Goal: Transaction & Acquisition: Purchase product/service

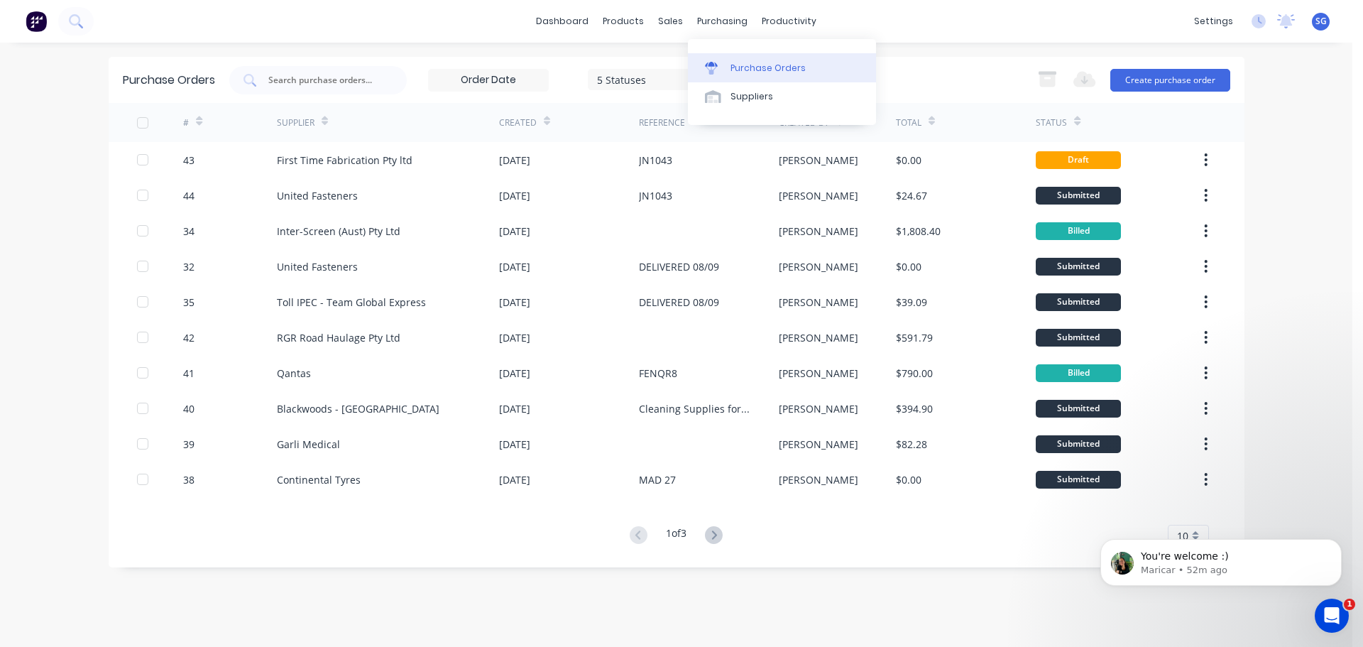
click at [734, 73] on div "Purchase Orders" at bounding box center [768, 68] width 75 height 13
click at [1192, 83] on button "Create purchase order" at bounding box center [1171, 80] width 120 height 23
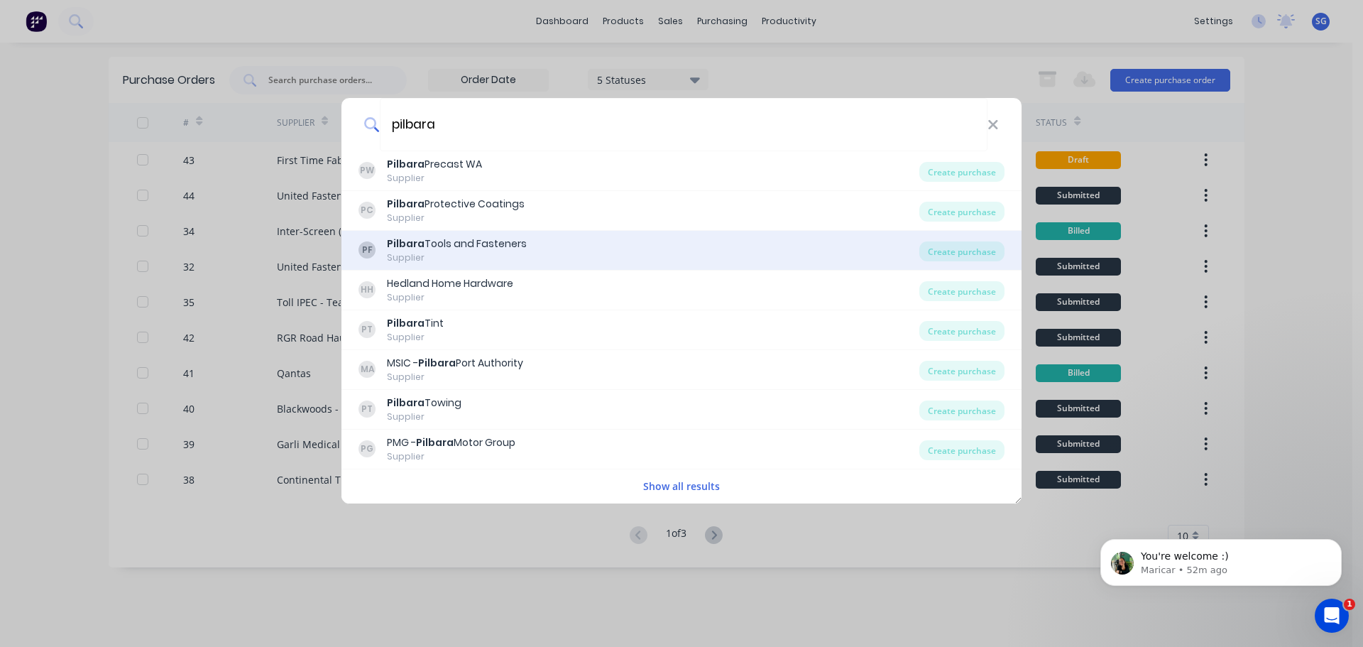
type input "pilbara"
click at [461, 253] on div "Supplier" at bounding box center [457, 257] width 140 height 13
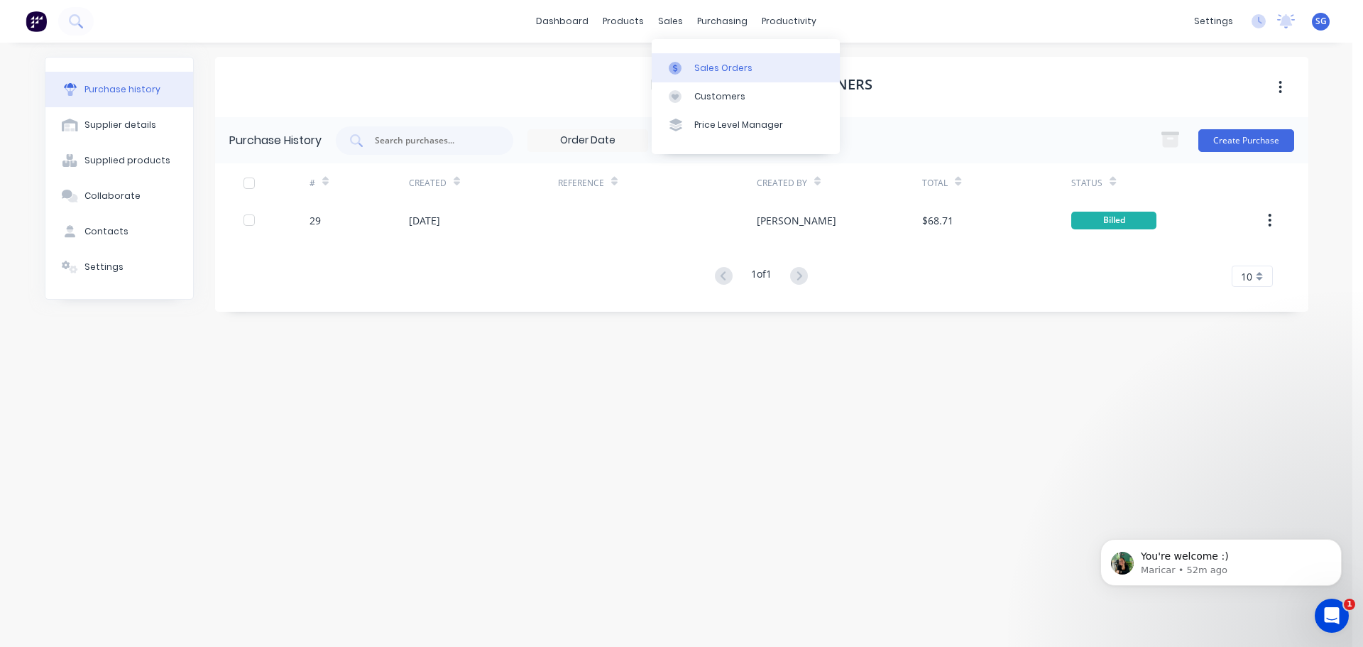
click at [699, 66] on div "Sales Orders" at bounding box center [723, 68] width 58 height 13
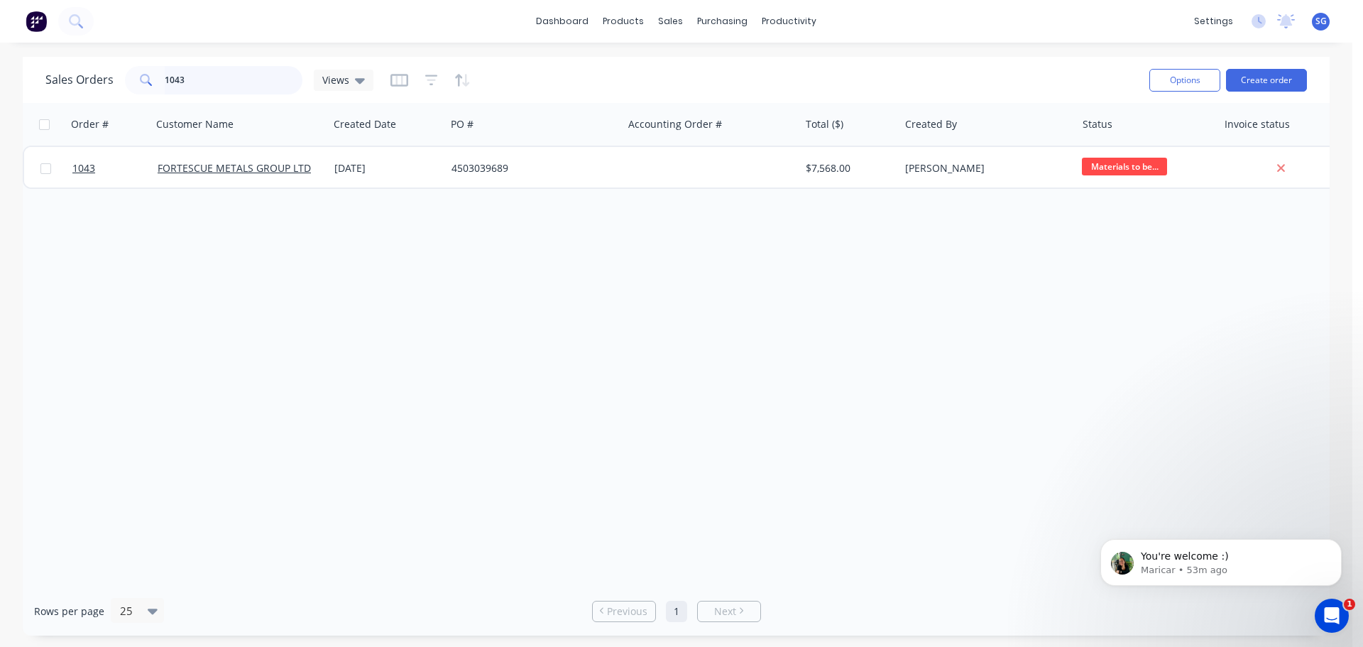
click at [199, 92] on input "1043" at bounding box center [234, 80] width 138 height 28
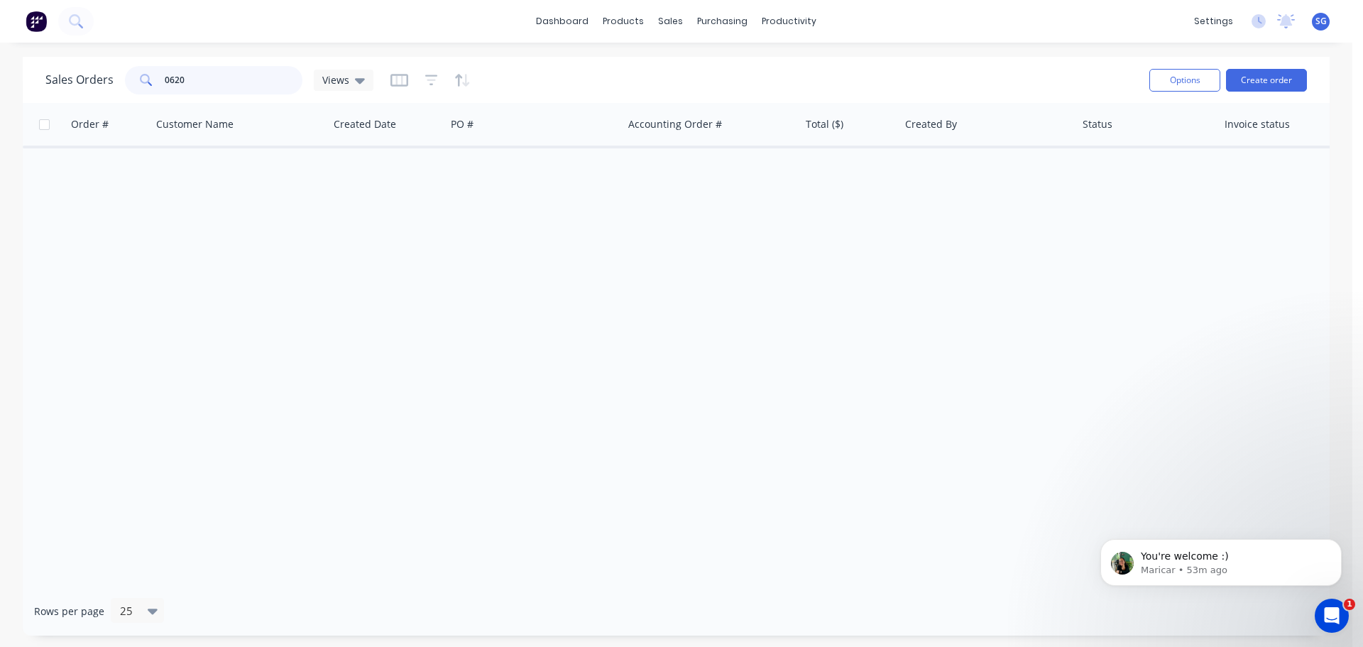
drag, startPoint x: 211, startPoint y: 82, endPoint x: 89, endPoint y: 82, distance: 122.1
click at [89, 82] on div "Sales Orders 0620 Views" at bounding box center [209, 80] width 328 height 28
type input "620"
click at [758, 71] on div "Purchase Orders" at bounding box center [768, 68] width 75 height 13
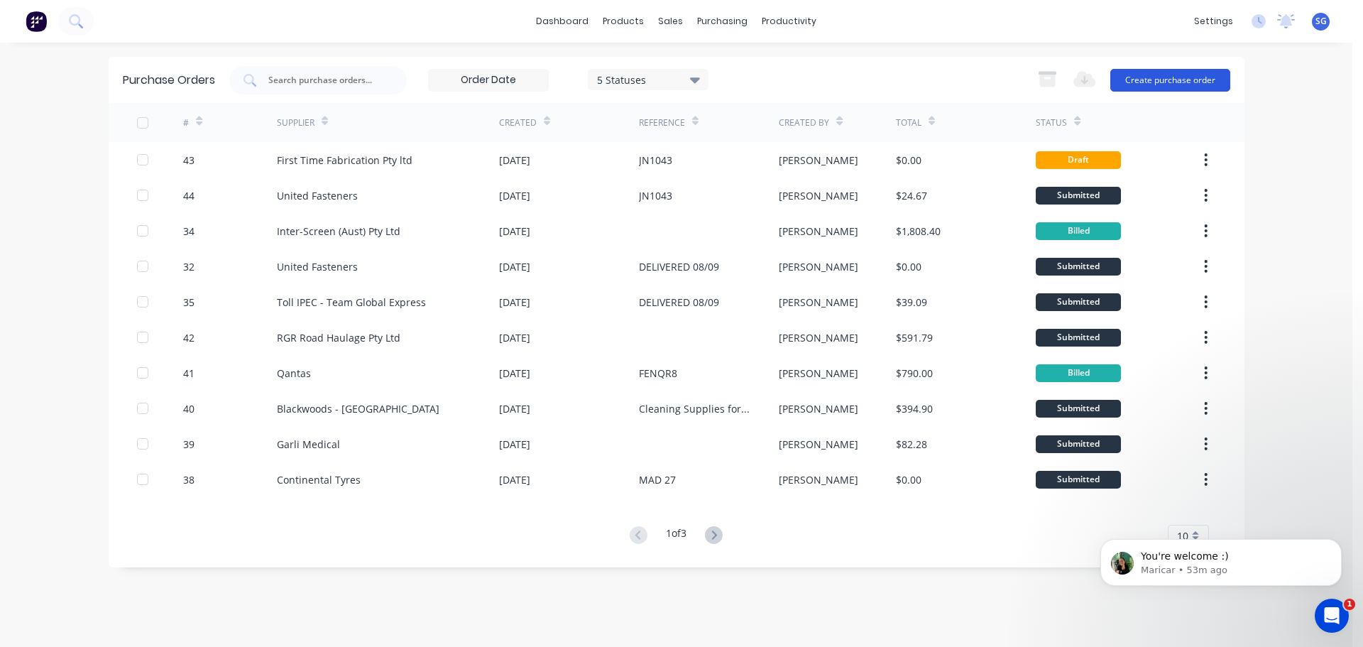
click at [1153, 87] on button "Create purchase order" at bounding box center [1171, 80] width 120 height 23
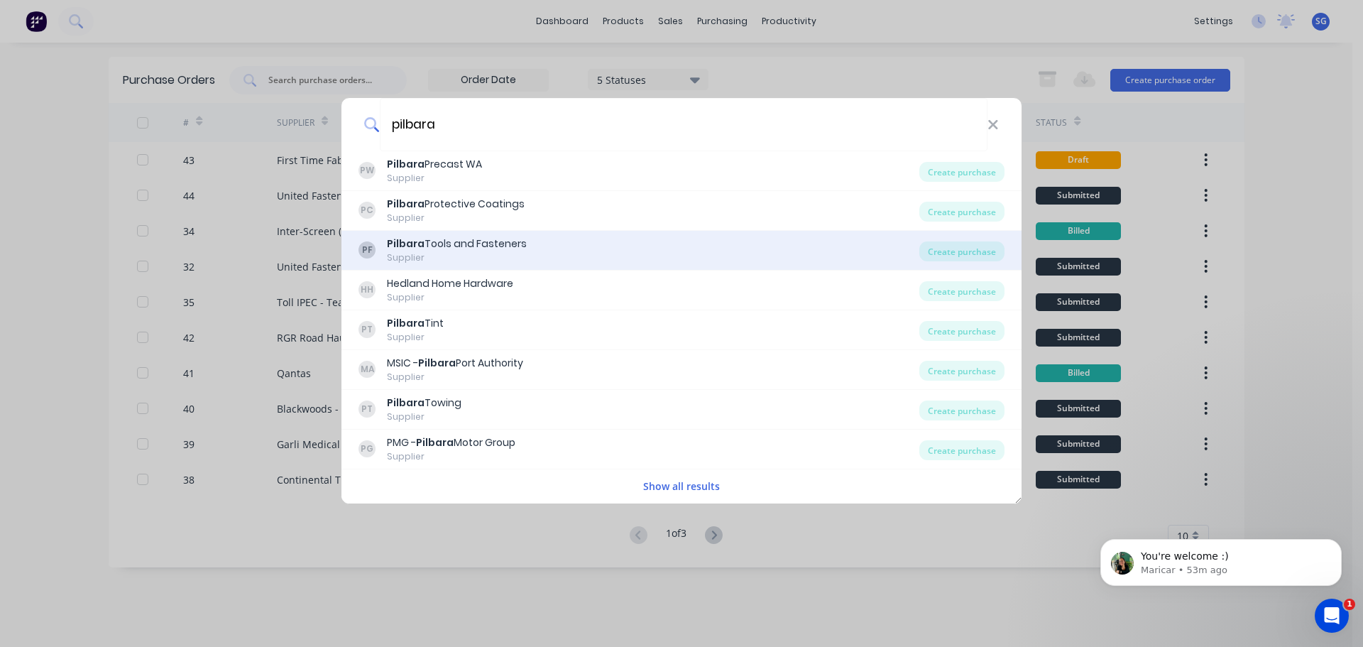
type input "pilbara"
click at [452, 246] on div "Pilbara Tools and Fasteners" at bounding box center [457, 243] width 140 height 15
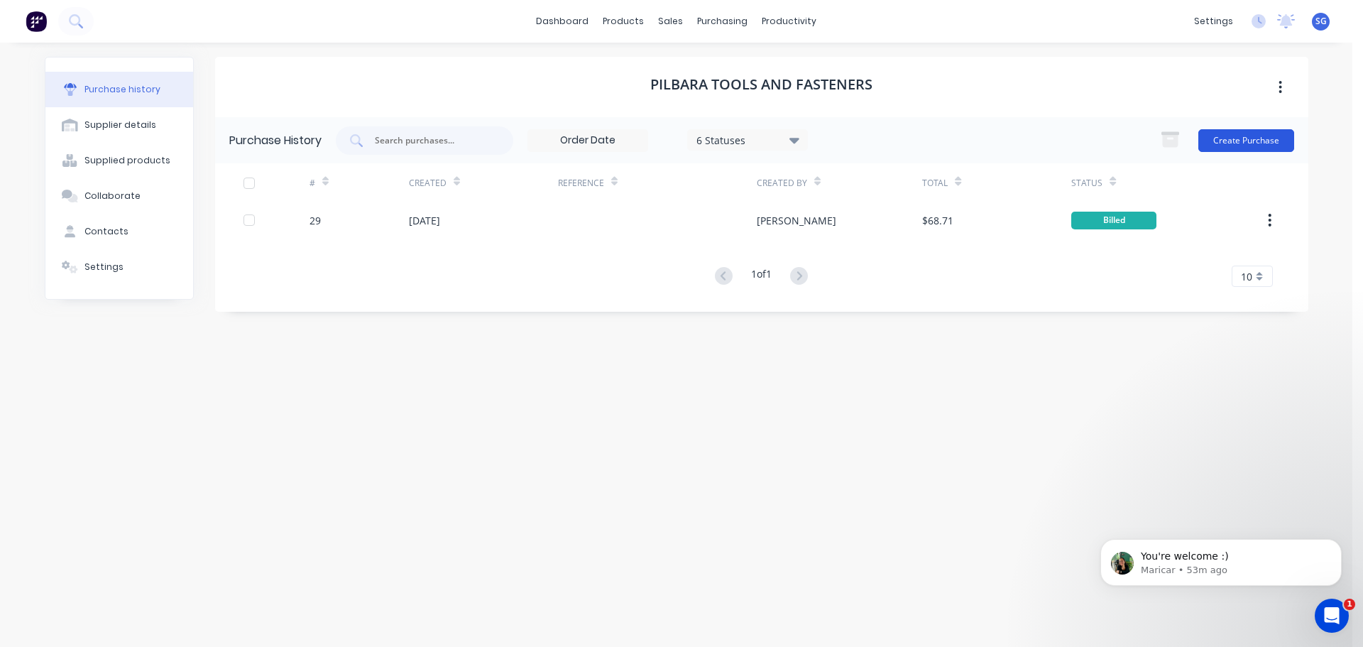
click at [1234, 151] on button "Create Purchase" at bounding box center [1247, 140] width 96 height 23
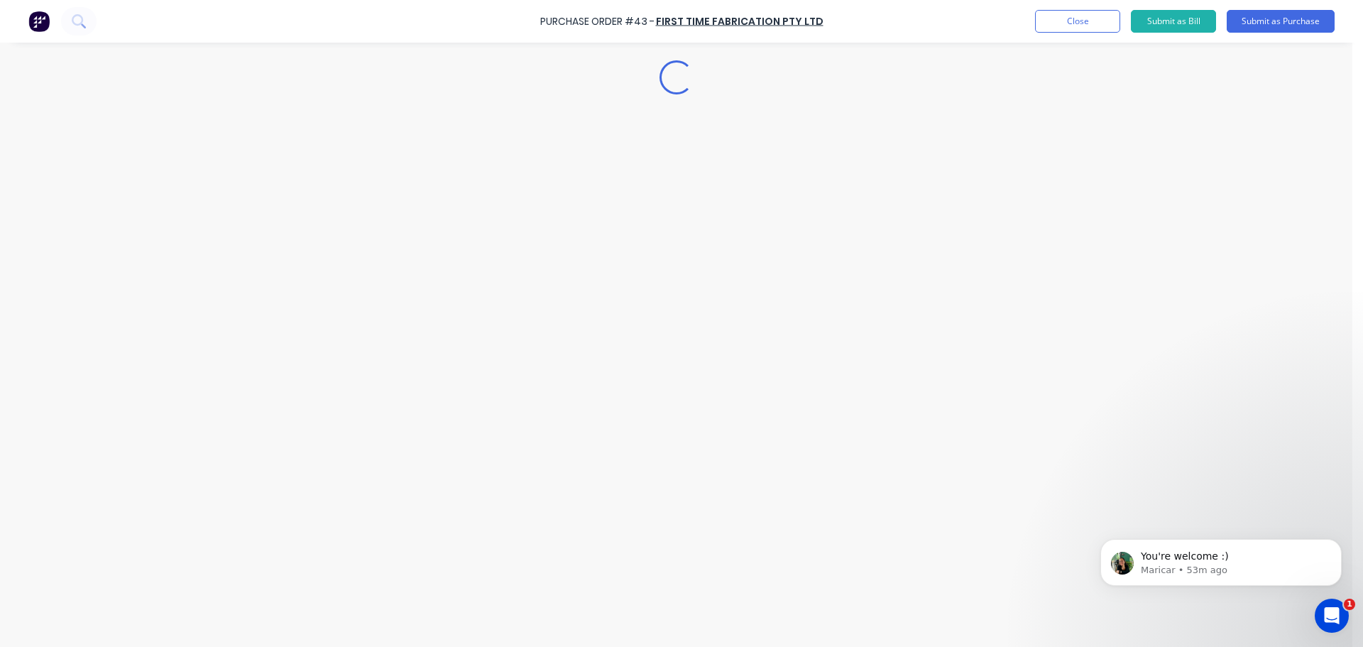
type textarea "x"
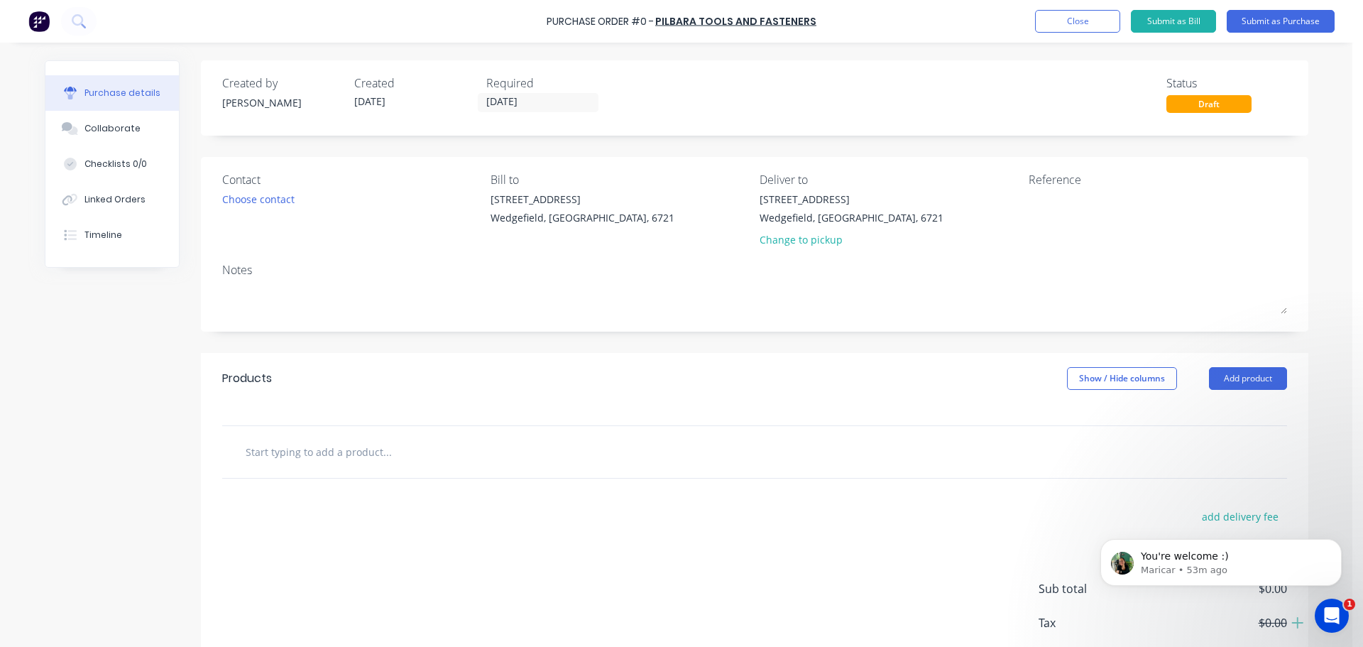
click at [328, 453] on input "text" at bounding box center [387, 451] width 284 height 28
drag, startPoint x: 254, startPoint y: 450, endPoint x: 156, endPoint y: 437, distance: 98.8
click at [157, 437] on div "Created by [PERSON_NAME] Created [DATE] Required [DATE] Status Draft Contact Ch…" at bounding box center [677, 386] width 1264 height 652
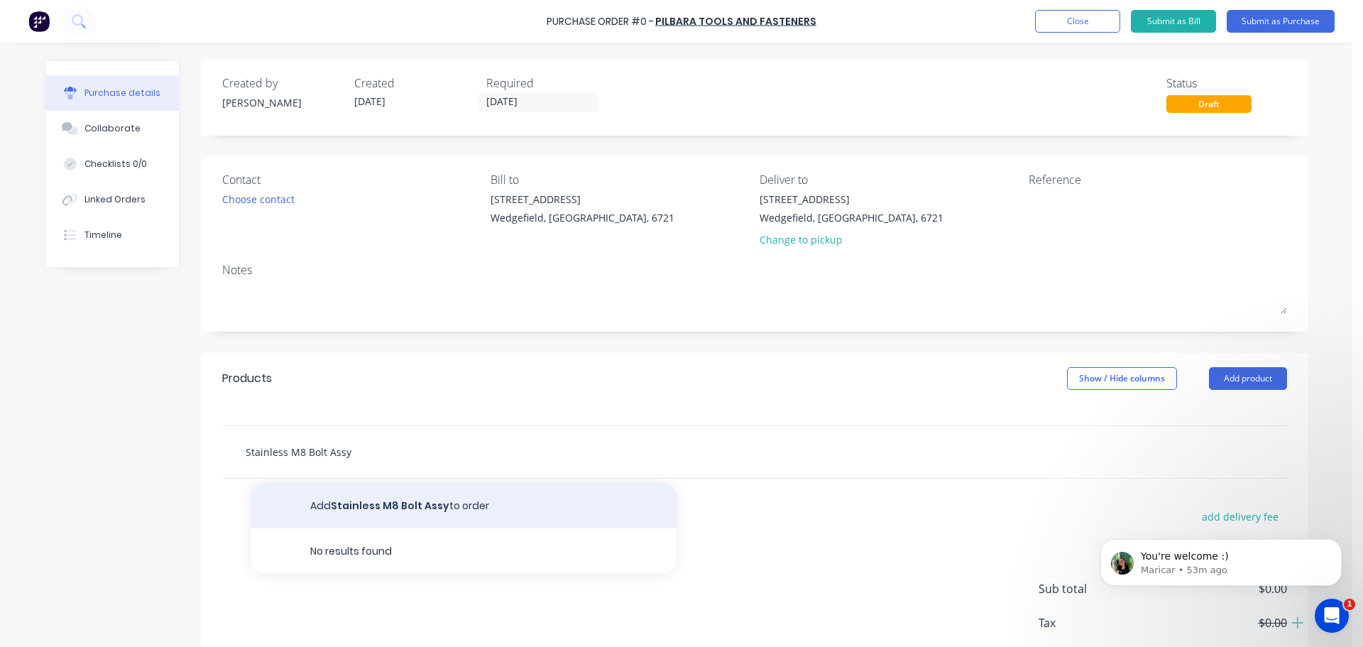
type input "Stainless M8 Bolt Assy"
click at [394, 513] on button "Add Stainless M8 Bolt Assy to order" at bounding box center [464, 505] width 426 height 45
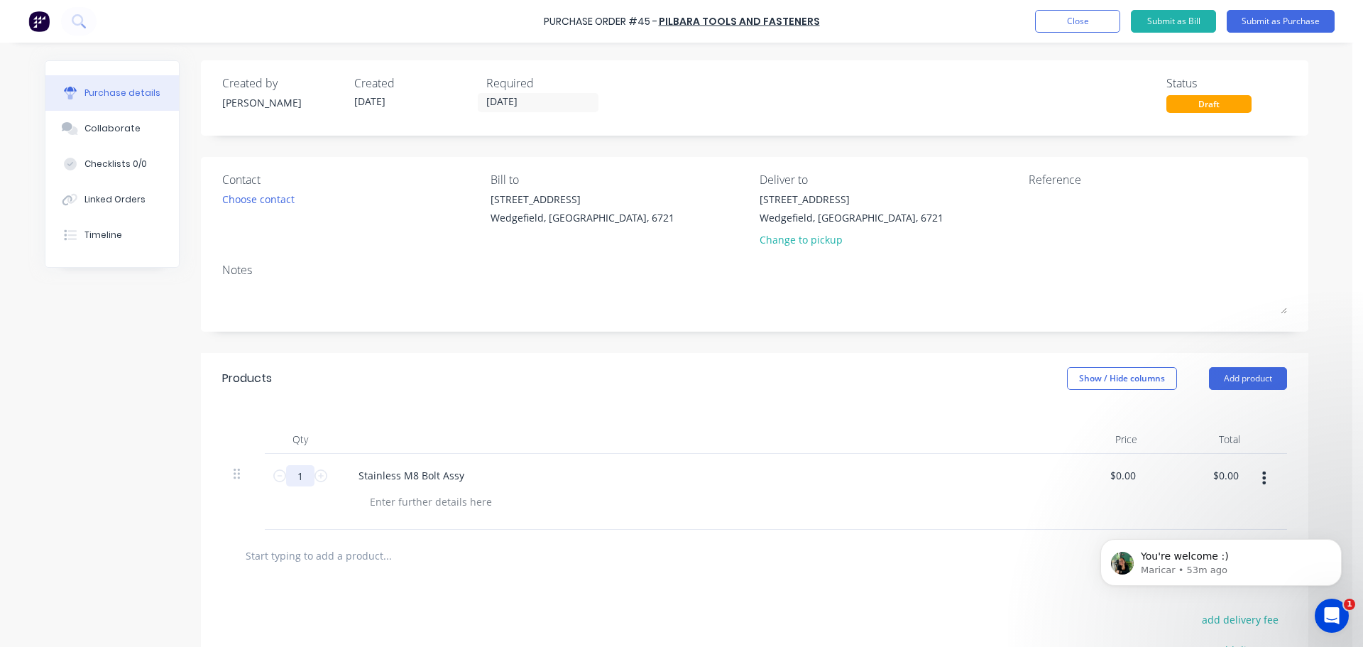
drag, startPoint x: 295, startPoint y: 480, endPoint x: 325, endPoint y: 485, distance: 30.2
click at [325, 485] on div "1 1" at bounding box center [300, 492] width 71 height 76
type input "30"
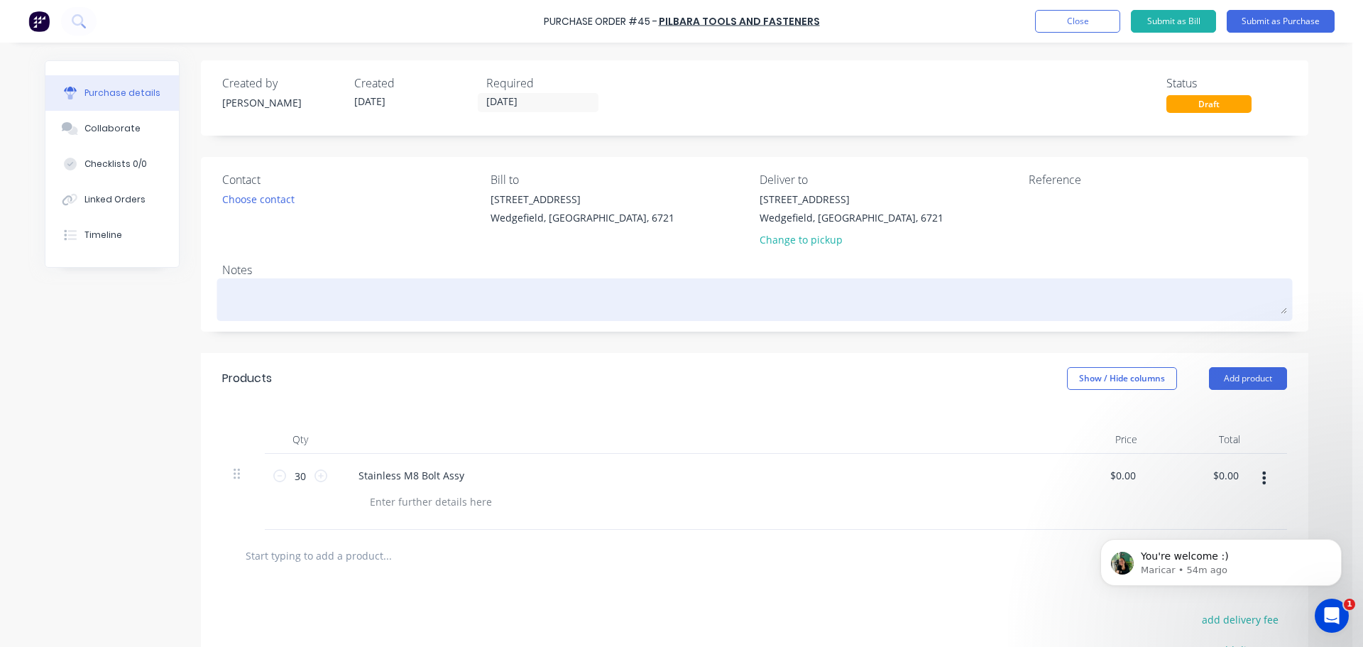
click at [245, 293] on textarea at bounding box center [754, 298] width 1065 height 32
type textarea "x"
type textarea "F"
type textarea "x"
type textarea "Fr"
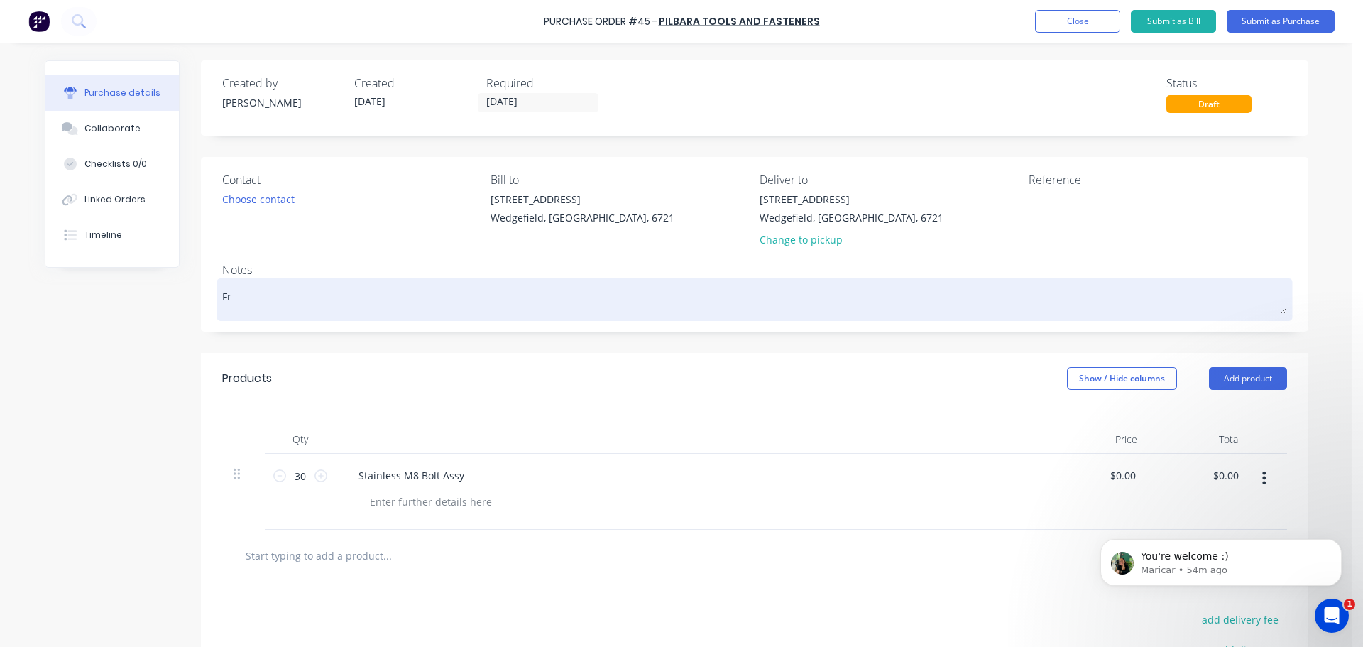
type textarea "x"
type textarea "F"
type textarea "x"
type textarea "Fo"
type textarea "x"
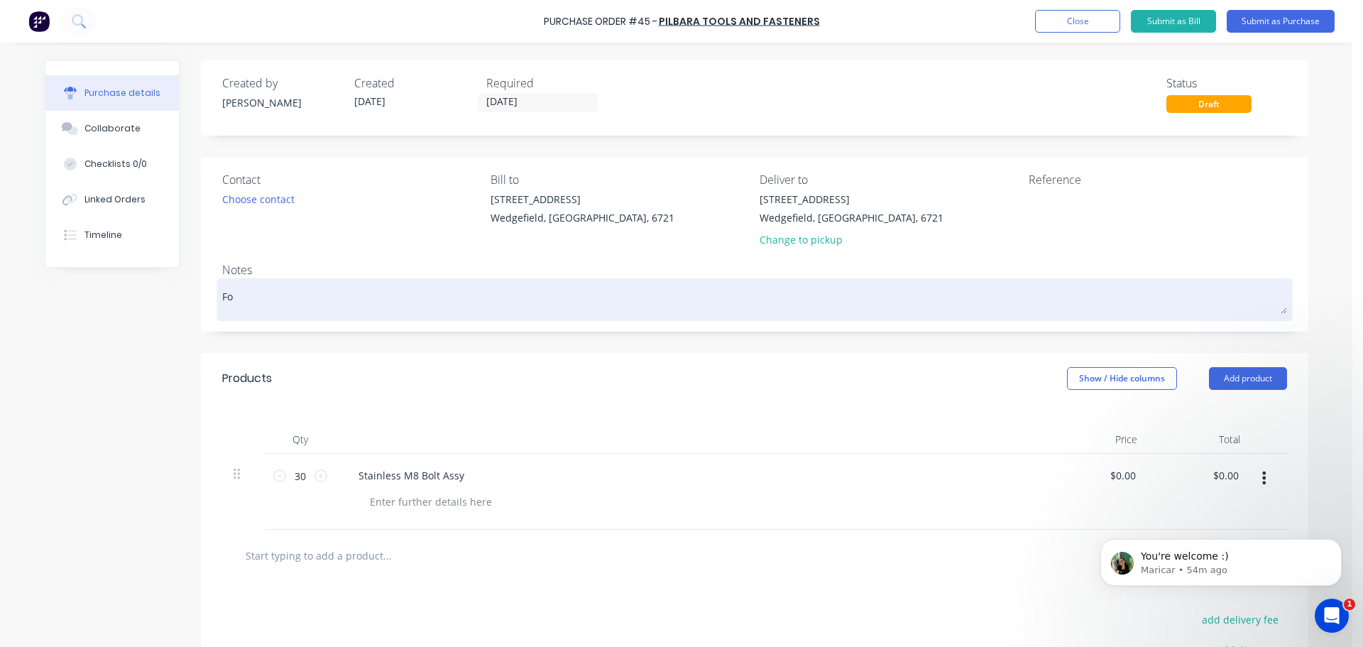
type textarea "For"
type textarea "x"
type textarea "For"
type textarea "x"
type textarea "For J"
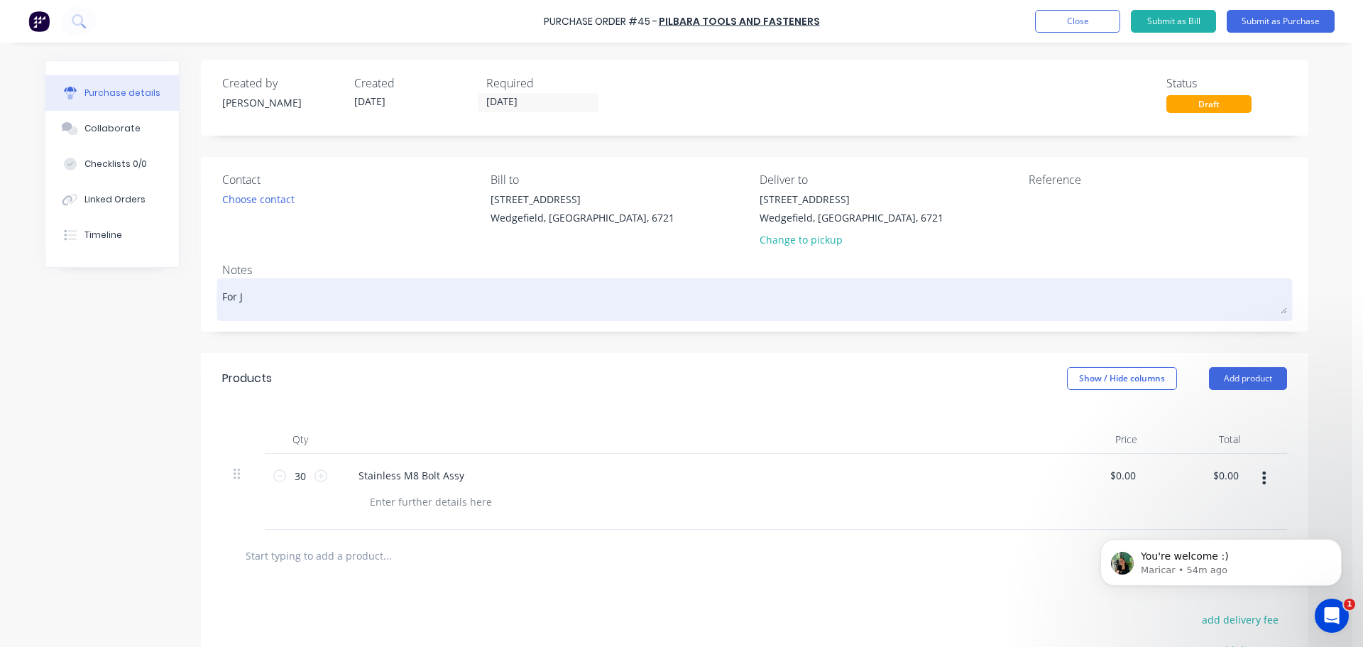
type textarea "x"
type textarea "For Jo"
type textarea "x"
type textarea "For Job"
type textarea "x"
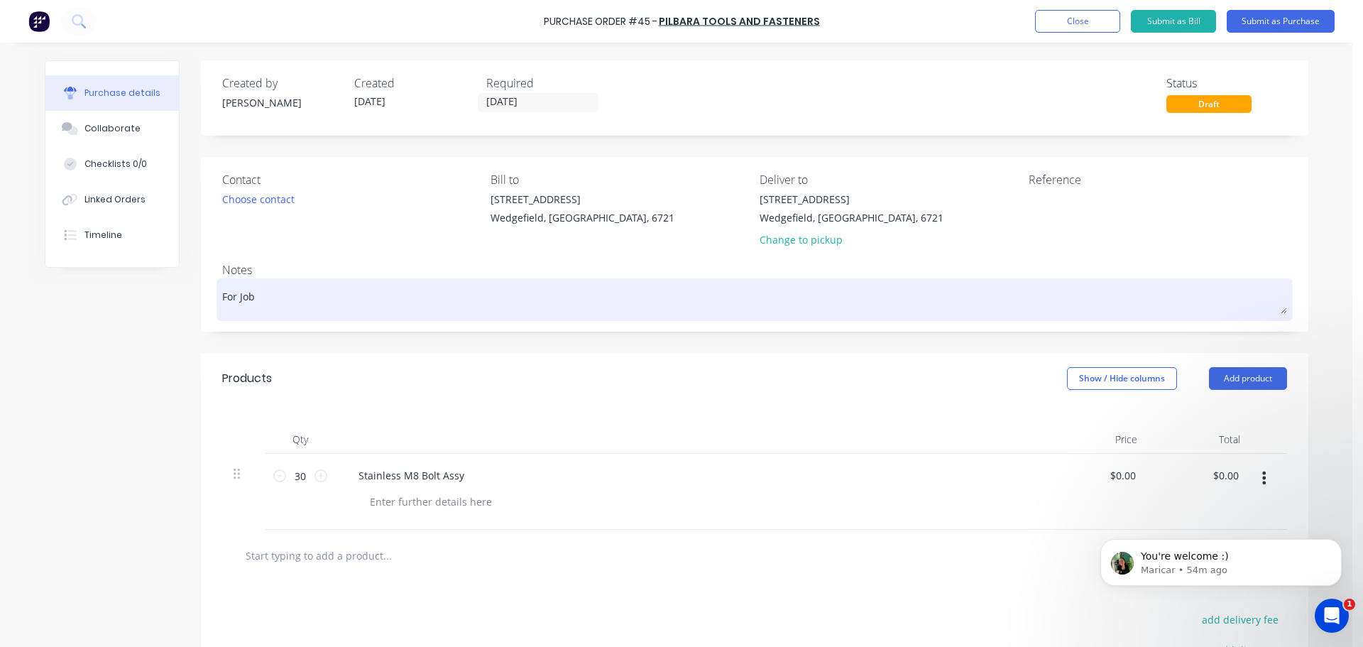
type textarea "For Job"
type textarea "x"
type textarea "For Job 0"
type textarea "x"
type textarea "For Job 062"
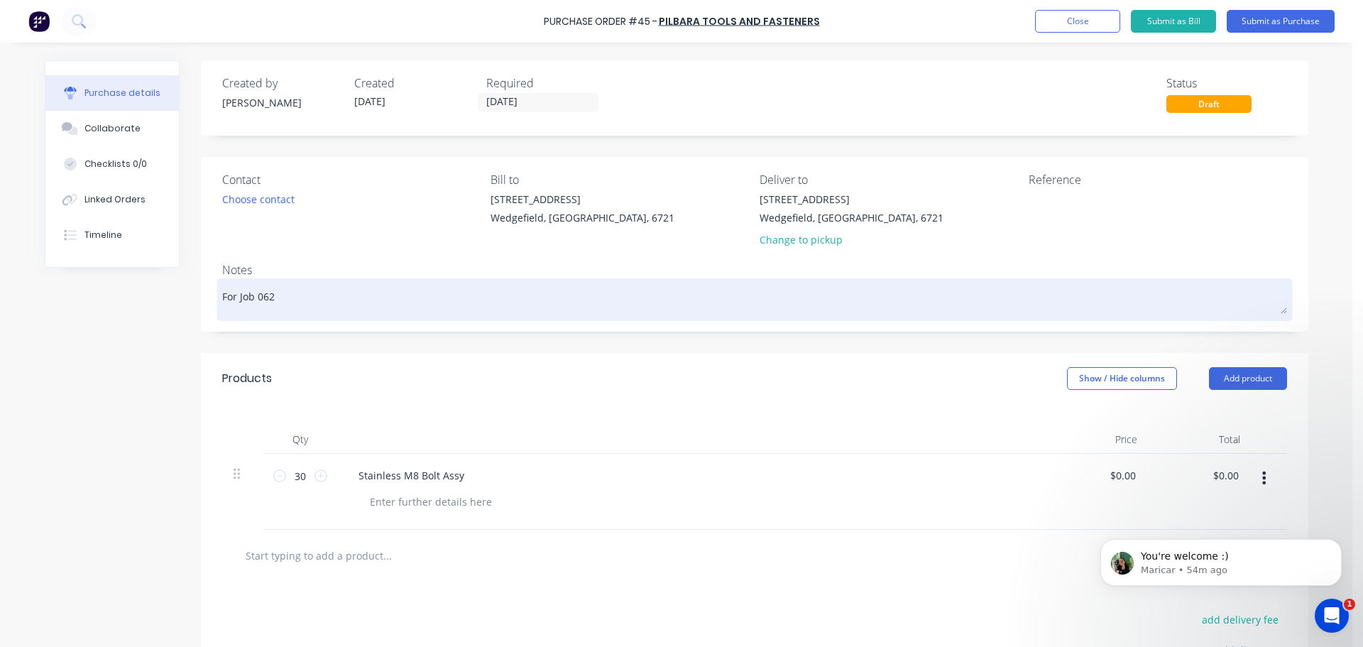
type textarea "x"
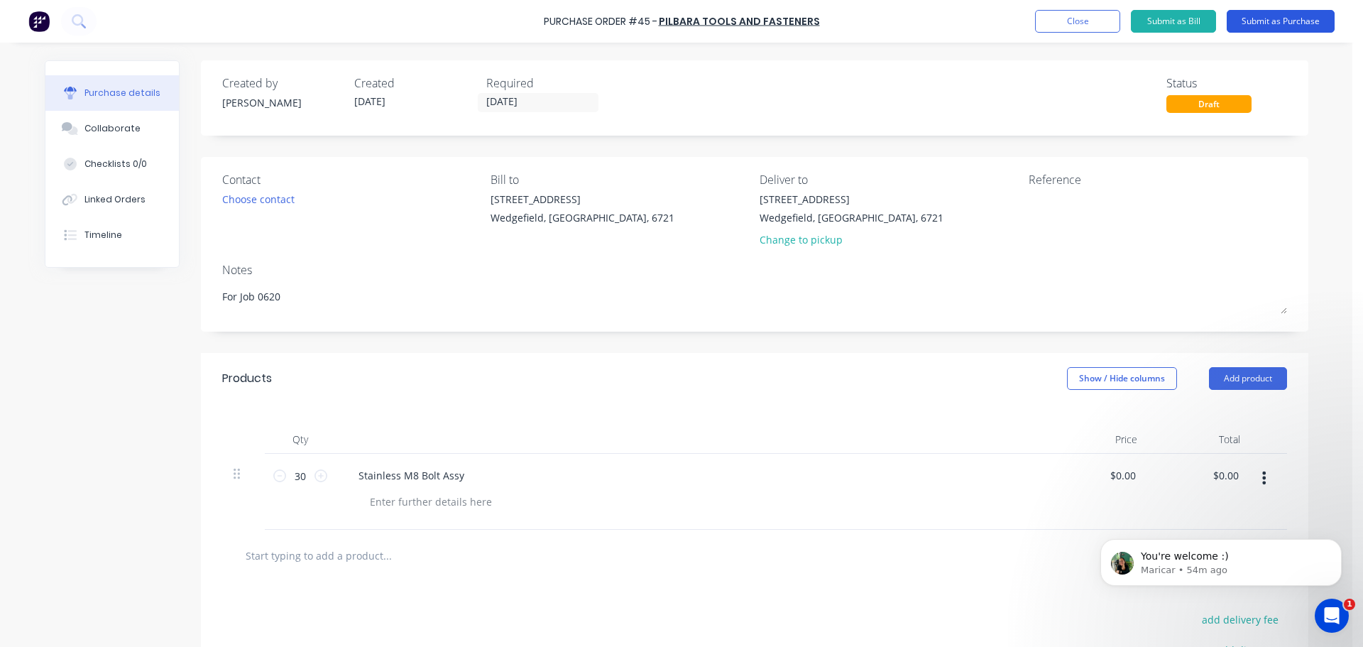
type textarea "For Job 0620"
type textarea "x"
type textarea "For Job 0620"
click at [1265, 22] on button "Submit as Purchase" at bounding box center [1281, 21] width 108 height 23
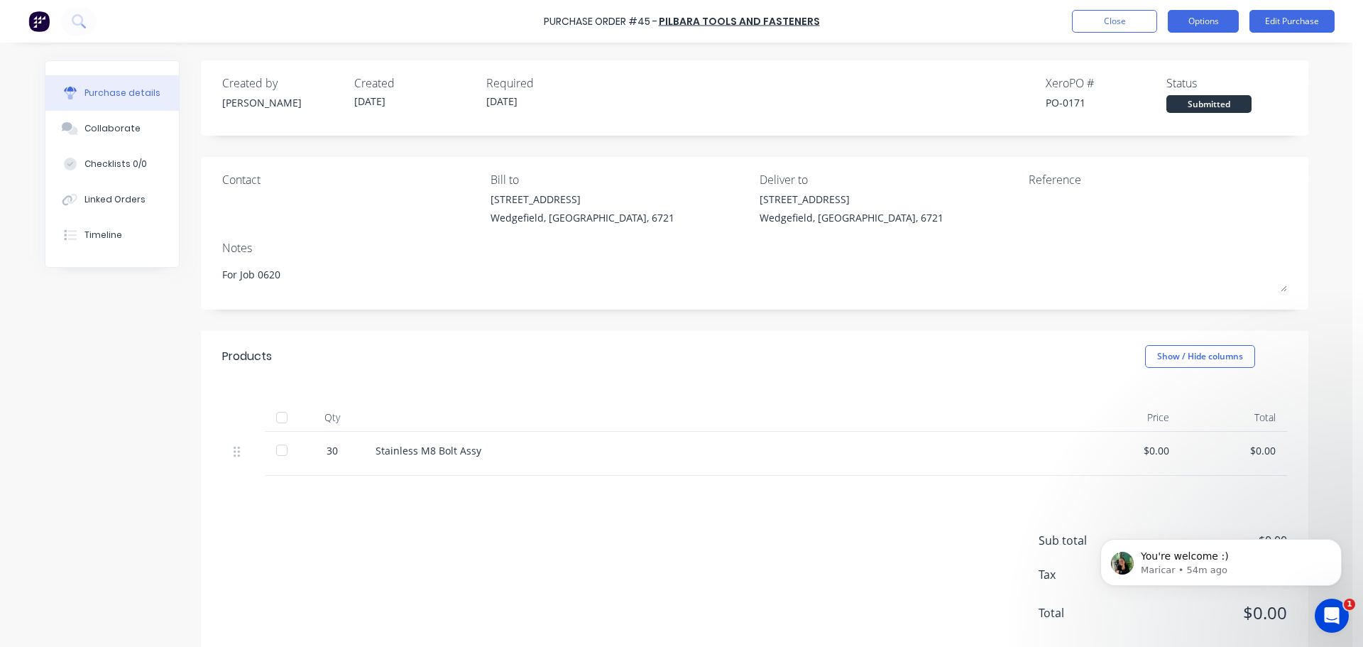
click at [1194, 28] on button "Options" at bounding box center [1203, 21] width 71 height 23
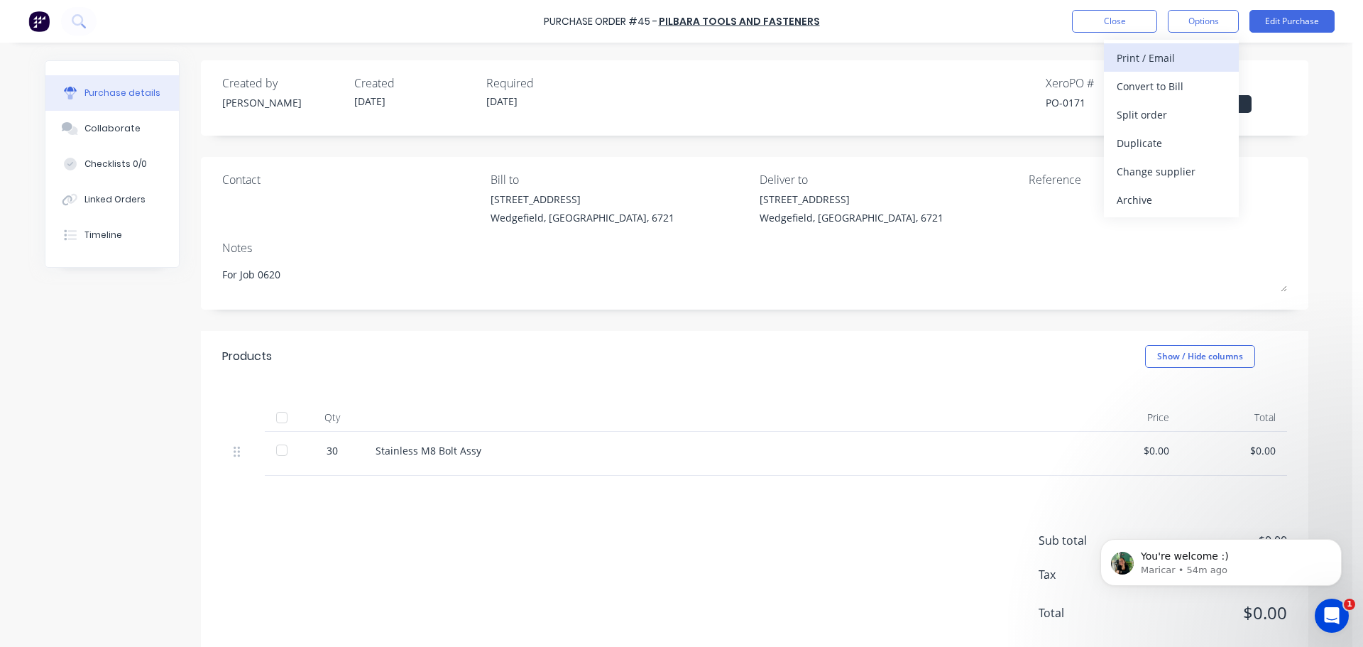
click at [1143, 57] on div "Print / Email" at bounding box center [1171, 58] width 109 height 21
click at [1164, 81] on div "With pricing" at bounding box center [1171, 86] width 109 height 21
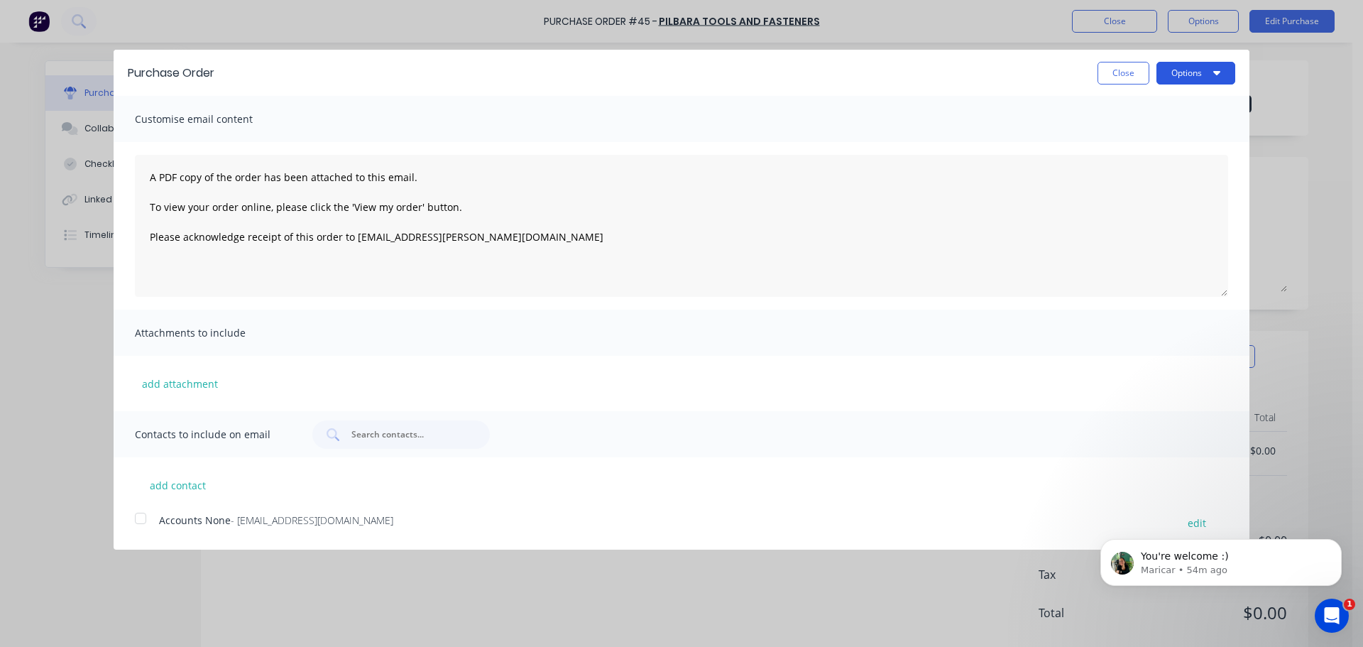
click at [1231, 74] on button "Options" at bounding box center [1196, 73] width 79 height 23
click at [1124, 107] on div "Print" at bounding box center [1167, 109] width 109 height 21
click at [1122, 68] on button "Close" at bounding box center [1124, 73] width 52 height 23
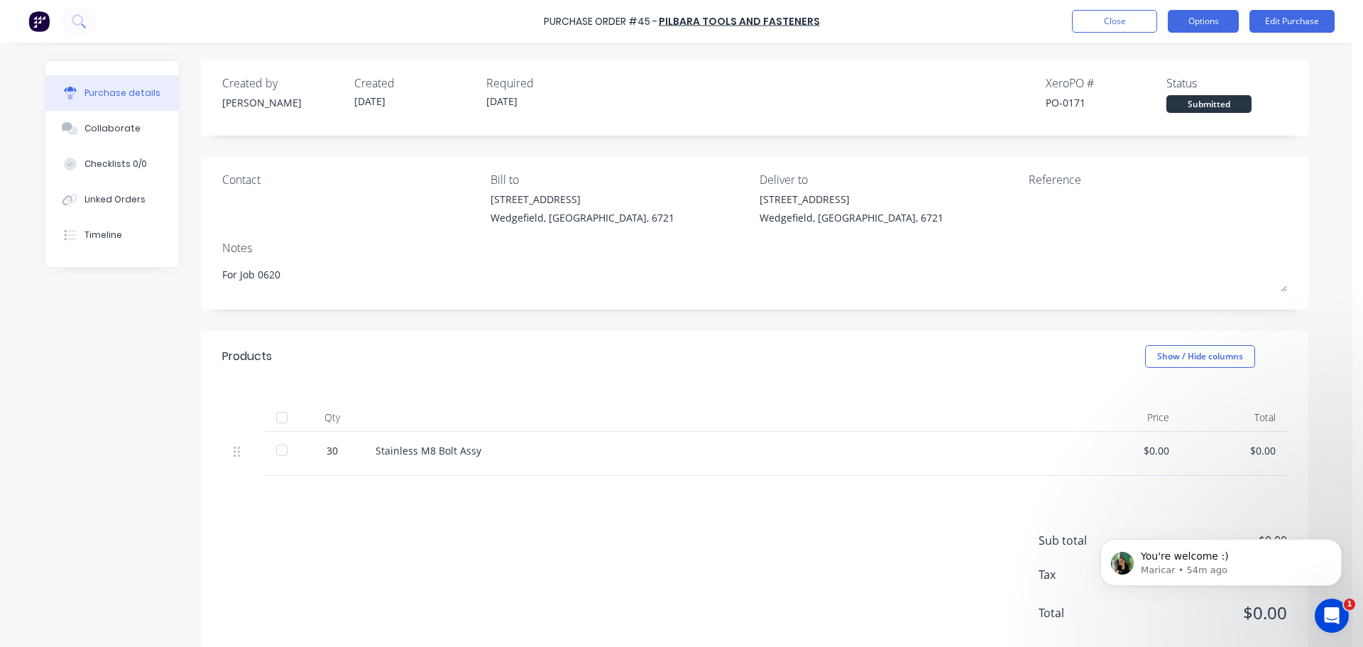
click at [1205, 31] on button "Options" at bounding box center [1203, 21] width 71 height 23
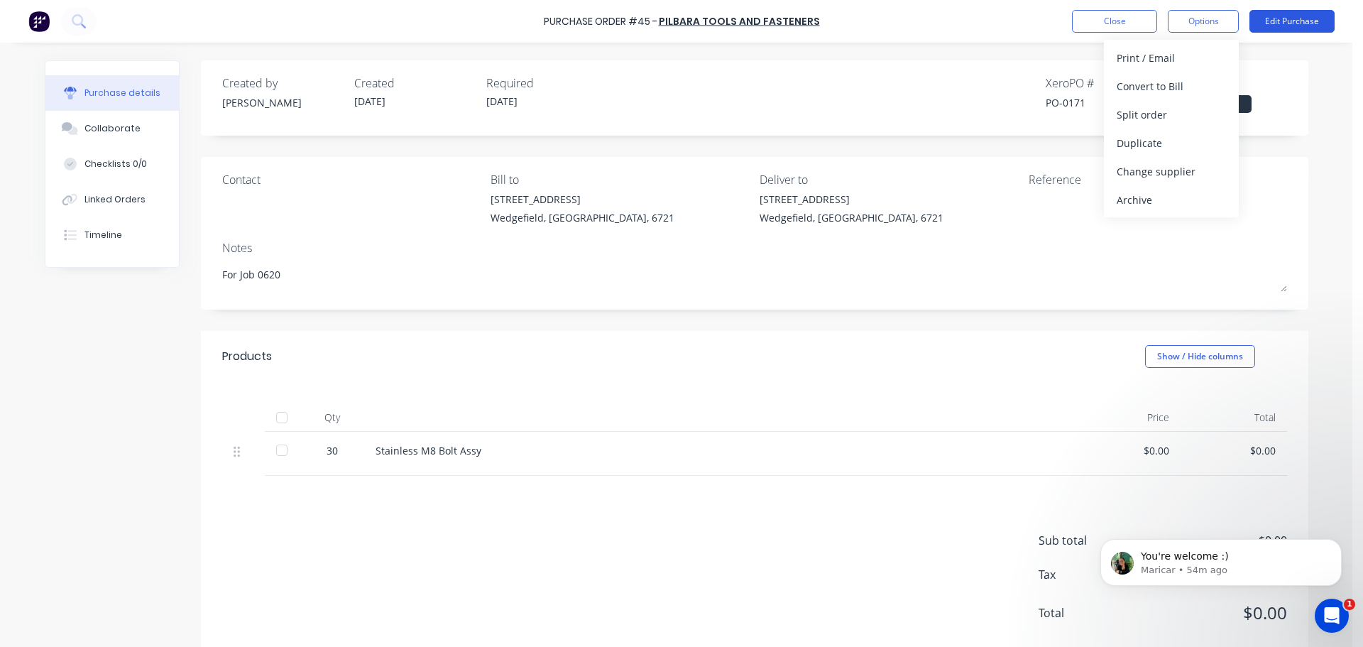
click at [1304, 13] on button "Edit Purchase" at bounding box center [1292, 21] width 85 height 23
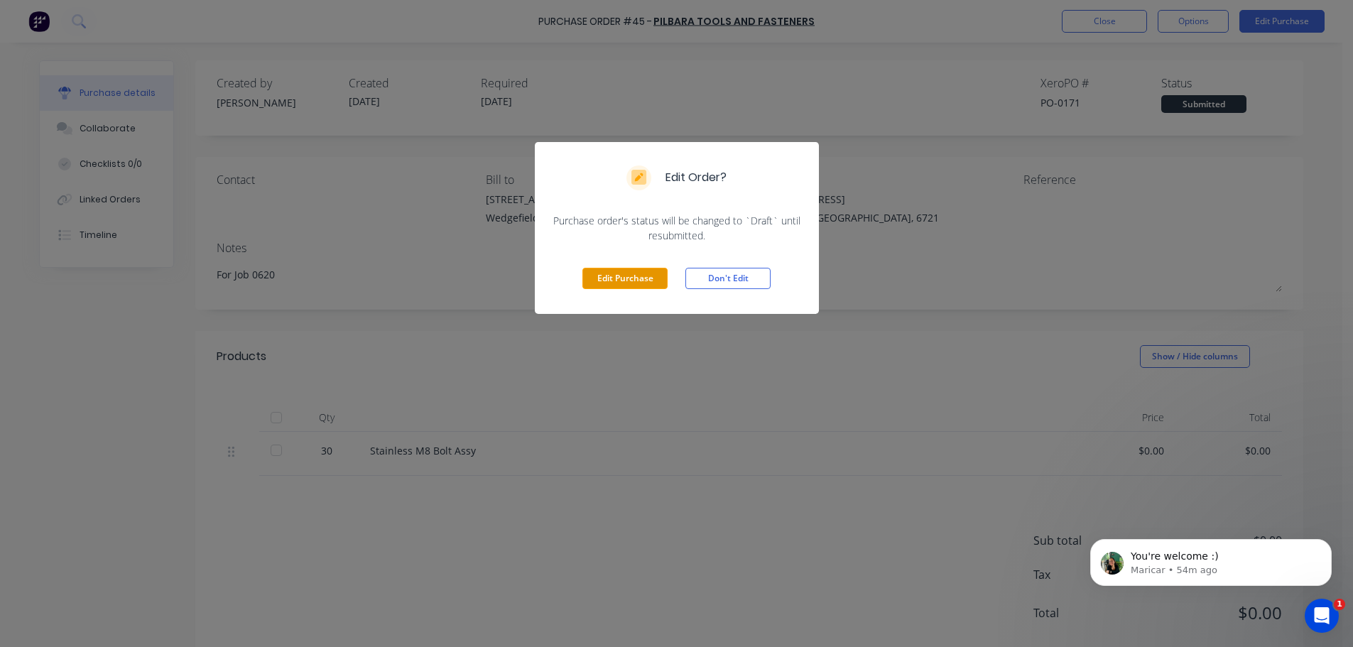
click at [609, 281] on button "Edit Purchase" at bounding box center [624, 278] width 85 height 21
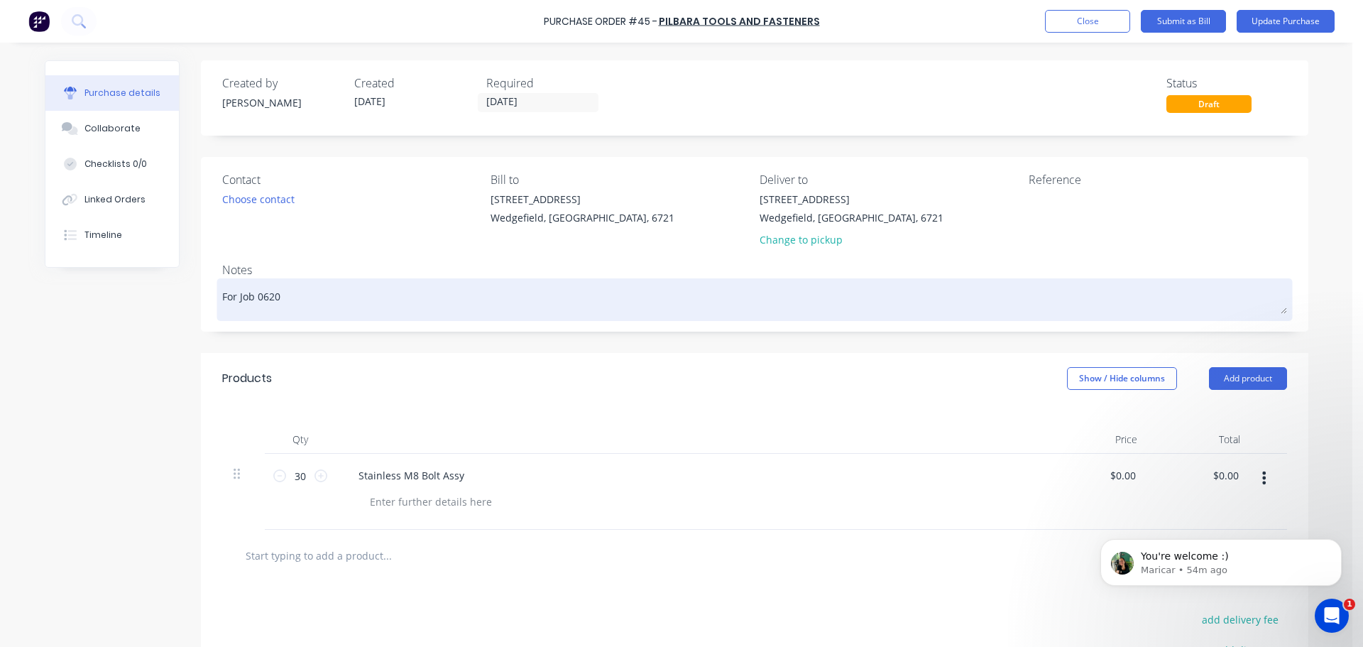
click at [298, 300] on textarea "For Job 0620" at bounding box center [754, 298] width 1065 height 32
type textarea "x"
type textarea "For Job 0620"
type textarea "x"
type textarea "For Job 0620 -"
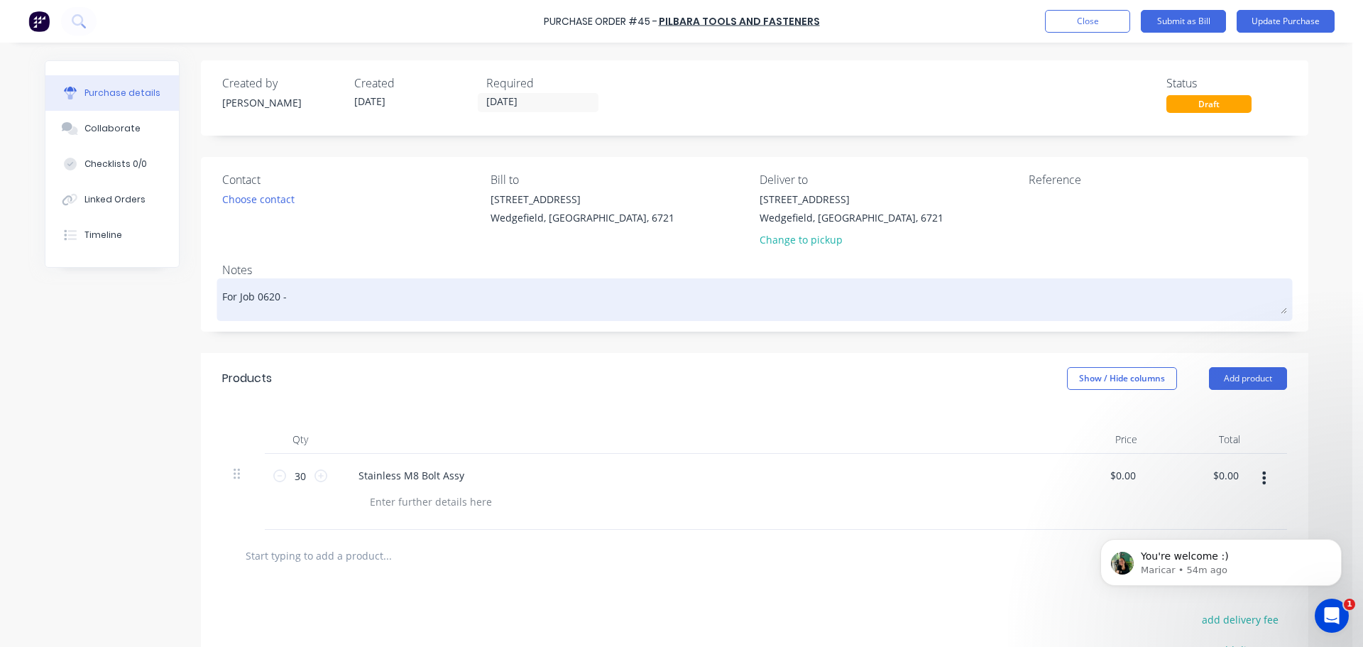
type textarea "x"
type textarea "For Job 0620 -"
type textarea "x"
type textarea "For Job 0620 - J"
type textarea "x"
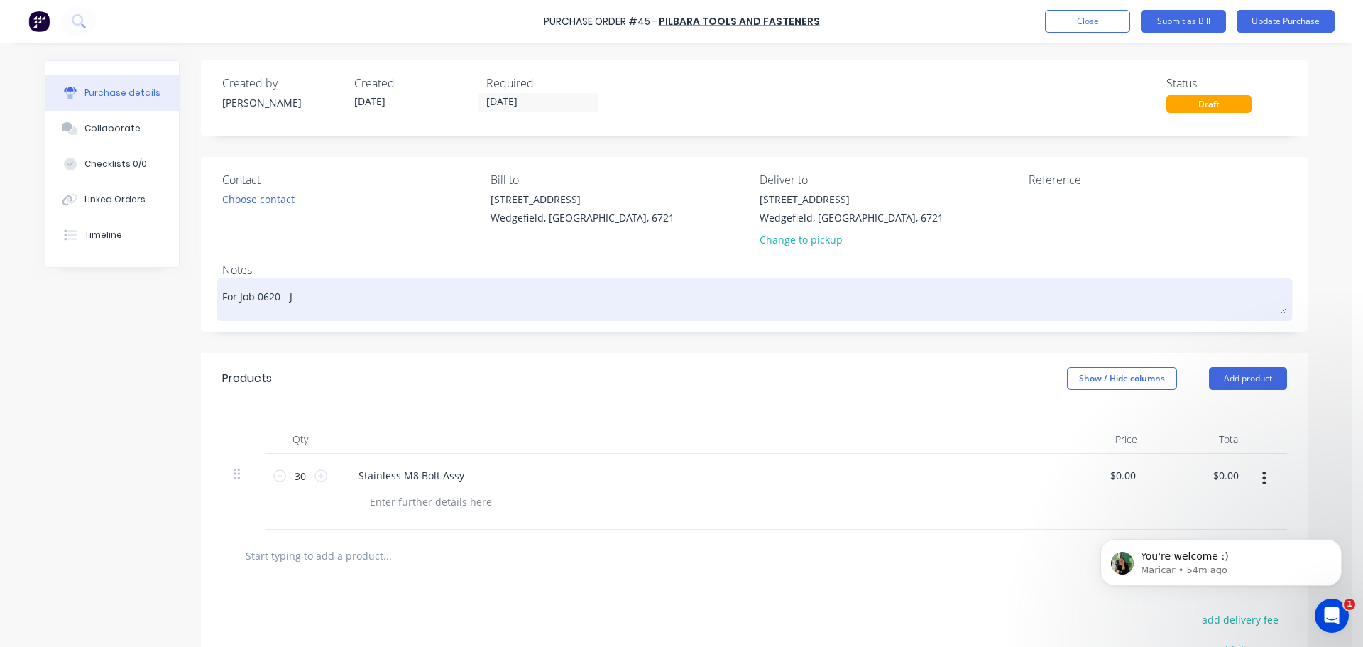
type textarea "For Job 0620 - Ja"
type textarea "x"
type textarea "For Job 0620 - Jam"
type textarea "x"
type textarea "For Job 0620 - [PERSON_NAME]"
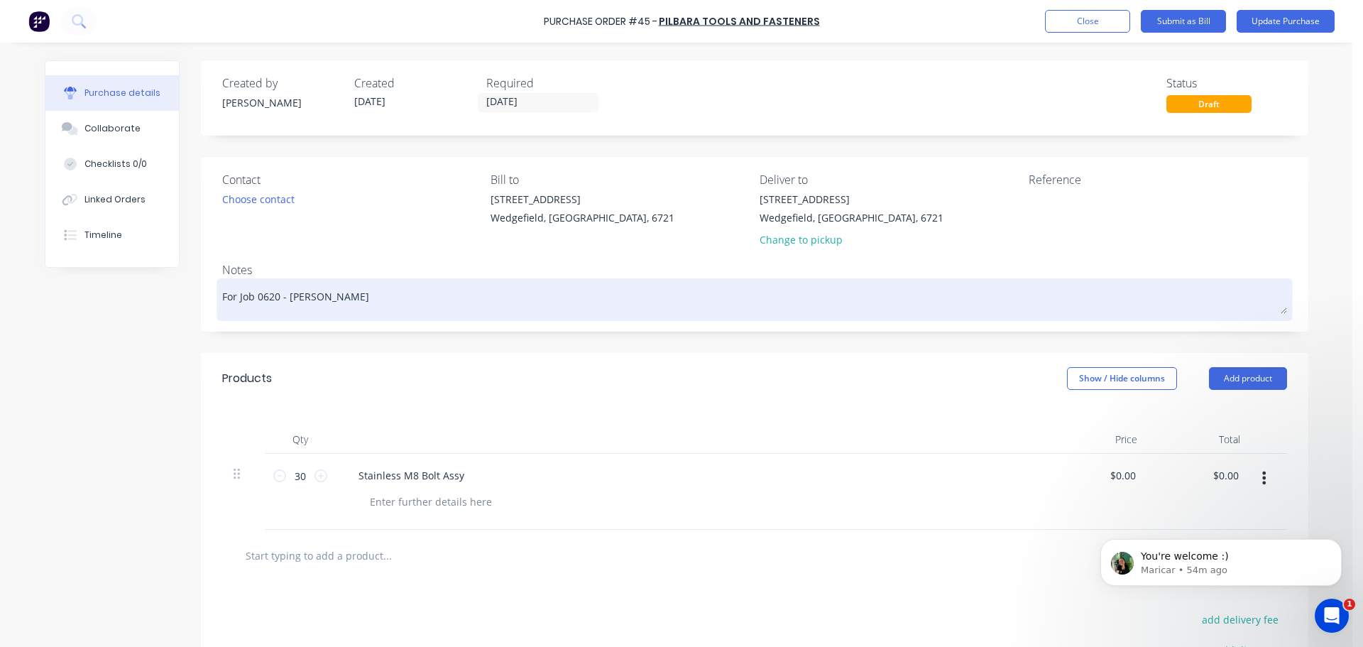
type textarea "x"
type textarea "For Job 0620 - [PERSON_NAME]"
type textarea "x"
type textarea "For Job 0620 - [PERSON_NAME]"
type textarea "x"
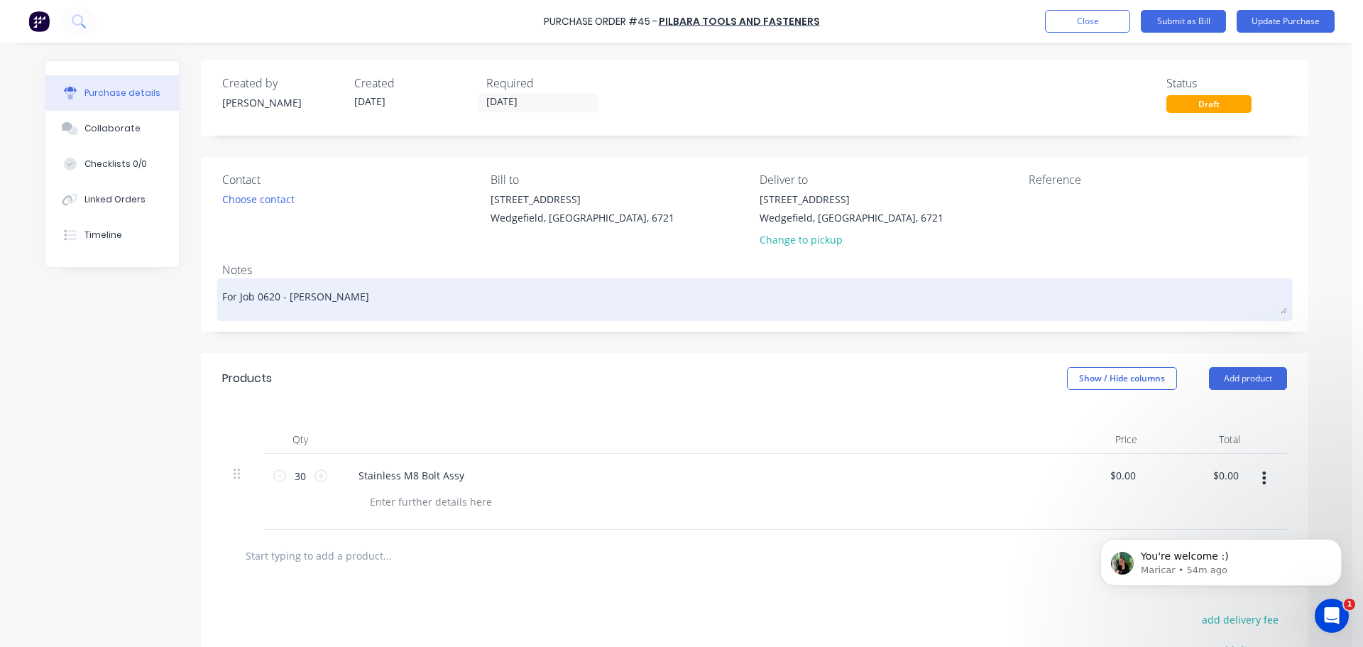
type textarea "For Job 0620 - [PERSON_NAME]"
type textarea "x"
type textarea "For Job 0620 - [PERSON_NAME] to"
type textarea "x"
type textarea "For Job 0620 - [PERSON_NAME] to"
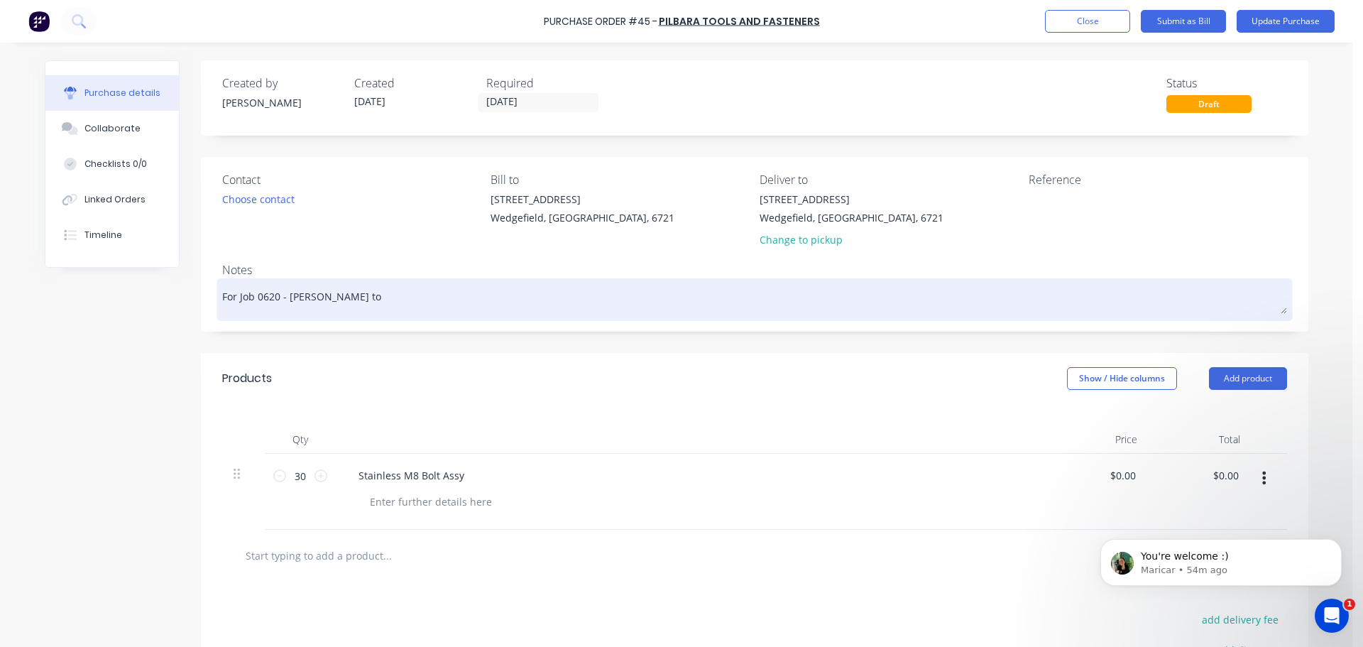
type textarea "x"
type textarea "For Job 0620 - [PERSON_NAME] to c"
type textarea "x"
type textarea "For Job 0620 - [PERSON_NAME] to co"
type textarea "x"
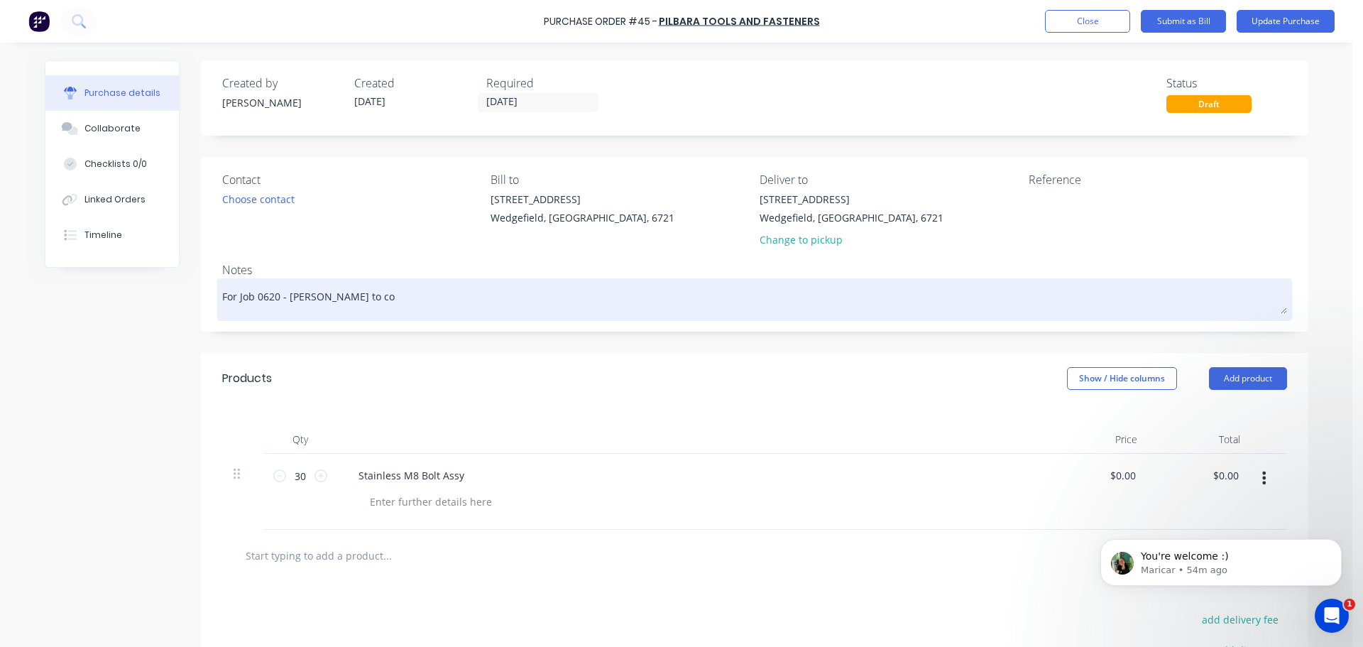
type textarea "For Job 0620 - [PERSON_NAME] to col"
type textarea "x"
type textarea "For Job 0620 - [PERSON_NAME] to coll"
type textarea "x"
type textarea "For Job 0620 - [PERSON_NAME] to colle"
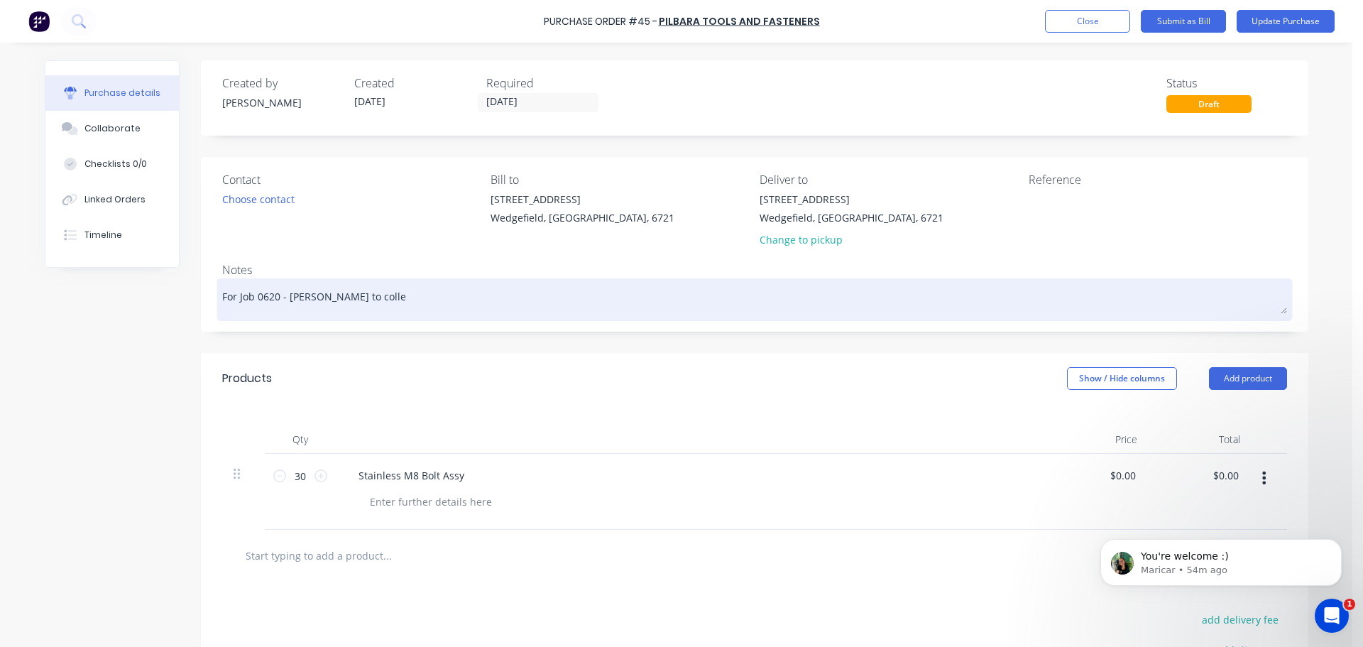
type textarea "x"
type textarea "For Job 0620 - [PERSON_NAME] to collec"
type textarea "x"
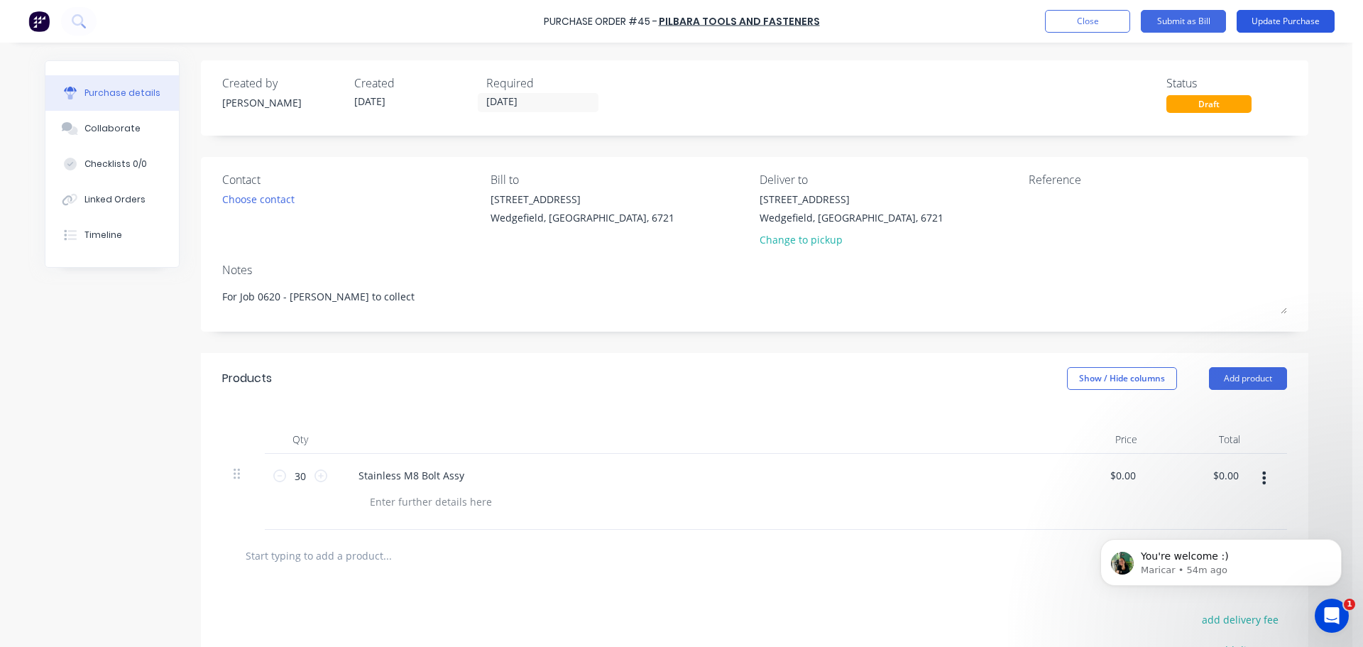
type textarea "For Job 0620 - [PERSON_NAME] to collect"
type textarea "x"
type textarea "For Job 0620 - [PERSON_NAME] to collect"
click at [1270, 26] on button "Update Purchase" at bounding box center [1286, 21] width 98 height 23
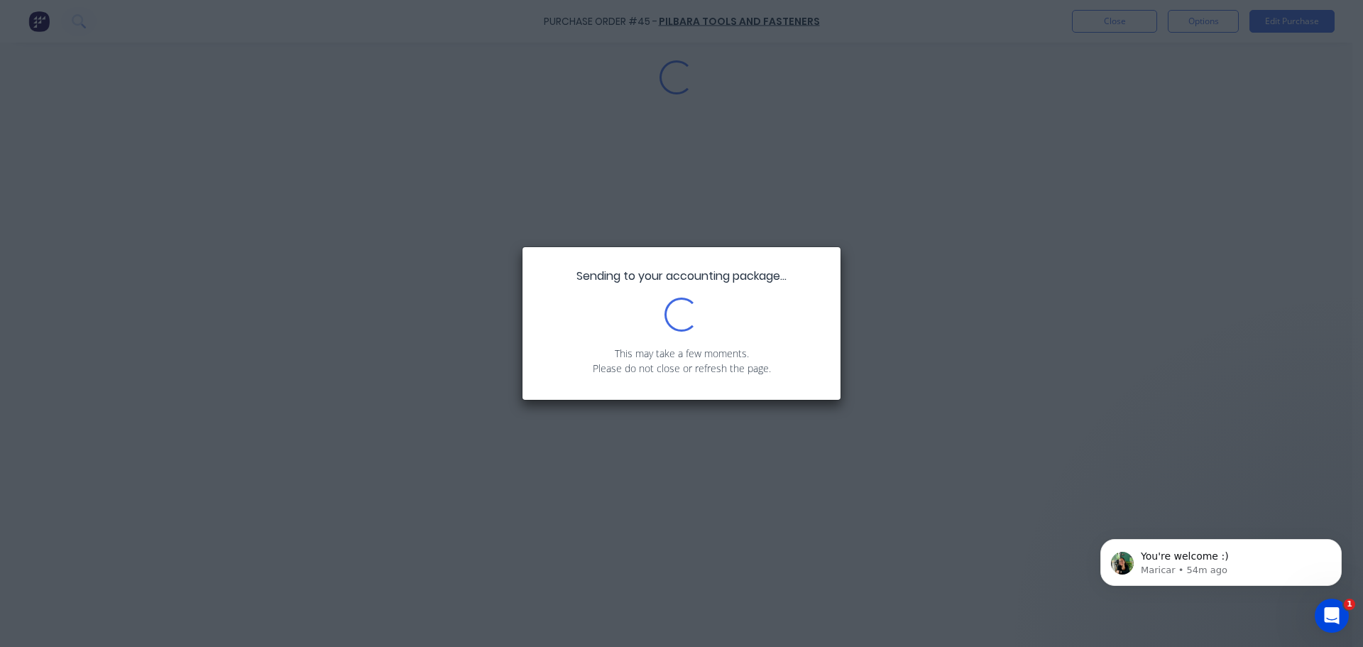
type textarea "x"
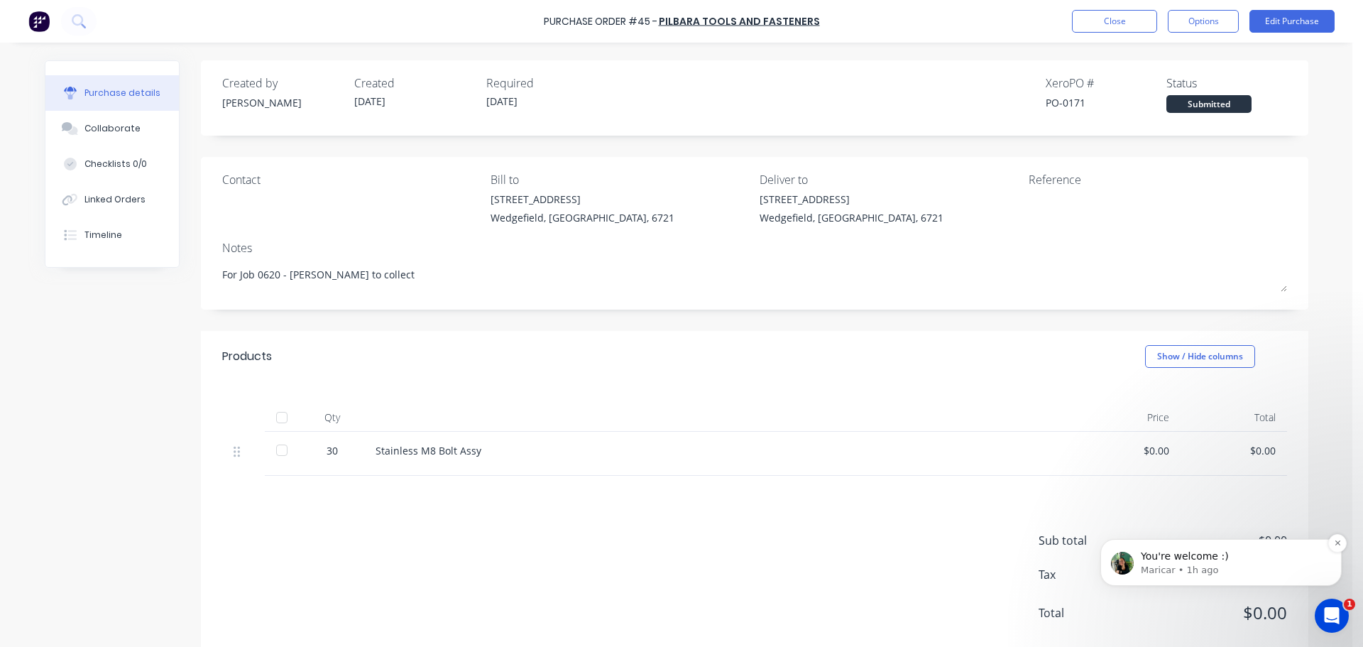
click at [1182, 568] on p "Maricar • 1h ago" at bounding box center [1232, 570] width 183 height 13
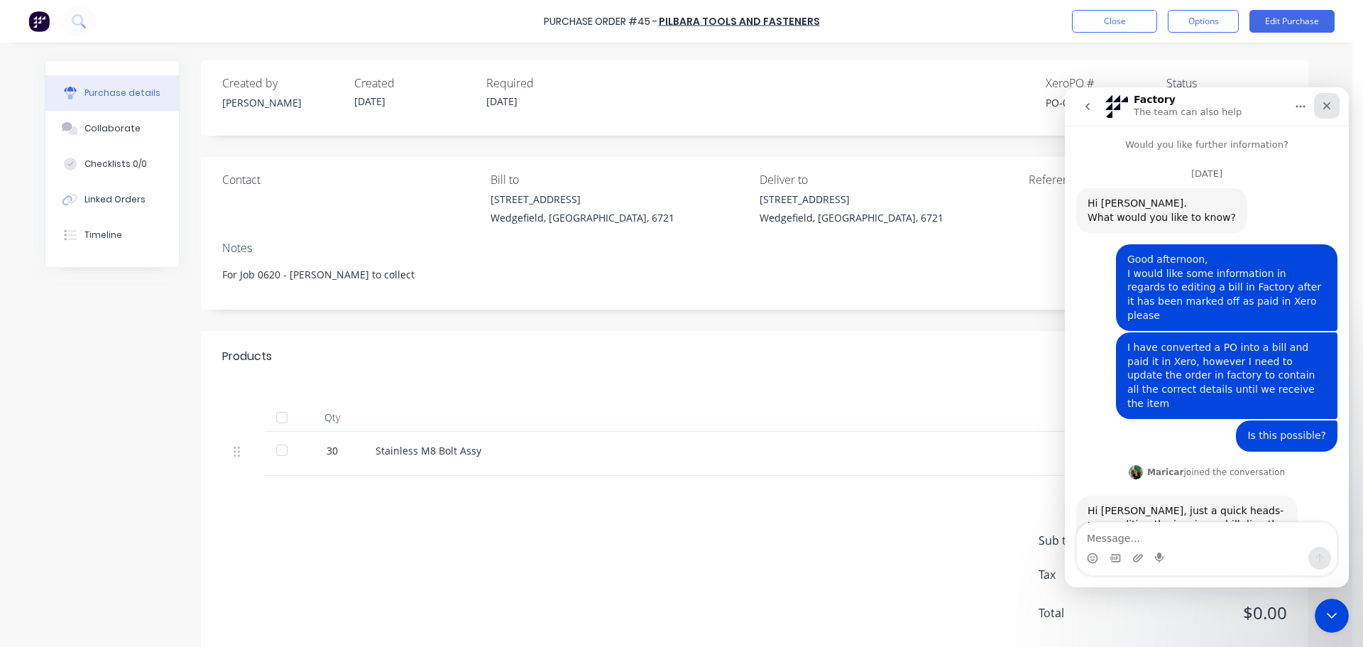
click at [1332, 103] on icon "Close" at bounding box center [1327, 105] width 11 height 11
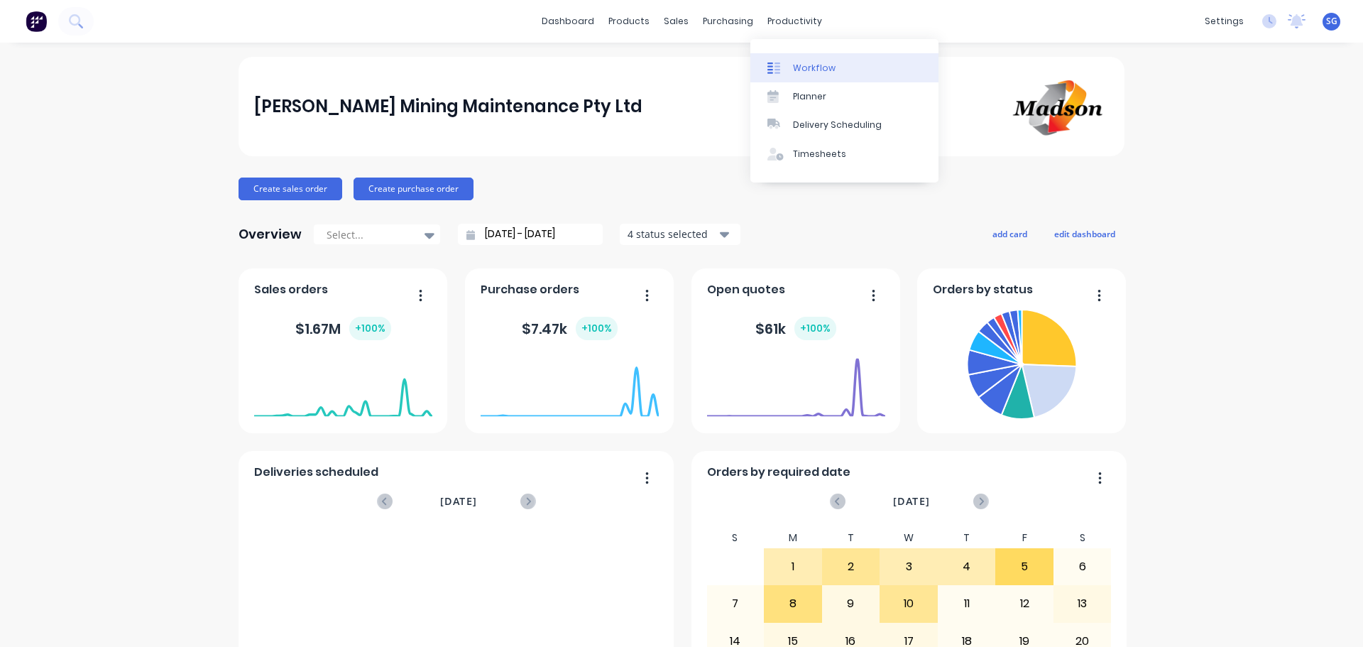
click at [809, 70] on div "Workflow" at bounding box center [814, 68] width 43 height 13
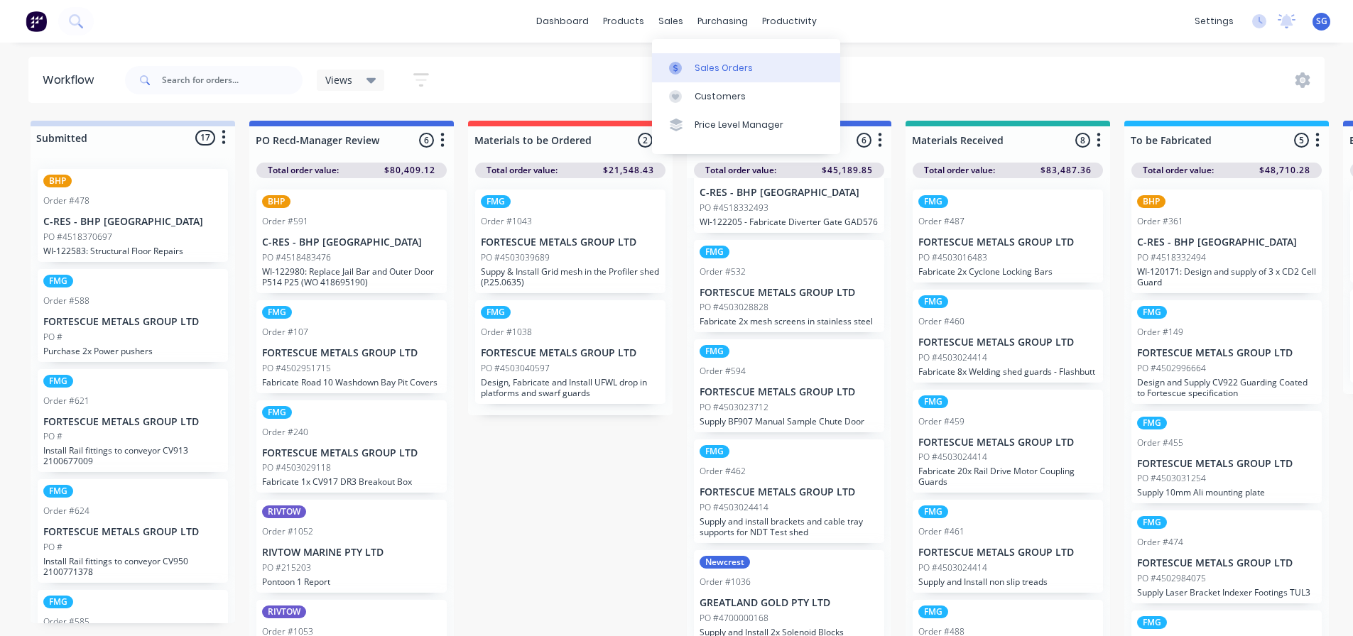
click at [714, 68] on div "Sales Orders" at bounding box center [723, 68] width 58 height 13
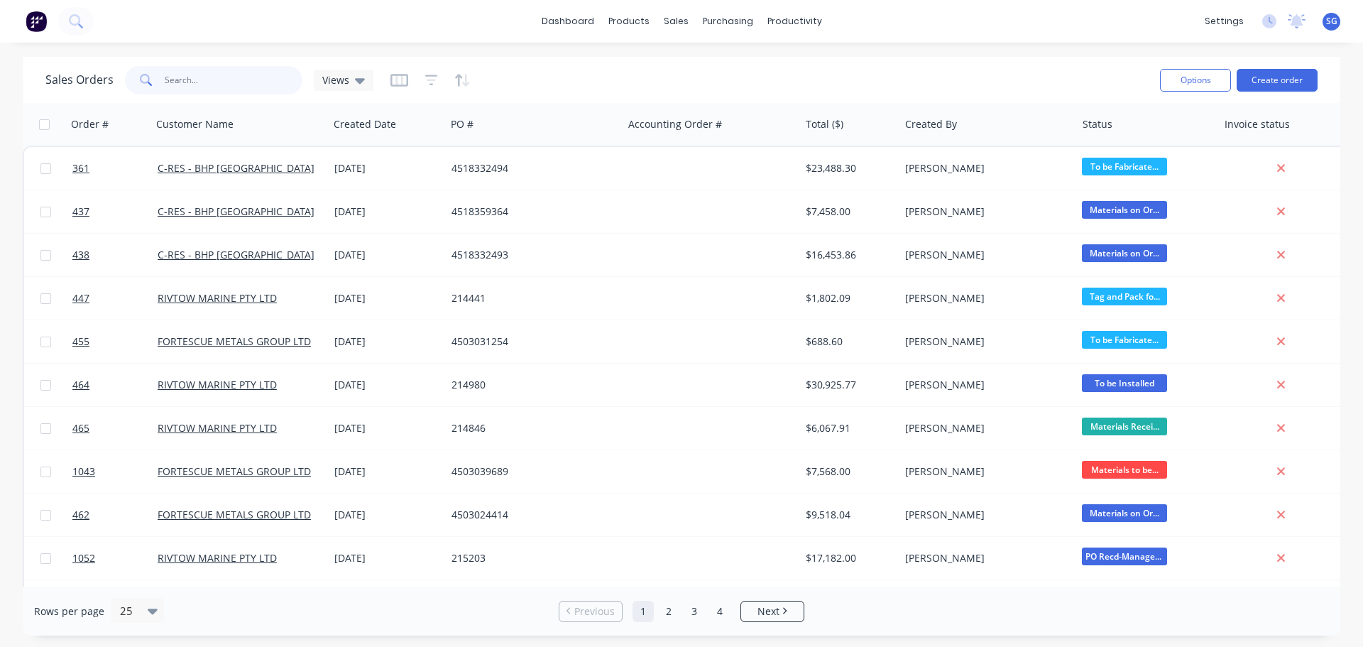
click at [193, 89] on input "text" at bounding box center [234, 80] width 138 height 28
type input "620"
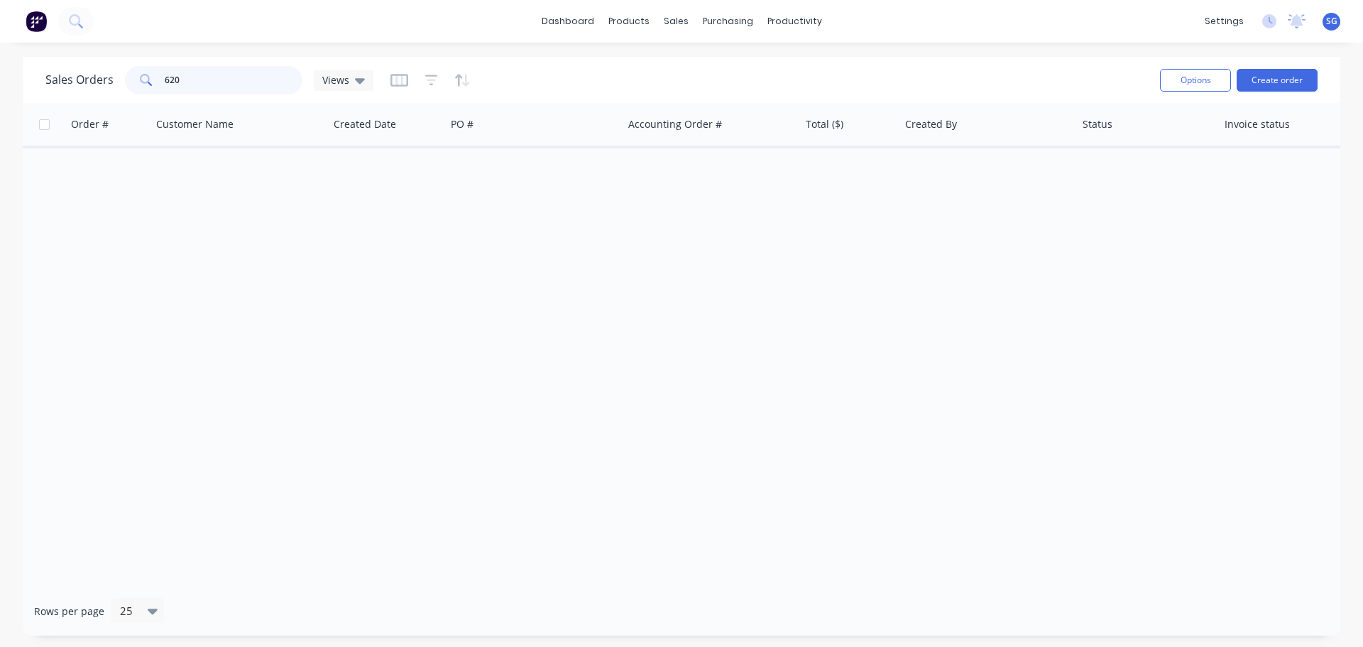
click at [194, 89] on input "620" at bounding box center [234, 80] width 138 height 28
click at [165, 75] on input "620" at bounding box center [234, 80] width 138 height 28
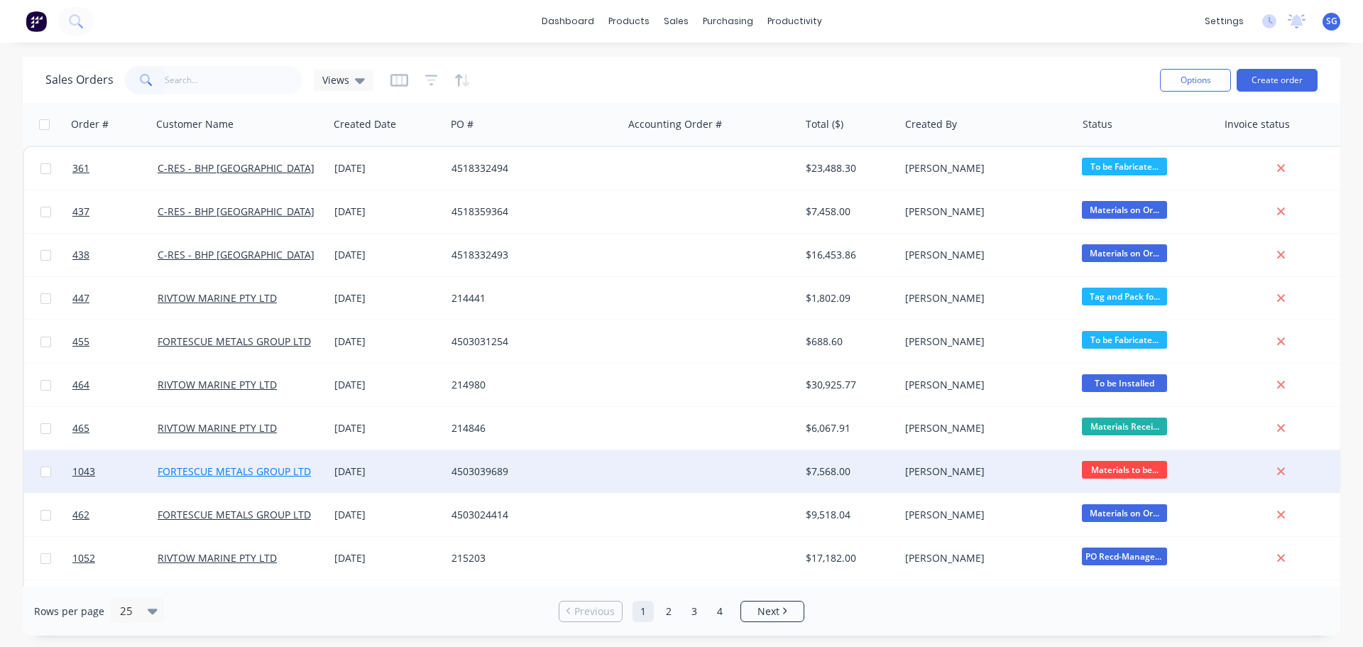
click at [237, 473] on link "FORTESCUE METALS GROUP LTD" at bounding box center [234, 470] width 153 height 13
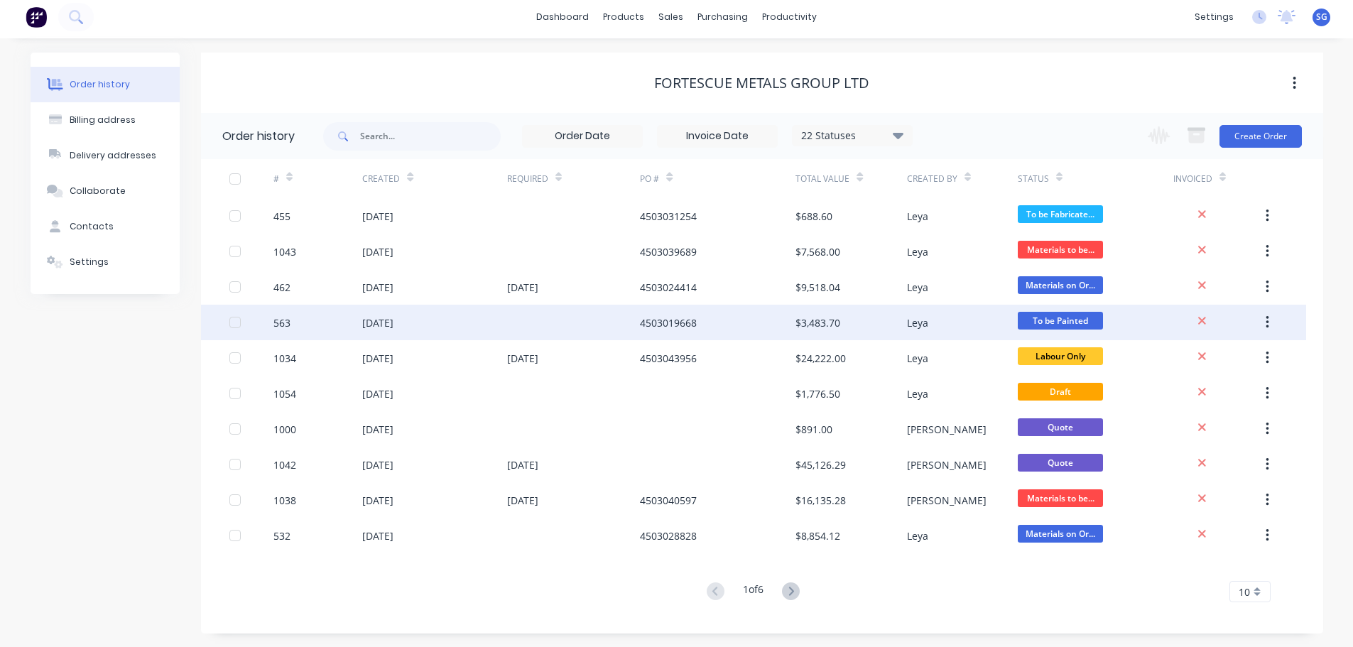
scroll to position [5, 0]
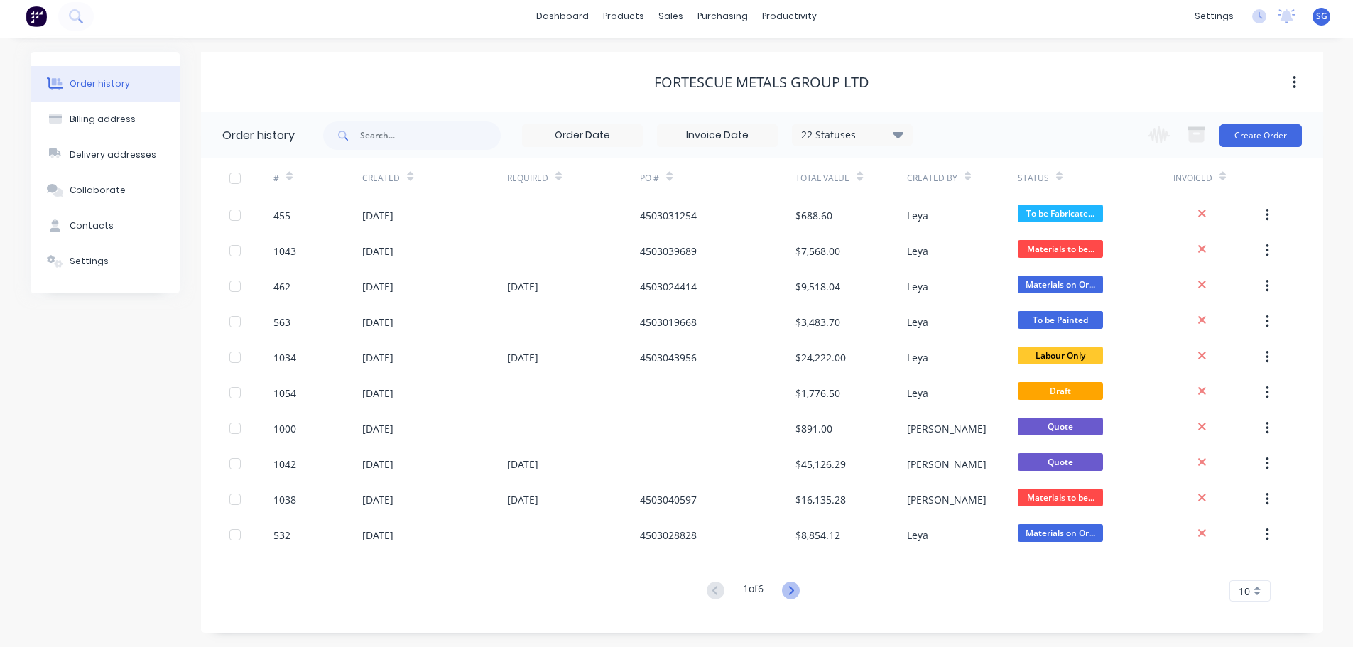
click at [795, 589] on icon at bounding box center [791, 591] width 18 height 18
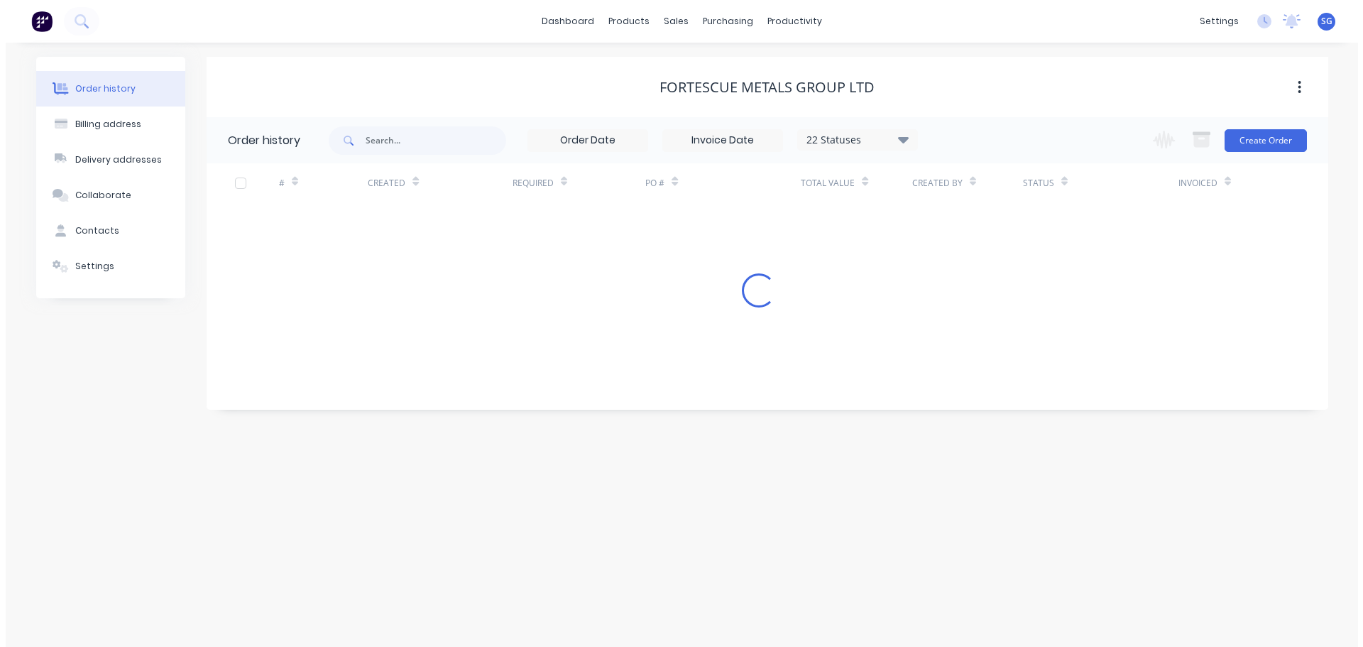
scroll to position [0, 0]
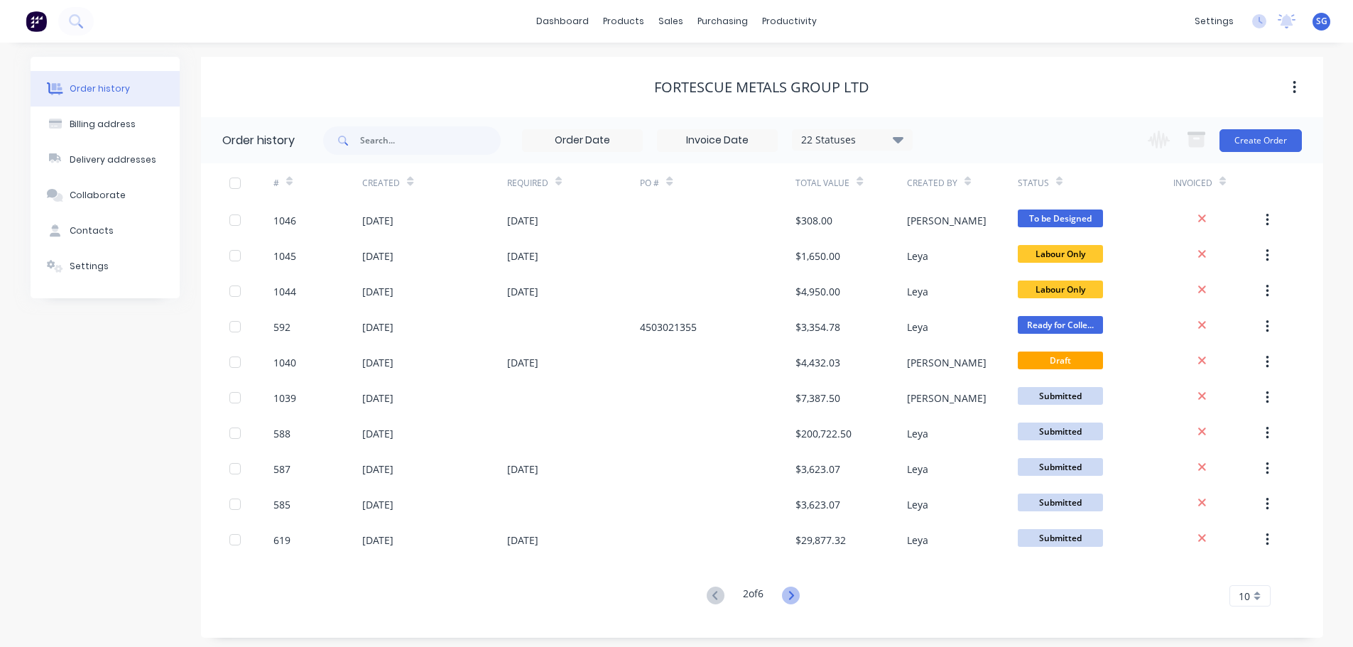
click at [792, 594] on icon at bounding box center [791, 596] width 18 height 18
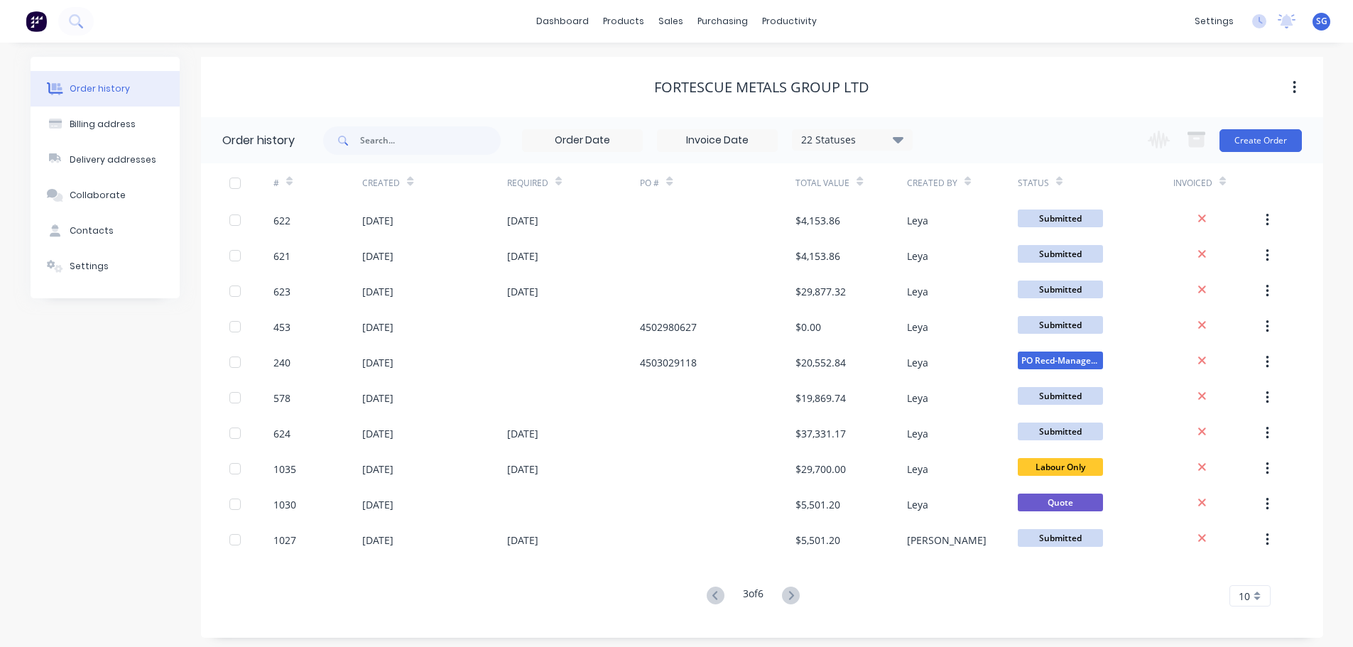
click at [792, 594] on icon at bounding box center [791, 596] width 18 height 18
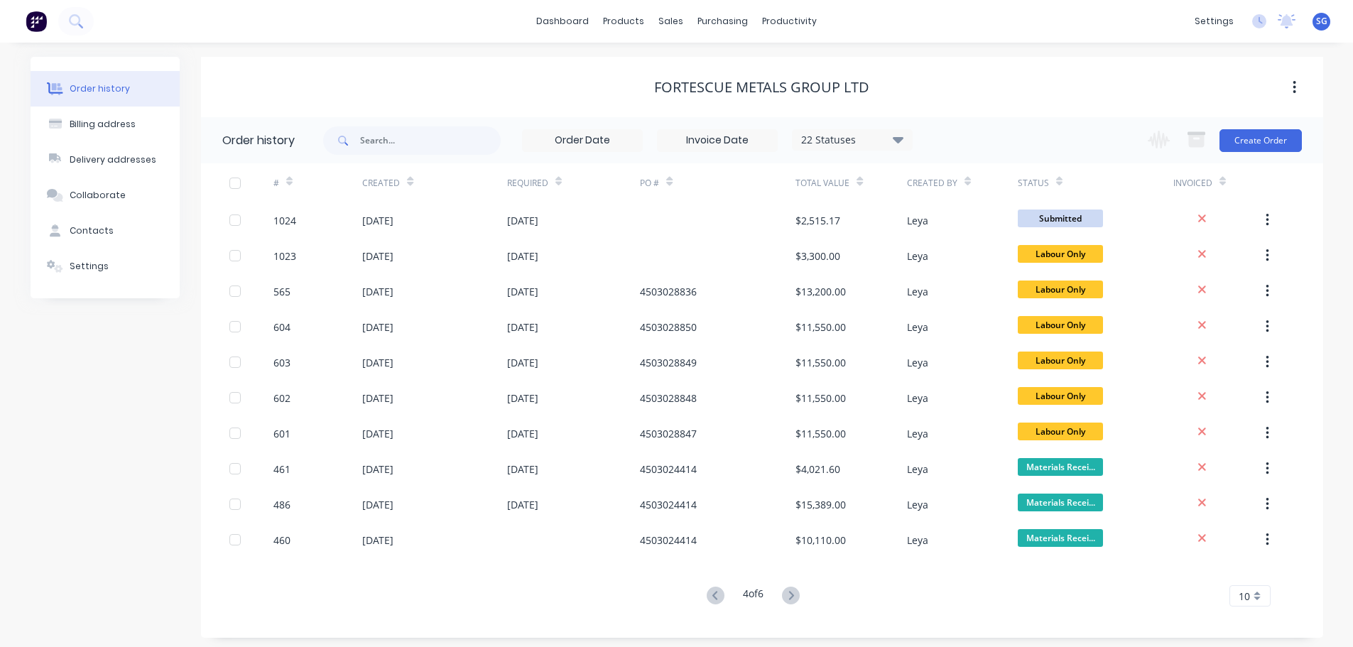
click at [792, 594] on icon at bounding box center [791, 596] width 18 height 18
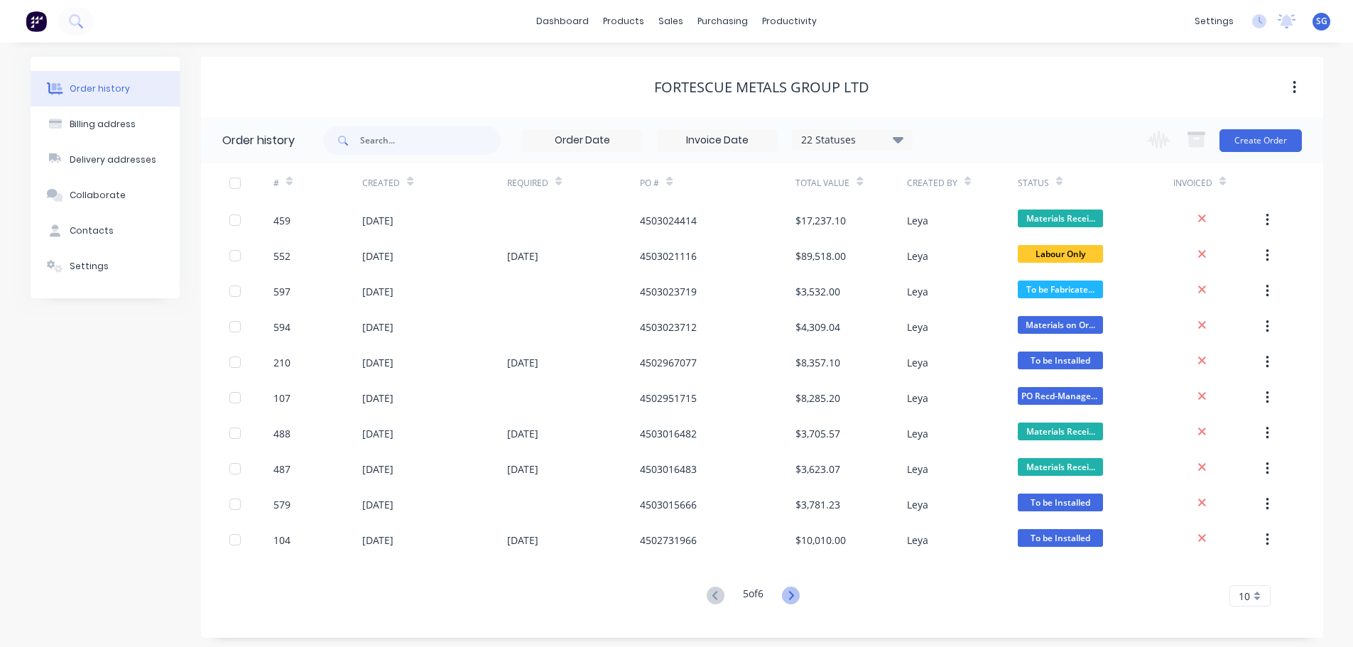
click at [792, 599] on icon at bounding box center [791, 595] width 5 height 9
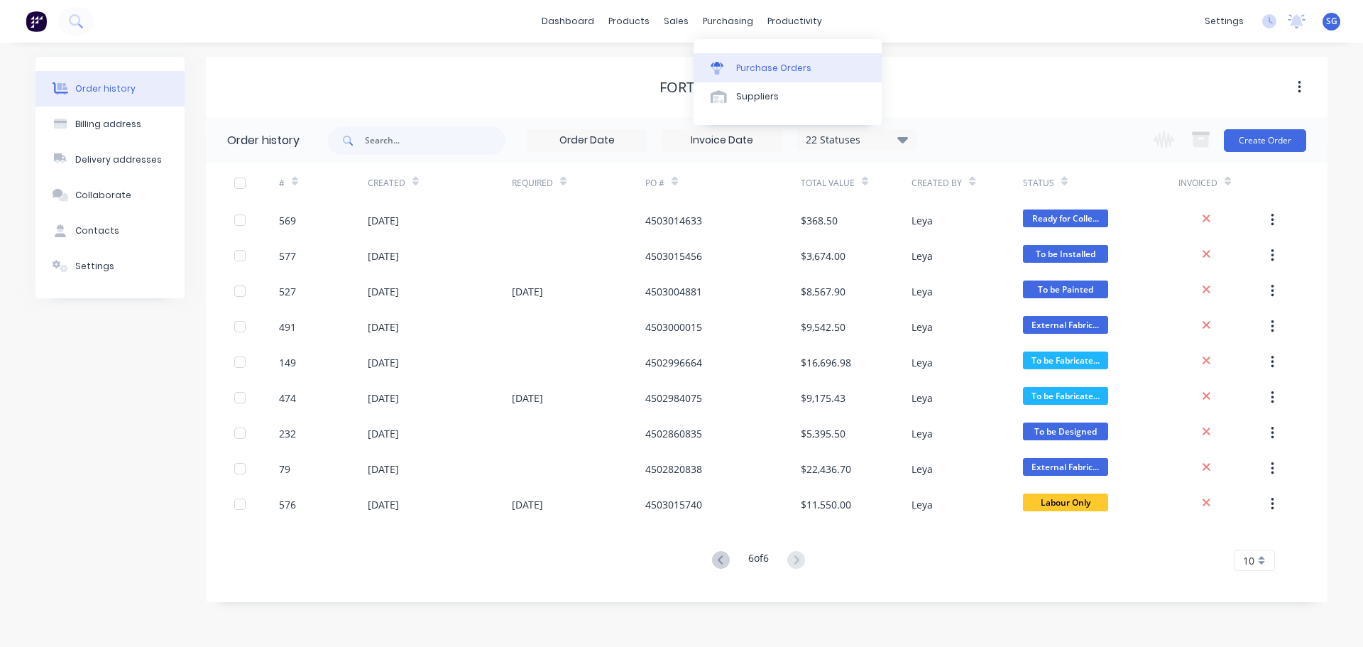
click at [743, 58] on link "Purchase Orders" at bounding box center [788, 67] width 188 height 28
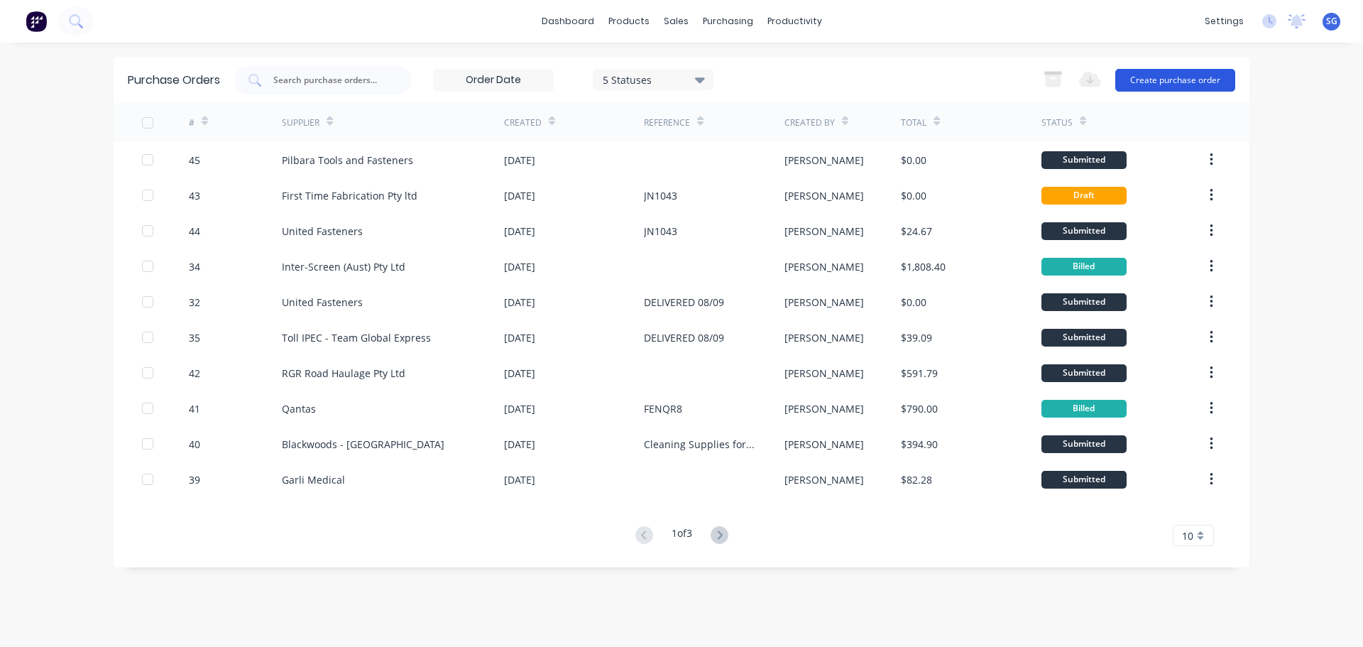
click at [1140, 77] on button "Create purchase order" at bounding box center [1176, 80] width 120 height 23
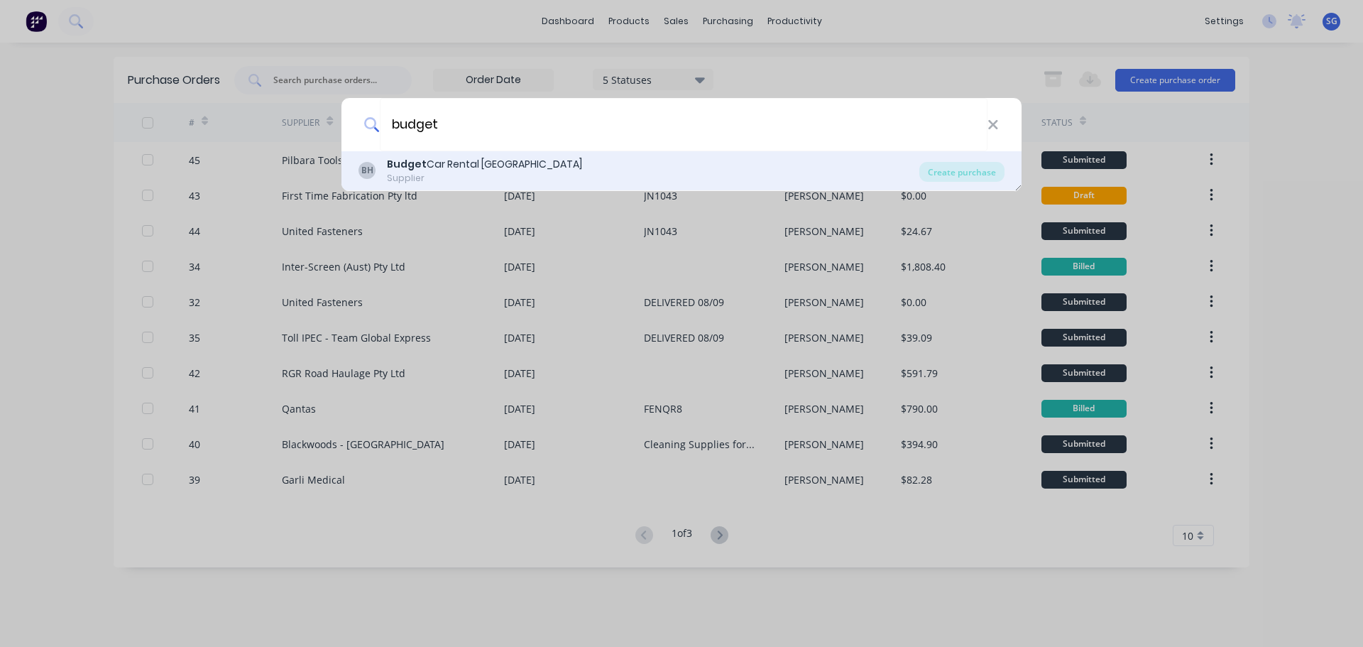
type input "budget"
click at [427, 169] on div "Budget Car Rental Port Hedland" at bounding box center [484, 164] width 195 height 15
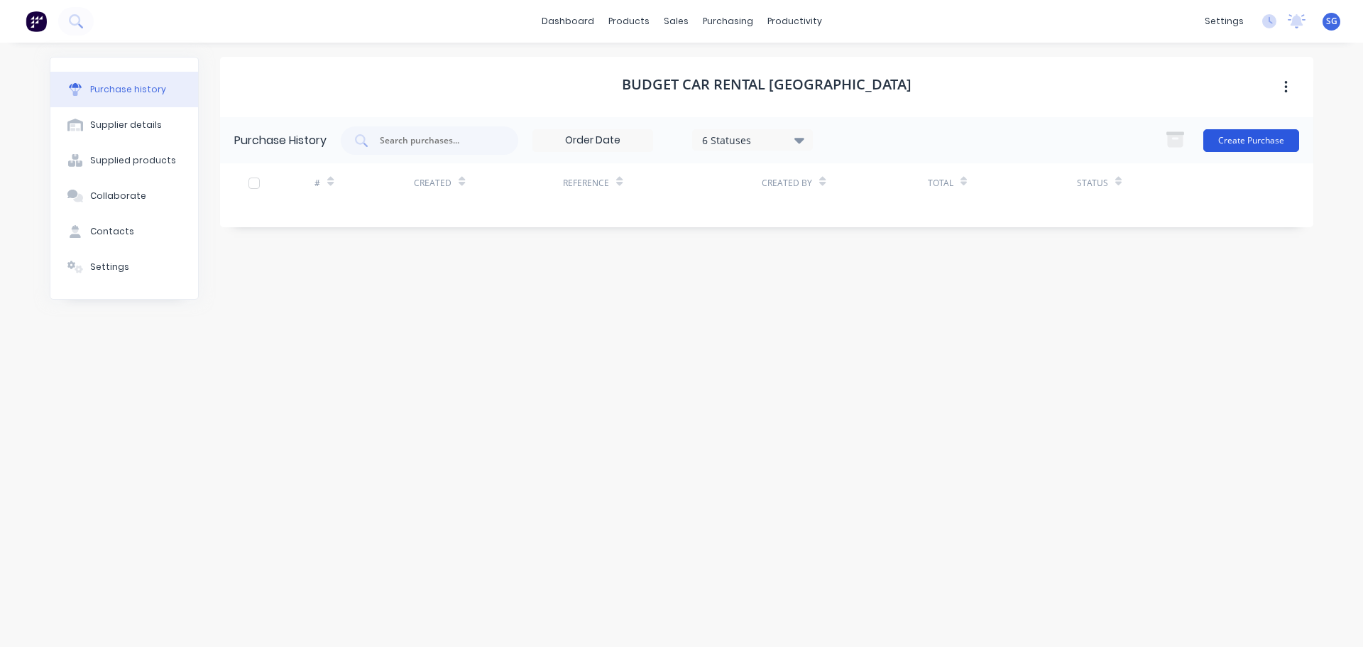
click at [1232, 144] on button "Create Purchase" at bounding box center [1252, 140] width 96 height 23
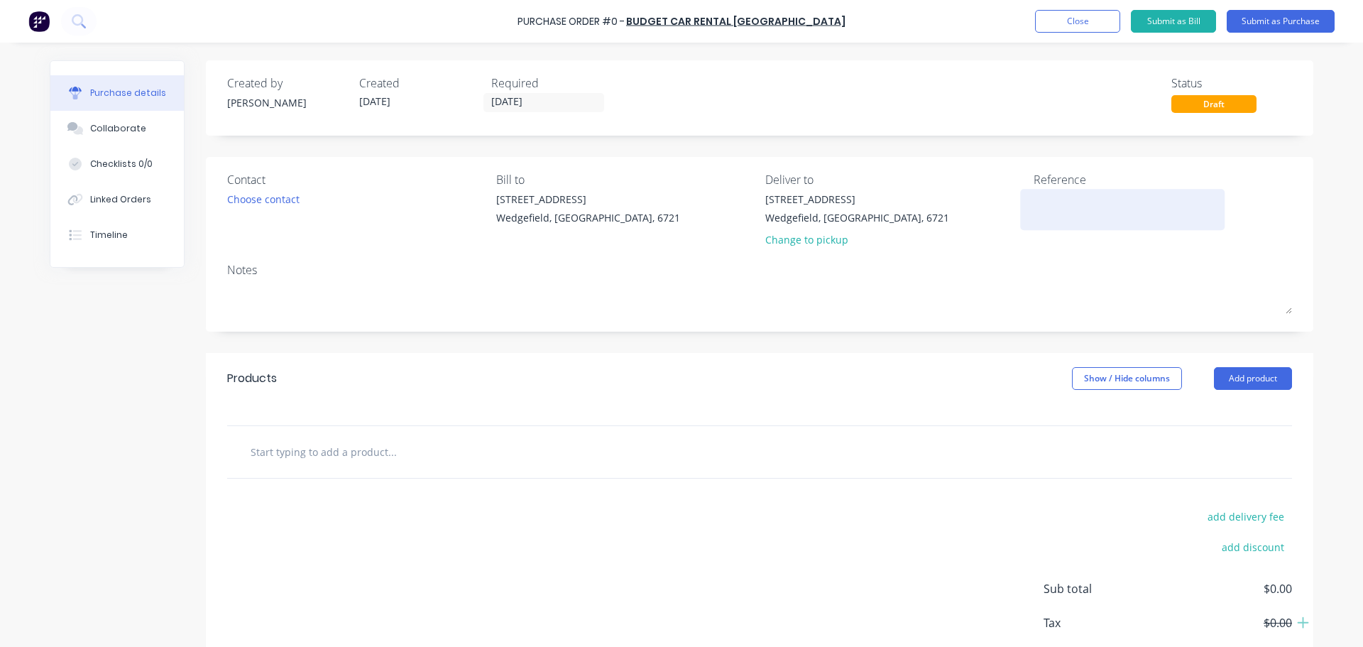
click at [1085, 212] on textarea at bounding box center [1123, 208] width 178 height 32
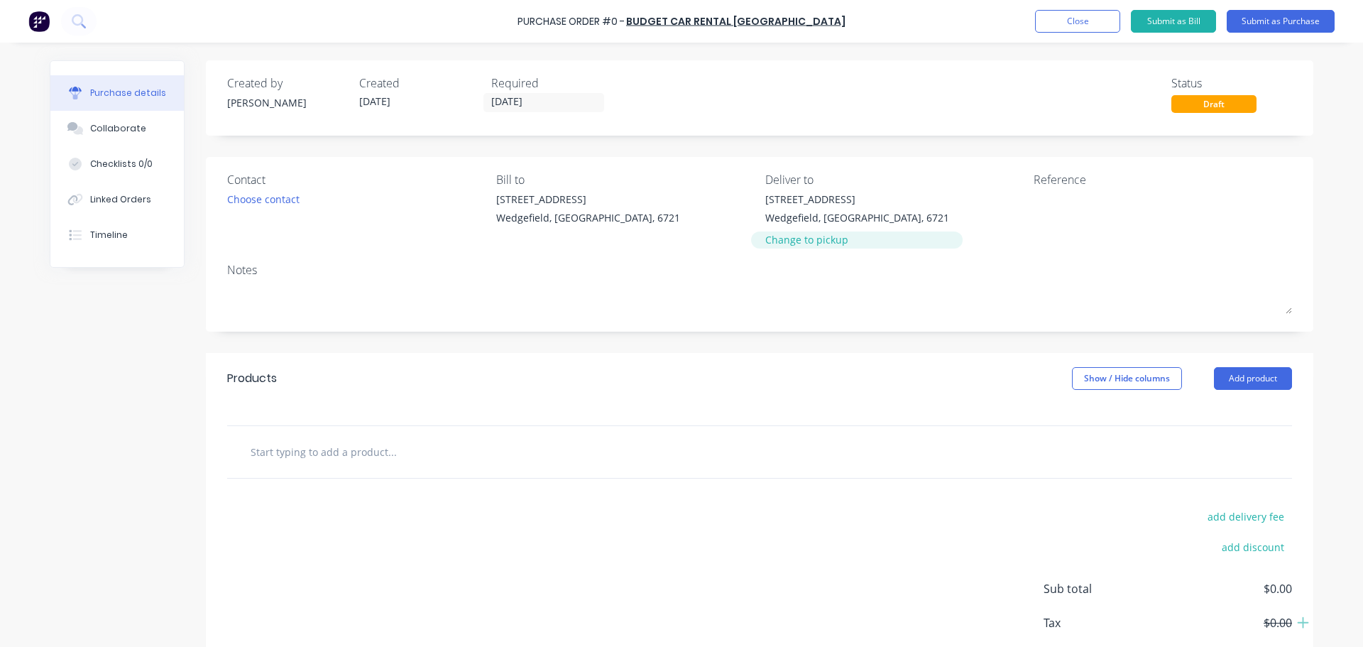
paste textarea "BCN = P0E96K"
type textarea "x"
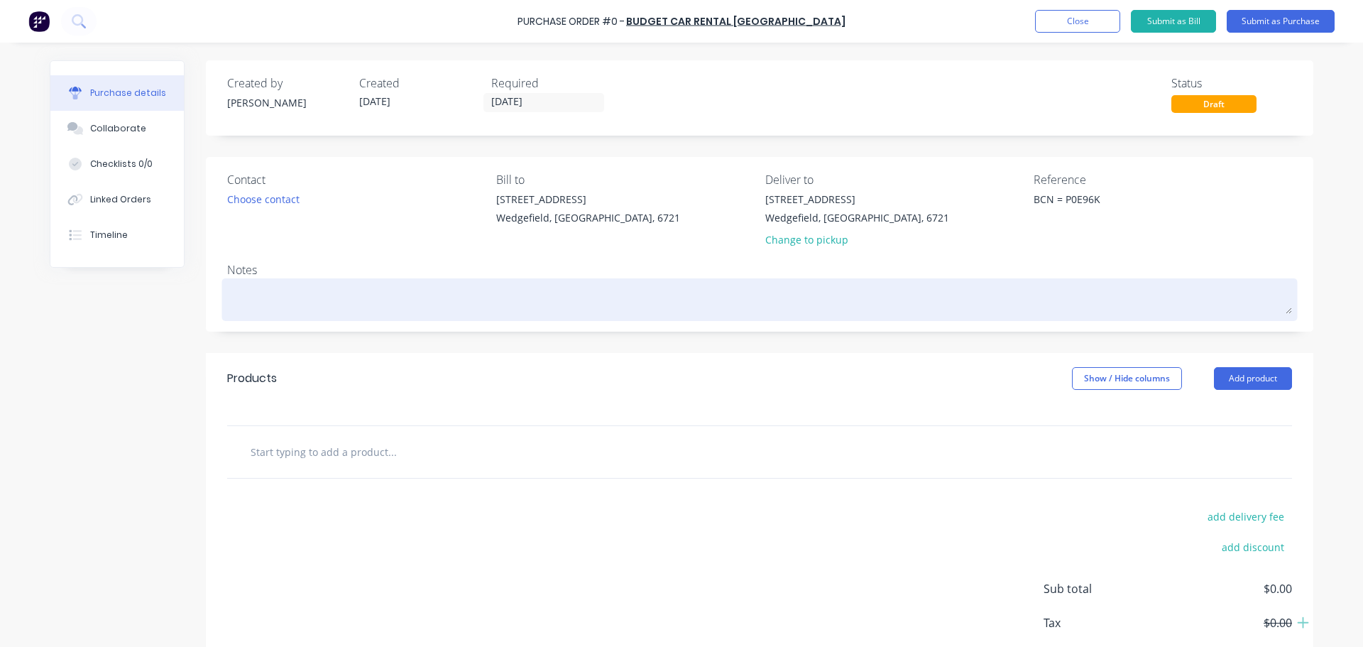
type textarea "BCN = P0E96K"
type textarea "x"
type textarea "BCN = P0E96K"
click at [261, 303] on textarea at bounding box center [759, 298] width 1065 height 32
type textarea "x"
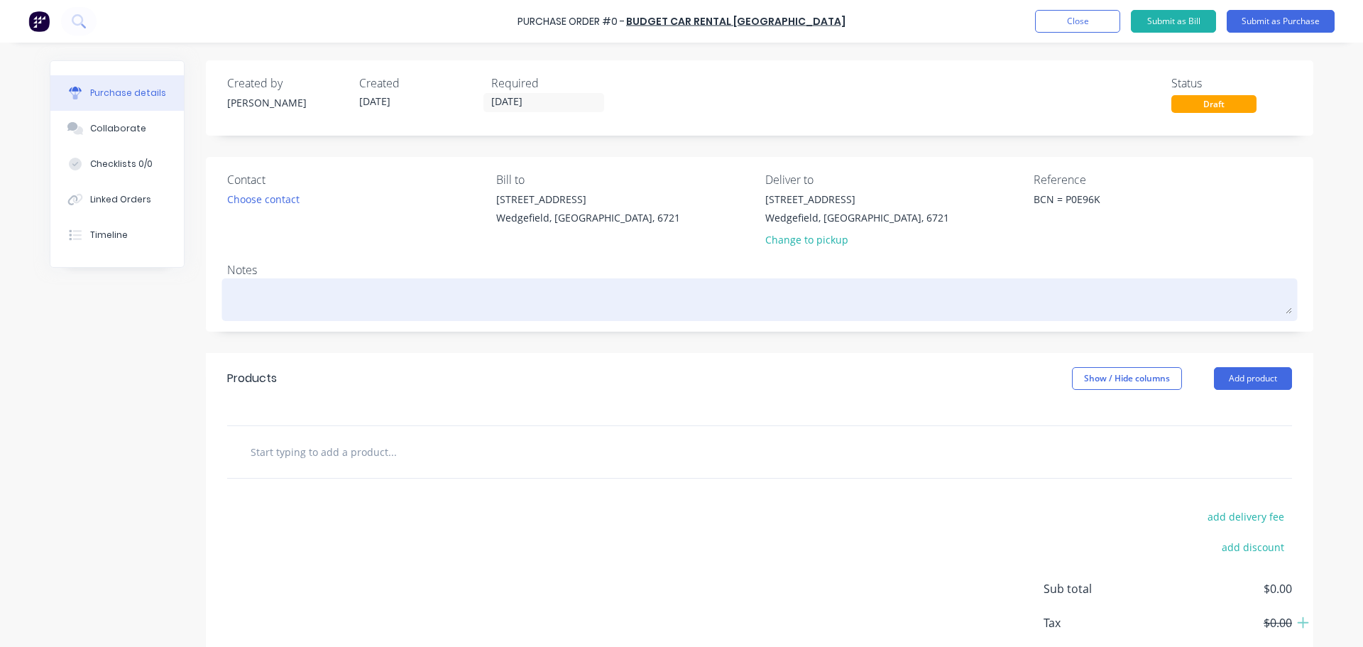
type textarea "D"
type textarea "x"
type textarea "H"
type textarea "x"
type textarea "Ha"
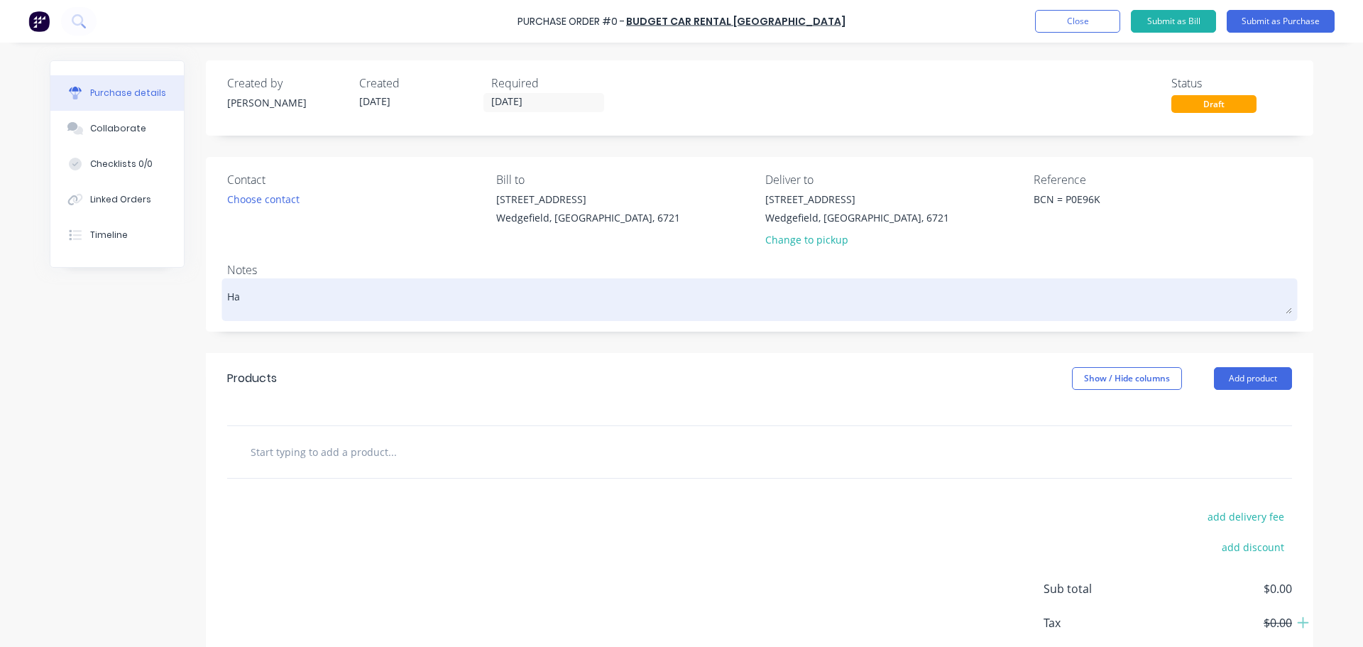
type textarea "x"
type textarea "Hay"
type textarea "x"
type textarea "Hayd"
type textarea "x"
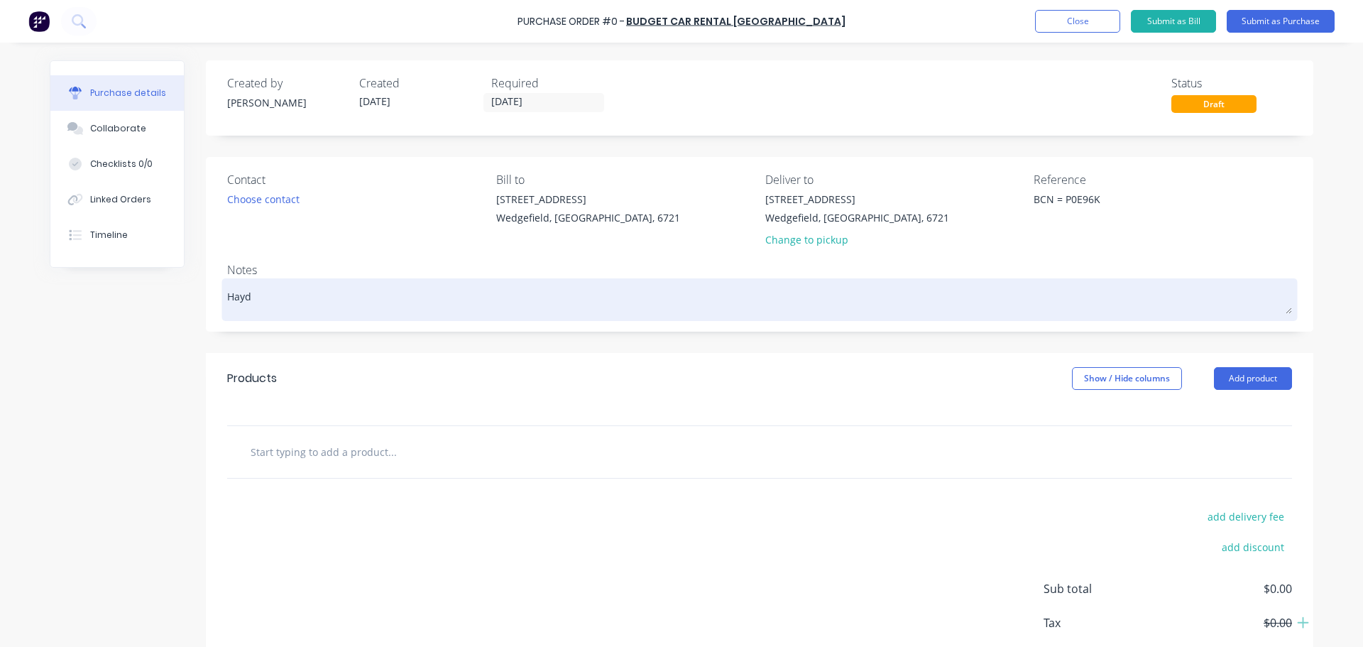
type textarea "Hayde"
type textarea "x"
type textarea "Hayden"
type textarea "x"
type textarea "Hayden"
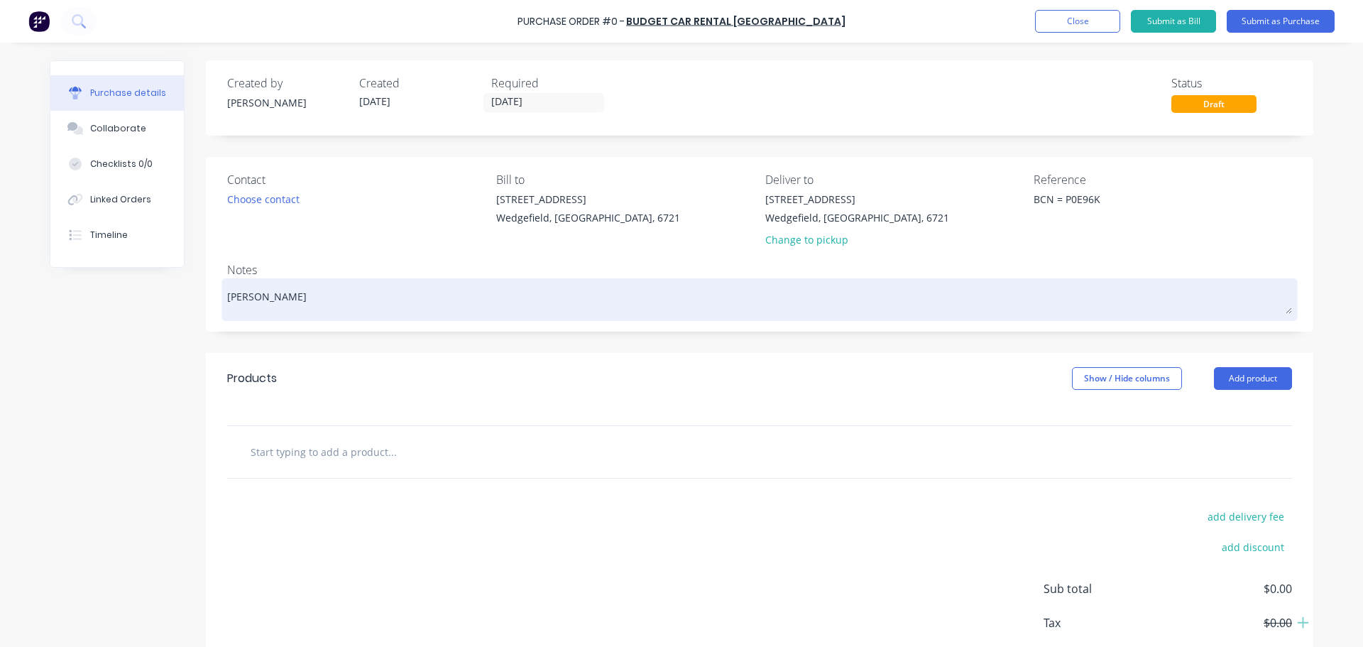
type textarea "x"
type textarea "Hayden S"
type textarea "x"
type textarea "Hayden St"
type textarea "x"
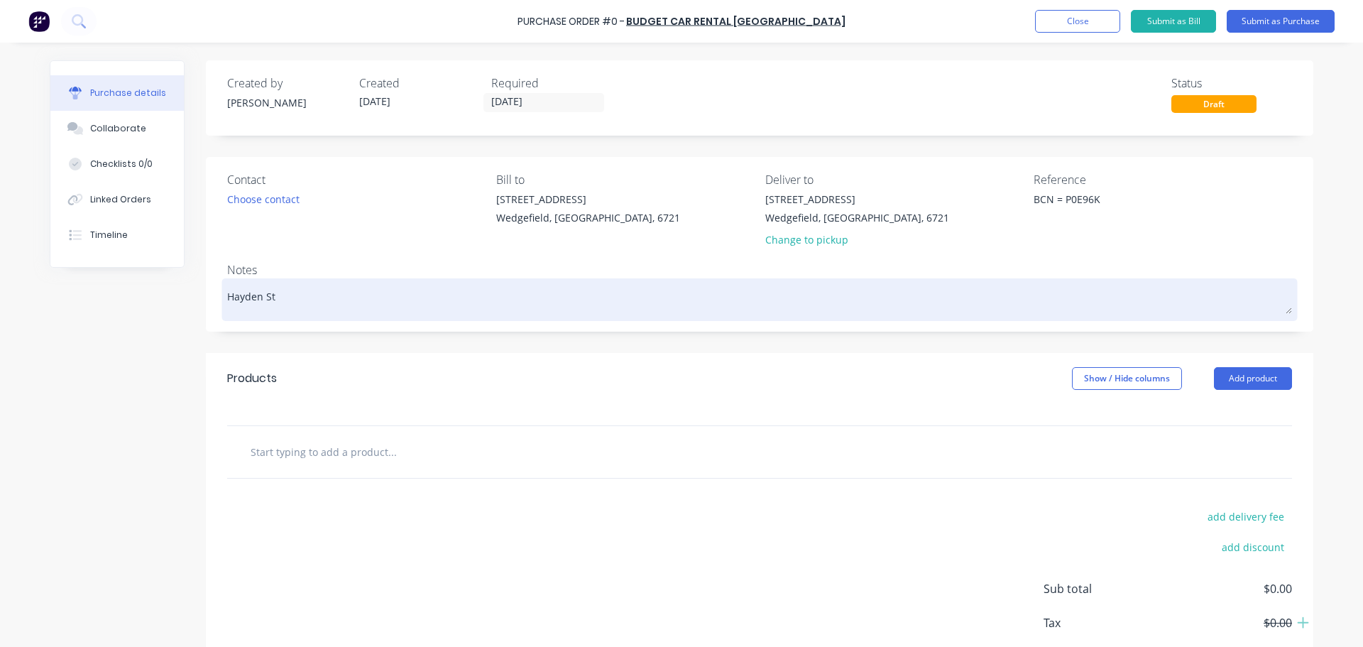
type textarea "Hayden Ste"
type textarea "x"
type textarea "Hayden Step"
type textarea "x"
type textarea "Hayden Steph"
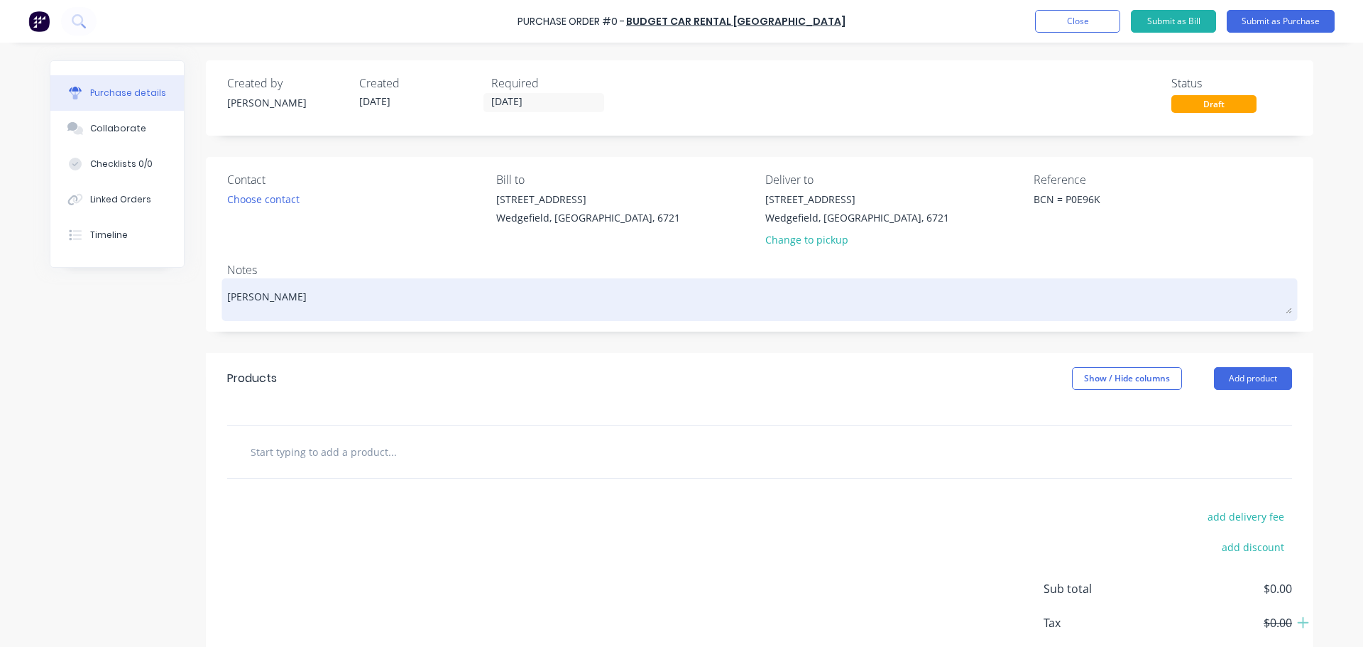
type textarea "x"
type textarea "Hayden Stephe"
type textarea "x"
type textarea "Hayden Stephen"
type textarea "x"
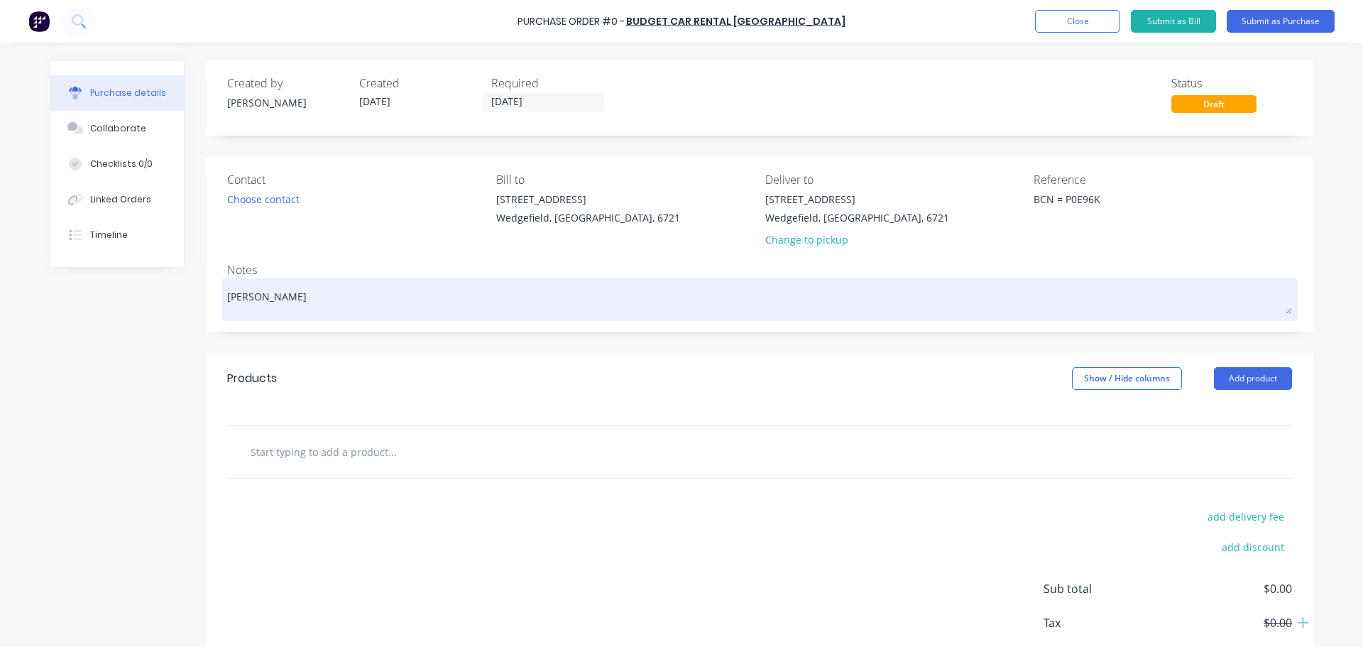
type textarea "Hayden Stephens"
type textarea "x"
type textarea "Hayden Stephens"
type textarea "x"
type textarea "Hayden Stephens t"
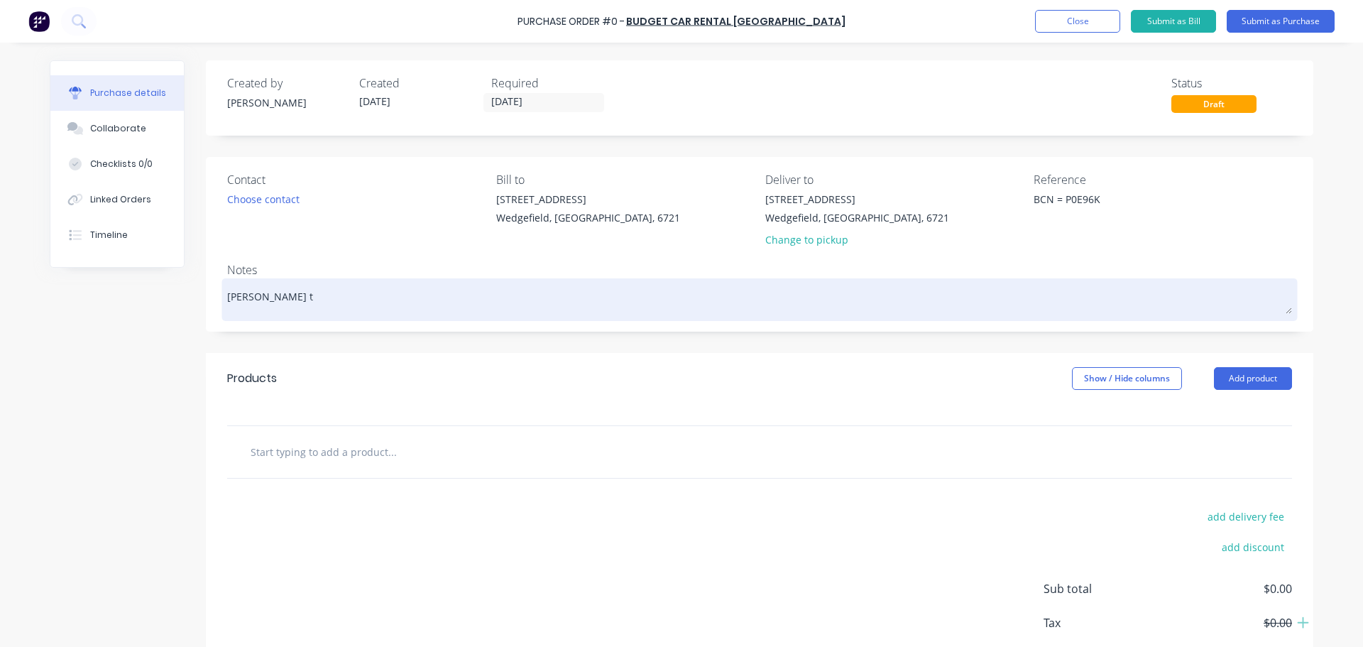
type textarea "x"
type textarea "Hayden Stephens to"
type textarea "x"
type textarea "Hayden Stephens to"
type textarea "x"
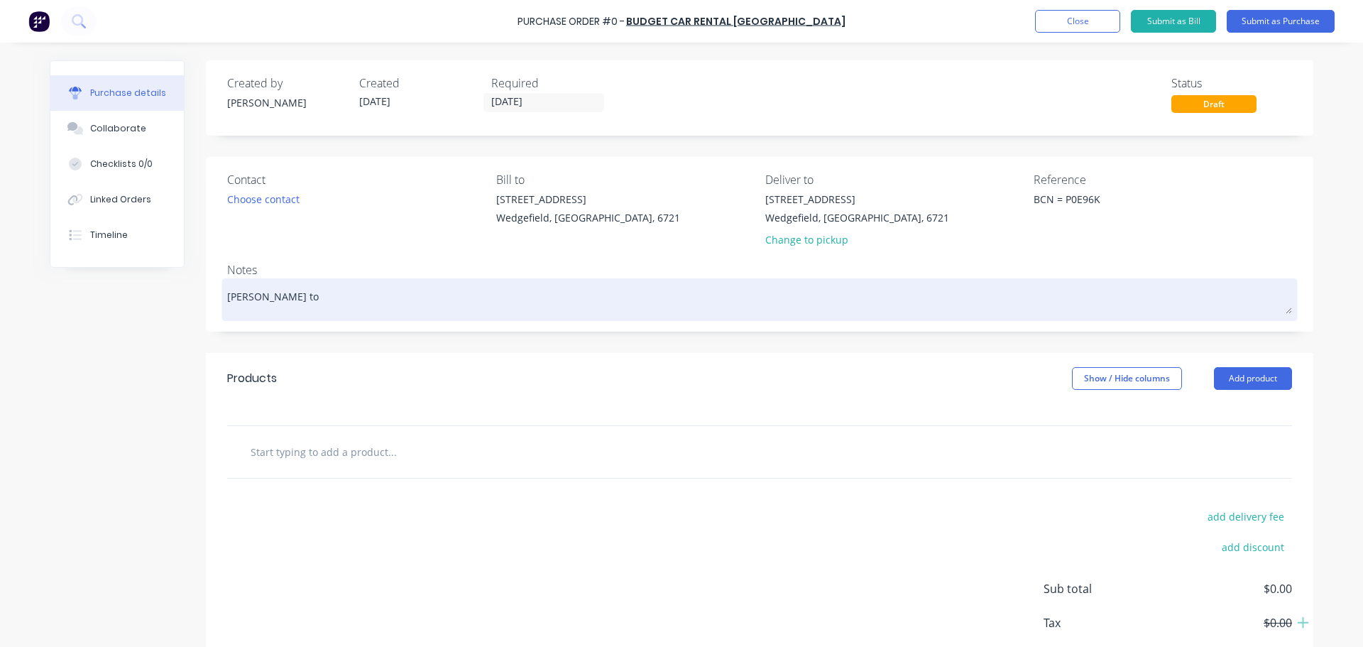
type textarea "Hayden Stephens to c"
type textarea "x"
type textarea "Hayden Stephens to co"
type textarea "x"
type textarea "Hayden Stephens to cole"
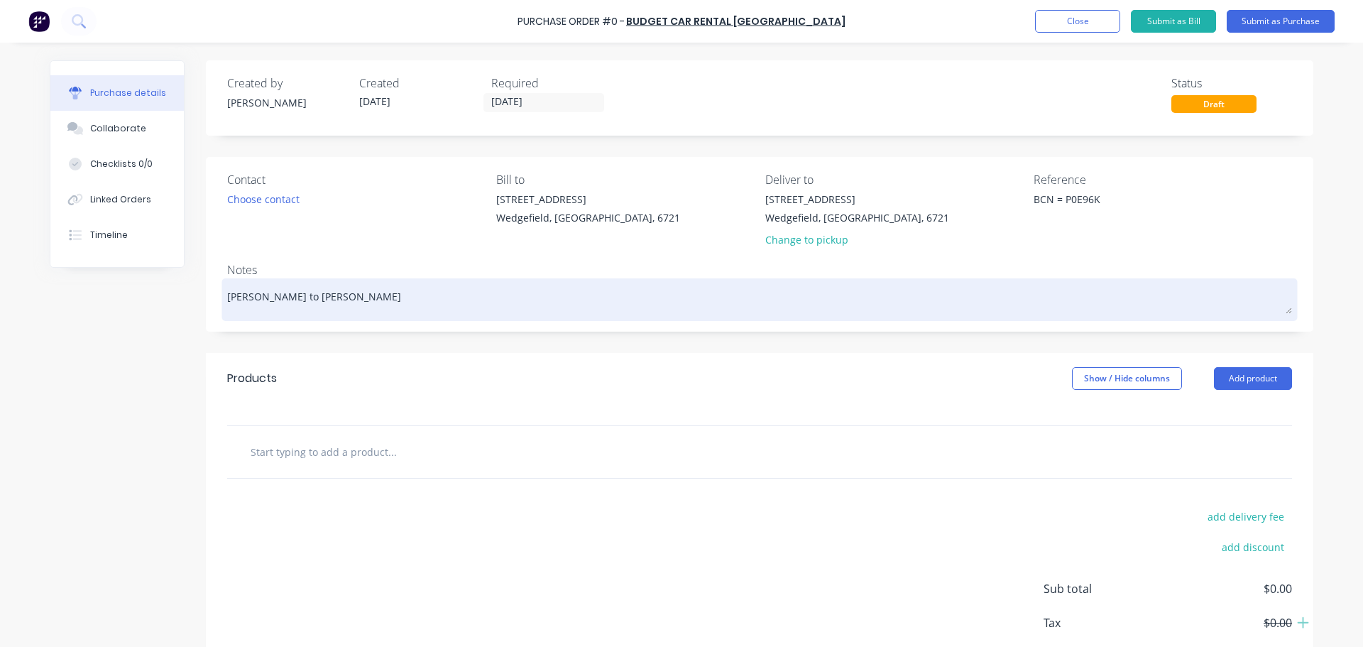
type textarea "x"
type textarea "Hayden Stephens to colel"
type textarea "x"
type textarea "Hayden Stephens to colelc"
type textarea "x"
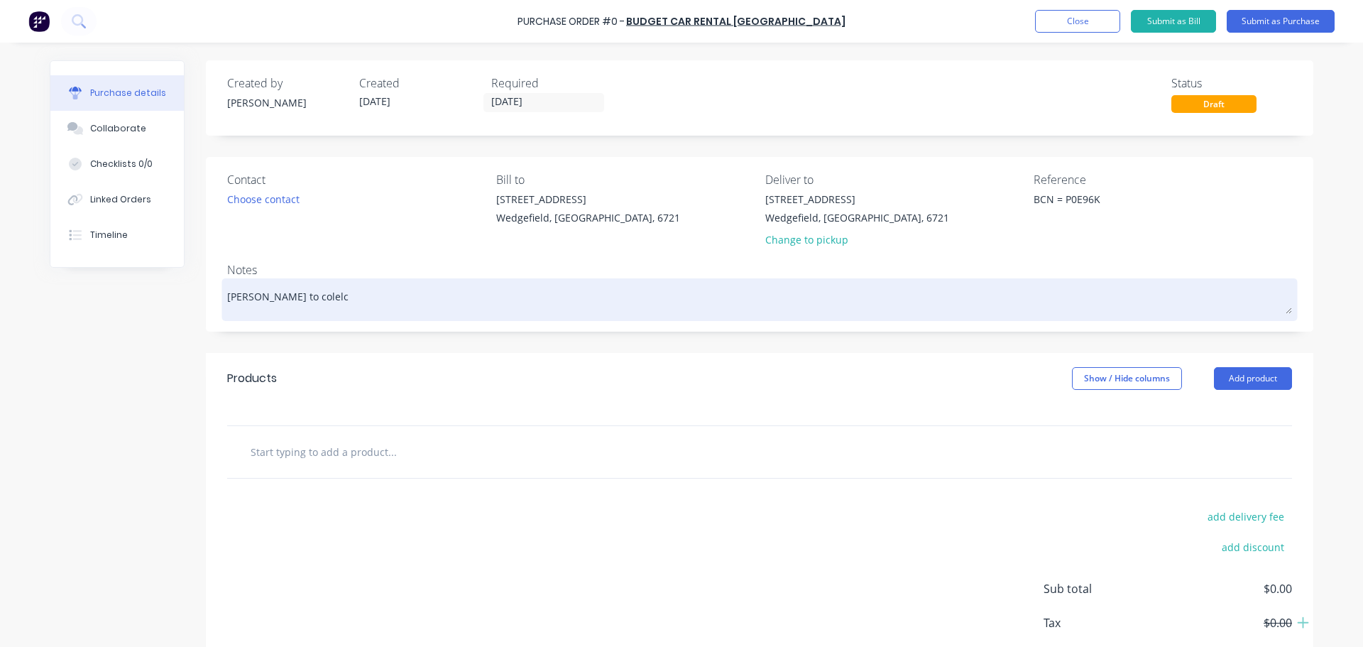
type textarea "Hayden Stephens to colelct"
type textarea "x"
type textarea "Hayden Stephens to colelct"
type textarea "x"
type textarea "Hayden Stephens to colelct"
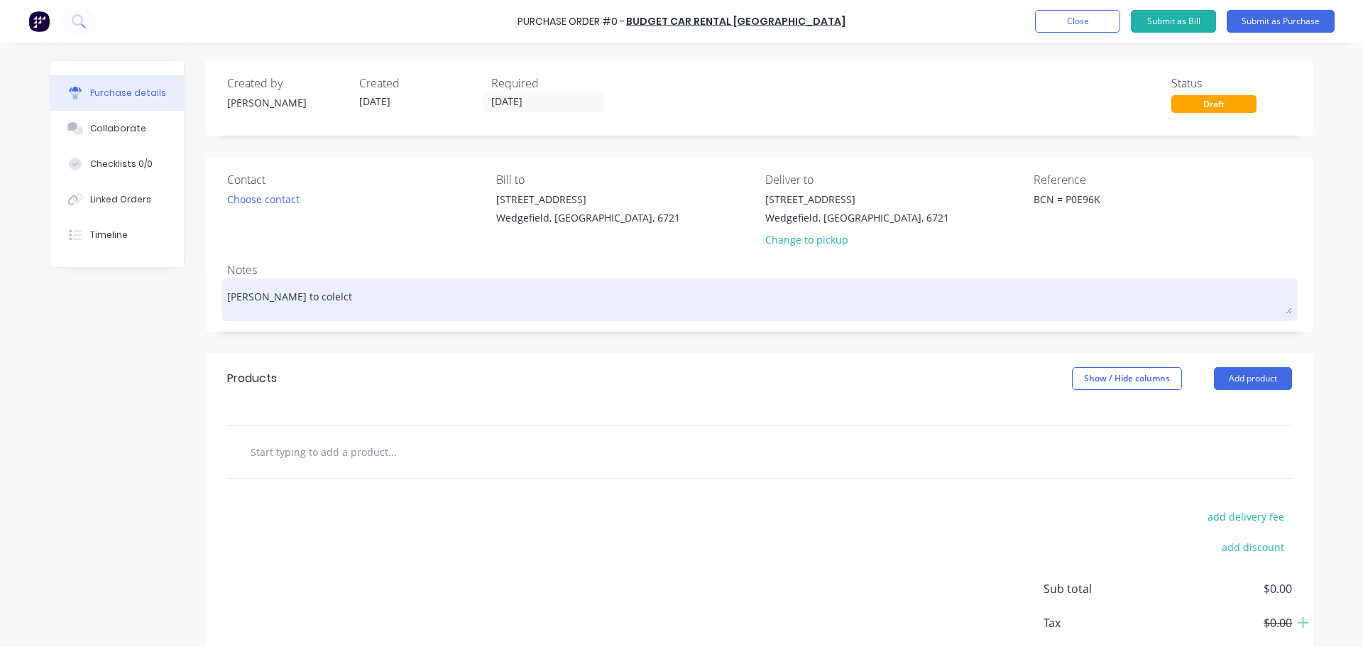
type textarea "x"
type textarea "Hayden Stephens to colelc"
type textarea "x"
type textarea "Hayden Stephens to colel"
type textarea "x"
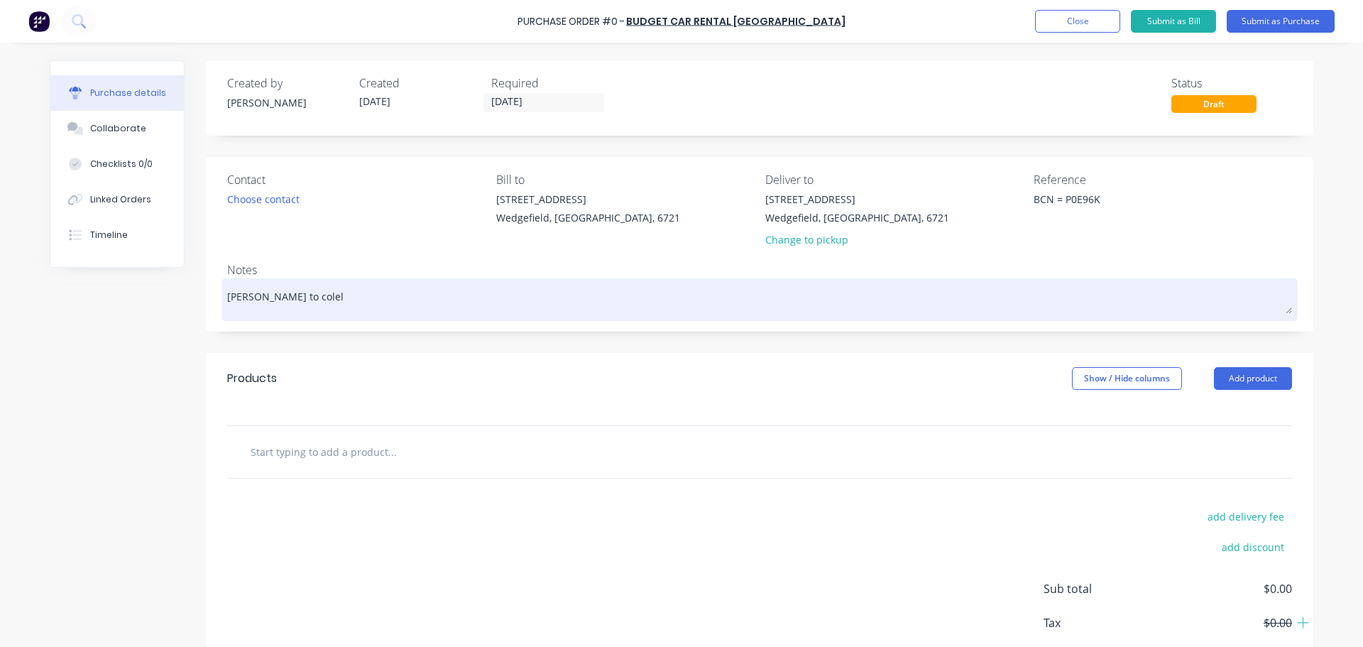
type textarea "Hayden Stephens to cole"
type textarea "x"
type textarea "Hayden Stephens to col"
type textarea "x"
type textarea "Hayden Stephens to coll"
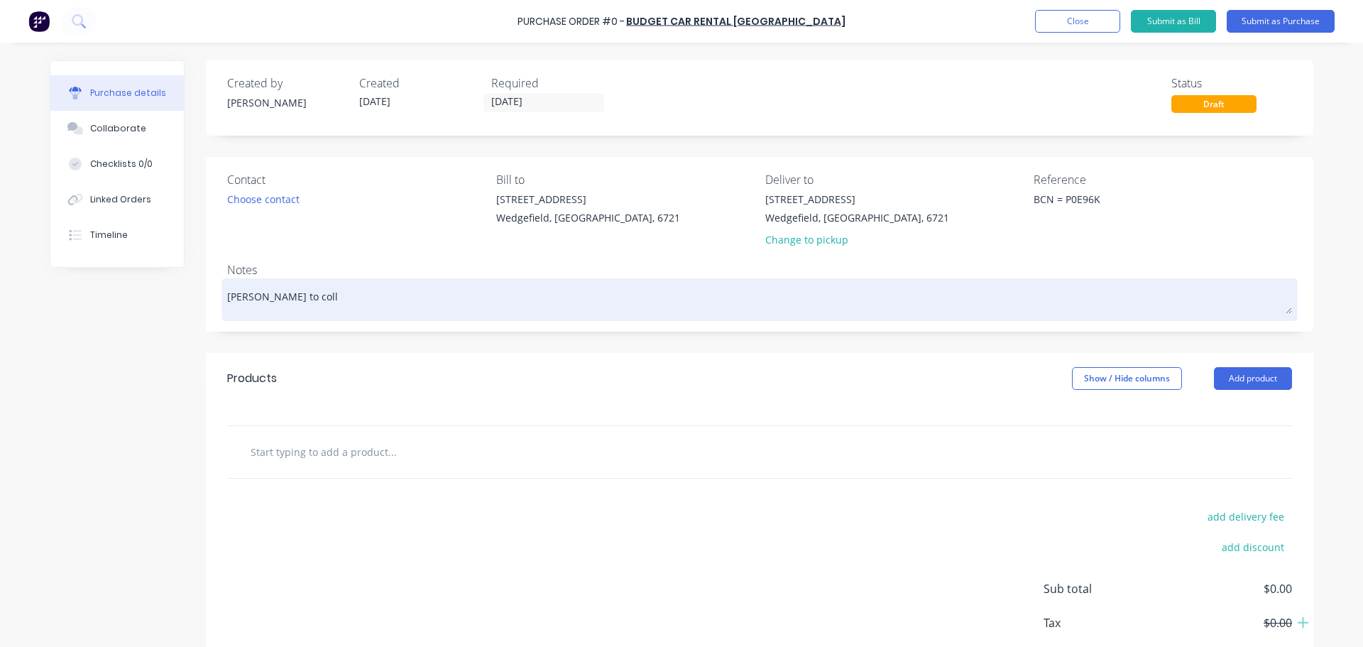
type textarea "x"
type textarea "Hayden Stephens to colle"
type textarea "x"
type textarea "Hayden Stephens to collec"
type textarea "x"
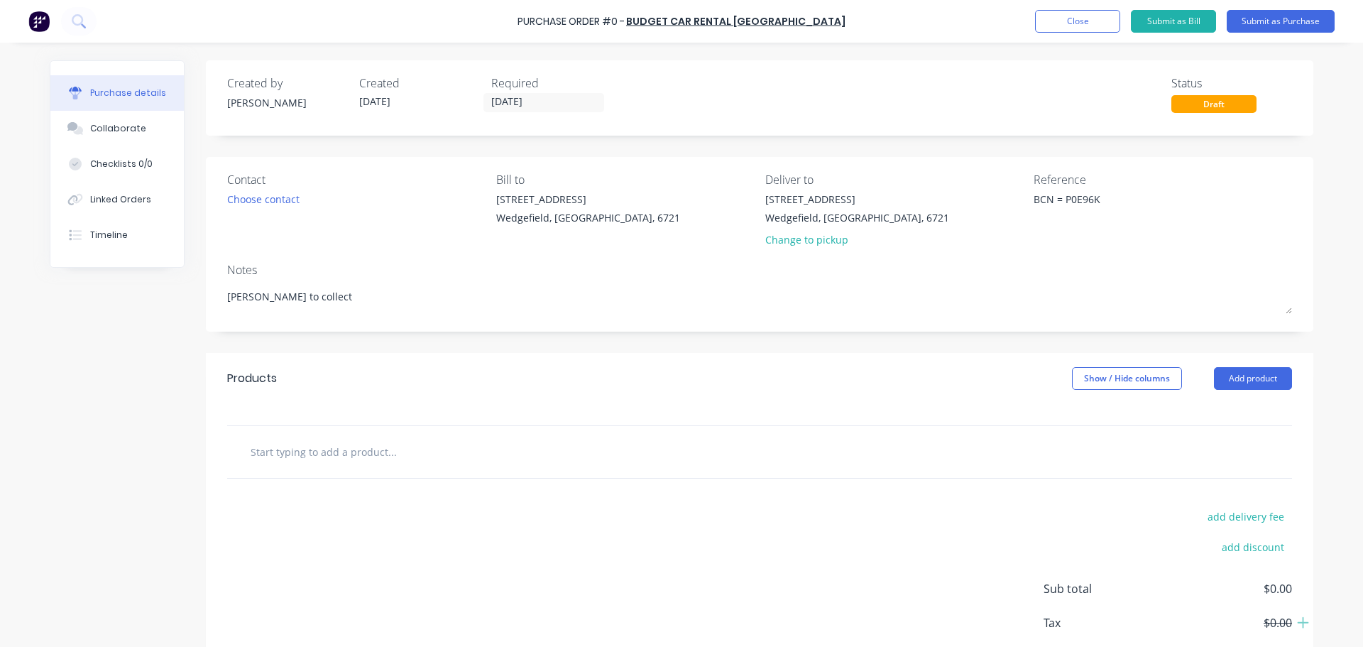
type textarea "Hayden Stephens to collect"
type textarea "x"
type textarea "Hayden Stephens to collect"
click at [264, 454] on input "text" at bounding box center [392, 451] width 284 height 28
type textarea "x"
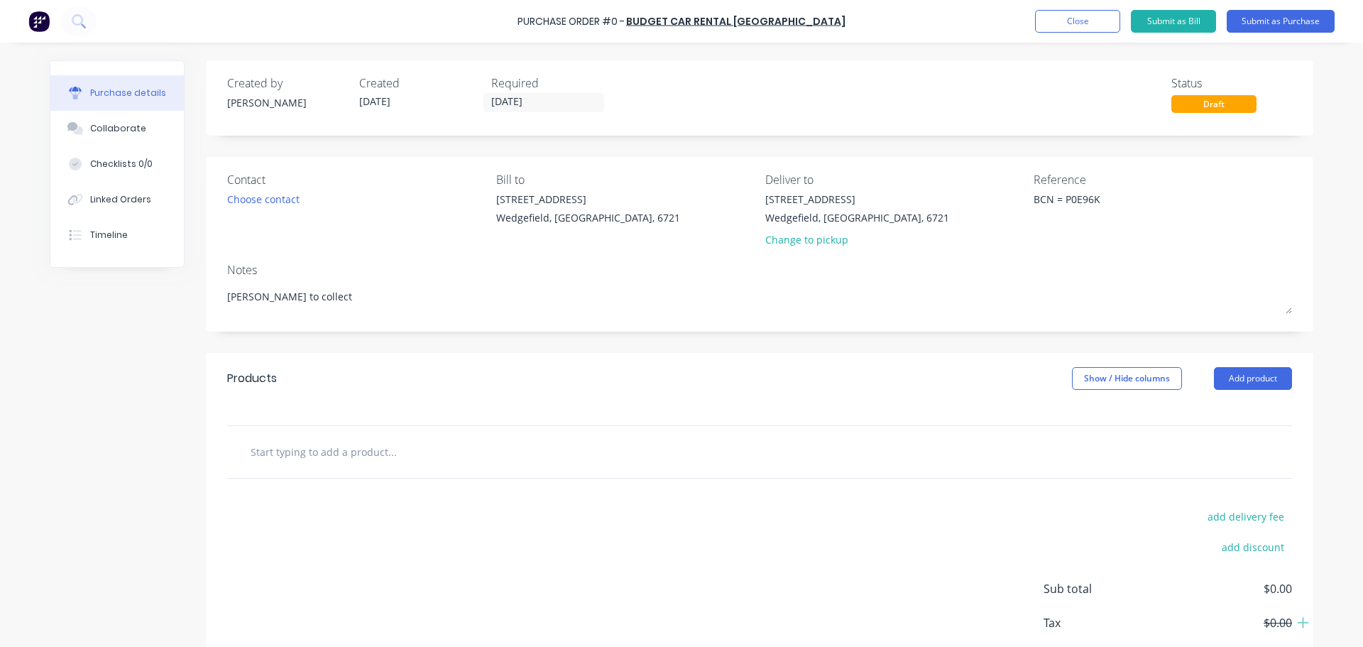
type input "M"
type textarea "x"
type input "Mi"
type textarea "x"
type input "Min"
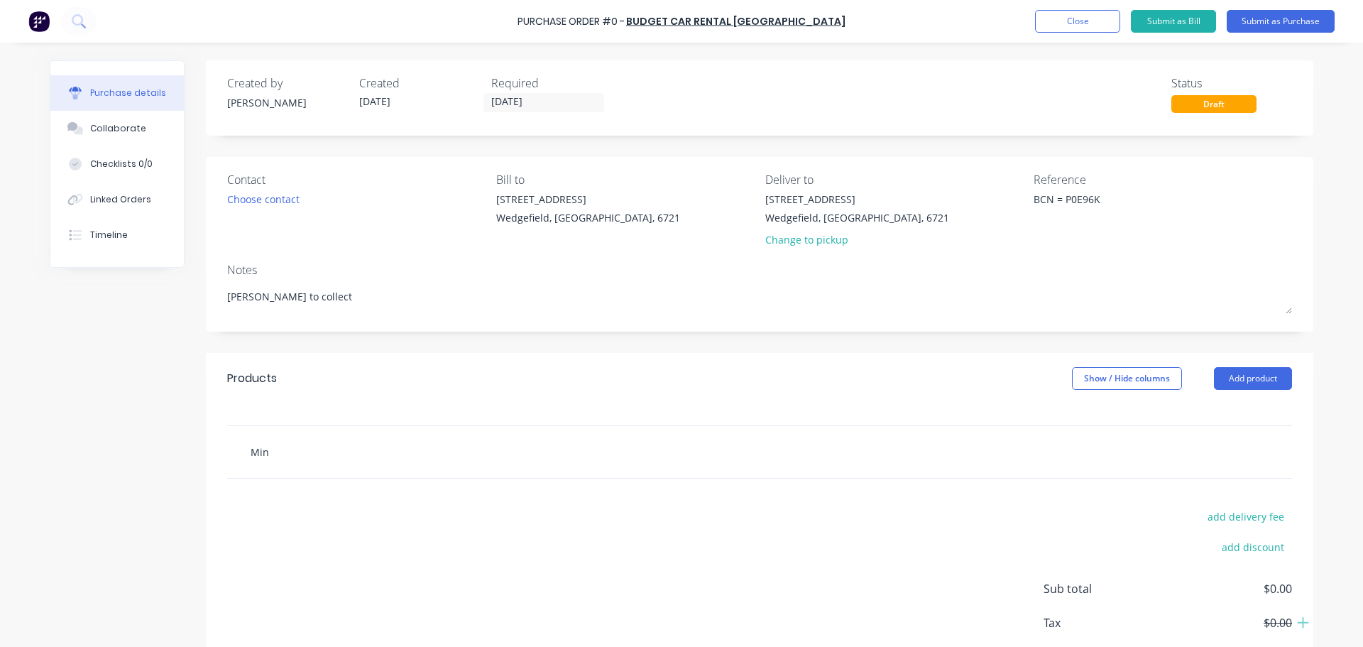
type textarea "x"
type input "Mine"
type textarea "x"
type input "Mine"
type textarea "x"
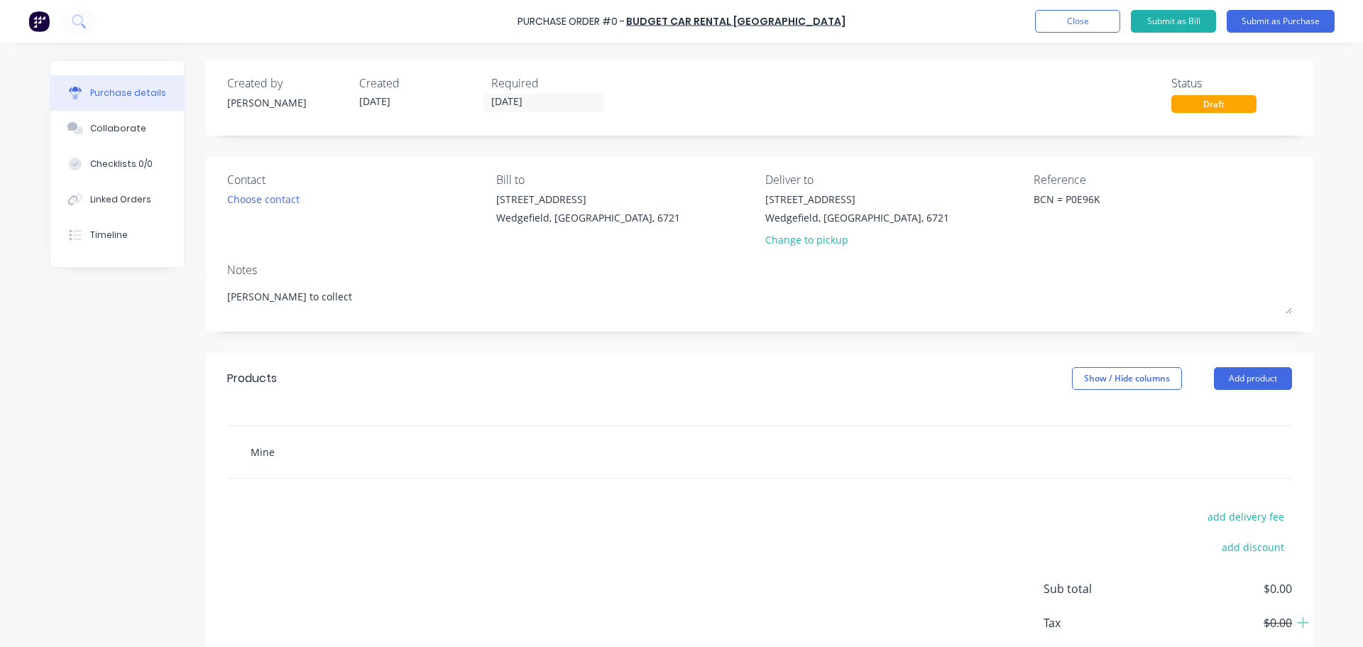
type input "Mine S"
type textarea "x"
type input "Mine Sp"
type textarea "x"
type input "Mine Spe"
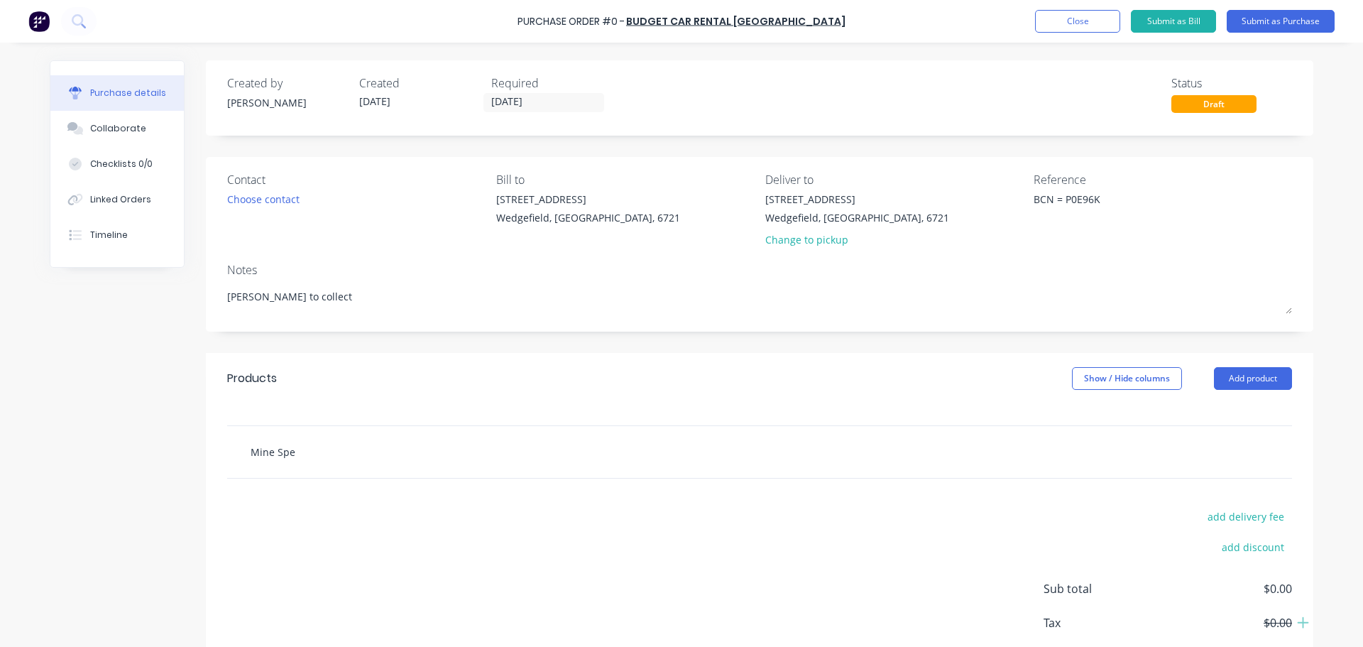
type textarea "x"
type input "Mine Spec"
type textarea "x"
type input "Mine Spec"
type textarea "x"
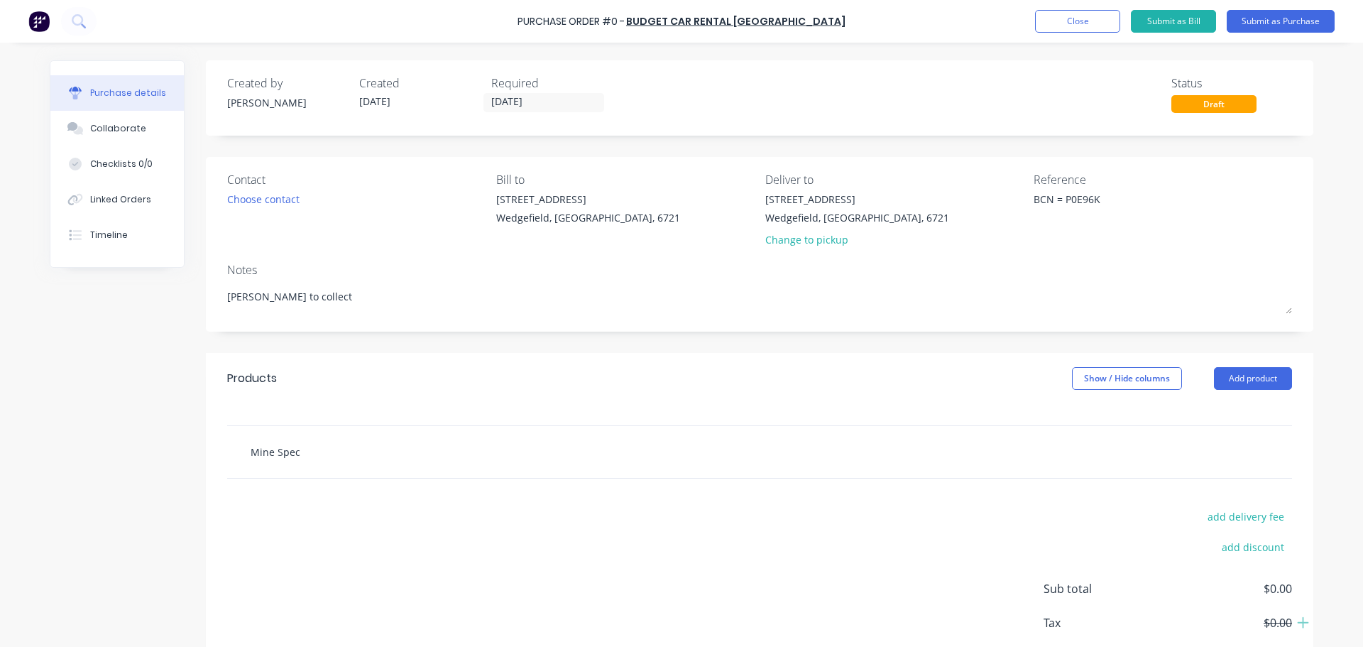
type input "Mine Spec V"
type textarea "x"
type input "Mine Spec Ve"
type textarea "x"
type input "Mine Spec Veh"
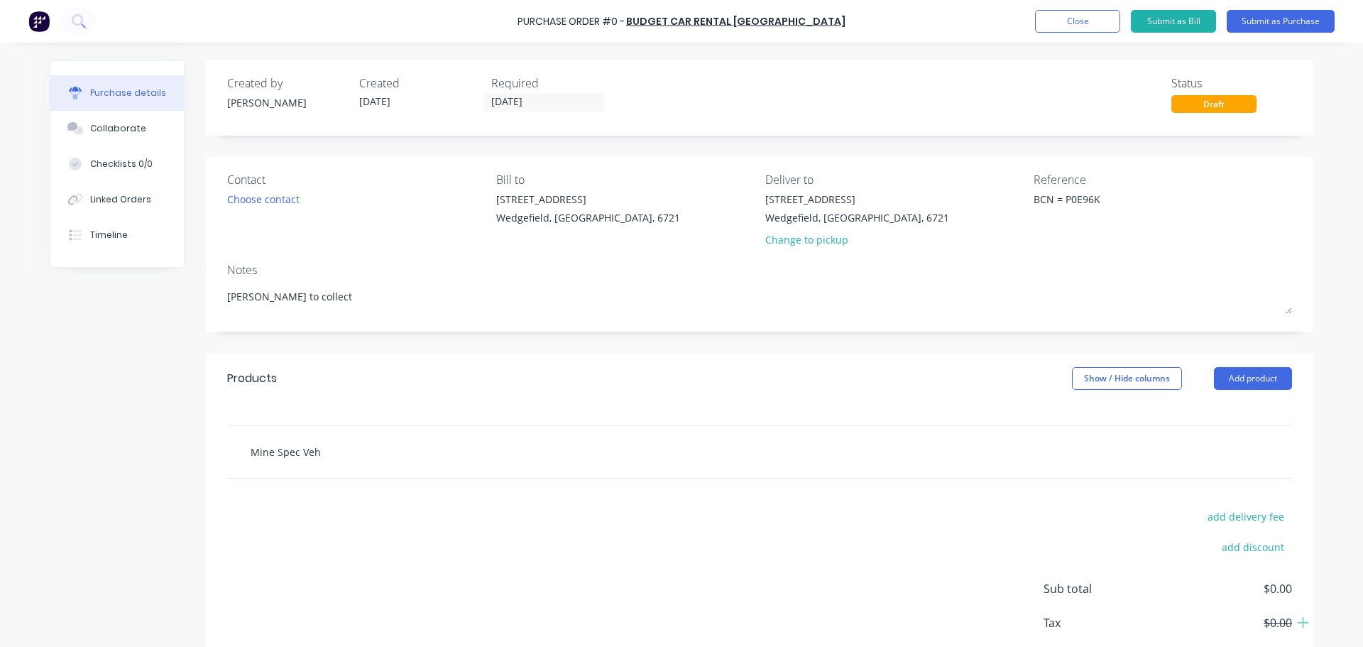
type textarea "x"
type input "Mine Spec Vehi"
type textarea "x"
type input "Mine Spec Vehic"
type textarea "x"
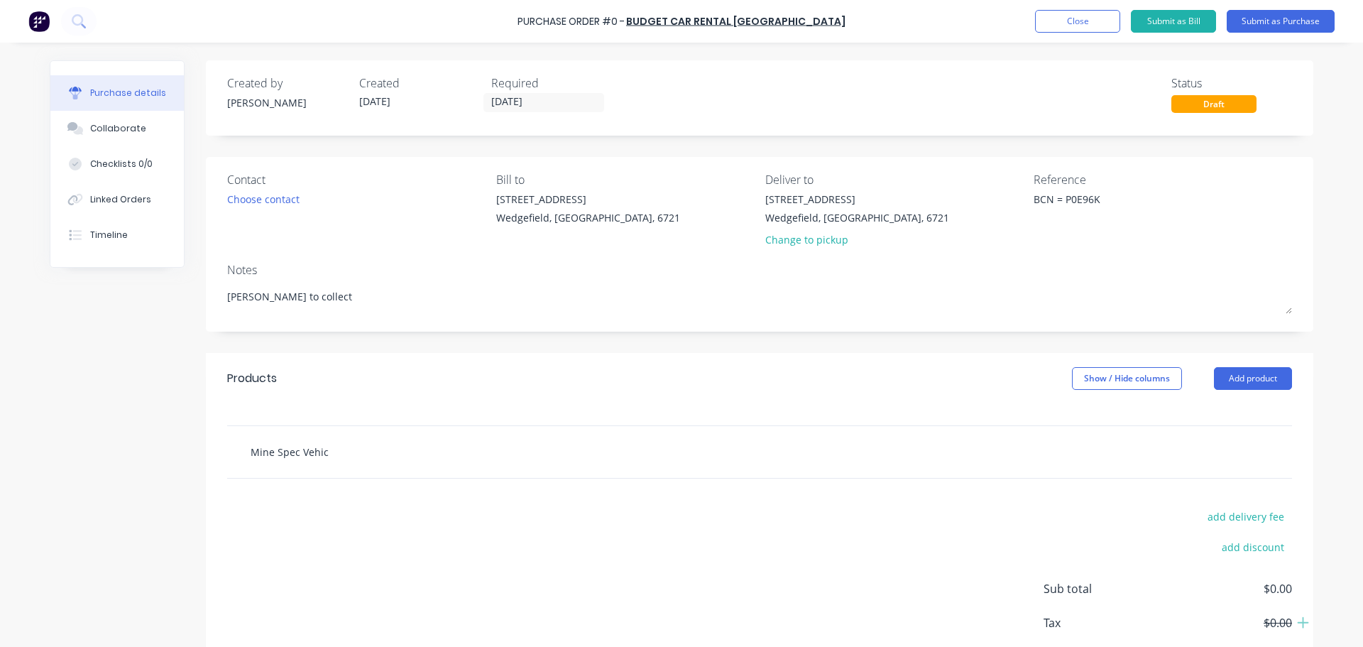
type input "Mine Spec Vehicl"
type textarea "x"
type input "Mine Spec Vehicle"
type textarea "x"
type input "Mine Spec Vehicle"
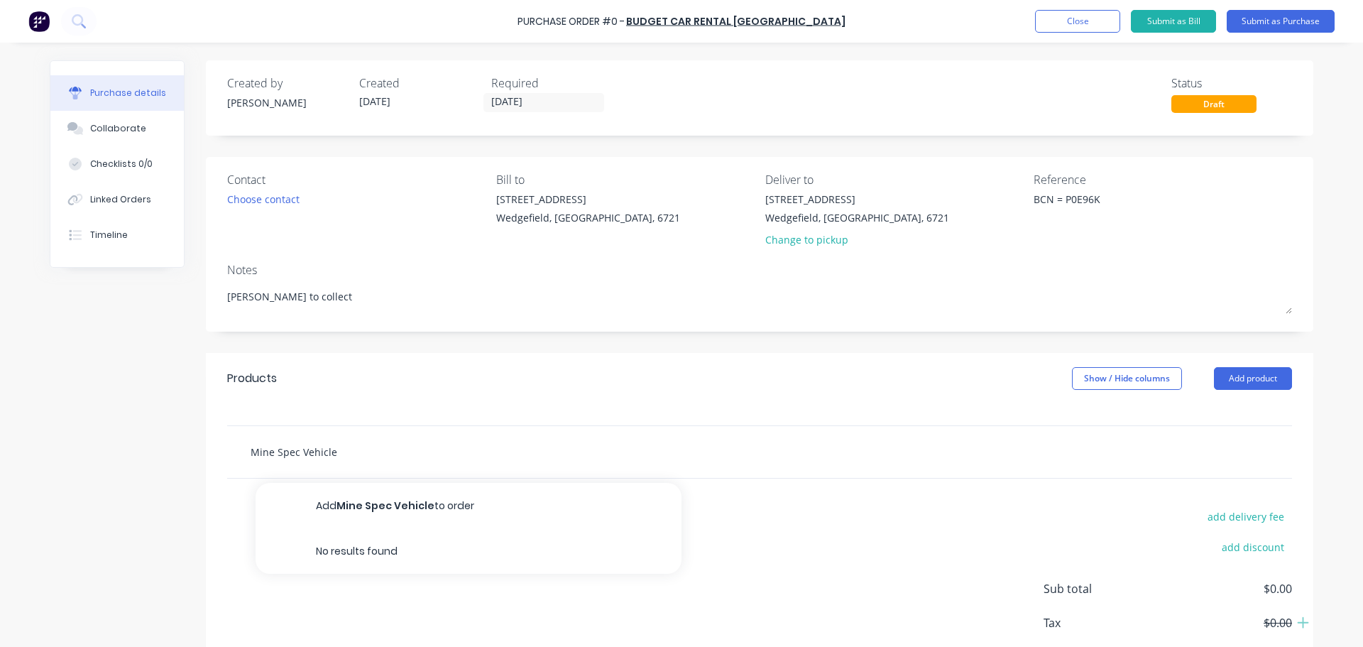
type textarea "x"
type input "Mine Spec Vehicle w"
type textarea "x"
type input "Mine Spec Vehicle wi"
type textarea "x"
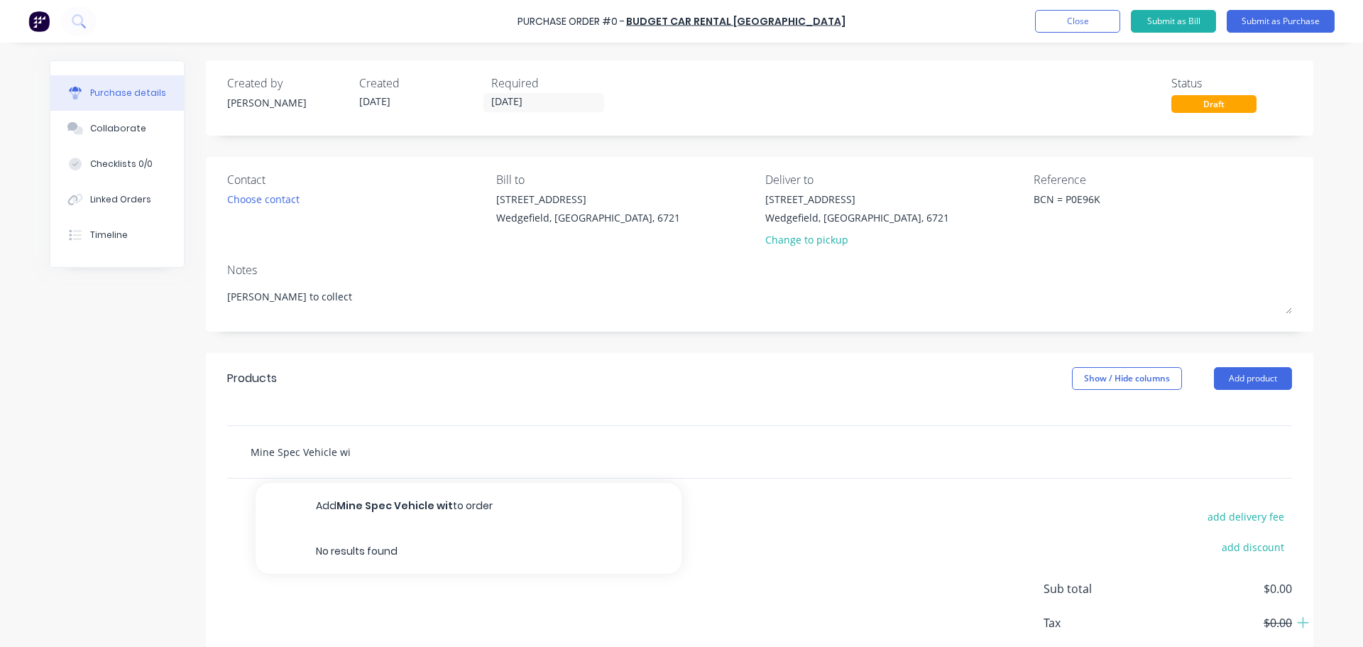
type input "Mine Spec Vehicle wit"
type textarea "x"
type input "Mine Spec Vehicle with"
type textarea "x"
type input "Mine Spec Vehicle with"
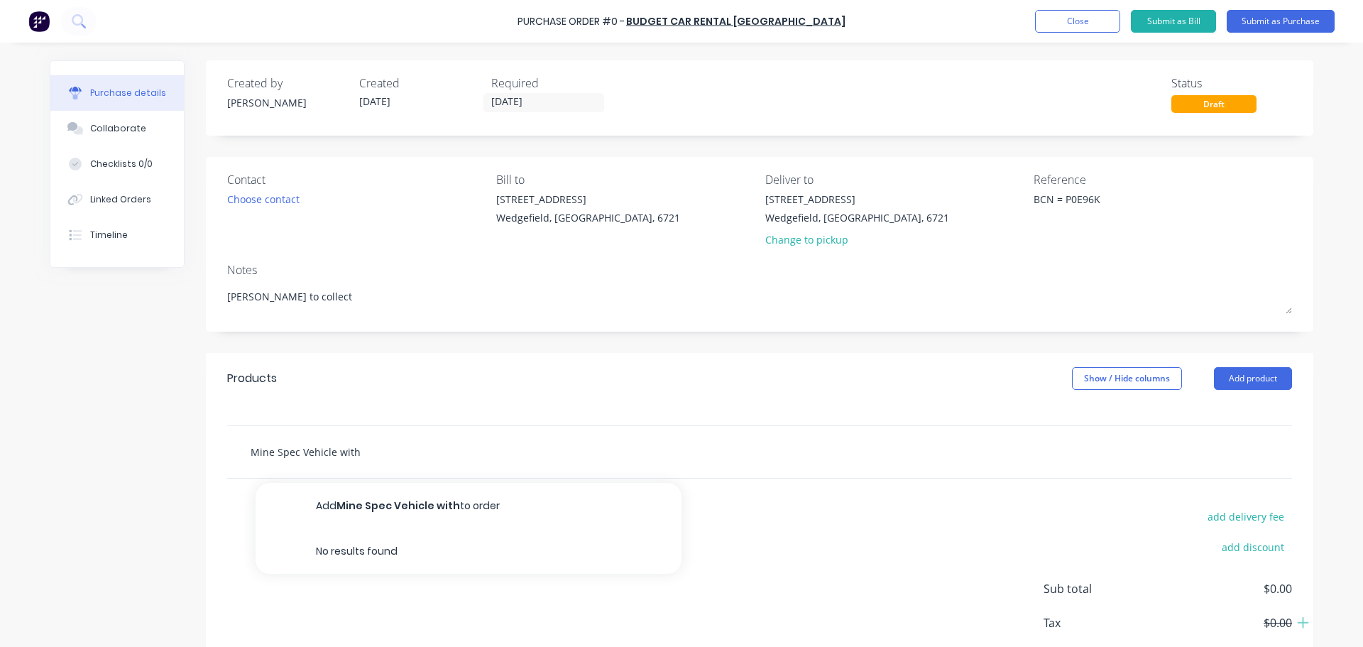
type textarea "x"
type input "Mine Spec Vehicle with I"
type textarea "x"
type input "Mine Spec Vehicle with IV"
type textarea "x"
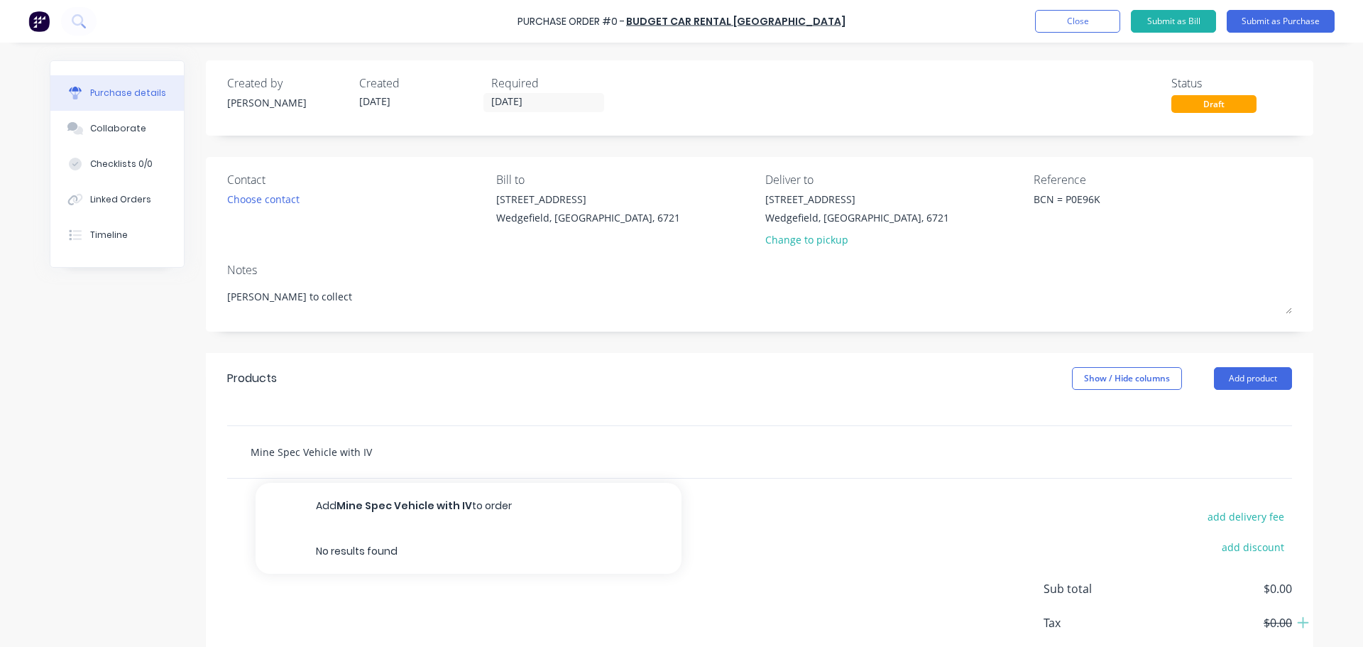
type input "Mine Spec Vehicle with IVM"
type textarea "x"
type input "Mine Spec Vehicle with IVMS"
type textarea "x"
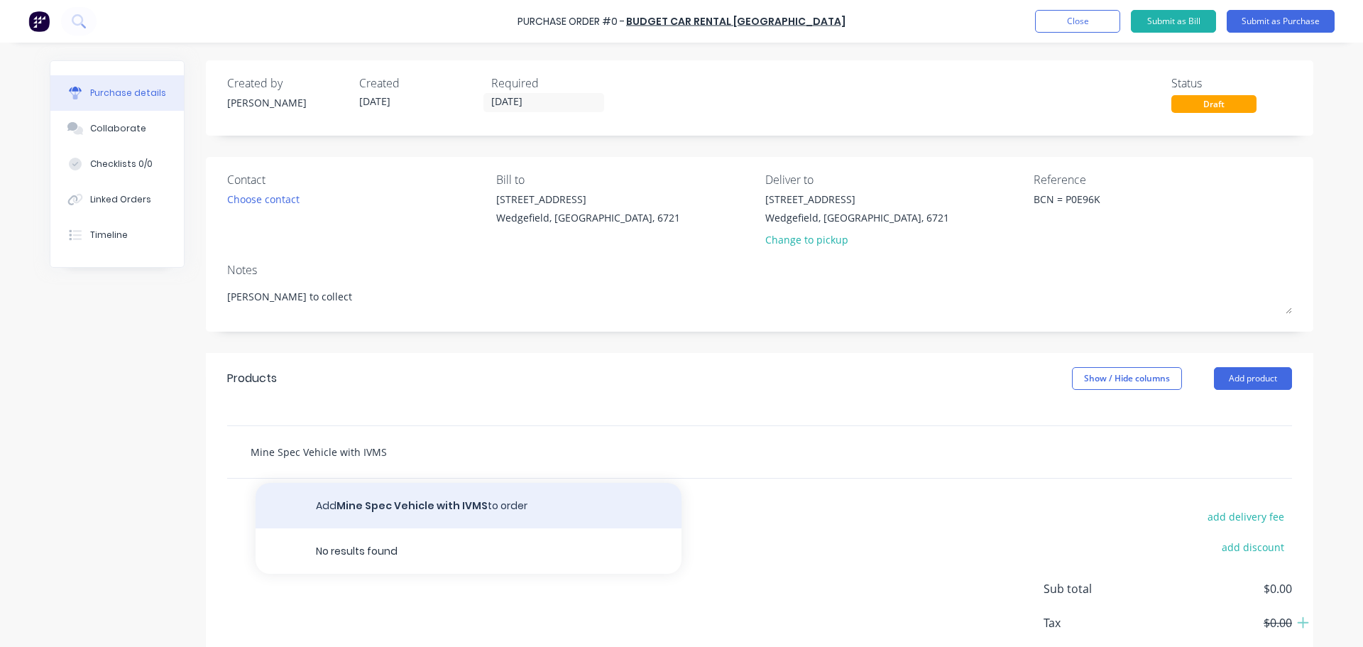
type input "Mine Spec Vehicle with IVMS"
click at [420, 503] on button "Add Mine Spec Vehicle with IVMS to order" at bounding box center [469, 505] width 426 height 45
type textarea "x"
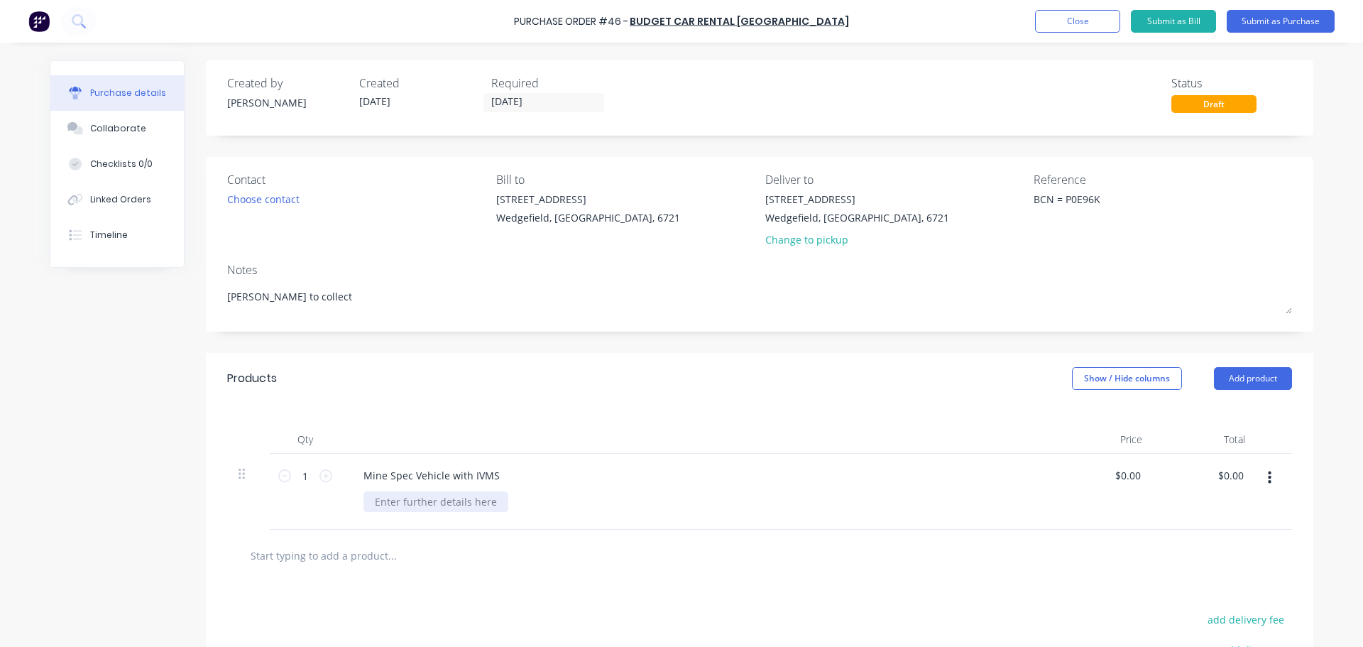
type textarea "x"
click at [406, 511] on div at bounding box center [436, 501] width 145 height 21
type textarea "x"
type input "0.0000"
click at [1135, 473] on input "0.0000" at bounding box center [1125, 475] width 38 height 21
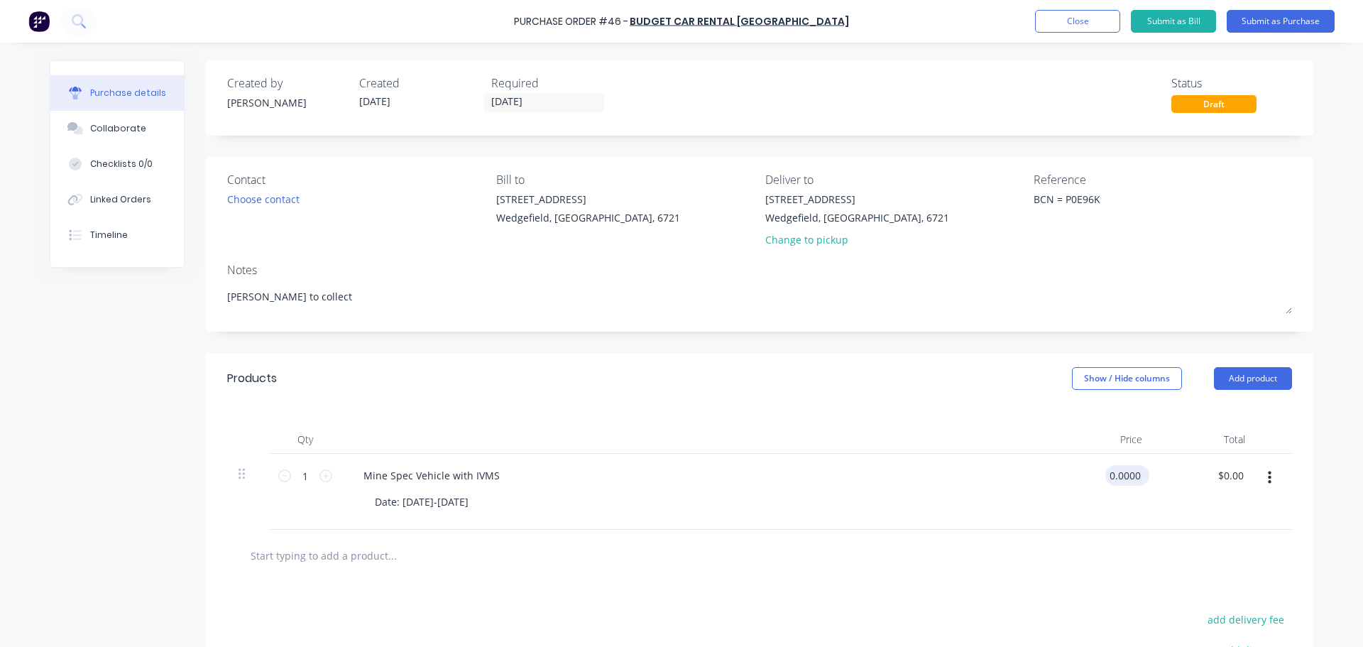
type textarea "x"
drag, startPoint x: 1135, startPoint y: 476, endPoint x: 1086, endPoint y: 476, distance: 48.3
click at [1086, 476] on div "0.0000 0.0000" at bounding box center [1102, 492] width 103 height 76
type input "1576.07"
type textarea "x"
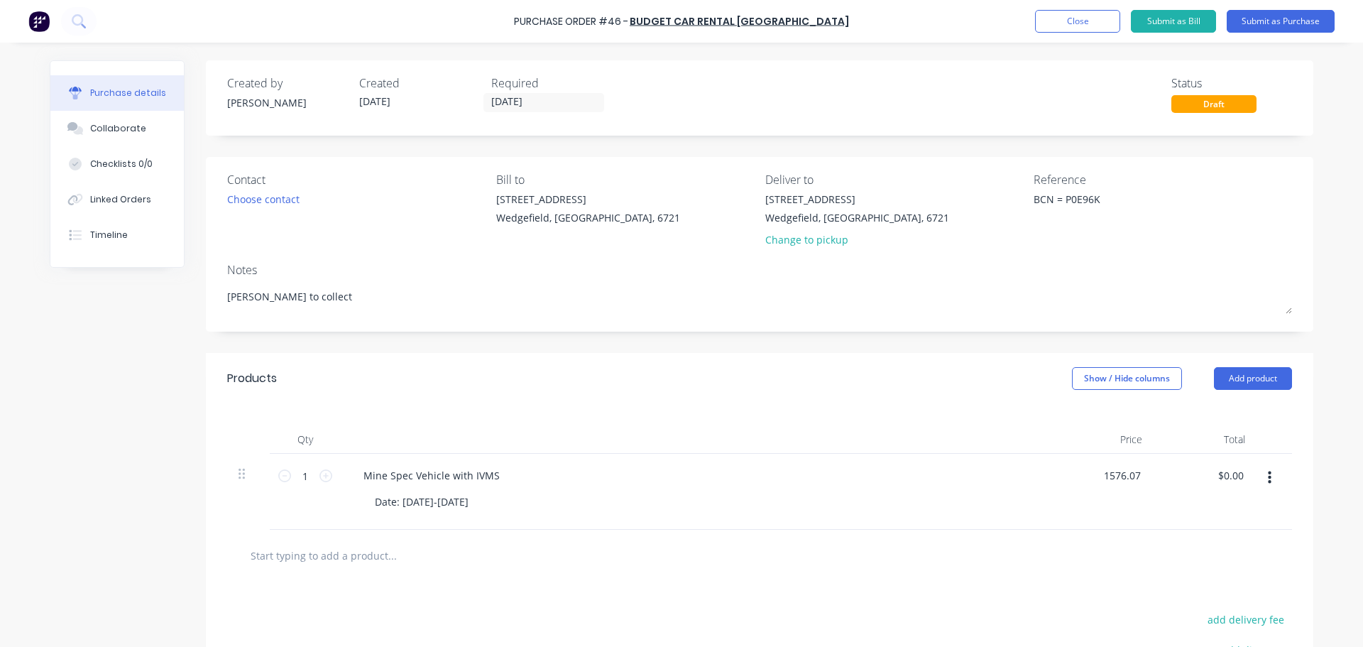
type input "$1,576.07"
type input "1576.07"
type textarea "x"
type input "1576.07"
click at [231, 207] on div "Choose contact" at bounding box center [263, 199] width 72 height 15
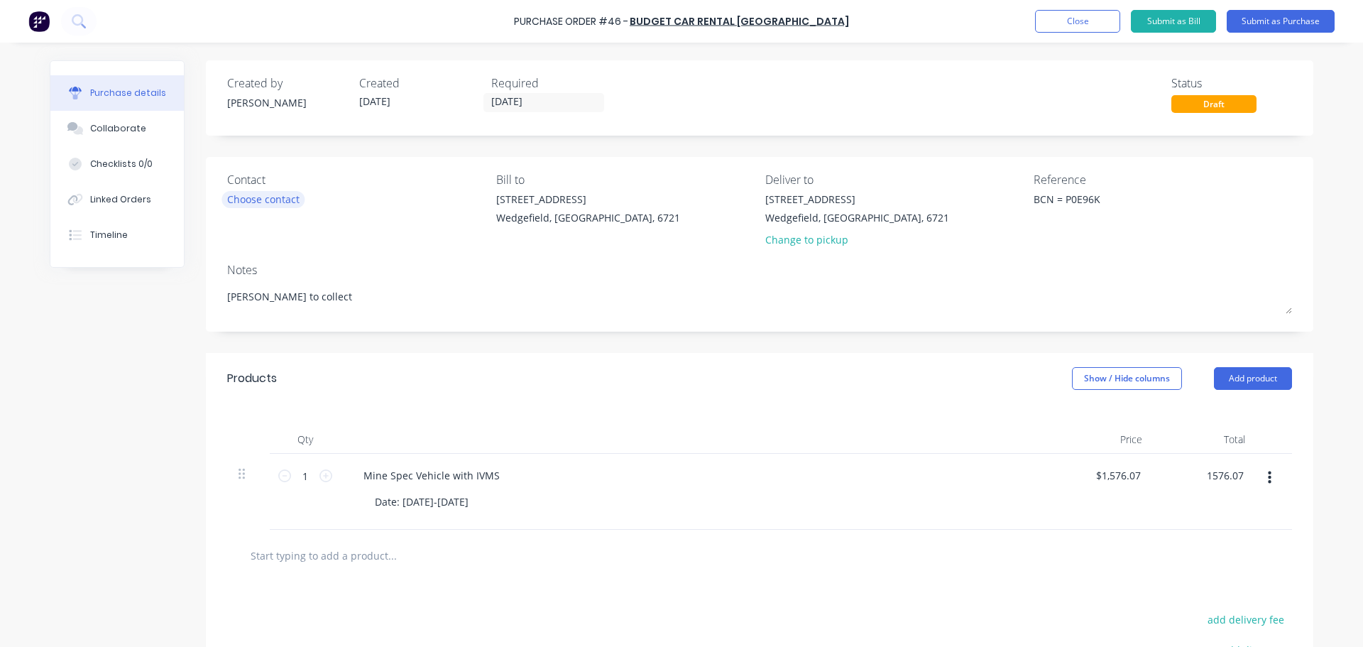
type textarea "x"
type input "$1,576.07"
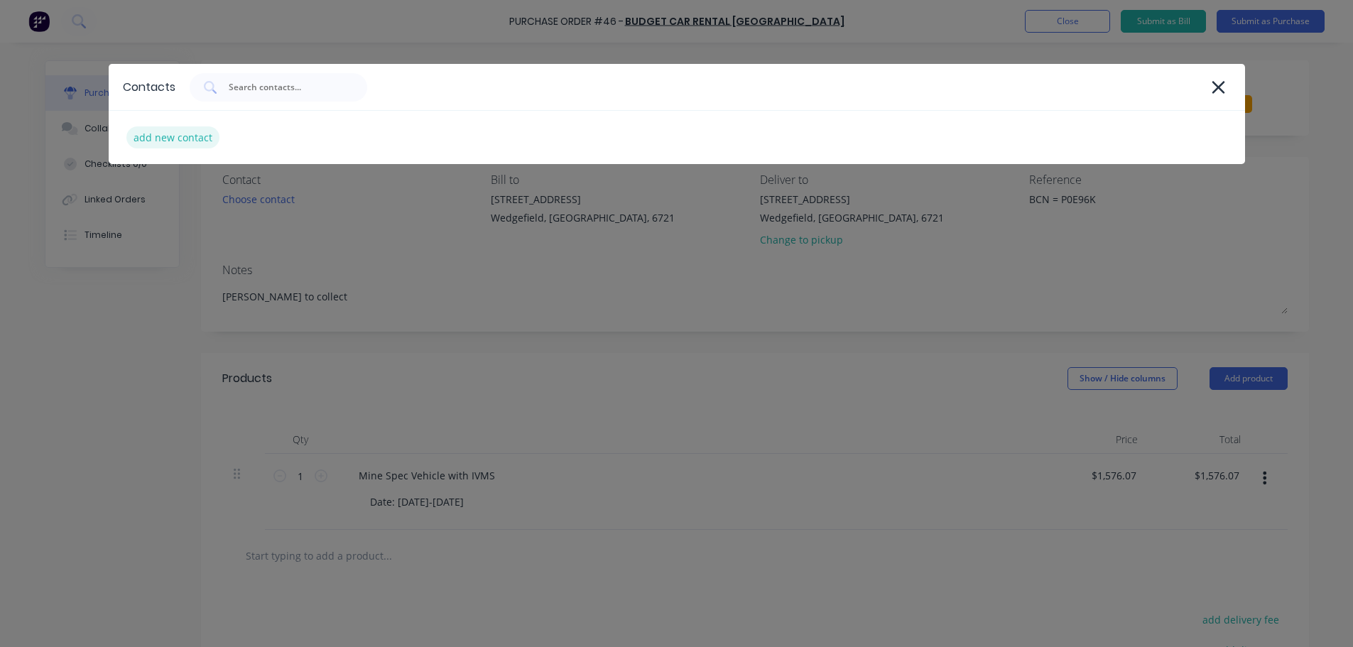
type textarea "x"
click at [153, 141] on div "add new contact" at bounding box center [172, 137] width 93 height 22
select select "AU"
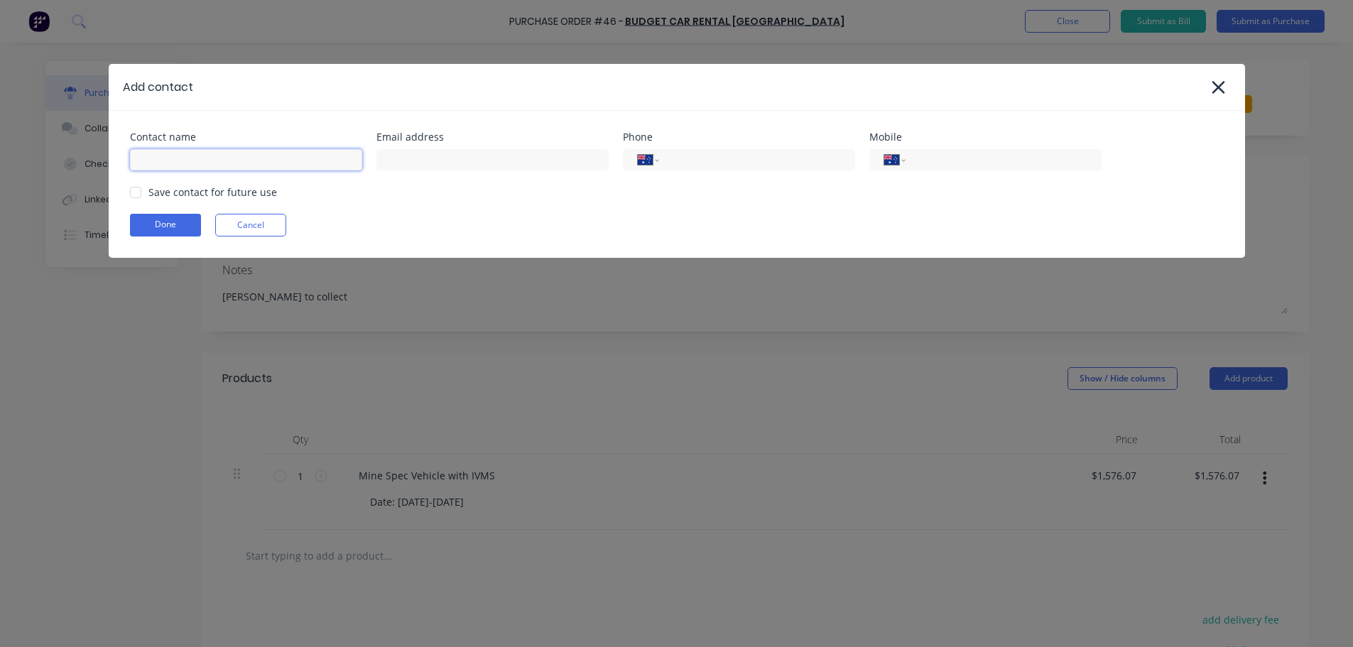
type textarea "x"
click at [230, 162] on input at bounding box center [246, 159] width 232 height 21
type input "Customer Service"
paste input "porthedland@budget4wd.com.au"
type input "porthedland@budget4wd.com.au"
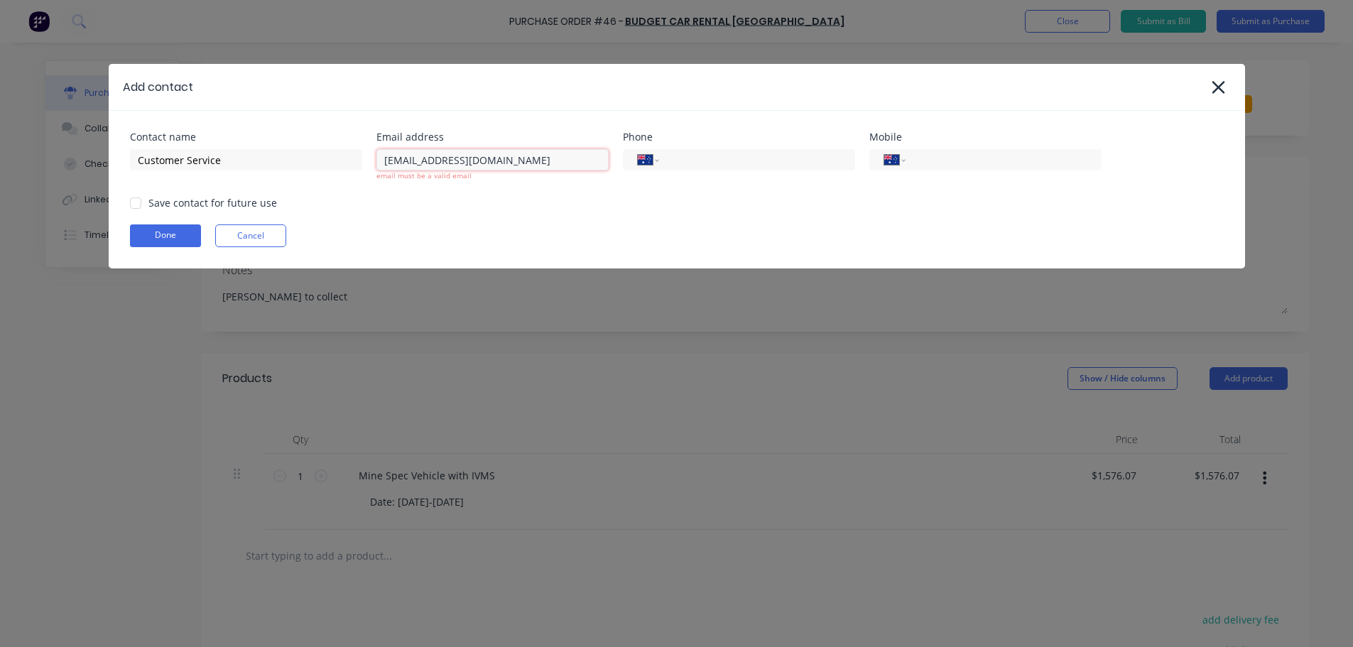
click at [546, 154] on input "porthedland@budget4wd.com.au" at bounding box center [492, 159] width 232 height 21
click at [387, 163] on input "porthedland@budget4wd.com.au" at bounding box center [492, 159] width 232 height 21
type textarea "x"
click at [556, 167] on input "porthedland@budget4wd.com.au" at bounding box center [492, 159] width 232 height 21
type input "porthedland@budget4wd.com.au"
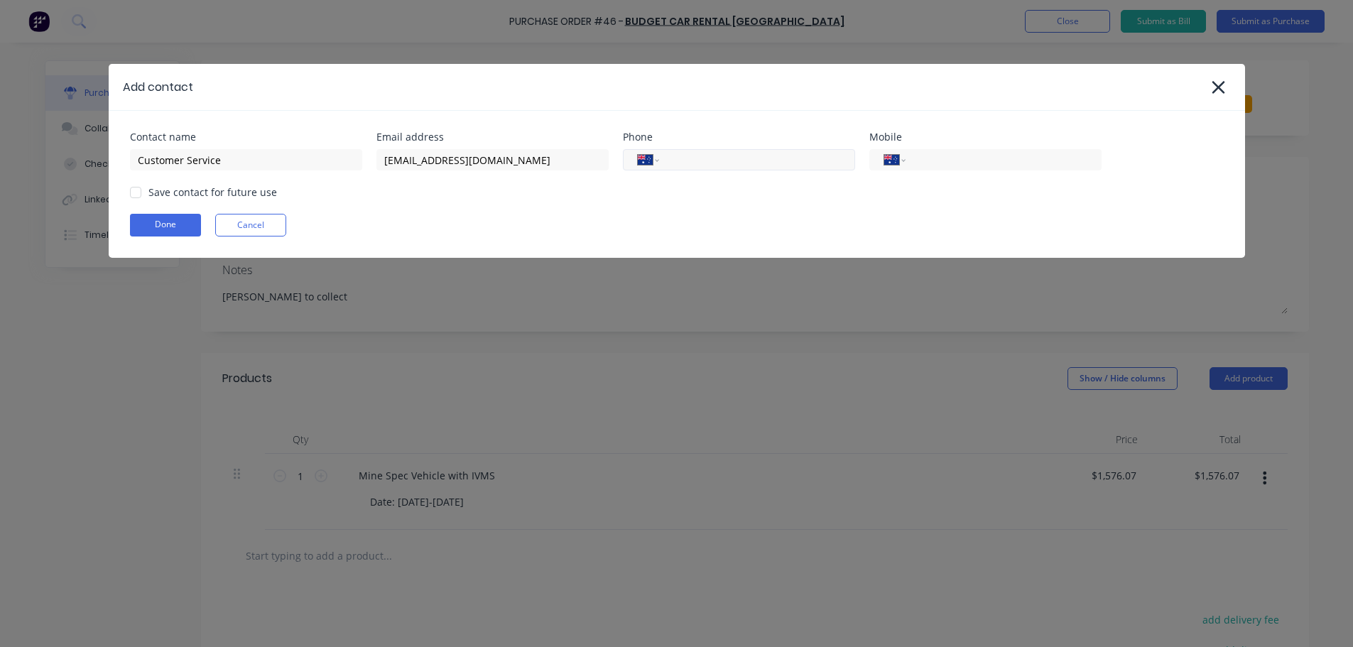
type textarea "x"
click at [727, 163] on input "tel" at bounding box center [754, 160] width 170 height 16
type input "(08) 9140 1229"
click at [134, 195] on div at bounding box center [135, 192] width 28 height 28
click at [149, 219] on button "Done" at bounding box center [165, 225] width 71 height 23
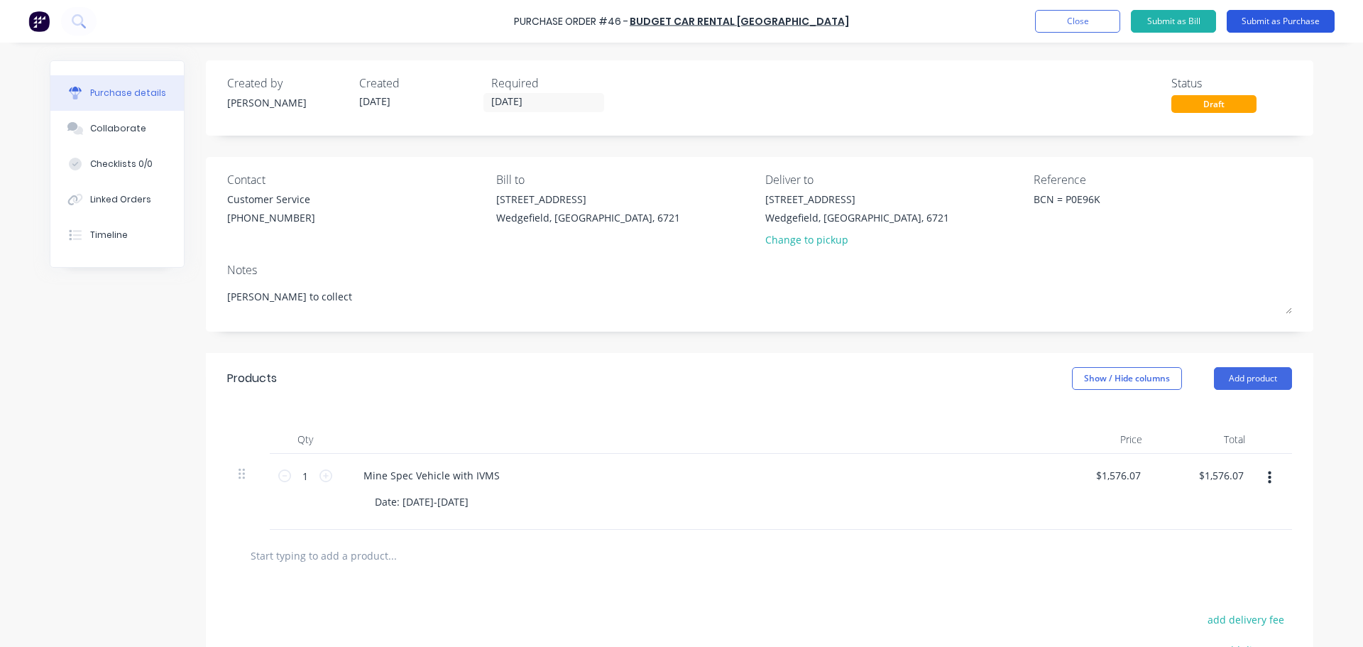
click at [1277, 19] on button "Submit as Purchase" at bounding box center [1281, 21] width 108 height 23
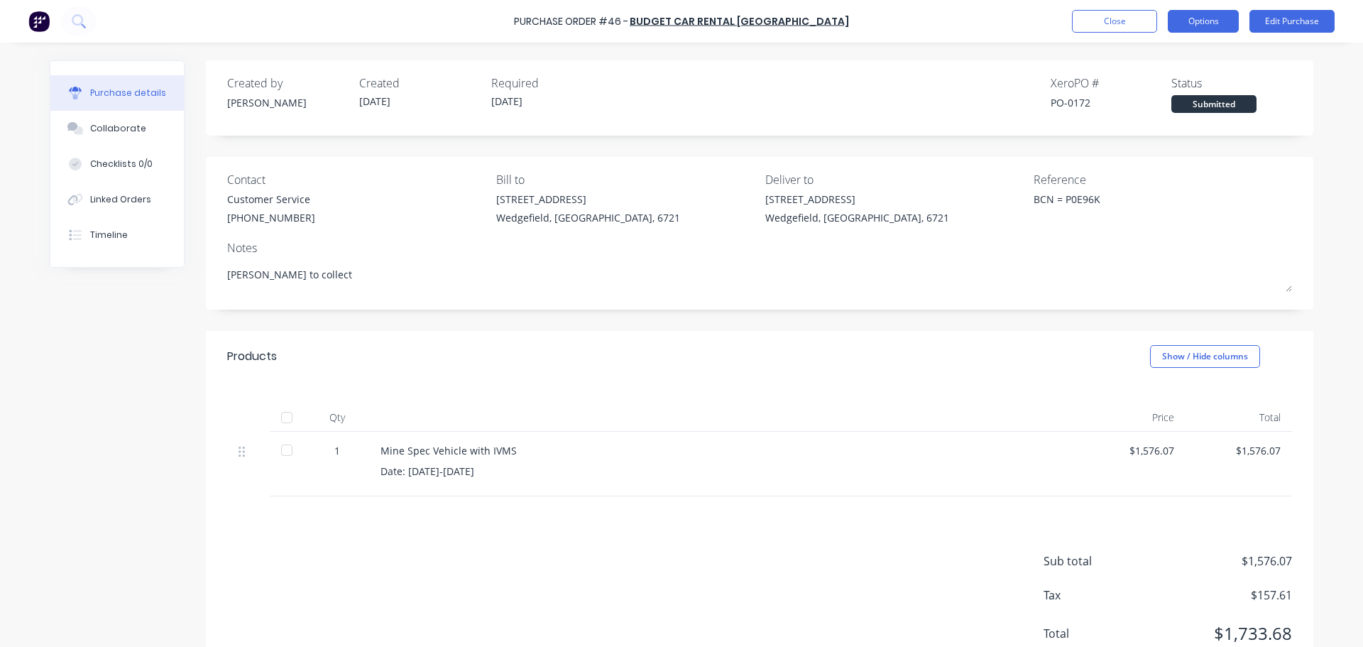
click at [1185, 26] on button "Options" at bounding box center [1203, 21] width 71 height 23
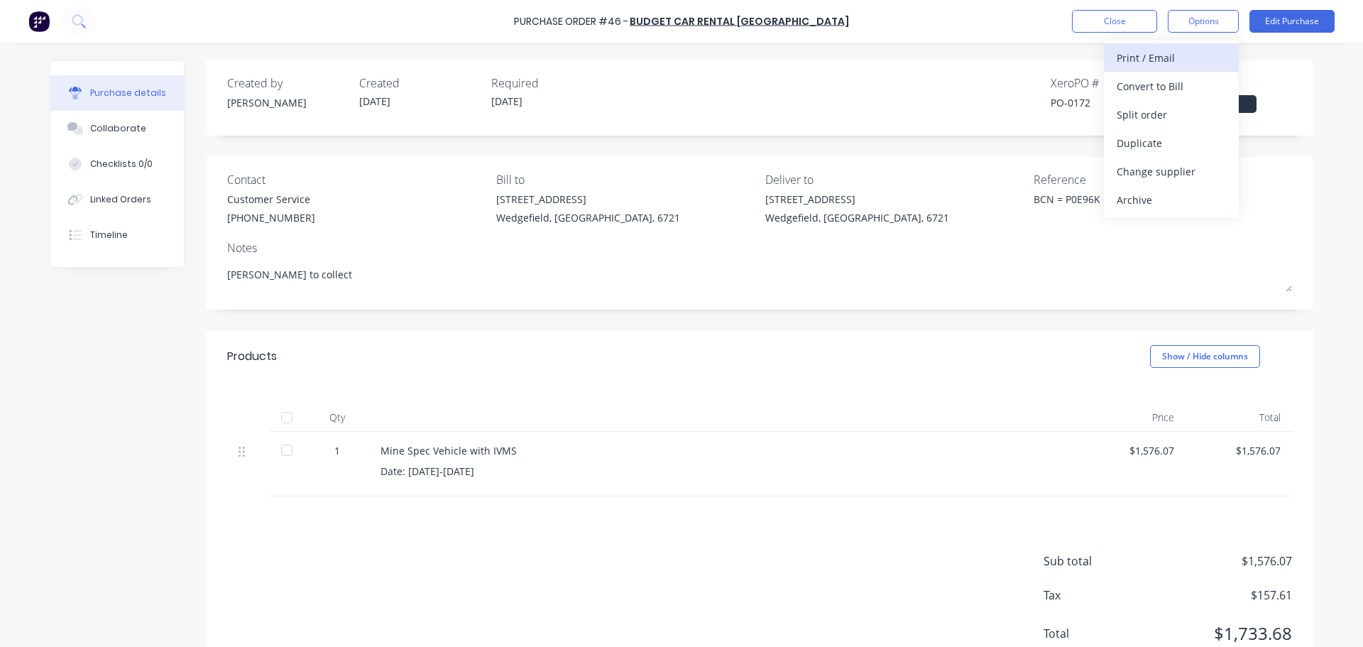
click at [1153, 62] on div "Print / Email" at bounding box center [1171, 58] width 109 height 21
click at [1150, 86] on div "With pricing" at bounding box center [1171, 86] width 109 height 21
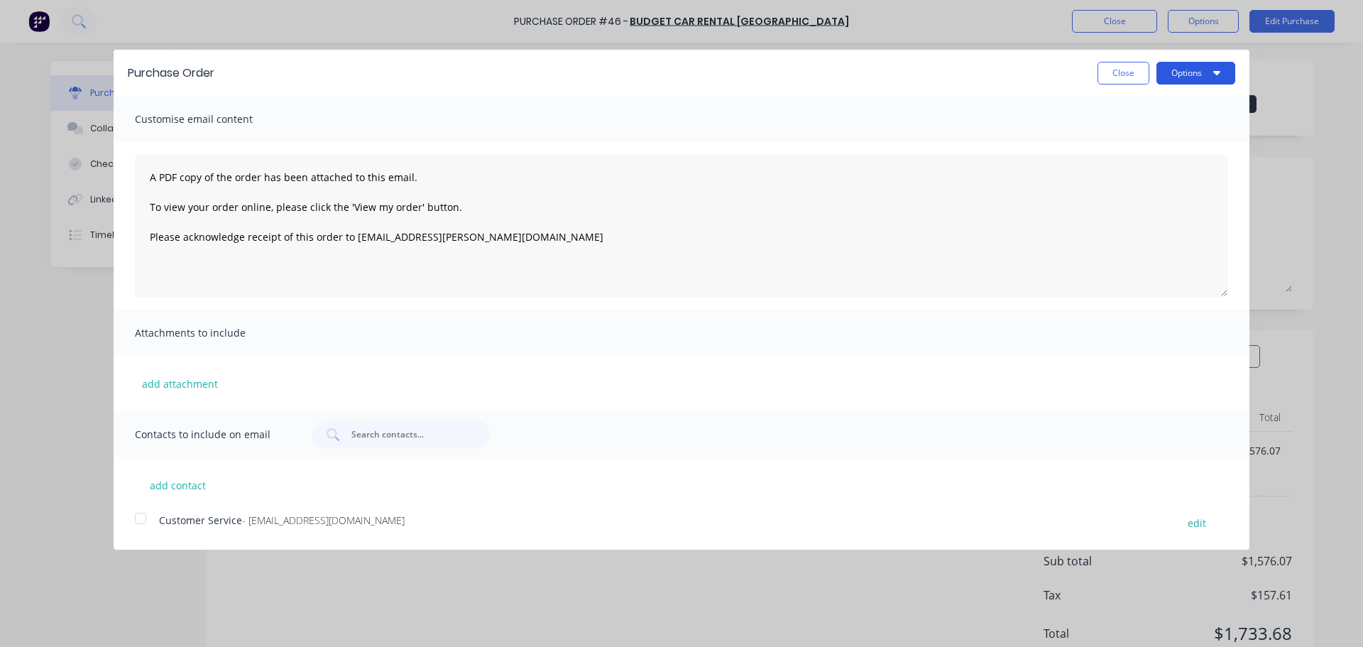
click at [1177, 75] on button "Options" at bounding box center [1196, 73] width 79 height 23
click at [1139, 100] on div "Print" at bounding box center [1167, 109] width 109 height 21
click at [1127, 74] on button "Close" at bounding box center [1124, 73] width 52 height 23
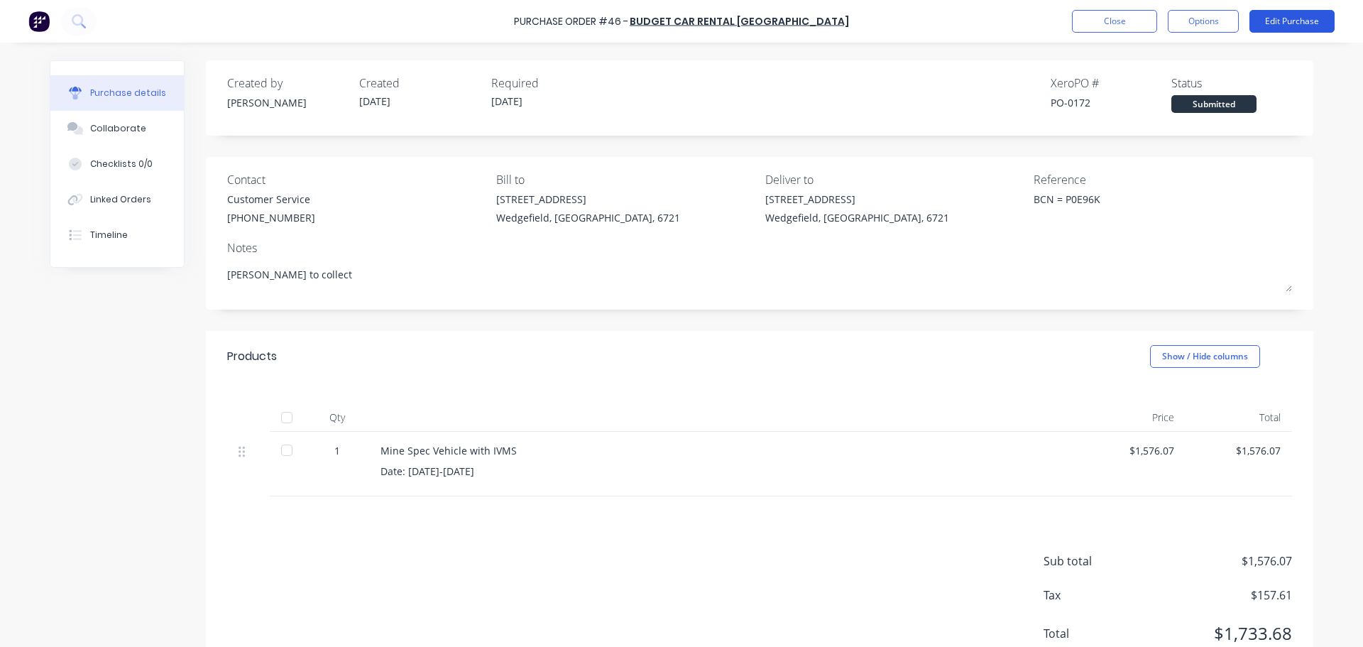
click at [1275, 21] on button "Edit Purchase" at bounding box center [1292, 21] width 85 height 23
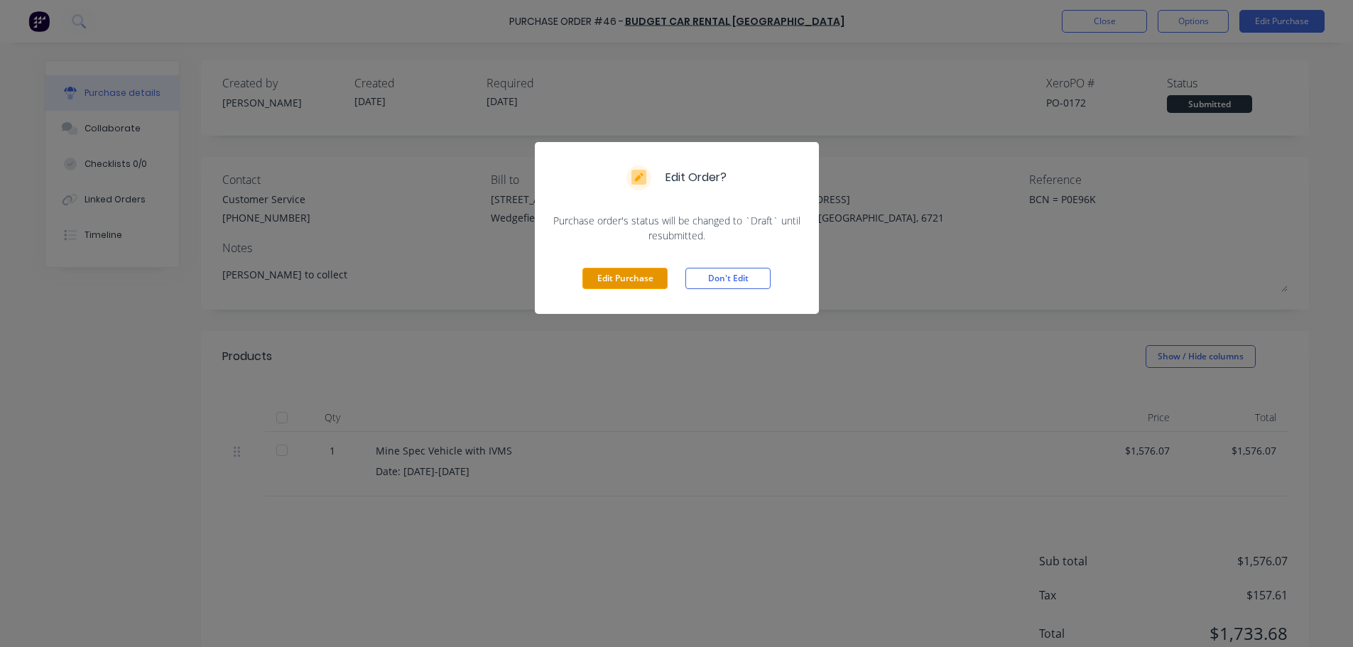
click at [621, 278] on button "Edit Purchase" at bounding box center [624, 278] width 85 height 21
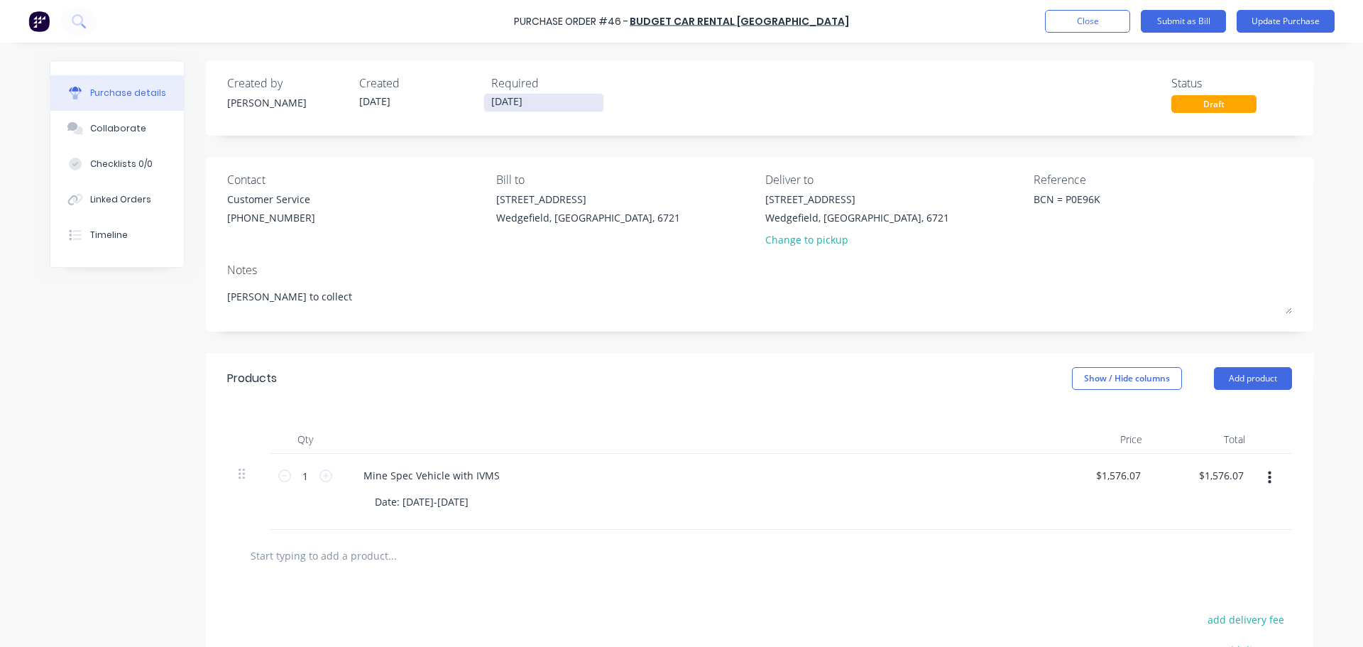
click at [528, 111] on label "[DATE]" at bounding box center [544, 102] width 121 height 19
click at [528, 111] on input "[DATE]" at bounding box center [543, 103] width 119 height 18
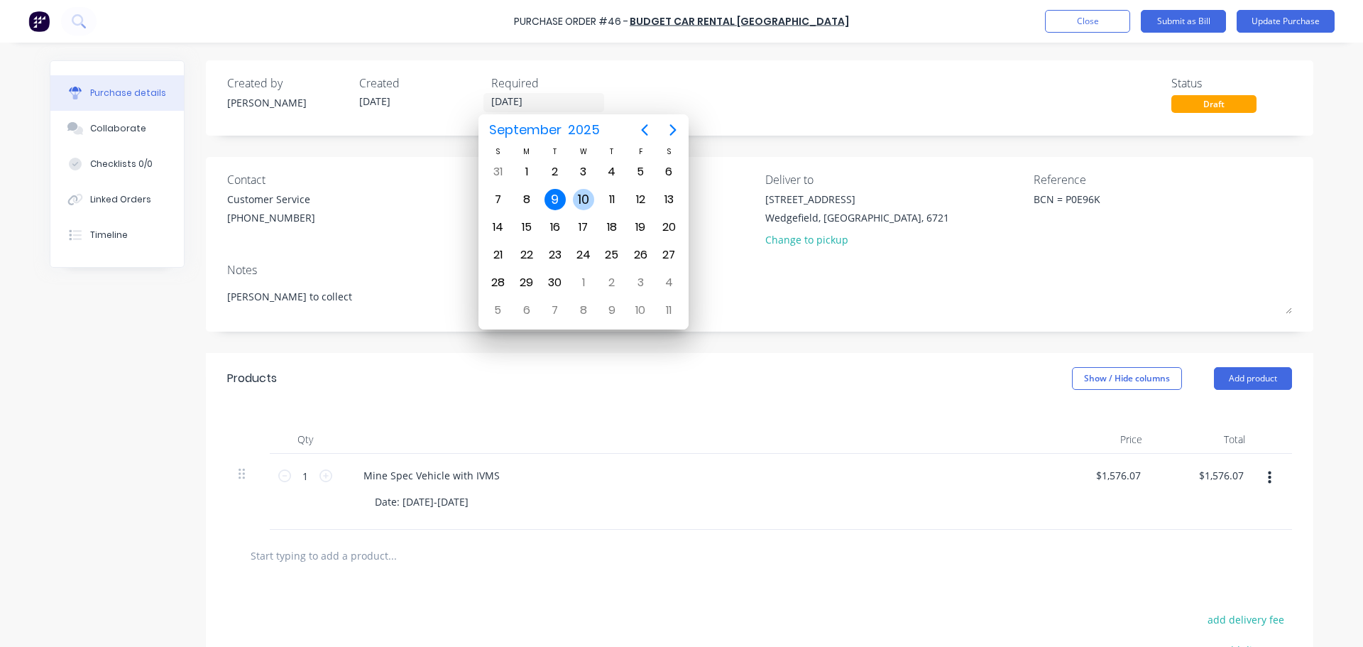
click at [579, 202] on div "10" at bounding box center [583, 199] width 21 height 21
type textarea "x"
type input "10/09/25"
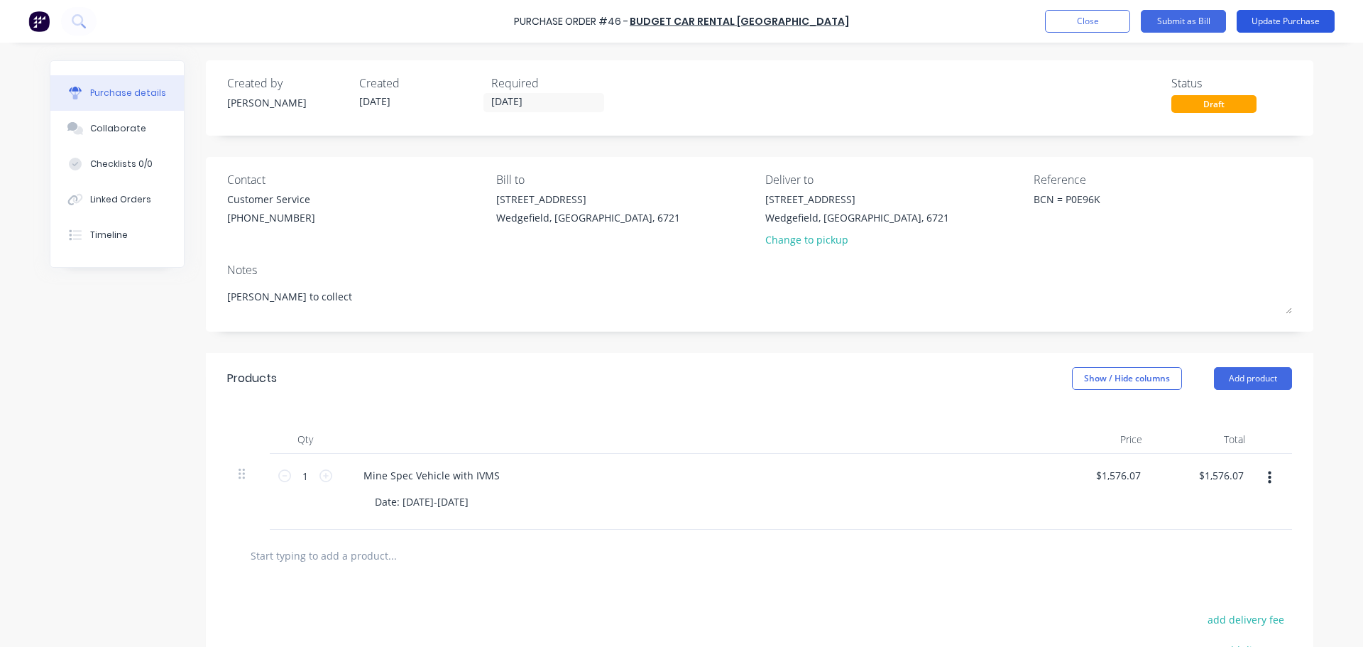
click at [1284, 28] on button "Update Purchase" at bounding box center [1286, 21] width 98 height 23
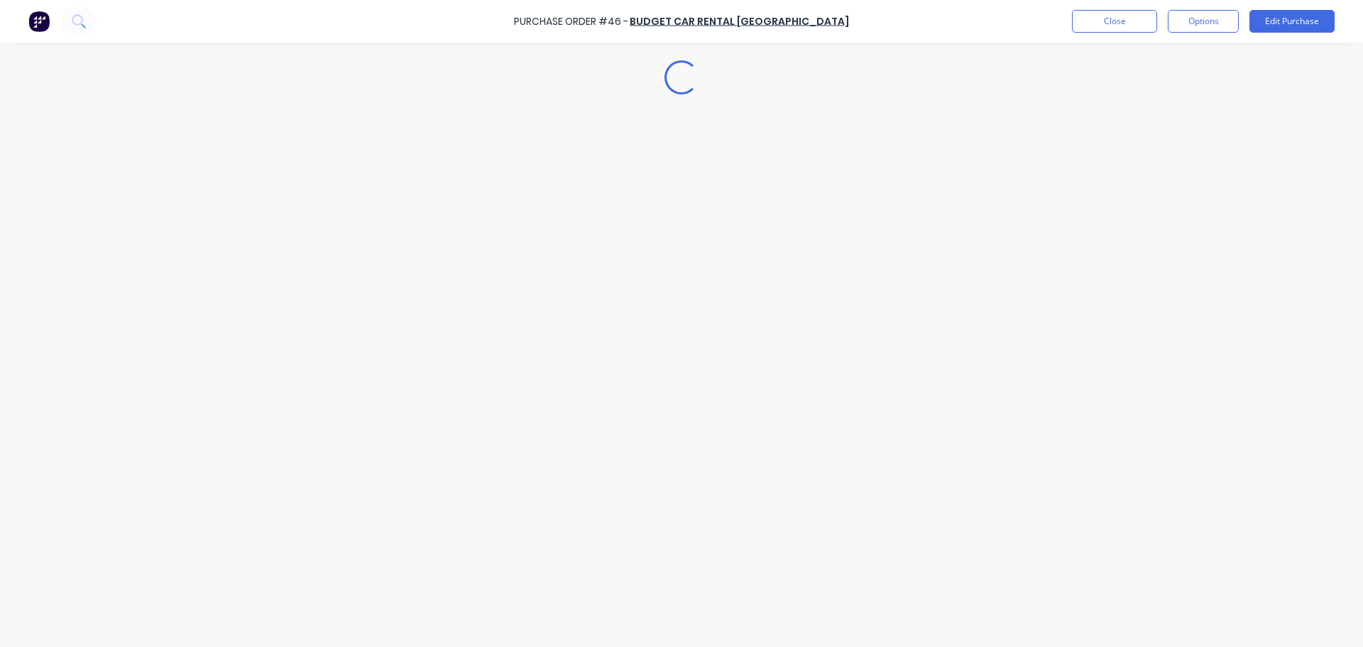
type textarea "x"
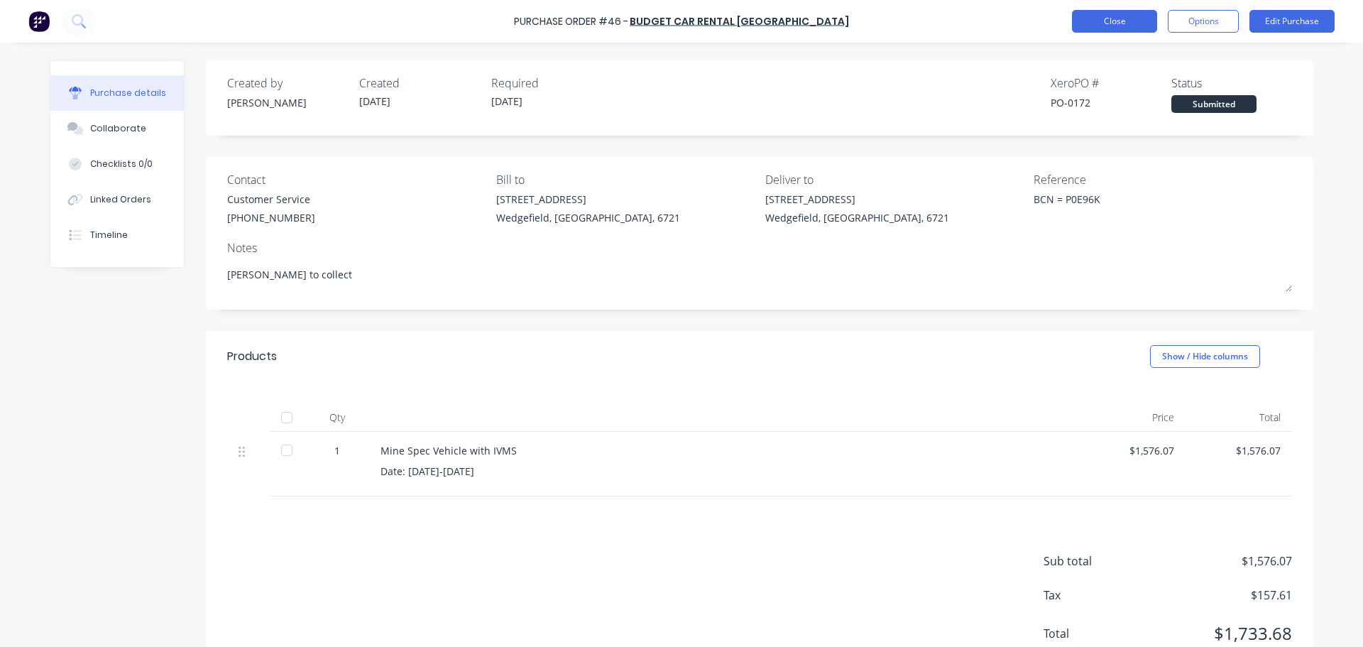
click at [1103, 25] on button "Close" at bounding box center [1114, 21] width 85 height 23
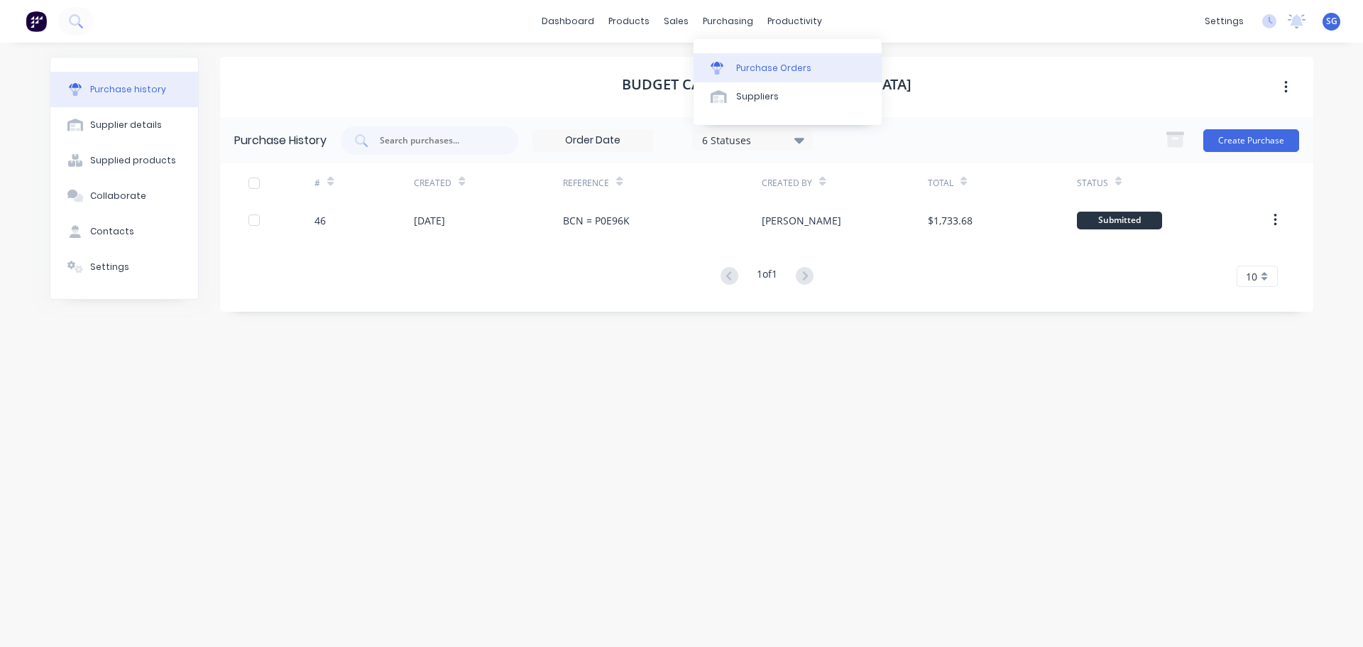
click at [750, 70] on div "Purchase Orders" at bounding box center [773, 68] width 75 height 13
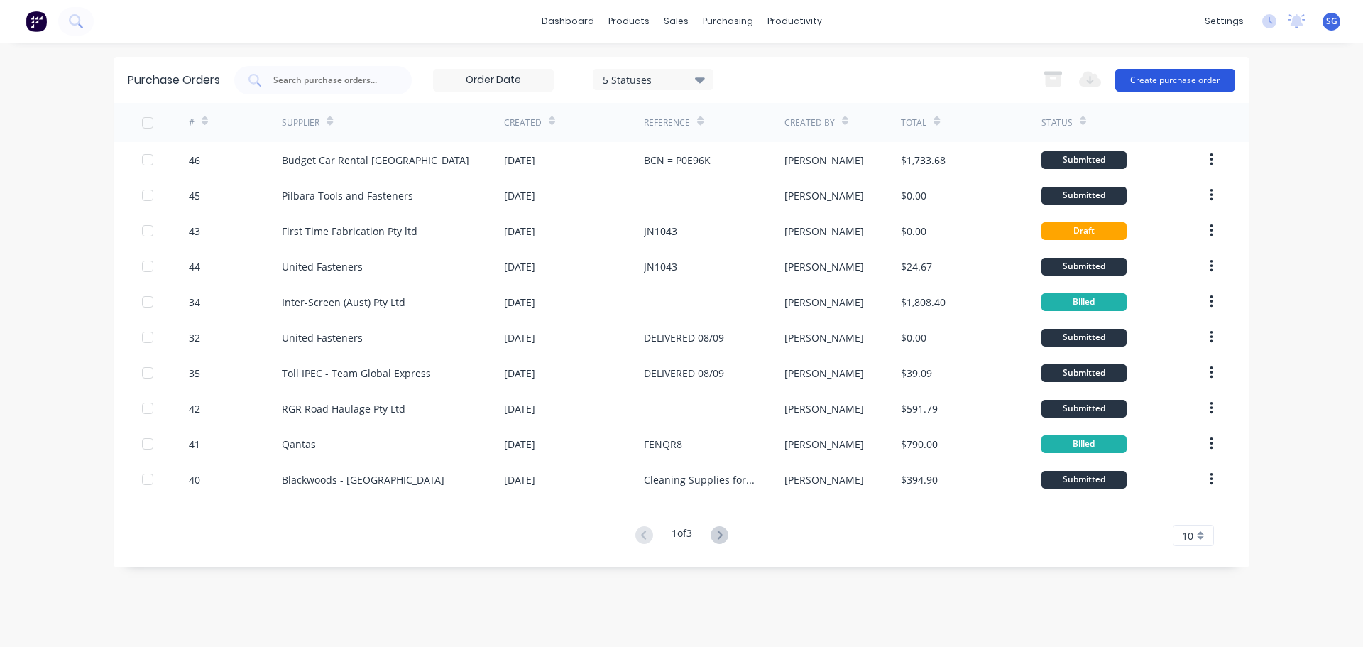
click at [1151, 81] on button "Create purchase order" at bounding box center [1176, 80] width 120 height 23
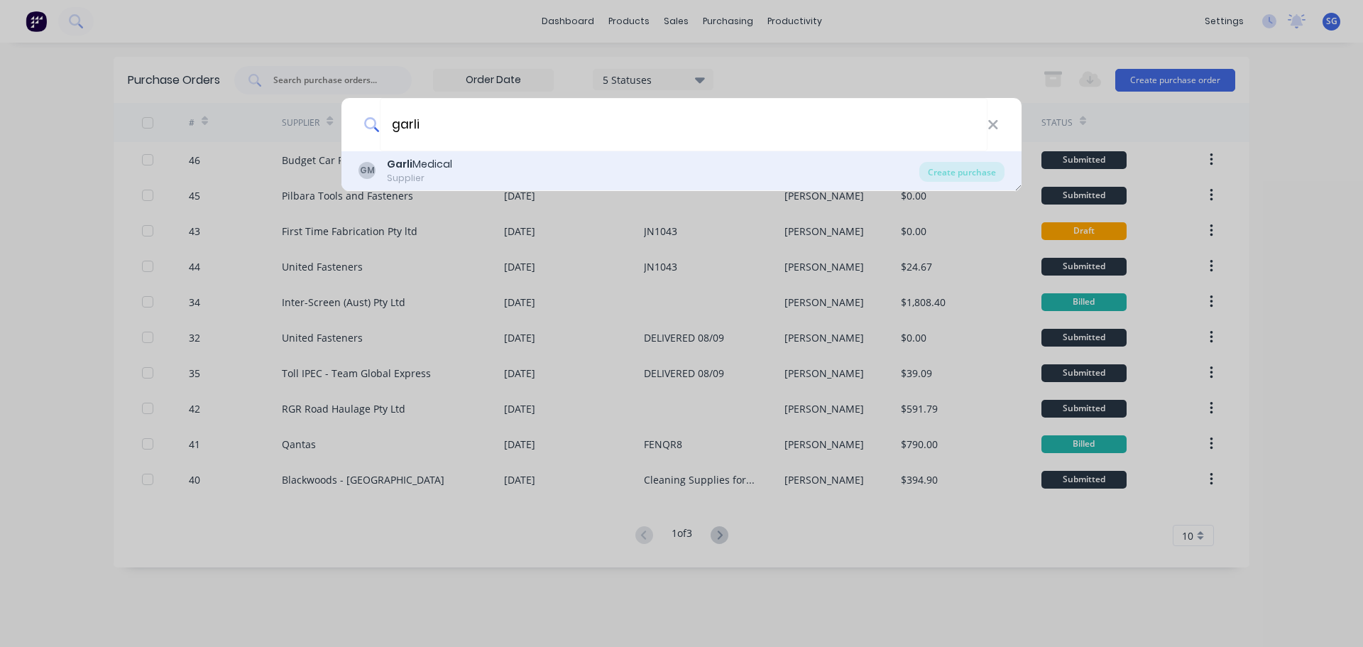
type input "garli"
click at [472, 175] on div "GM Garli Medical Supplier" at bounding box center [639, 171] width 561 height 28
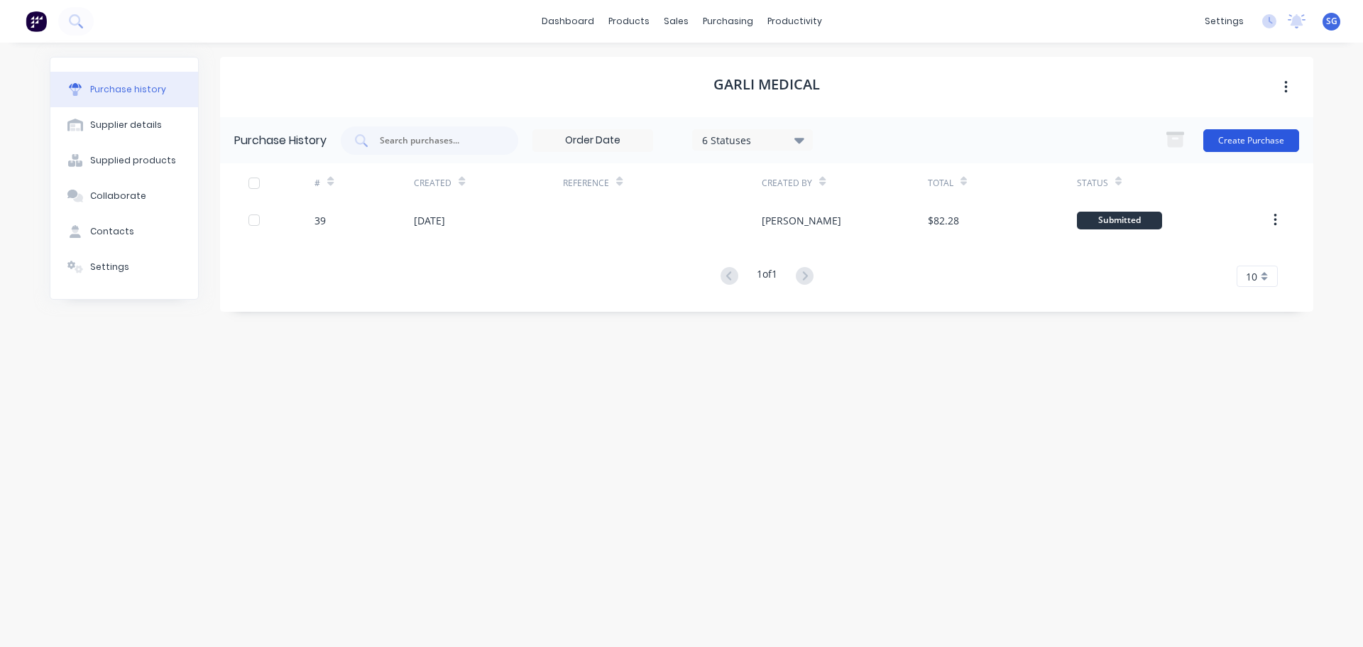
click at [1263, 148] on button "Create Purchase" at bounding box center [1252, 140] width 96 height 23
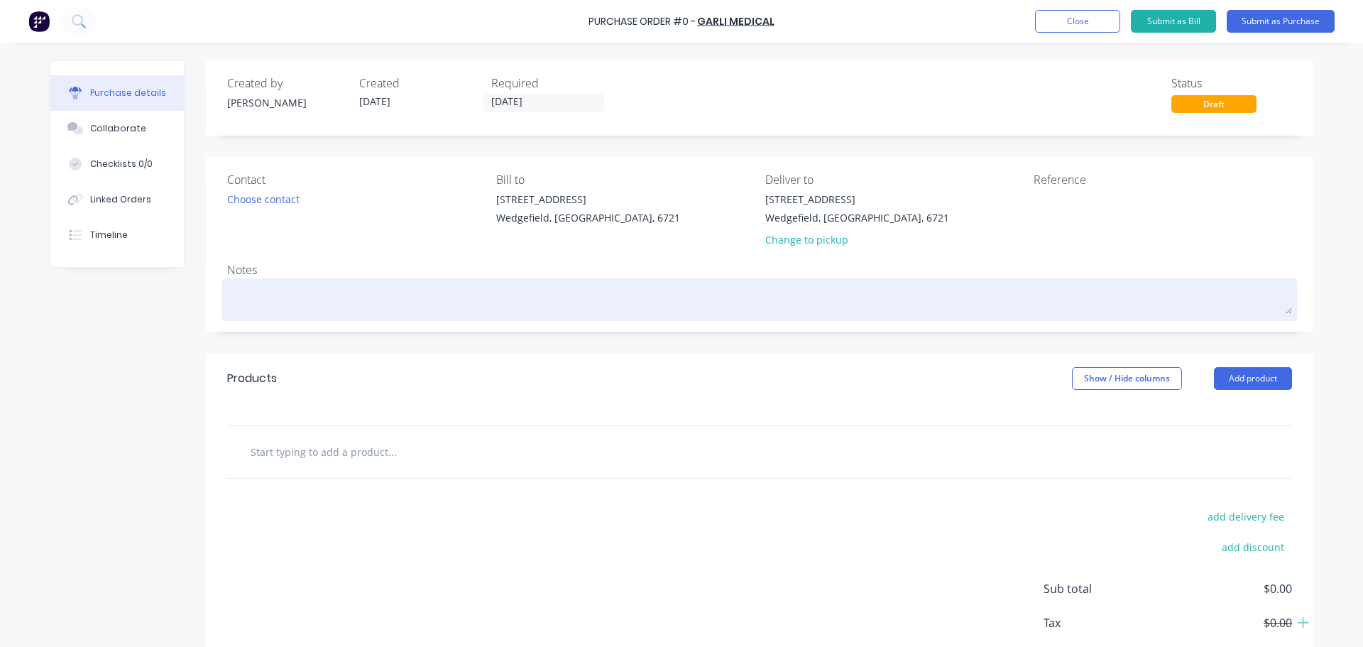
click at [267, 300] on textarea at bounding box center [759, 298] width 1065 height 32
type textarea "x"
type textarea "H"
type textarea "x"
type textarea "Ha"
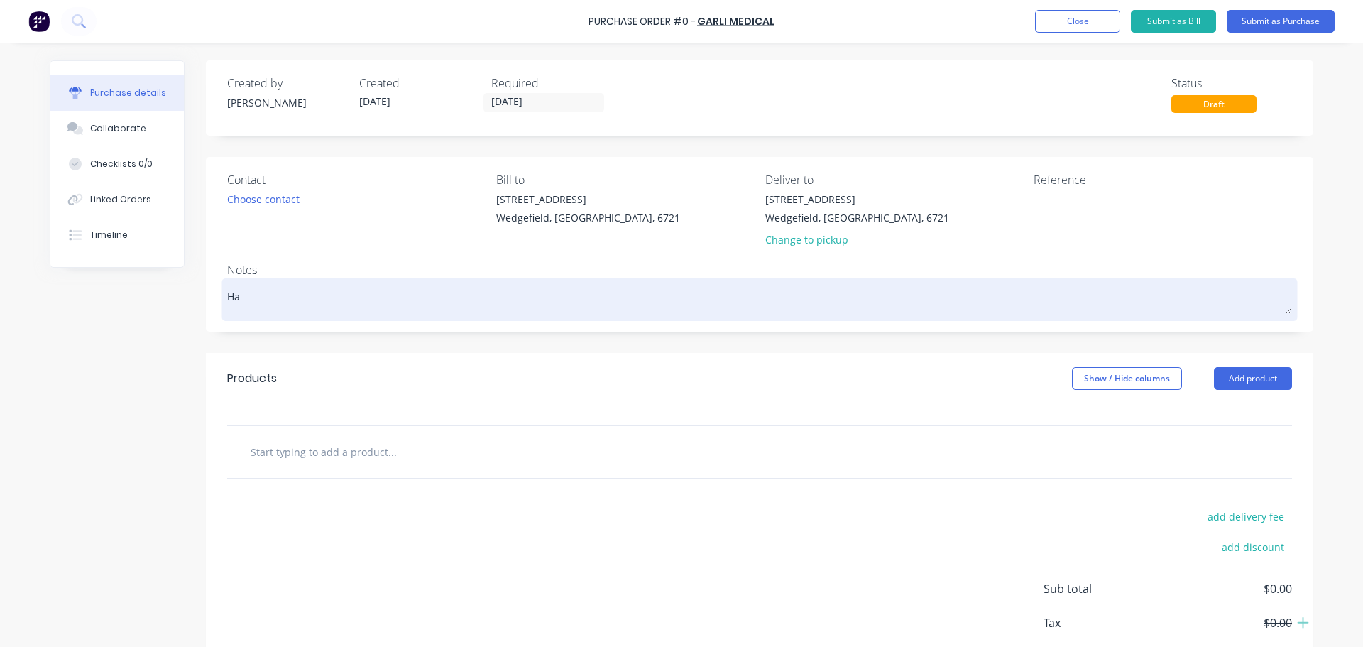
type textarea "x"
type textarea "Hay"
type textarea "x"
type textarea "Hayd"
type textarea "x"
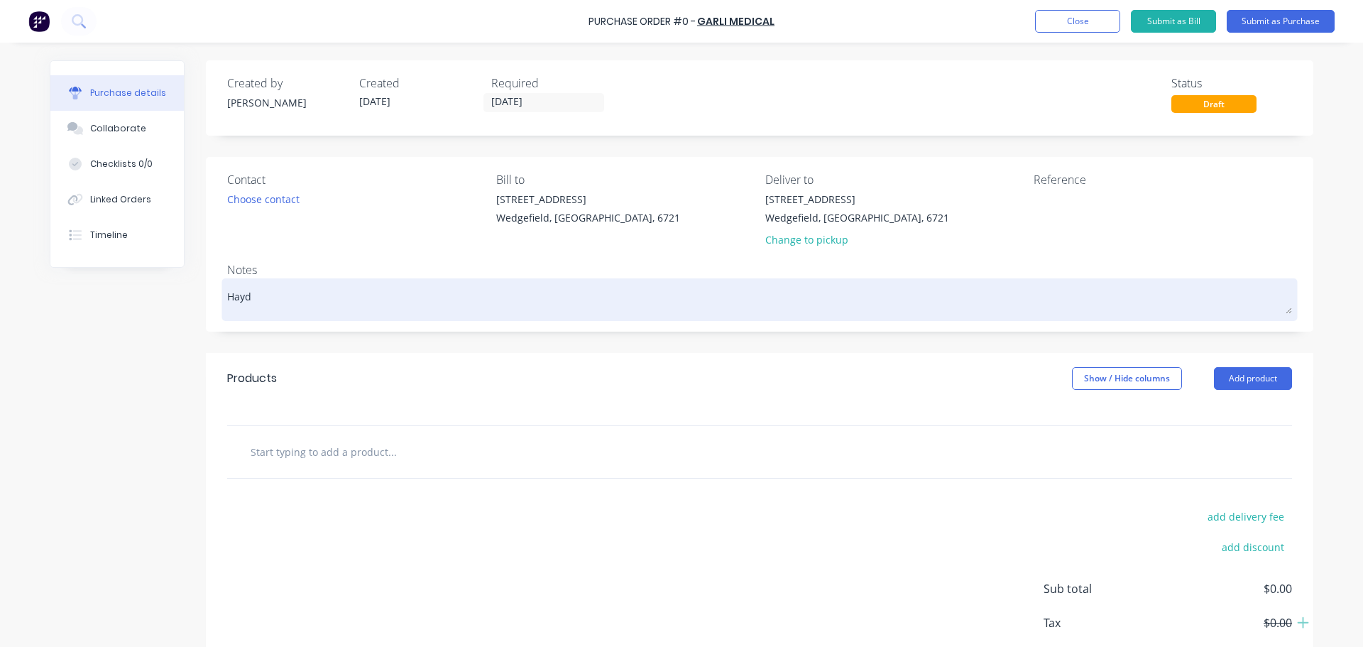
type textarea "Hayde"
type textarea "x"
type textarea "Hayden"
type textarea "x"
type textarea "Hayden"
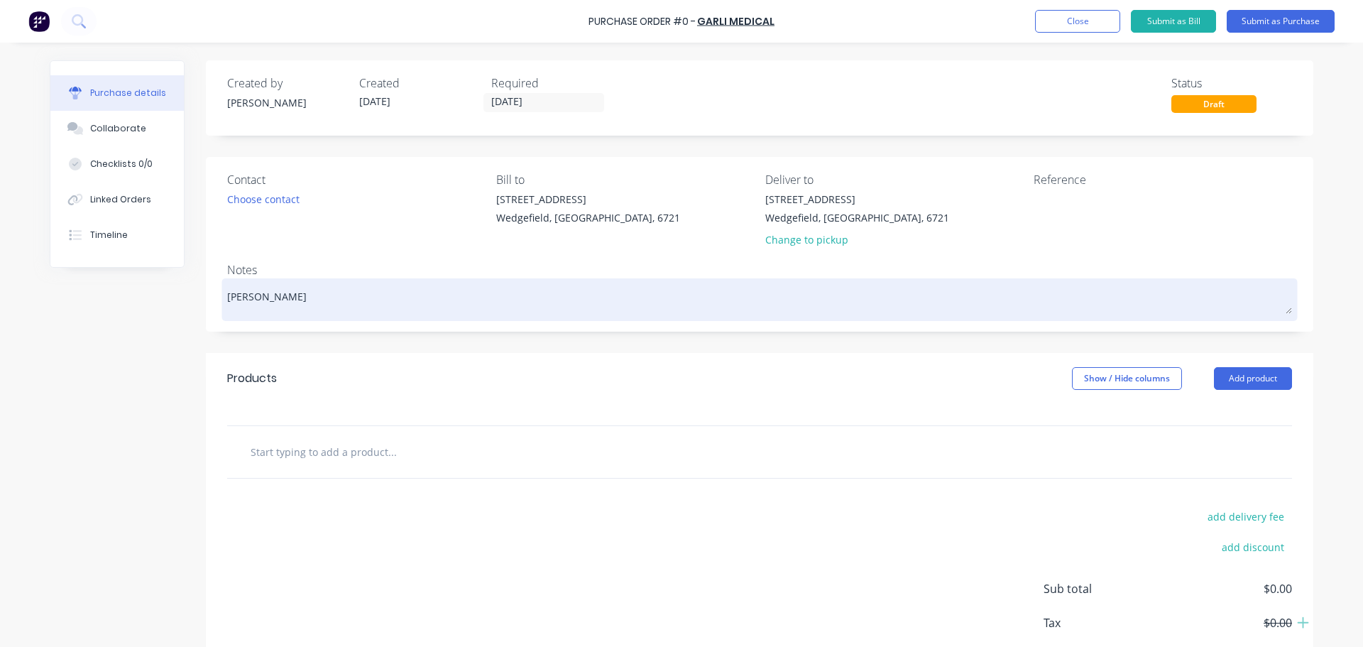
type textarea "x"
type textarea "Hayden S"
type textarea "x"
type textarea "Hayden St"
type textarea "x"
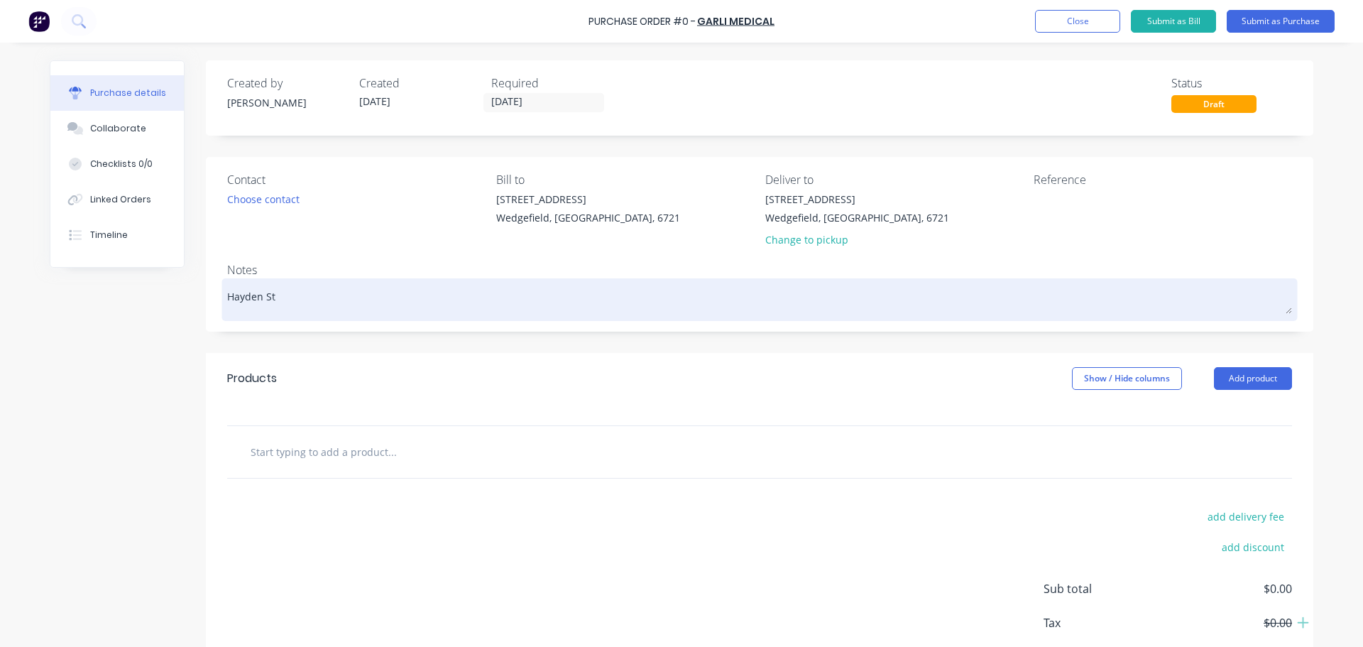
type textarea "Hayden Ste"
type textarea "x"
type textarea "Hayden Step"
type textarea "x"
type textarea "Hayden Steph"
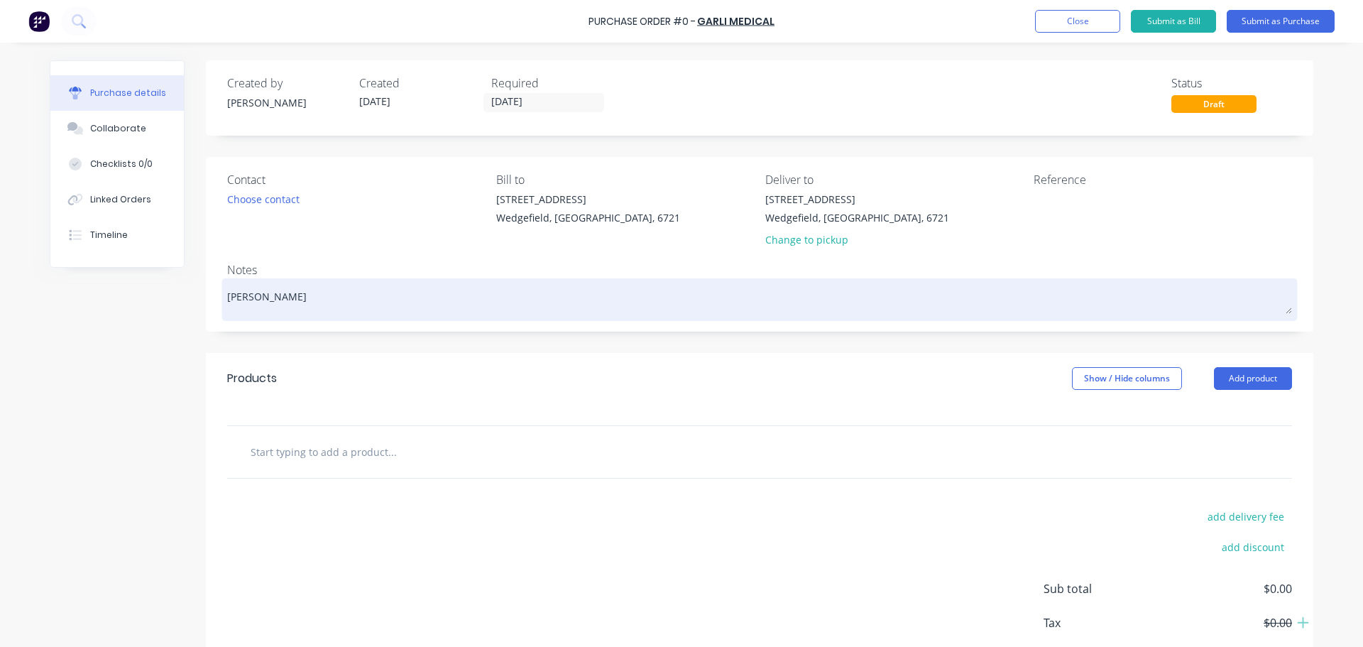
type textarea "x"
type textarea "Hayden Stephe"
type textarea "x"
type textarea "Hayden Stephen"
type textarea "x"
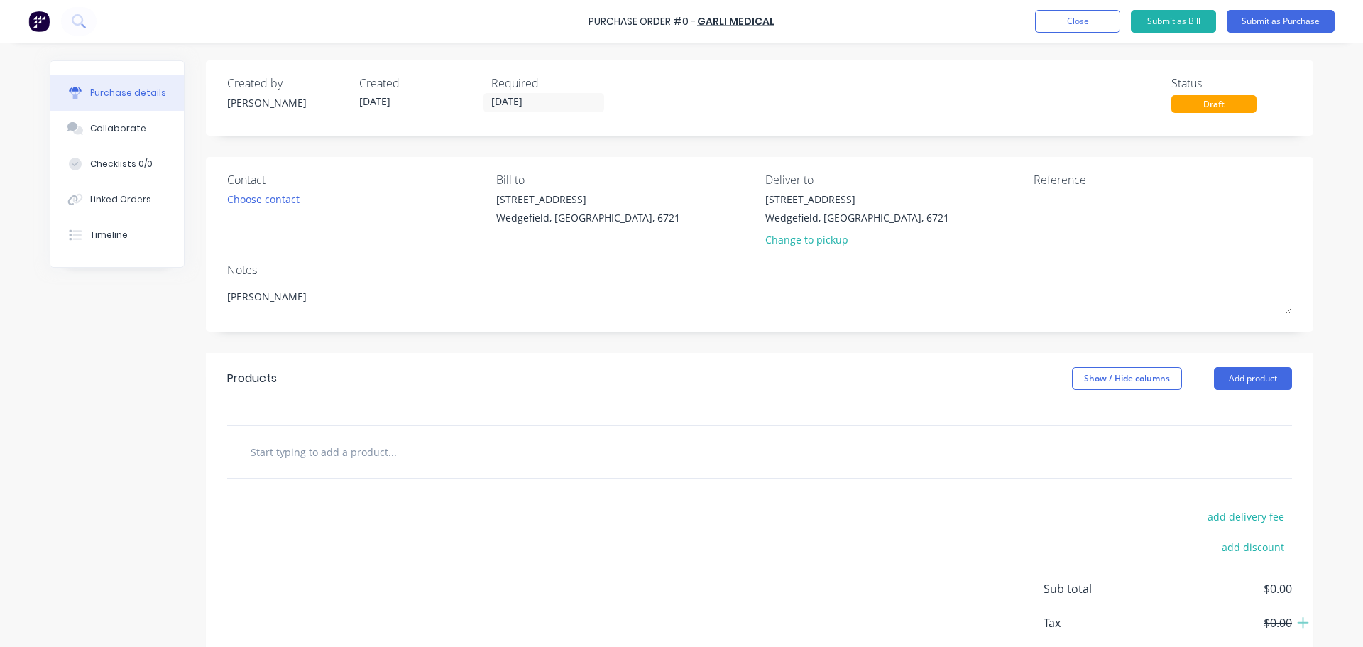
type textarea "Hayden Stephens"
type textarea "x"
type textarea "Hayden Stephens"
click at [290, 459] on input "text" at bounding box center [392, 451] width 284 height 28
type textarea "x"
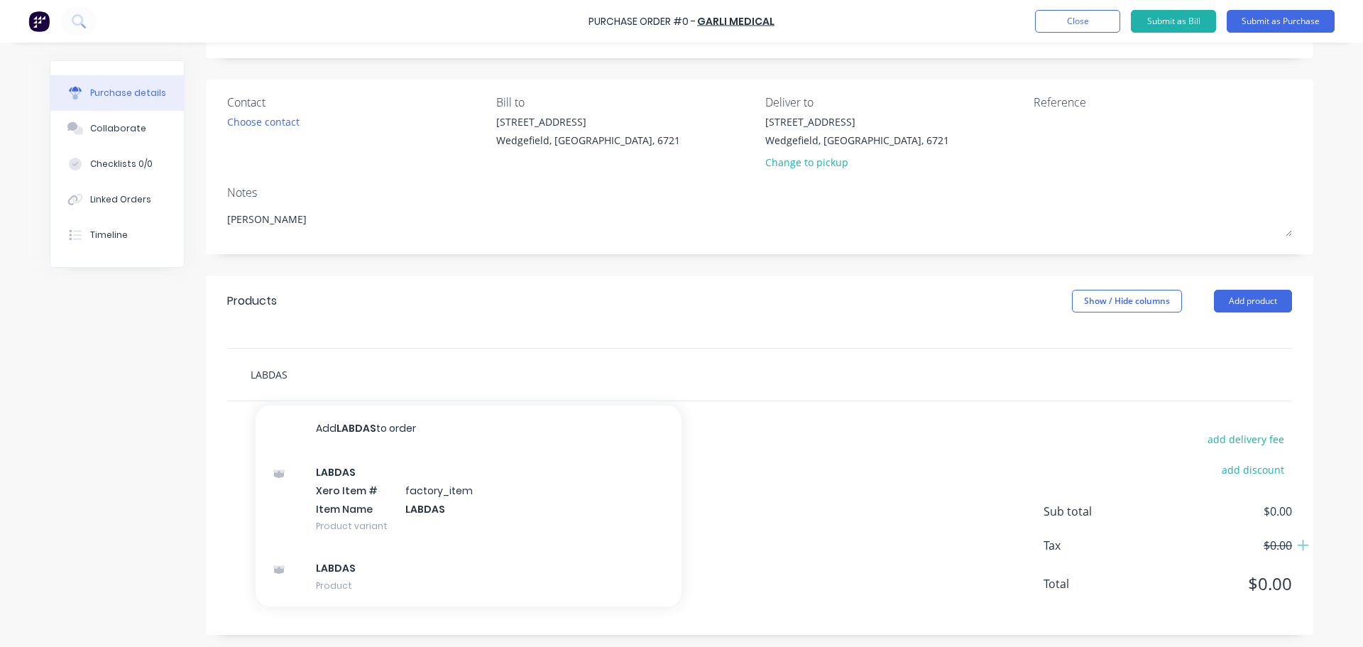
scroll to position [80, 0]
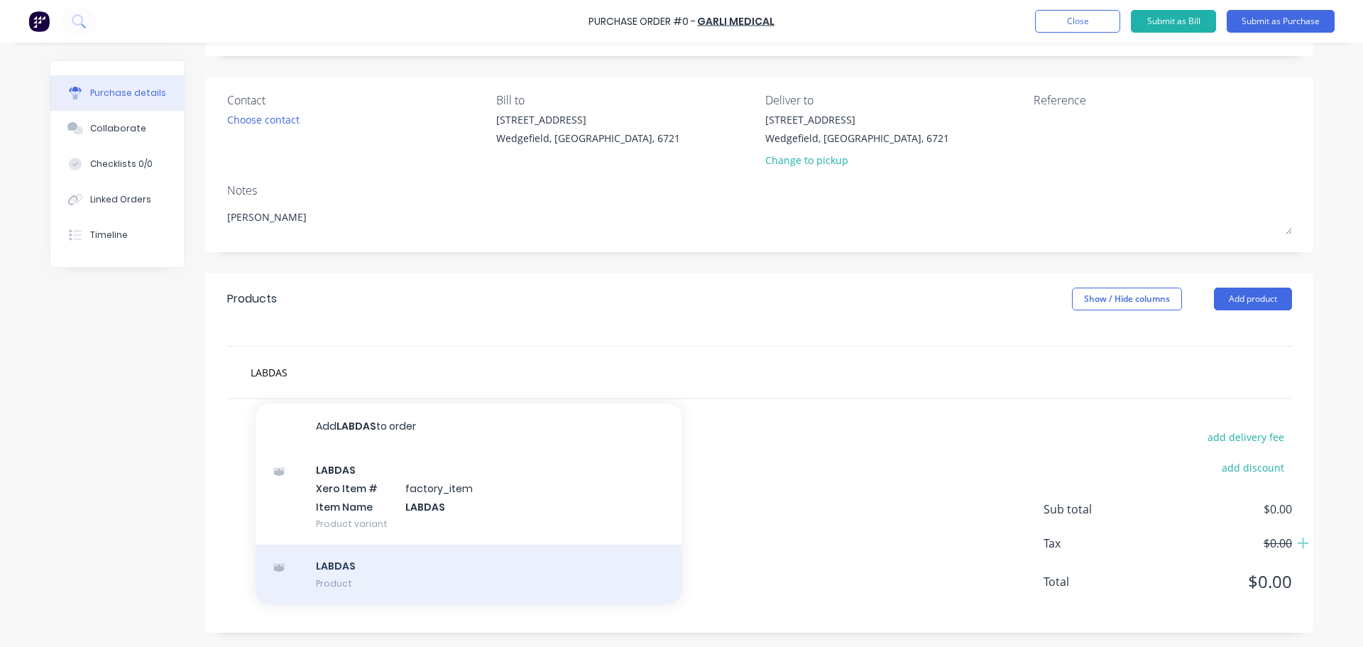
click at [354, 581] on div "LABDAS Product" at bounding box center [469, 575] width 426 height 60
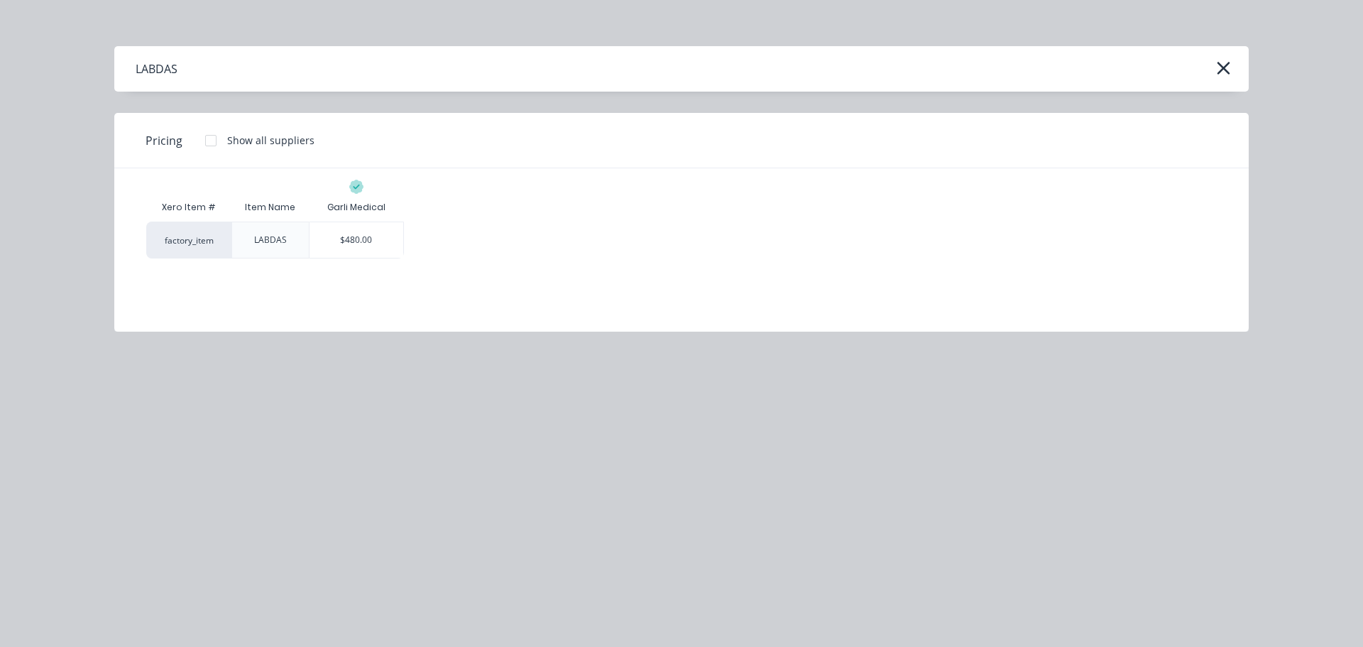
click at [268, 241] on div "LABDAS" at bounding box center [270, 240] width 33 height 13
click at [1228, 72] on icon "button" at bounding box center [1223, 68] width 13 height 13
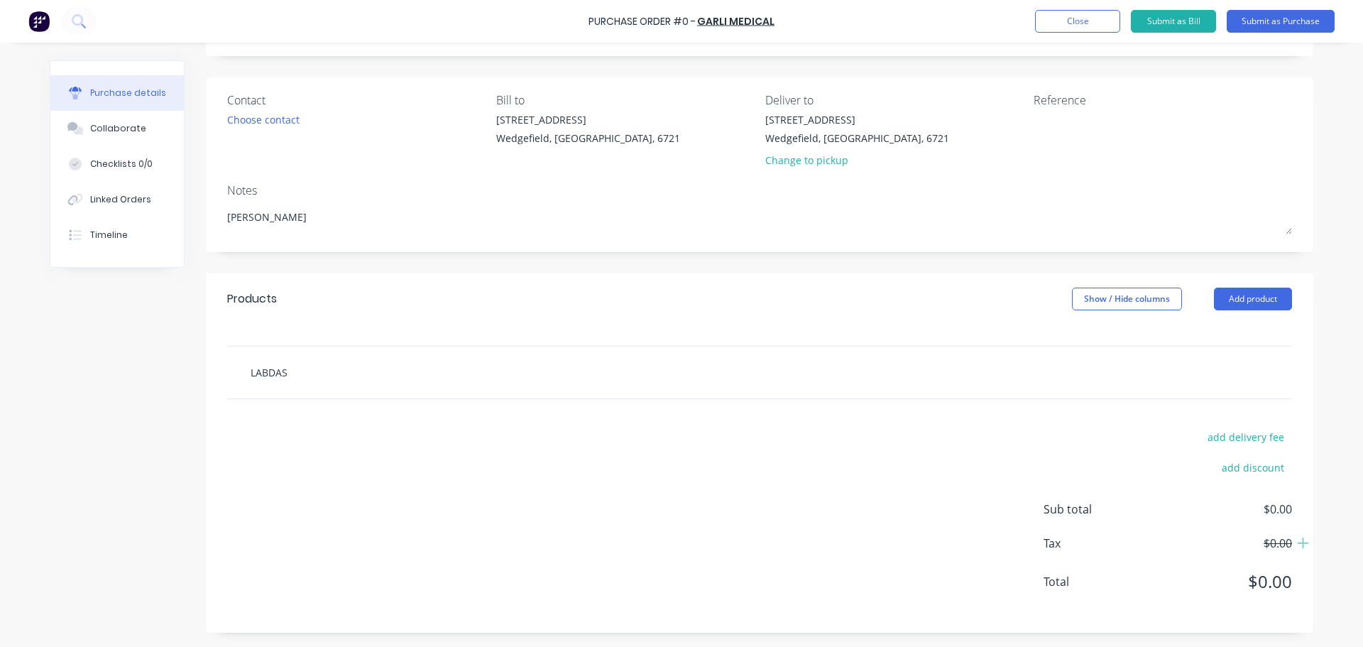
click at [273, 378] on input "LABDAS" at bounding box center [392, 372] width 284 height 28
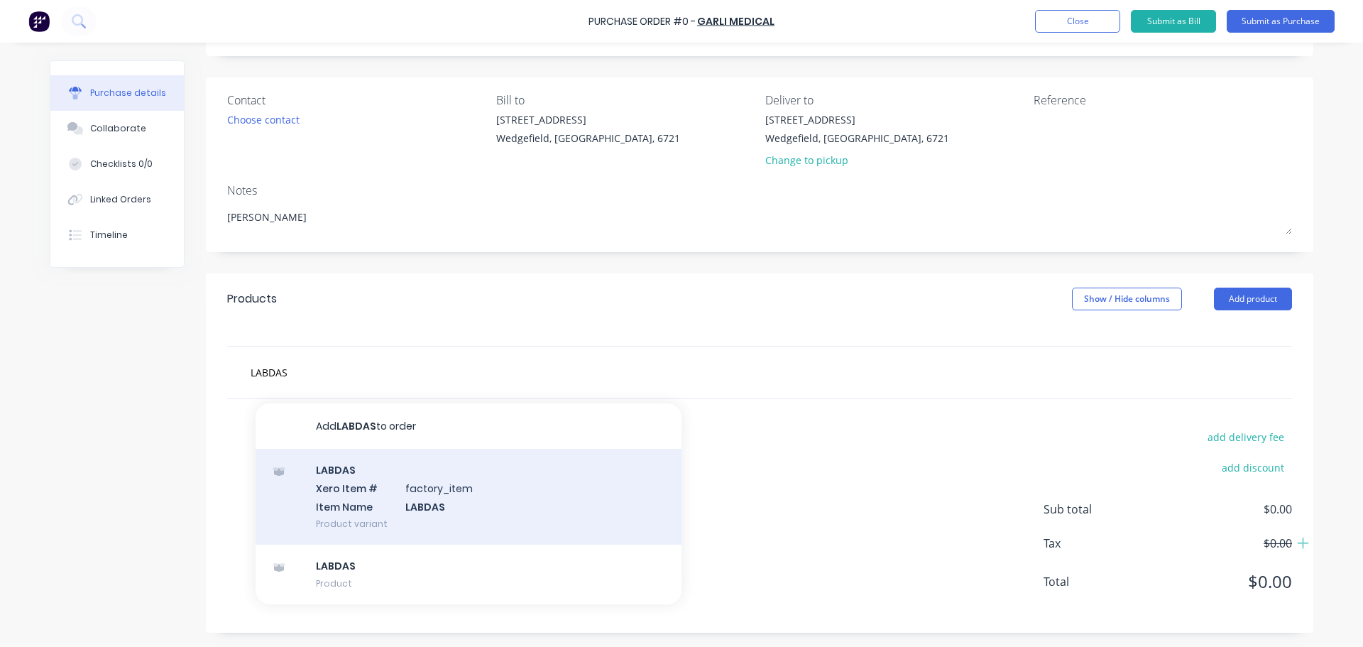
click at [325, 481] on div "LABDAS Xero Item # factory_item Item Name LABDAS Product variant" at bounding box center [469, 497] width 426 height 96
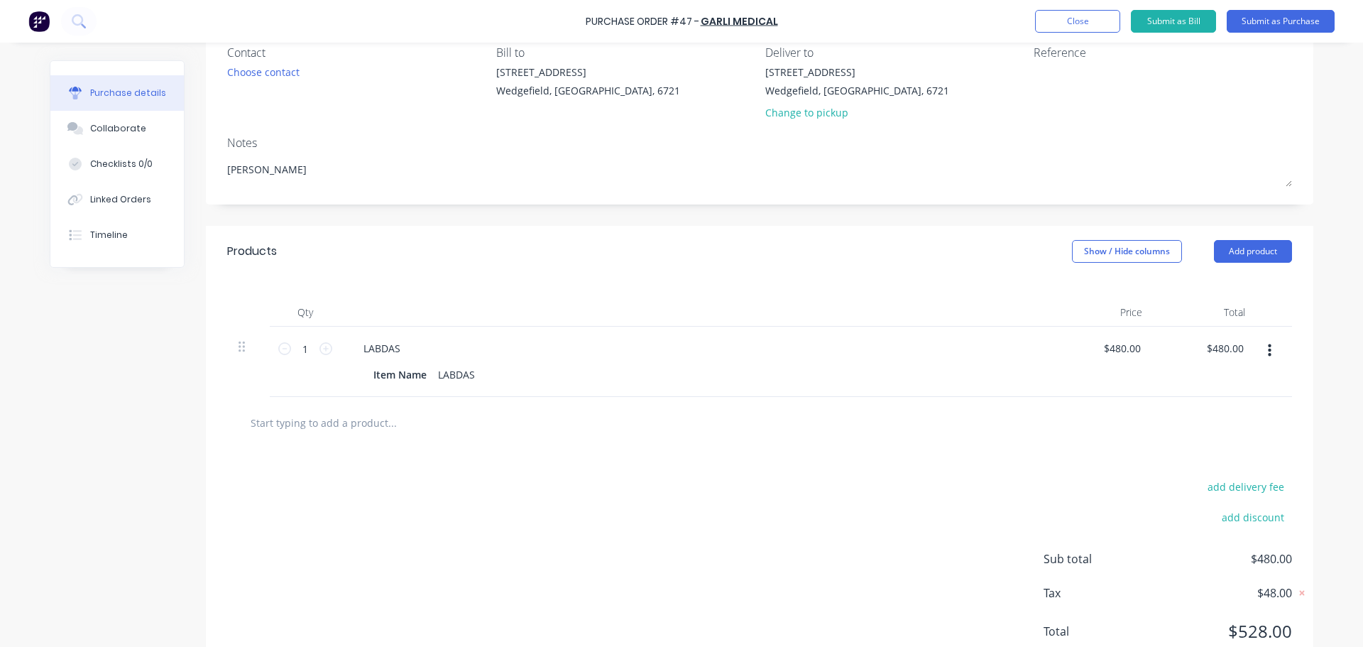
scroll to position [142, 0]
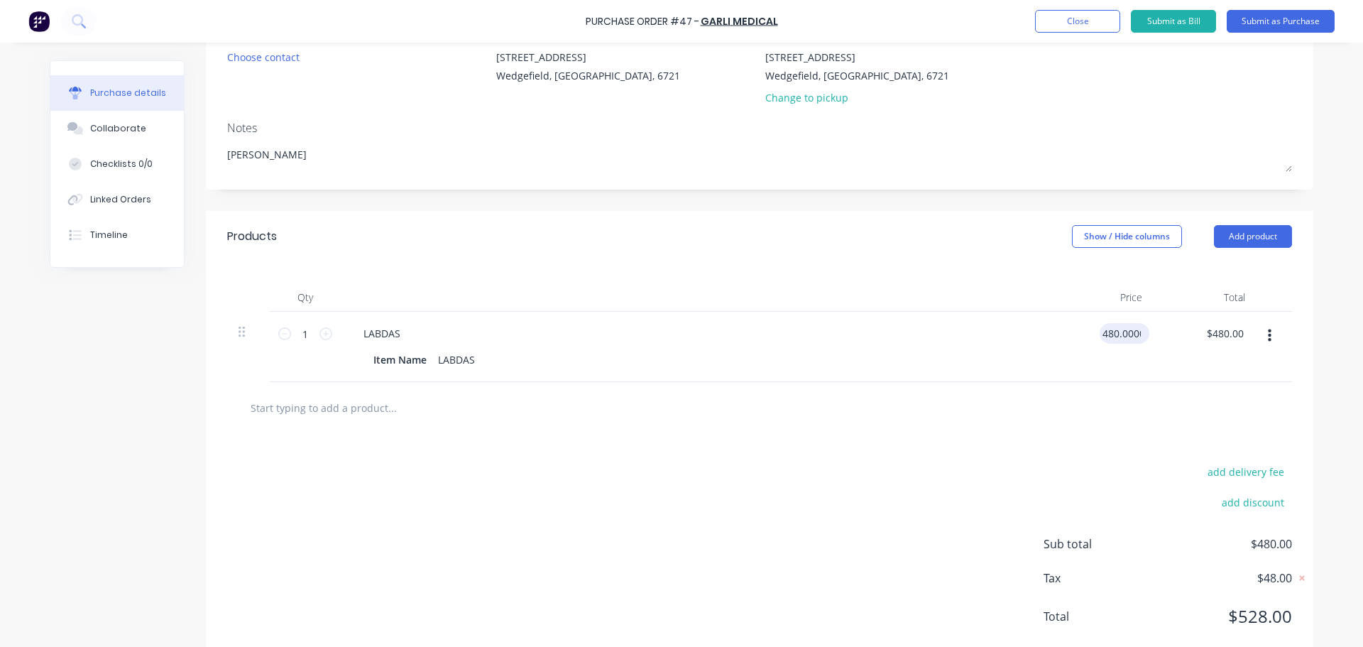
click at [1106, 339] on input "480.0000" at bounding box center [1122, 333] width 44 height 21
drag, startPoint x: 1140, startPoint y: 337, endPoint x: 1086, endPoint y: 337, distance: 54.0
click at [1086, 337] on div "$480.00 $480.00" at bounding box center [1102, 347] width 103 height 70
click at [239, 337] on icon at bounding box center [242, 331] width 6 height 13
click at [283, 336] on icon at bounding box center [284, 333] width 13 height 13
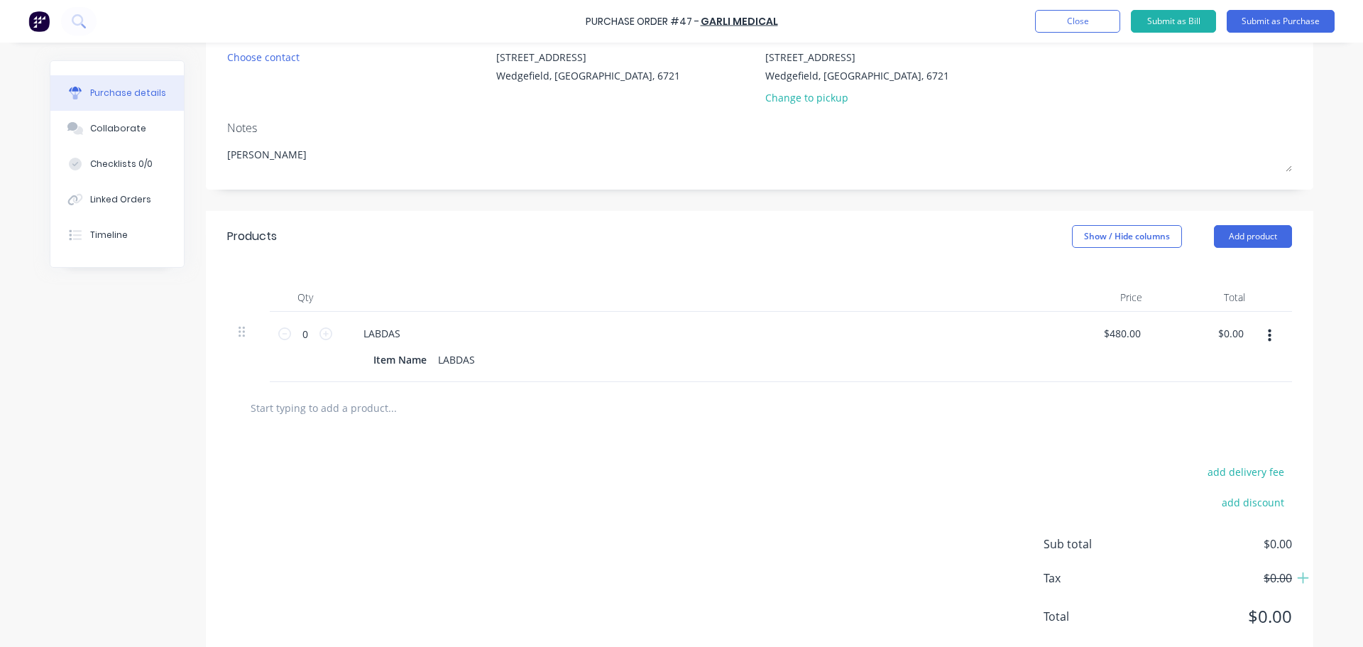
click at [1268, 334] on icon "button" at bounding box center [1270, 336] width 4 height 16
click at [1191, 459] on button "Delete" at bounding box center [1226, 459] width 121 height 28
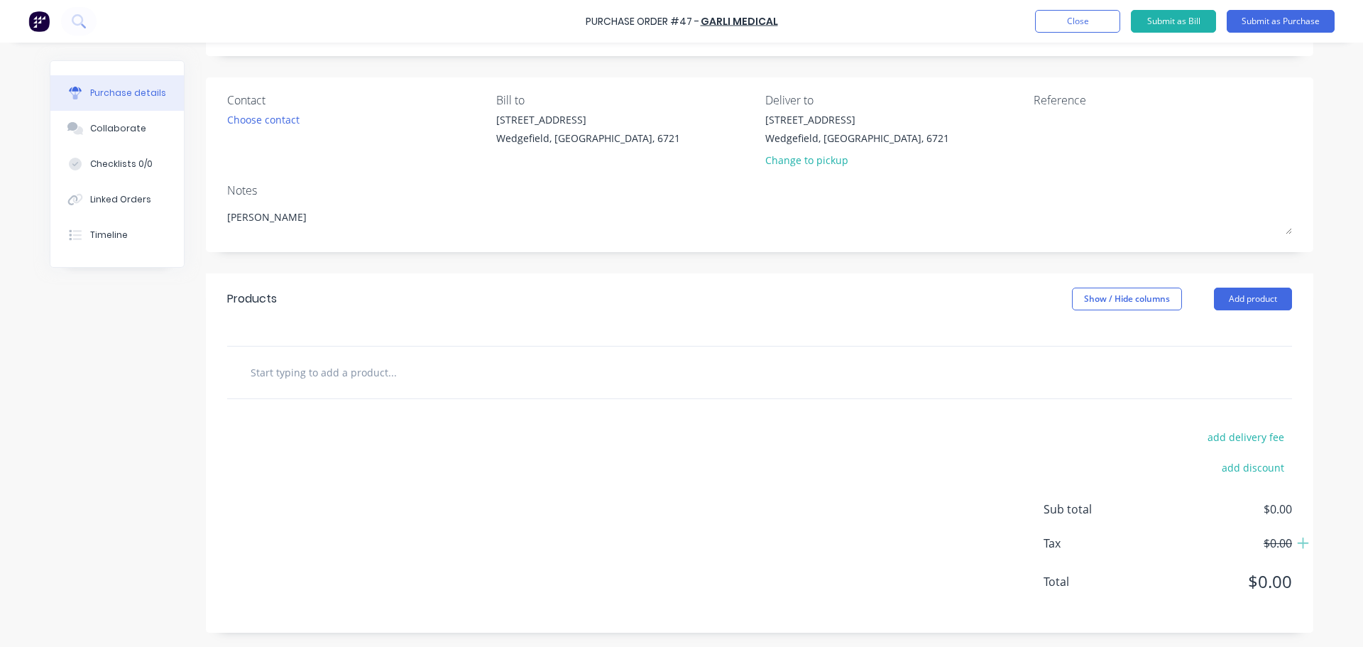
scroll to position [80, 0]
click at [329, 366] on input "text" at bounding box center [392, 372] width 284 height 28
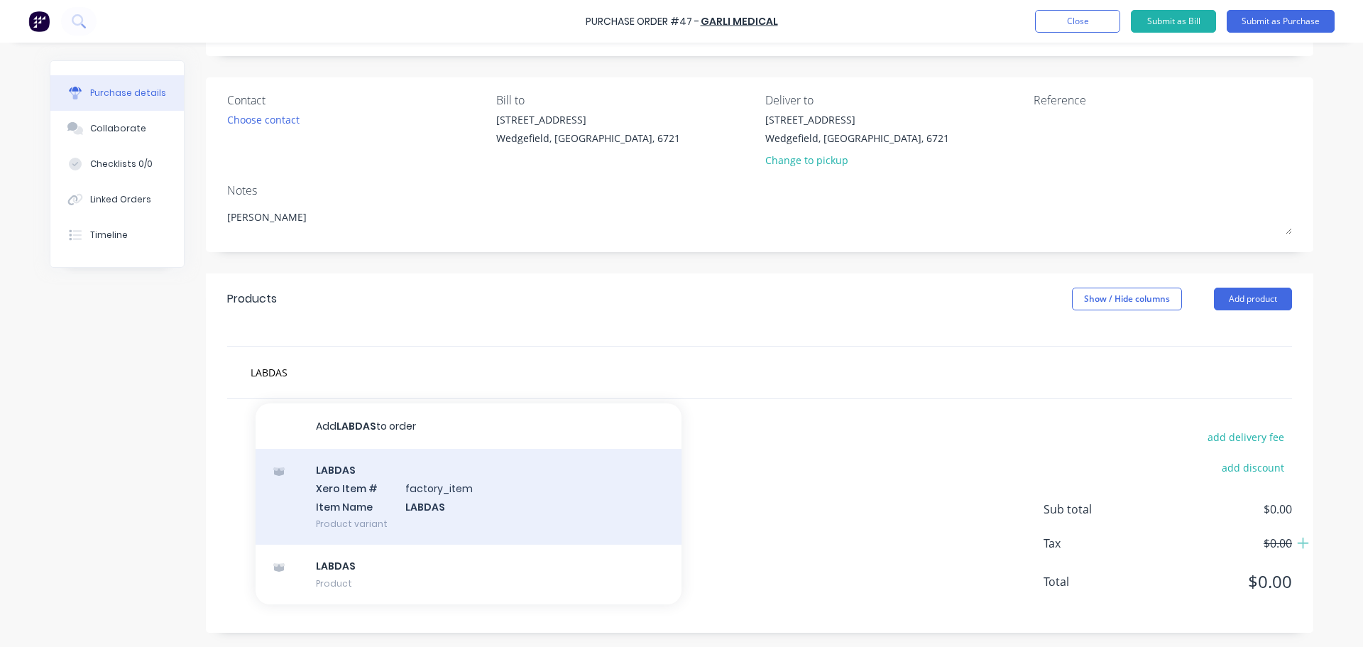
click at [432, 499] on div "LABDAS Xero Item # factory_item Item Name LABDAS Product variant" at bounding box center [469, 497] width 426 height 96
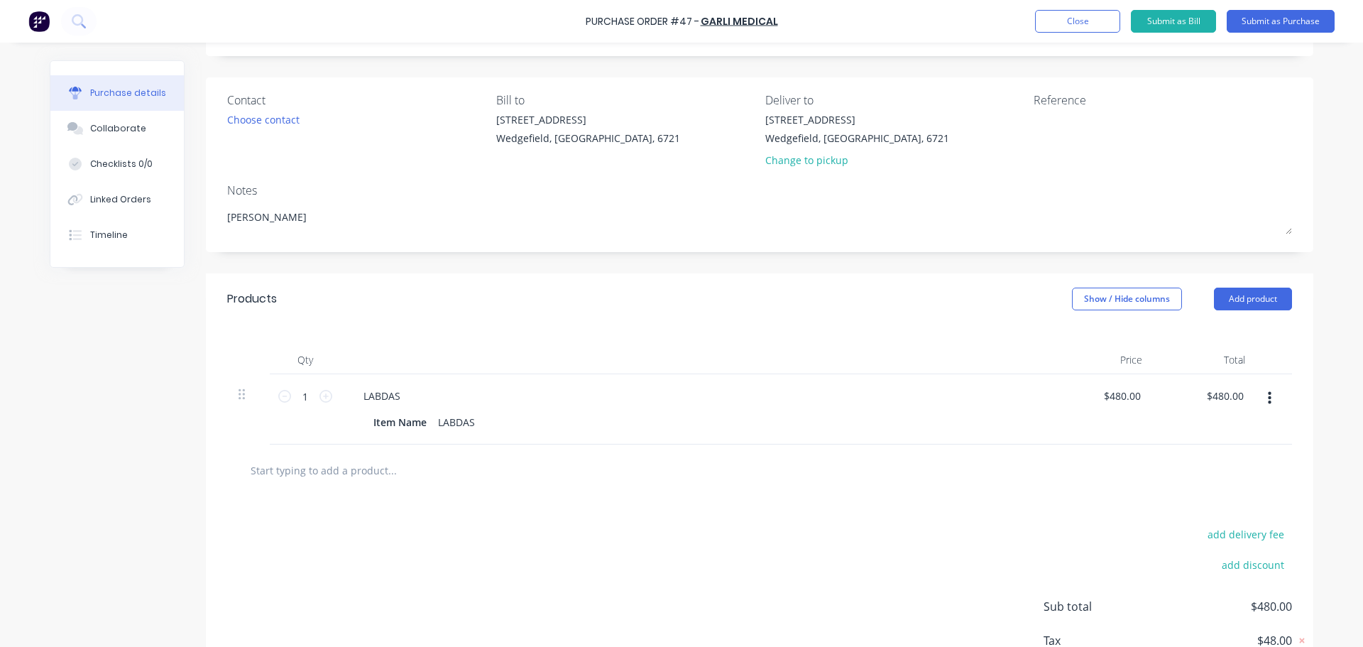
click at [1268, 400] on button "button" at bounding box center [1269, 399] width 33 height 26
click at [1187, 525] on button "Delete" at bounding box center [1226, 521] width 121 height 28
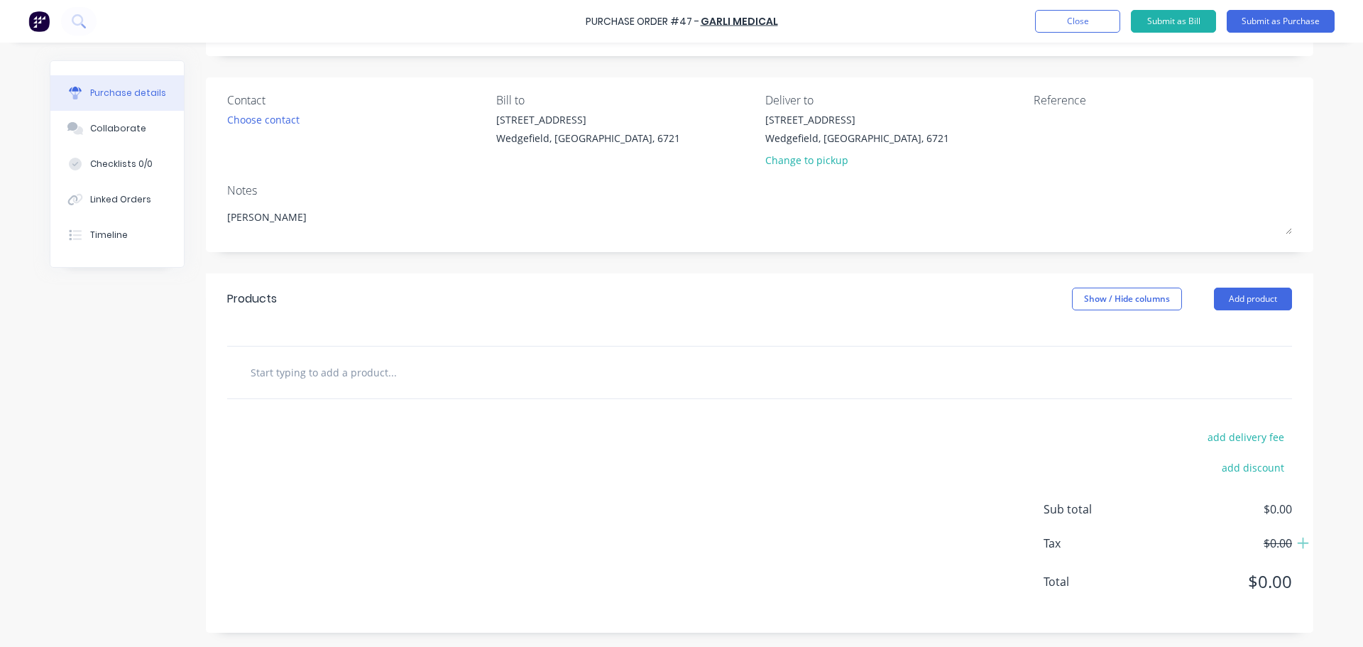
click at [297, 388] on div at bounding box center [759, 373] width 1065 height 52
click at [301, 374] on input "text" at bounding box center [392, 372] width 284 height 28
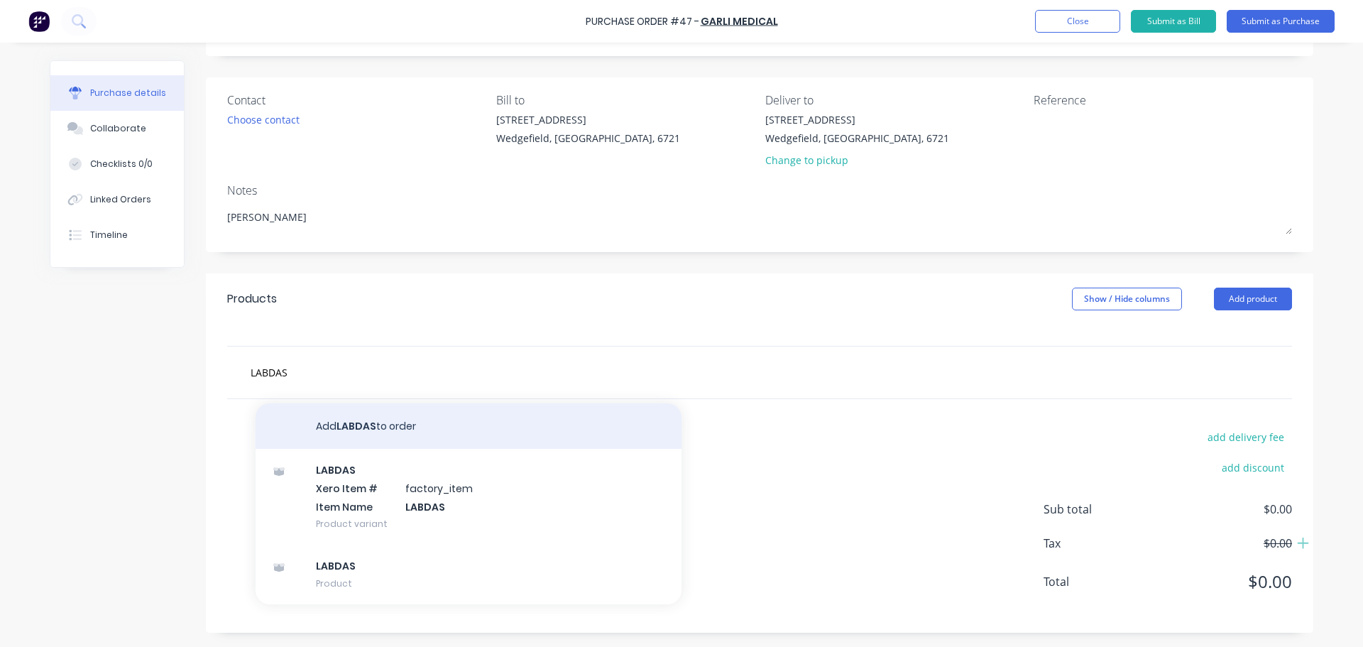
click at [329, 434] on button "Add LABDAS to order" at bounding box center [469, 425] width 426 height 45
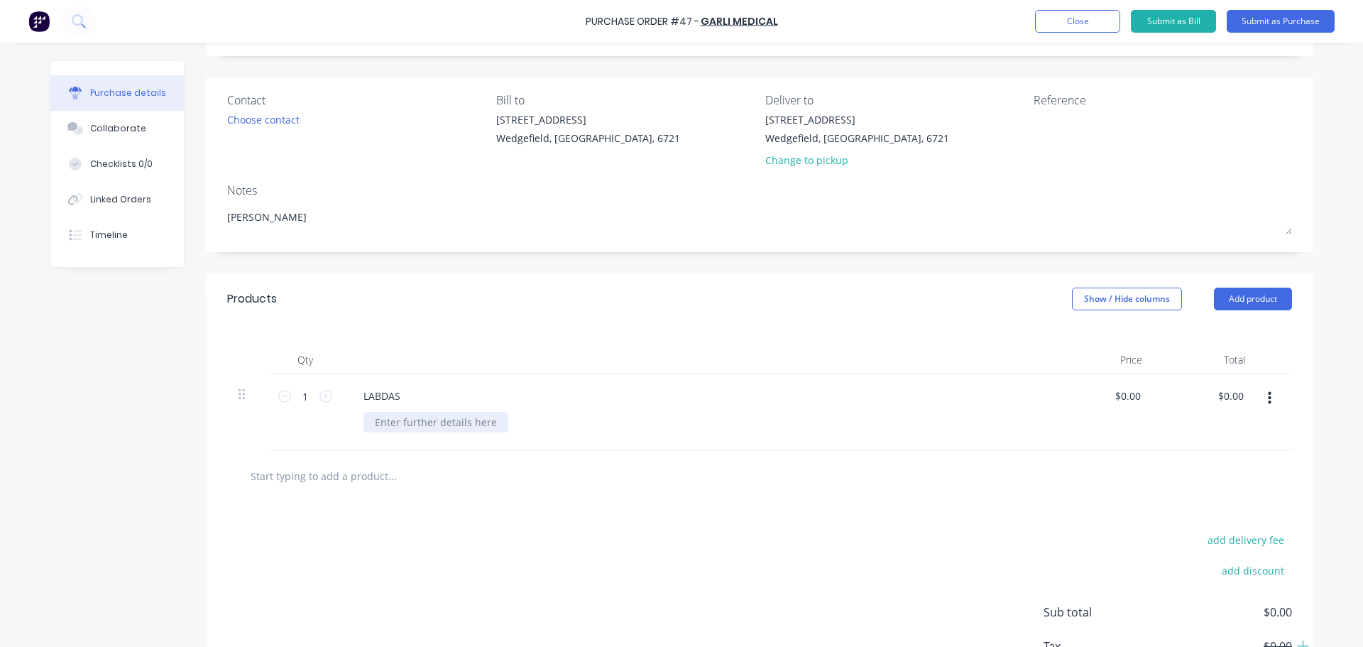
click at [425, 420] on div at bounding box center [436, 422] width 145 height 21
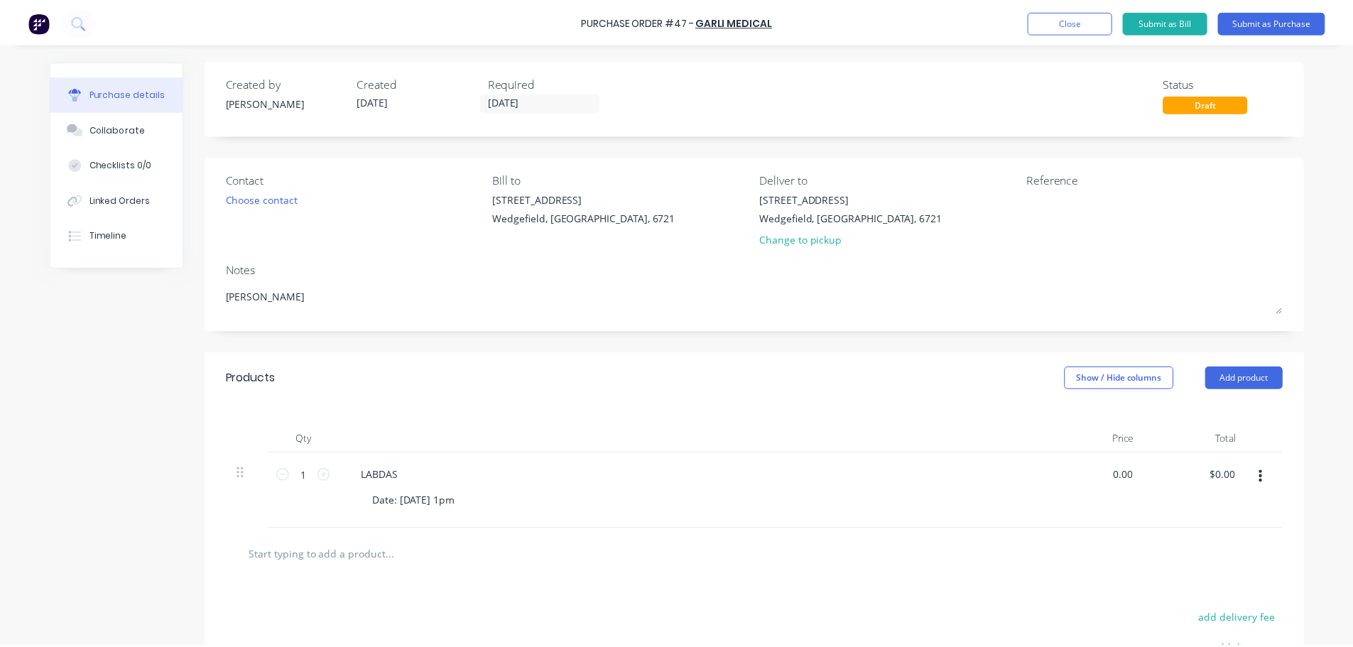
scroll to position [0, 0]
click at [1292, 16] on button "Submit as Purchase" at bounding box center [1281, 21] width 108 height 23
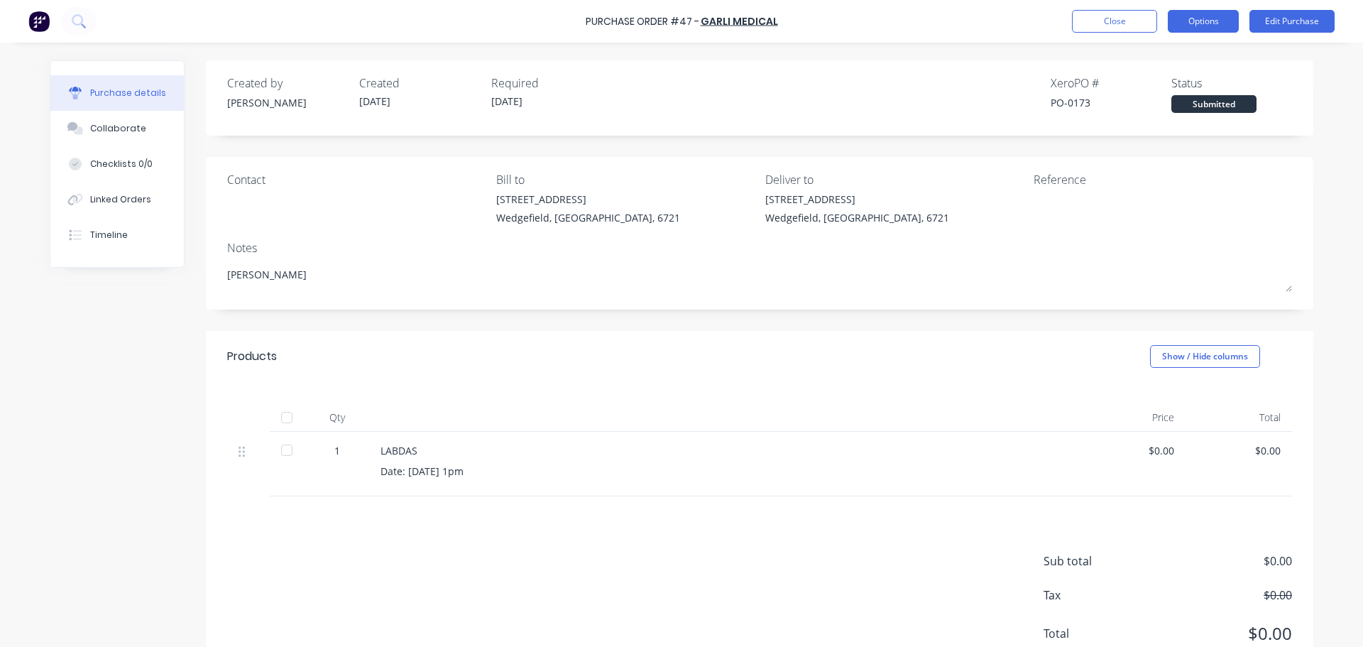
click at [1216, 29] on button "Options" at bounding box center [1203, 21] width 71 height 23
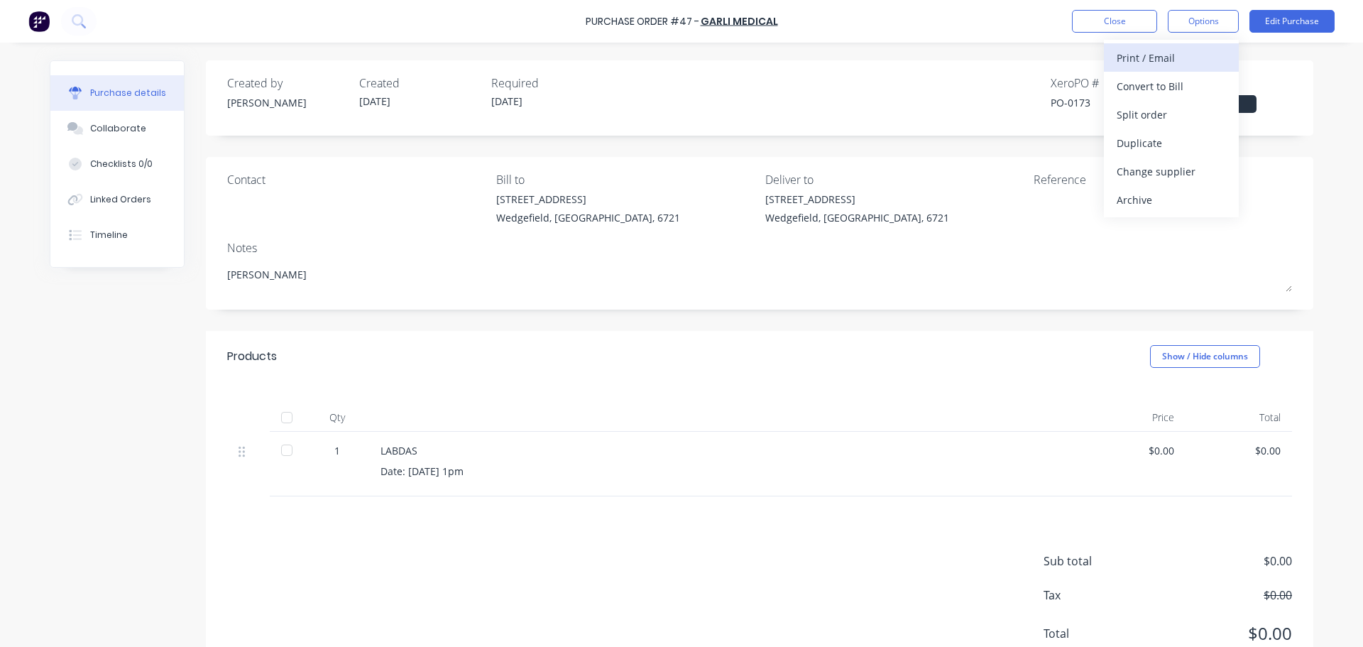
click at [1130, 59] on div "Print / Email" at bounding box center [1171, 58] width 109 height 21
click at [1145, 85] on div "With pricing" at bounding box center [1171, 86] width 109 height 21
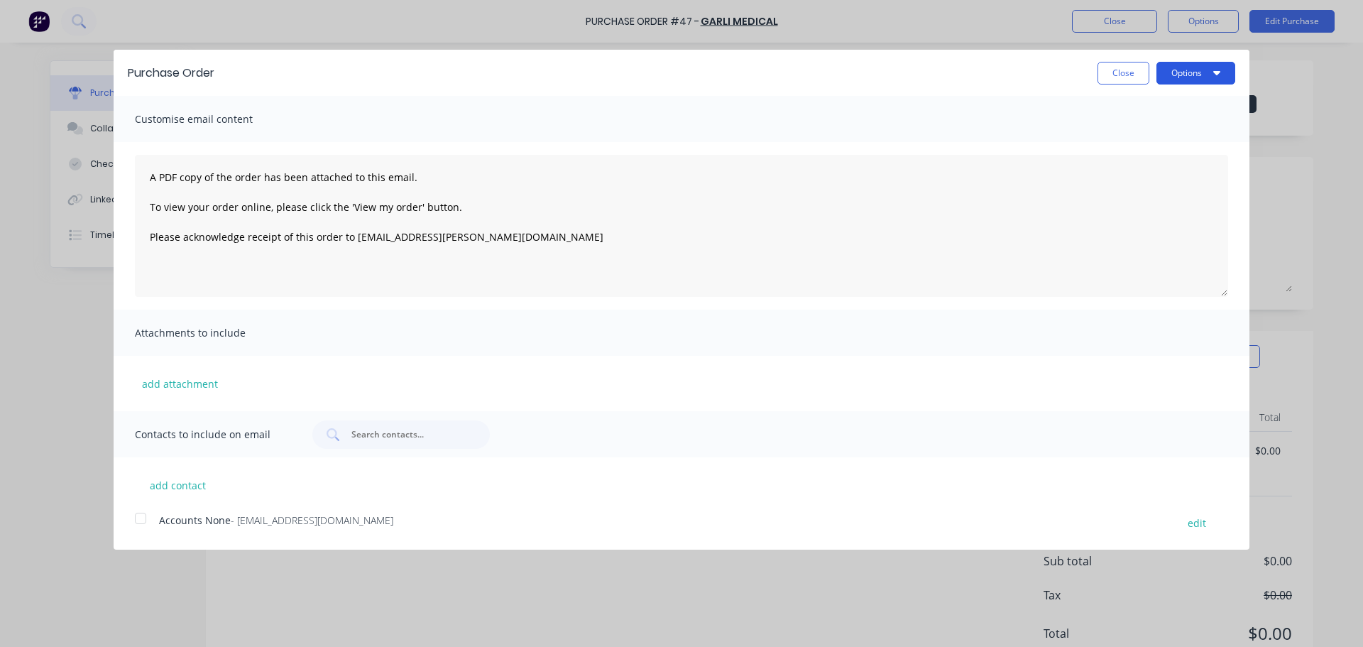
click at [1184, 79] on button "Options" at bounding box center [1196, 73] width 79 height 23
click at [1167, 101] on div "Print" at bounding box center [1167, 109] width 109 height 21
click at [1124, 73] on button "Close" at bounding box center [1124, 73] width 52 height 23
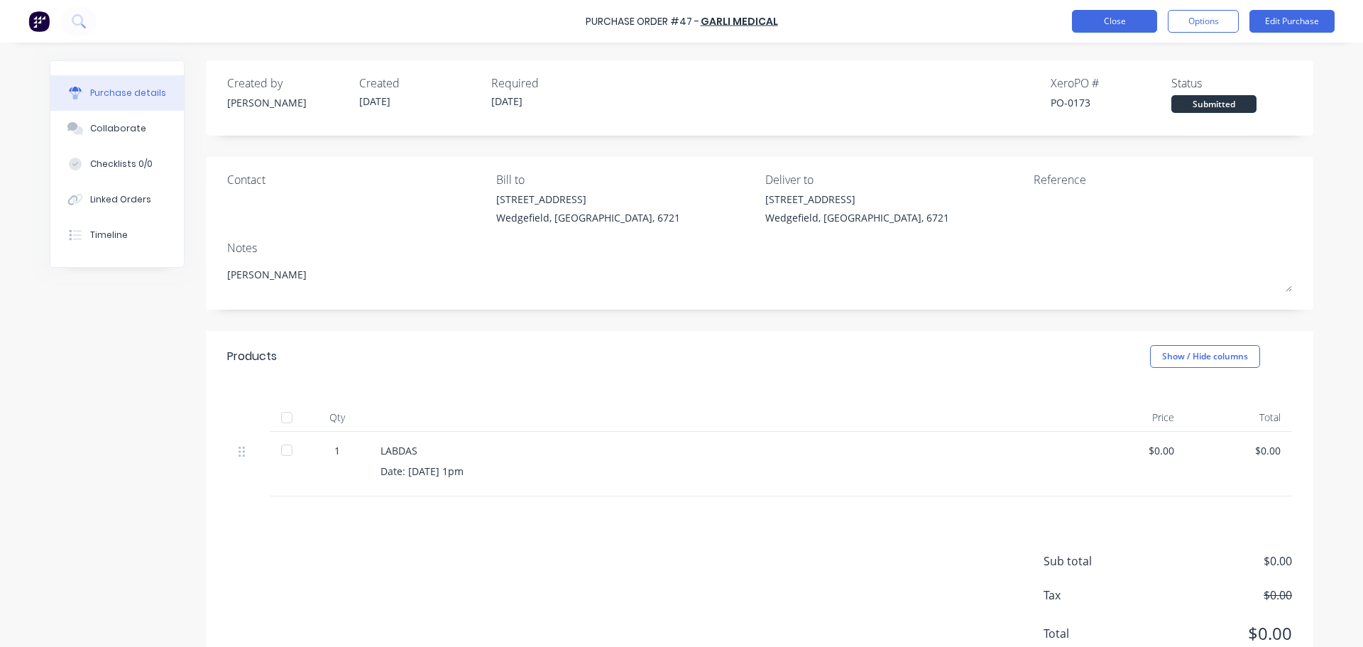
click at [1106, 16] on button "Close" at bounding box center [1114, 21] width 85 height 23
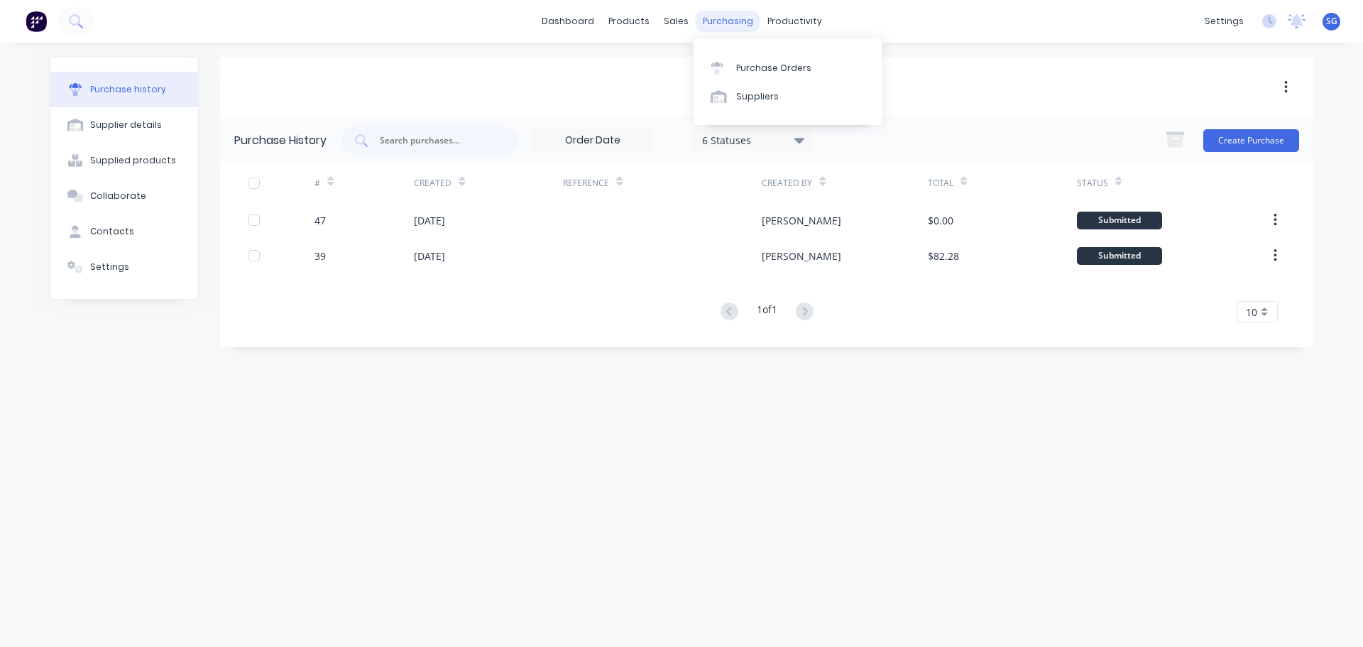
click at [717, 19] on div "purchasing" at bounding box center [728, 21] width 65 height 21
click at [741, 69] on div "Purchase Orders" at bounding box center [773, 68] width 75 height 13
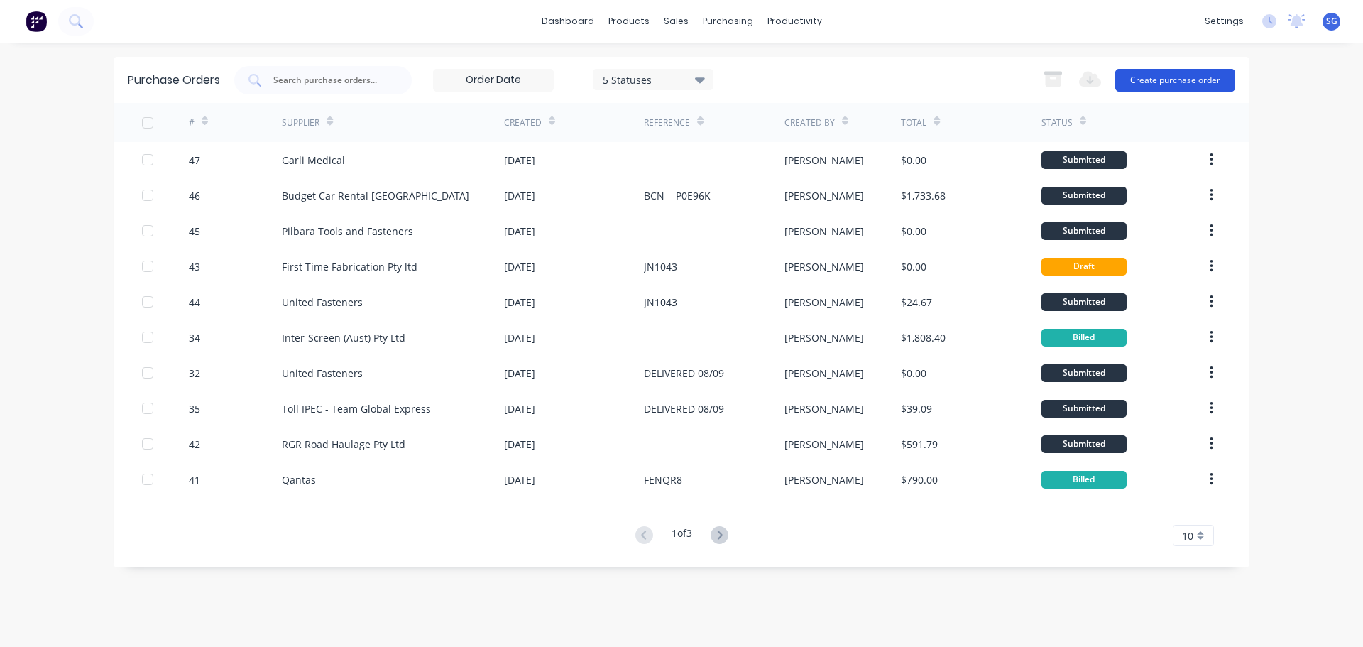
click at [1176, 82] on button "Create purchase order" at bounding box center [1176, 80] width 120 height 23
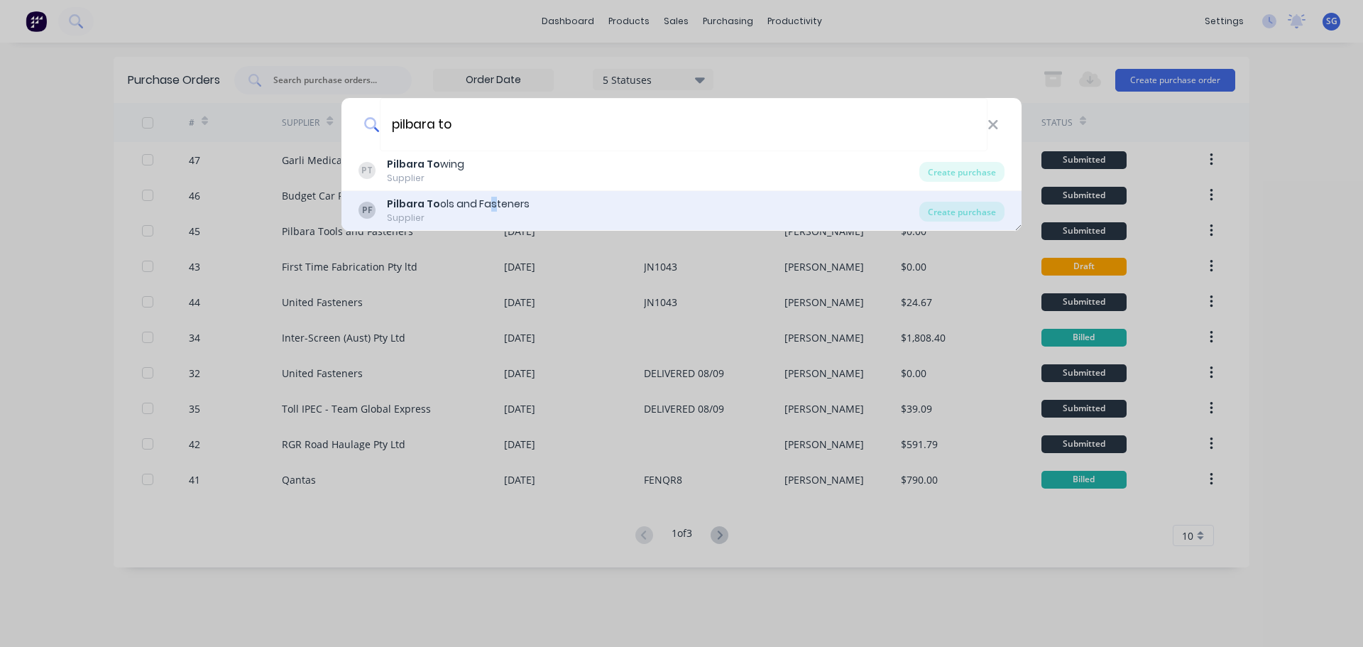
click at [490, 203] on div "Pilbara To ols and Fasteners" at bounding box center [458, 204] width 143 height 15
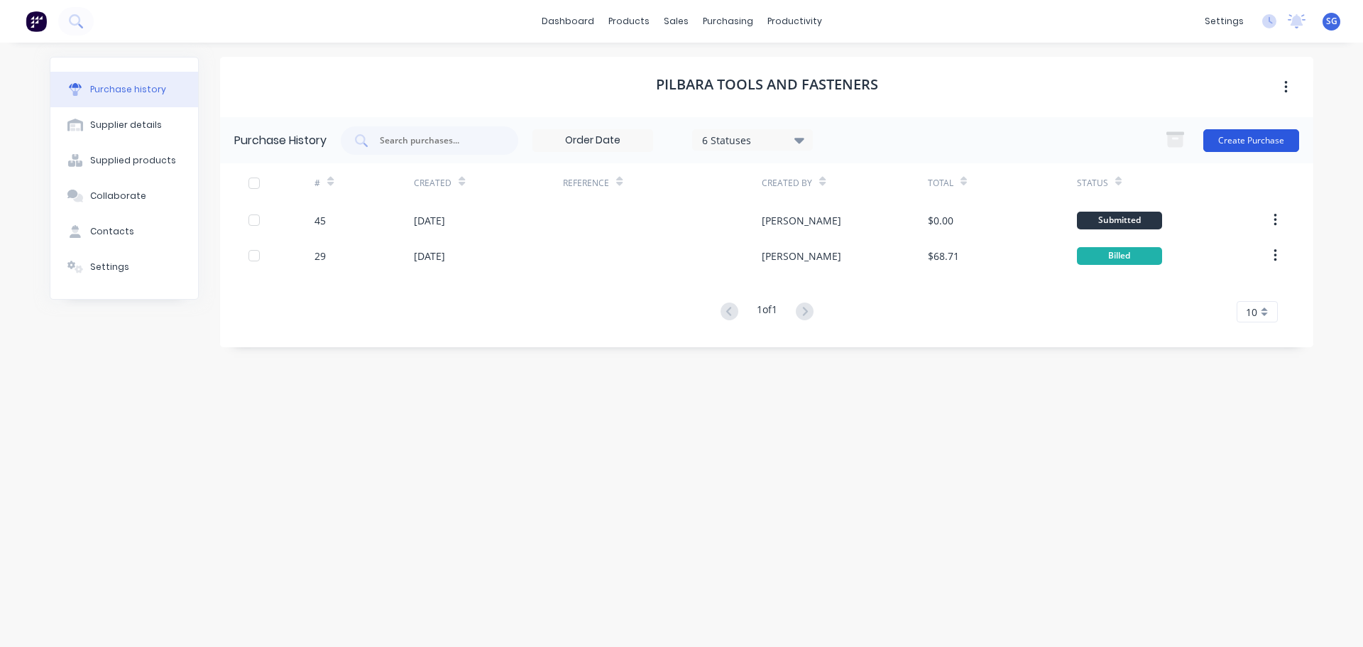
click at [1226, 141] on button "Create Purchase" at bounding box center [1252, 140] width 96 height 23
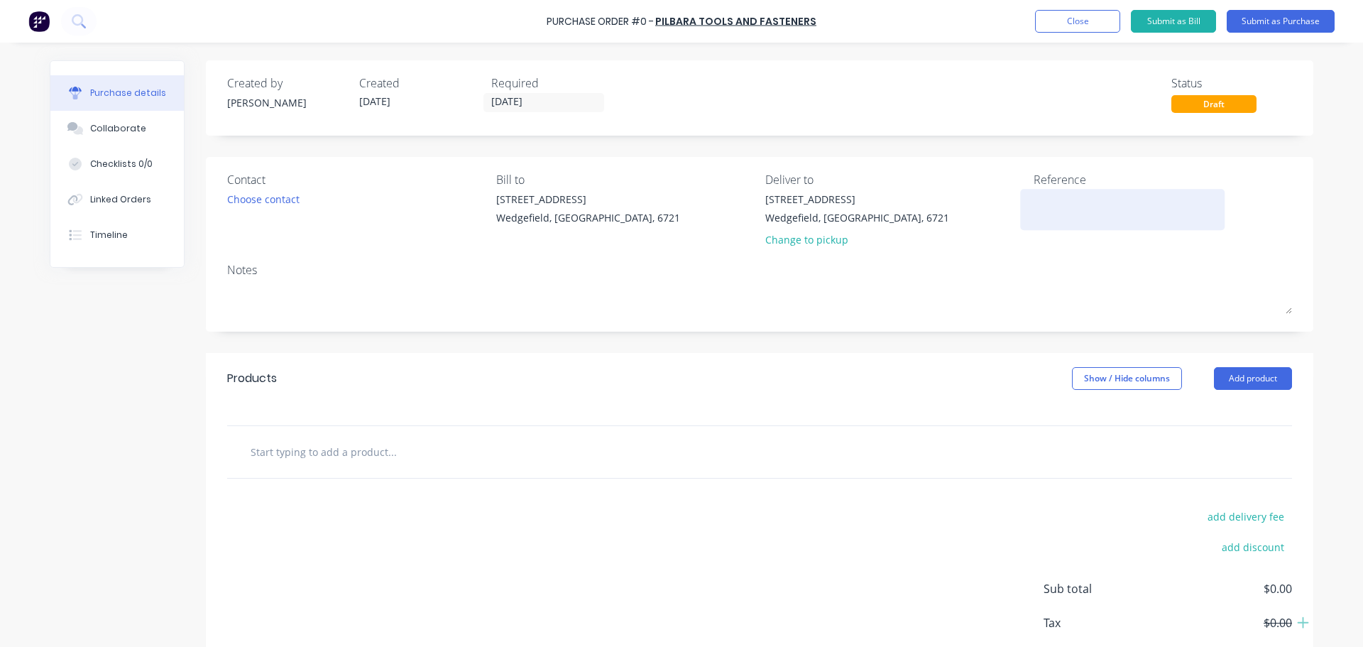
click at [1064, 227] on div at bounding box center [1123, 210] width 178 height 36
click at [1065, 213] on textarea at bounding box center [1123, 208] width 178 height 32
click at [292, 450] on input "text" at bounding box center [392, 451] width 284 height 28
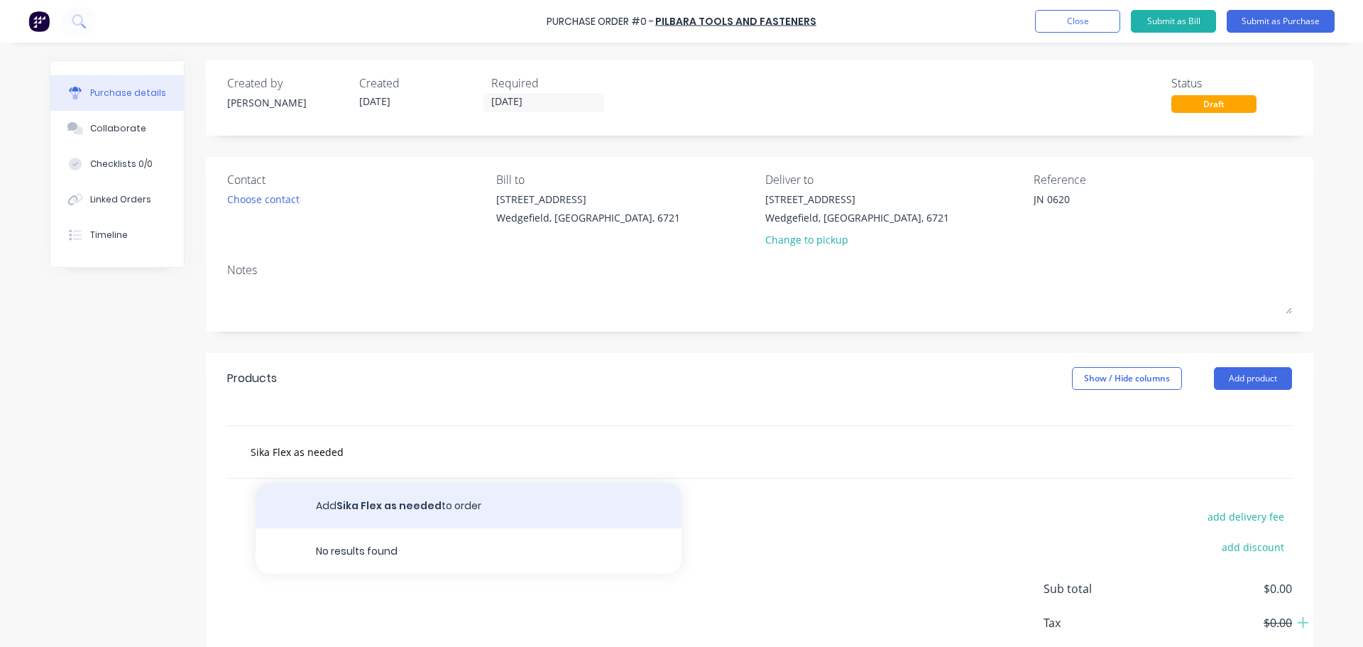
click at [398, 513] on button "Add Sika Flex as needed to order" at bounding box center [469, 505] width 426 height 45
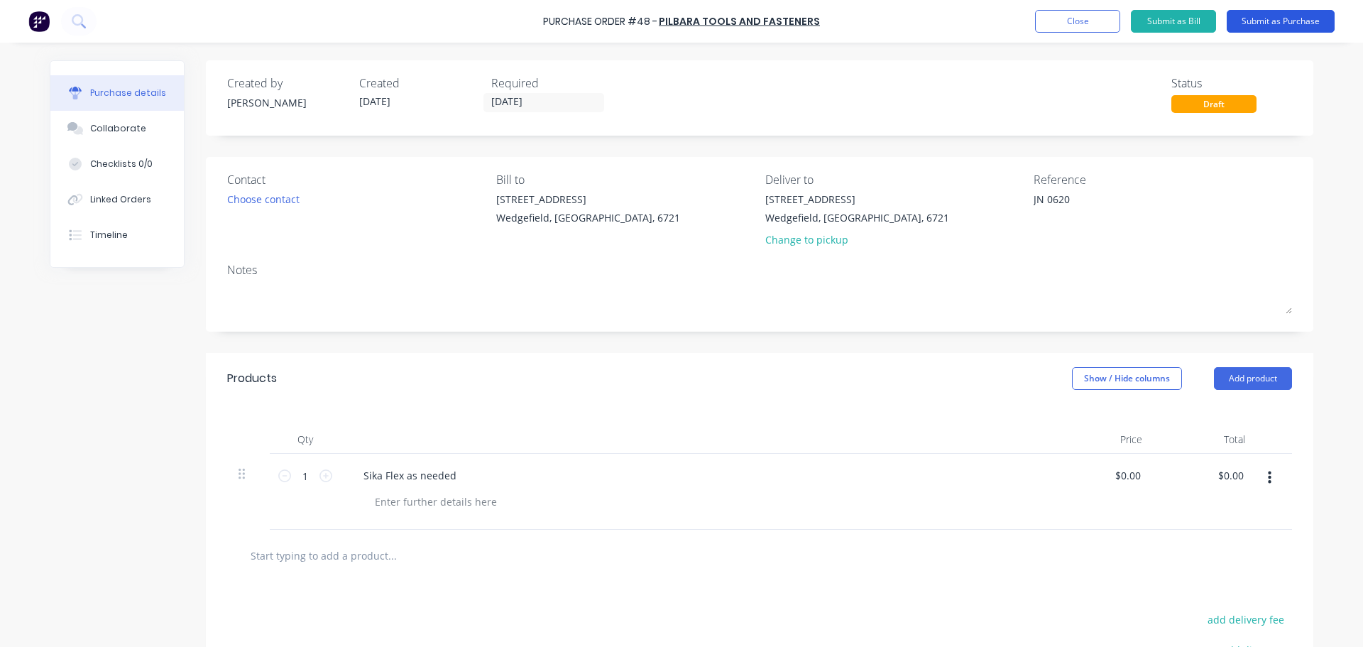
click at [1282, 22] on button "Submit as Purchase" at bounding box center [1281, 21] width 108 height 23
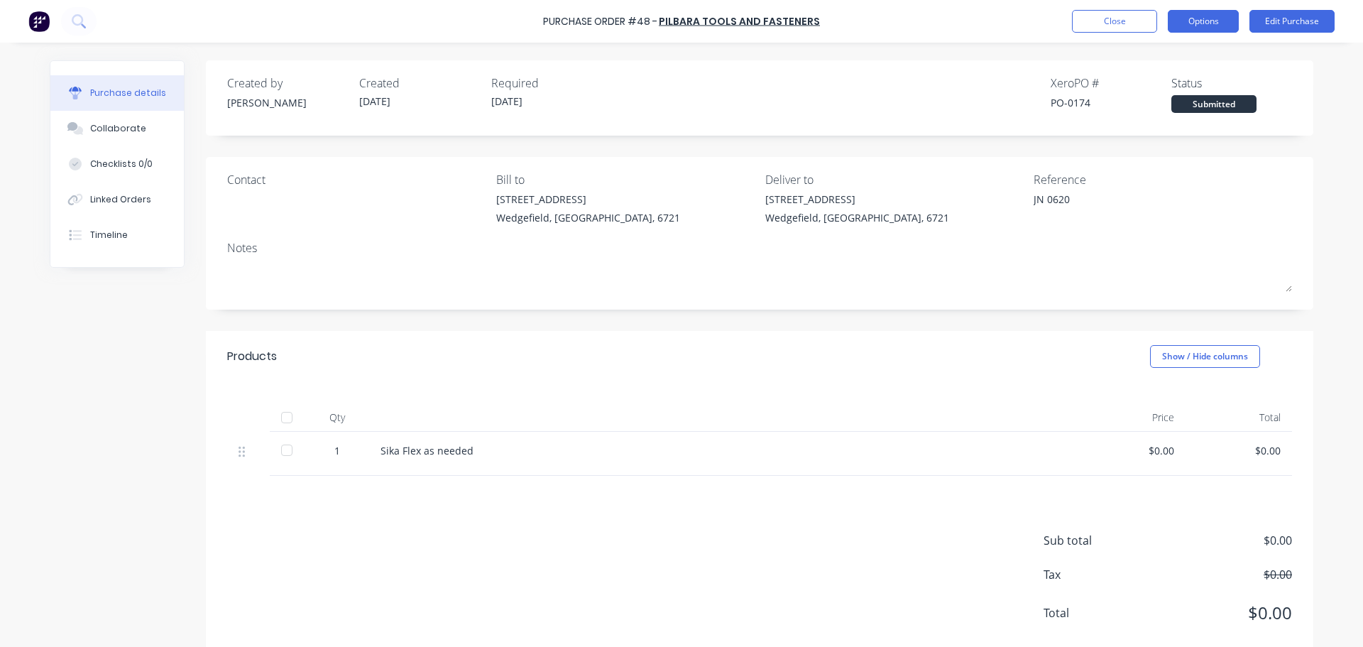
click at [1195, 19] on button "Options" at bounding box center [1203, 21] width 71 height 23
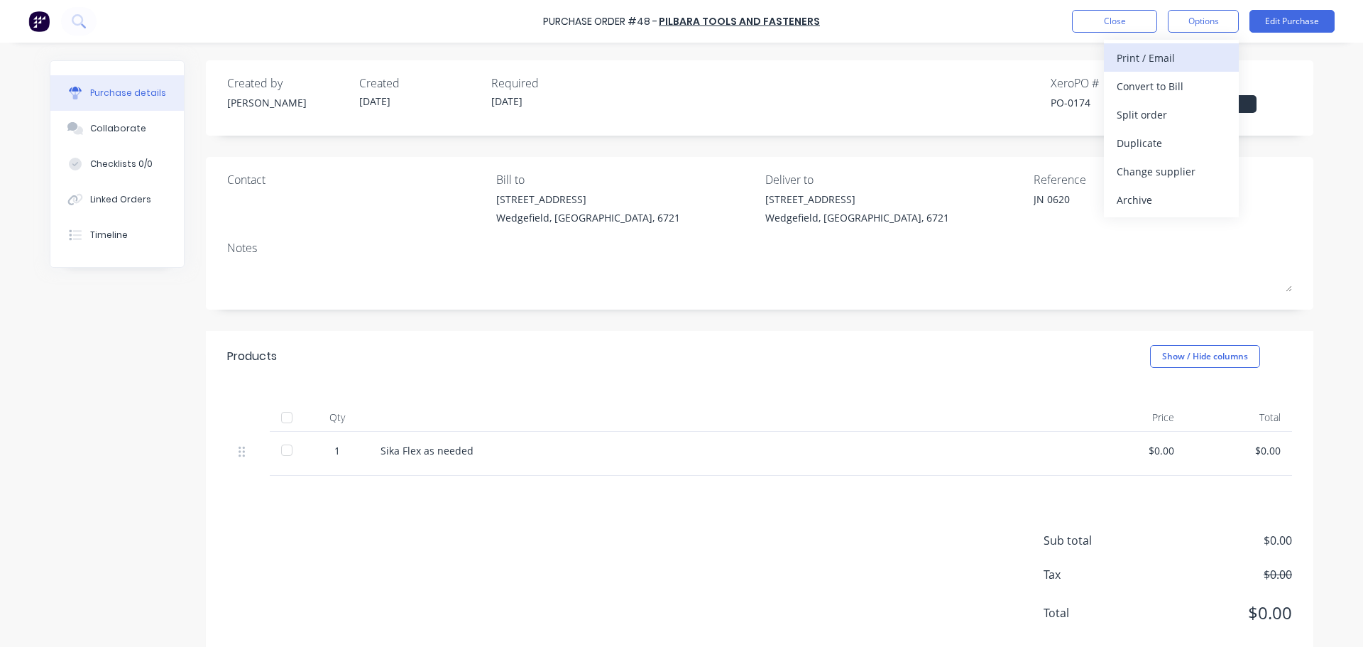
click at [1172, 60] on div "Print / Email" at bounding box center [1171, 58] width 109 height 21
click at [1153, 92] on div "With pricing" at bounding box center [1171, 86] width 109 height 21
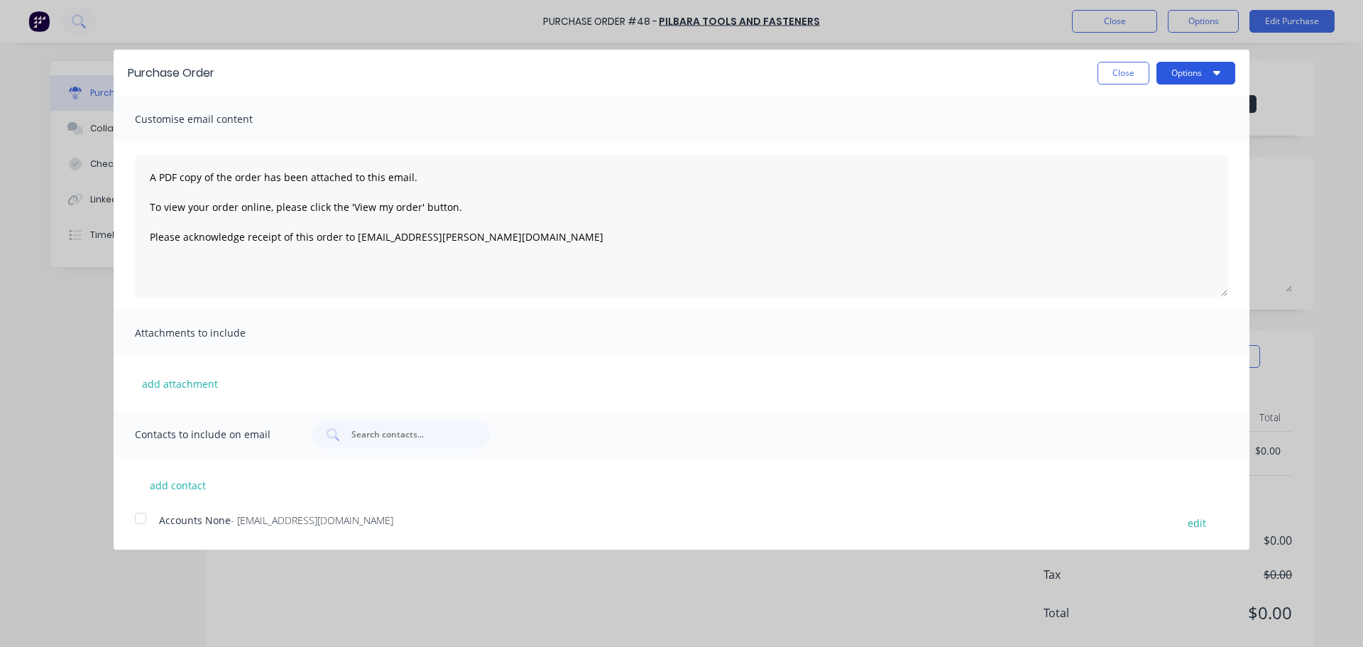
click at [1172, 73] on button "Options" at bounding box center [1196, 73] width 79 height 23
click at [1160, 104] on div "Print" at bounding box center [1167, 109] width 109 height 21
click at [1123, 66] on button "Close" at bounding box center [1124, 73] width 52 height 23
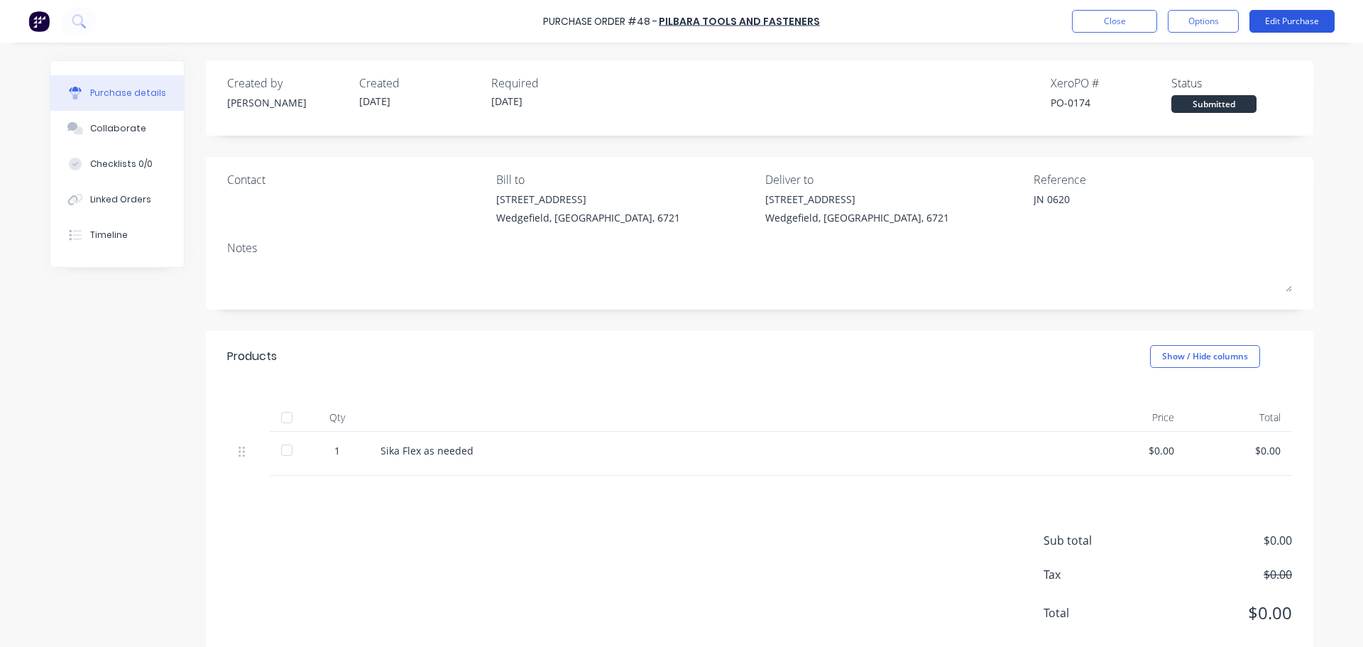
click at [1293, 22] on button "Edit Purchase" at bounding box center [1292, 21] width 85 height 23
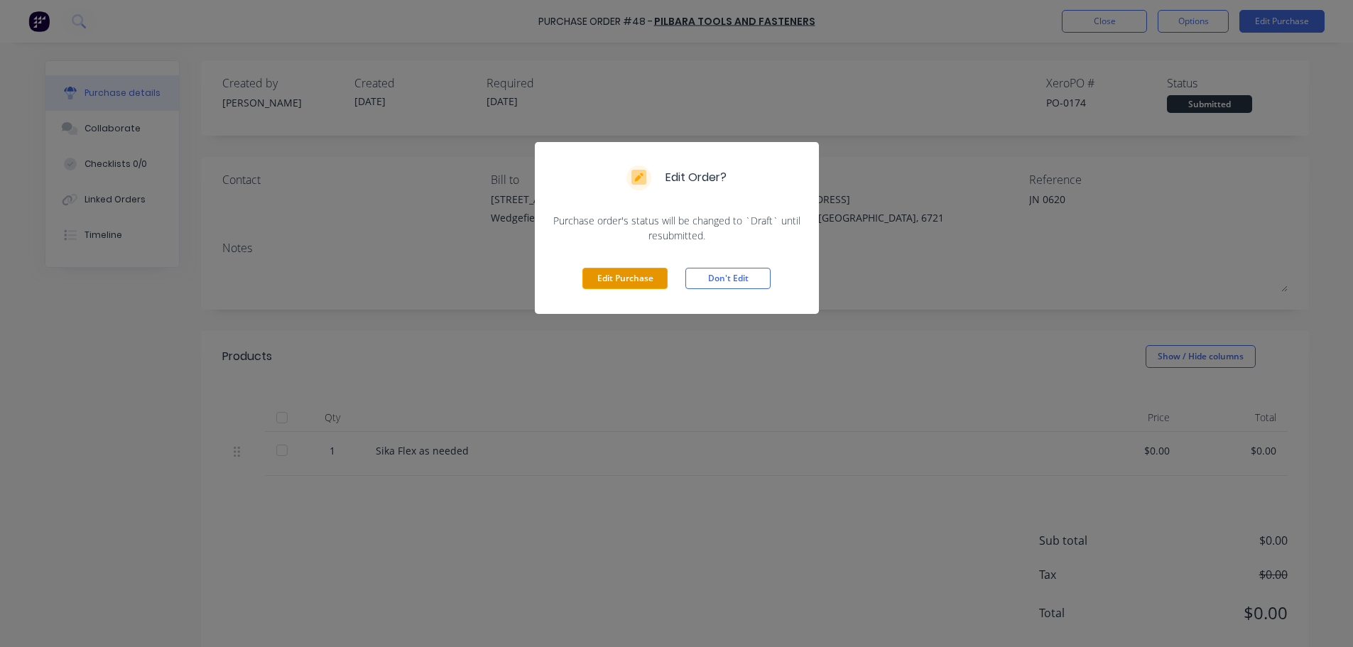
click at [614, 283] on button "Edit Purchase" at bounding box center [624, 278] width 85 height 21
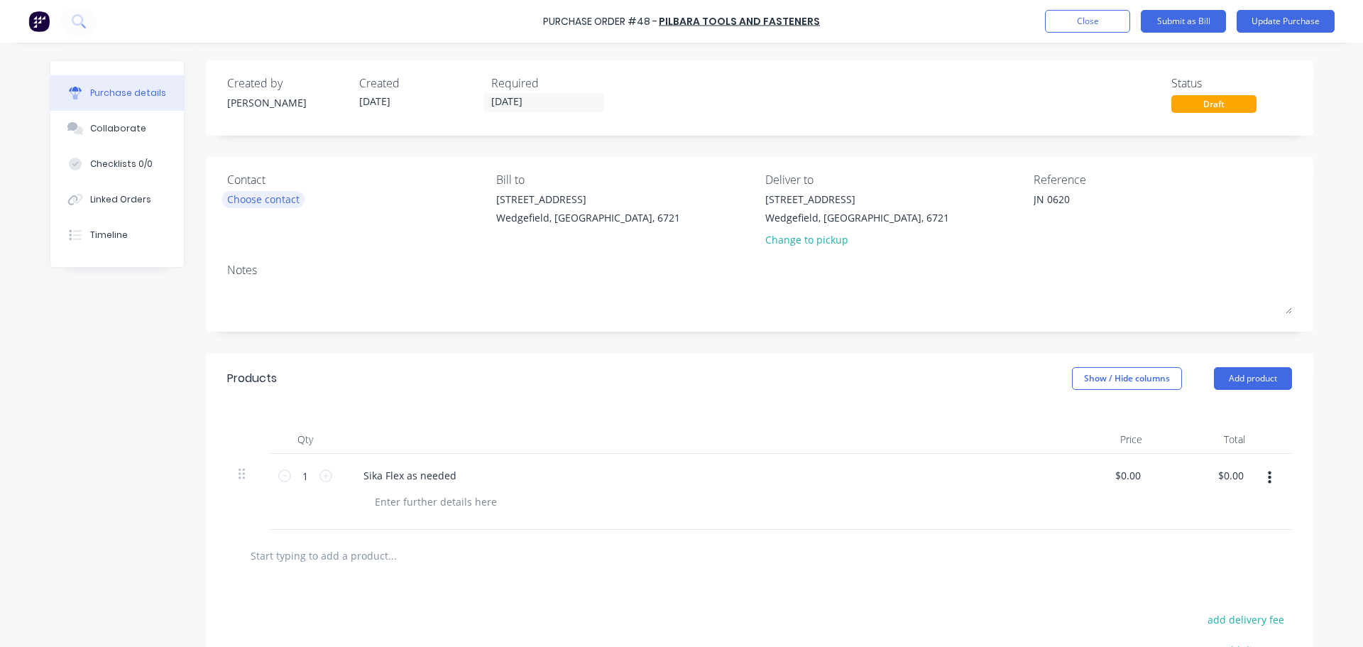
click at [262, 200] on div "Choose contact" at bounding box center [263, 199] width 72 height 15
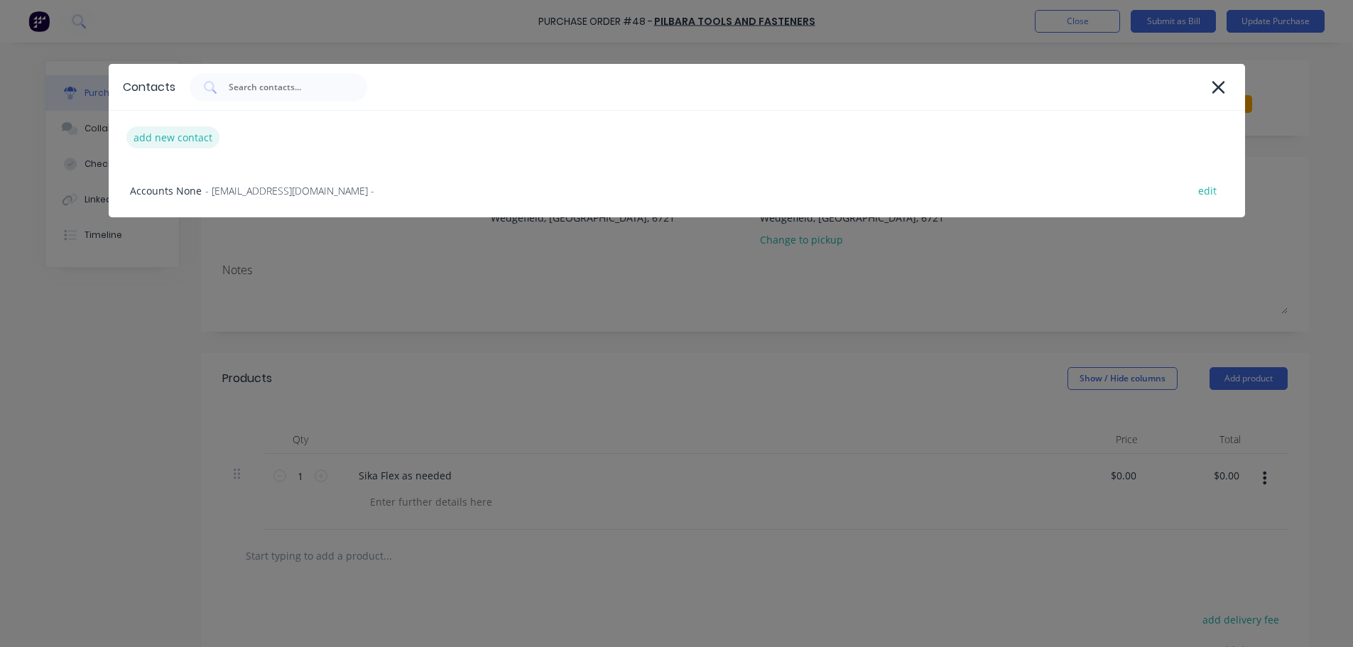
click at [165, 141] on div "add new contact" at bounding box center [172, 137] width 93 height 22
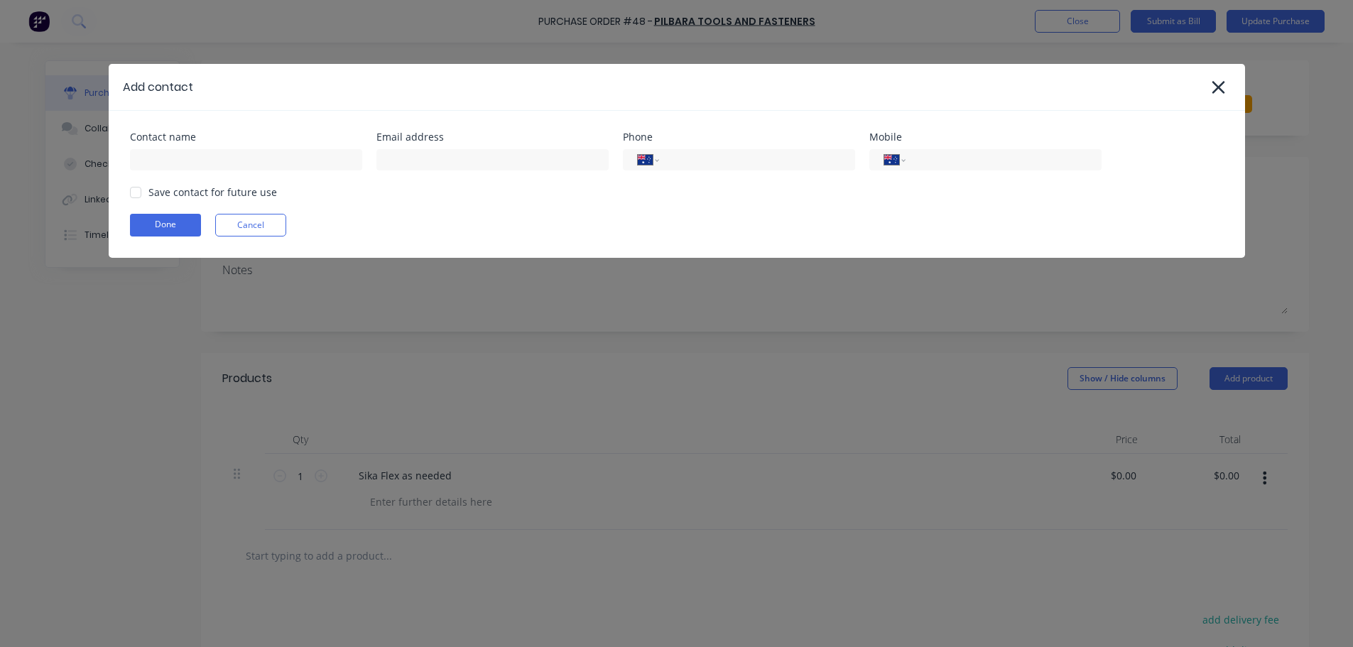
scroll to position [71, 0]
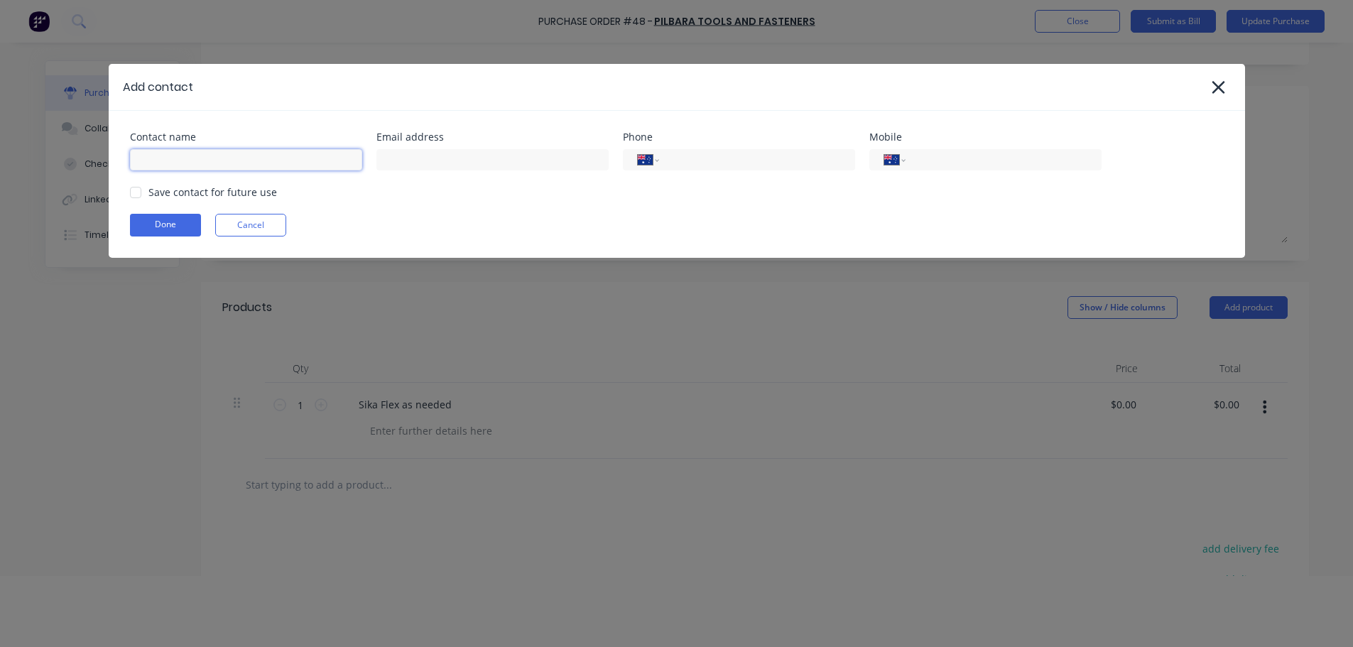
click at [168, 157] on input at bounding box center [246, 159] width 232 height 21
drag, startPoint x: 398, startPoint y: 174, endPoint x: 403, endPoint y: 168, distance: 8.1
click at [398, 174] on div "Contact name Sales Email address Phone International Afghanistan Åland Islands …" at bounding box center [677, 184] width 1136 height 147
click at [403, 168] on input at bounding box center [492, 159] width 232 height 21
paste input "sales@pilbaratools.com.au"
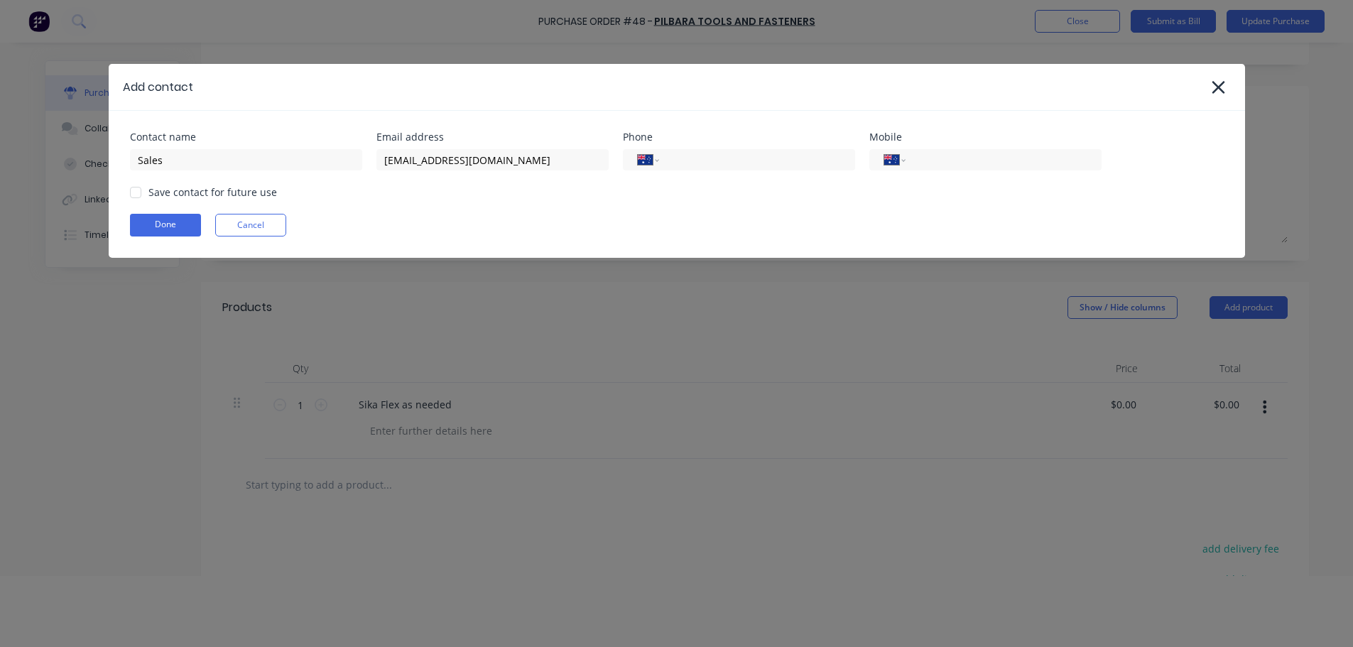
click at [160, 193] on div "Save contact for future use" at bounding box center [212, 192] width 129 height 15
click at [134, 196] on div at bounding box center [135, 192] width 28 height 28
drag, startPoint x: 148, startPoint y: 218, endPoint x: 176, endPoint y: 214, distance: 27.9
click at [148, 219] on button "Done" at bounding box center [165, 225] width 71 height 23
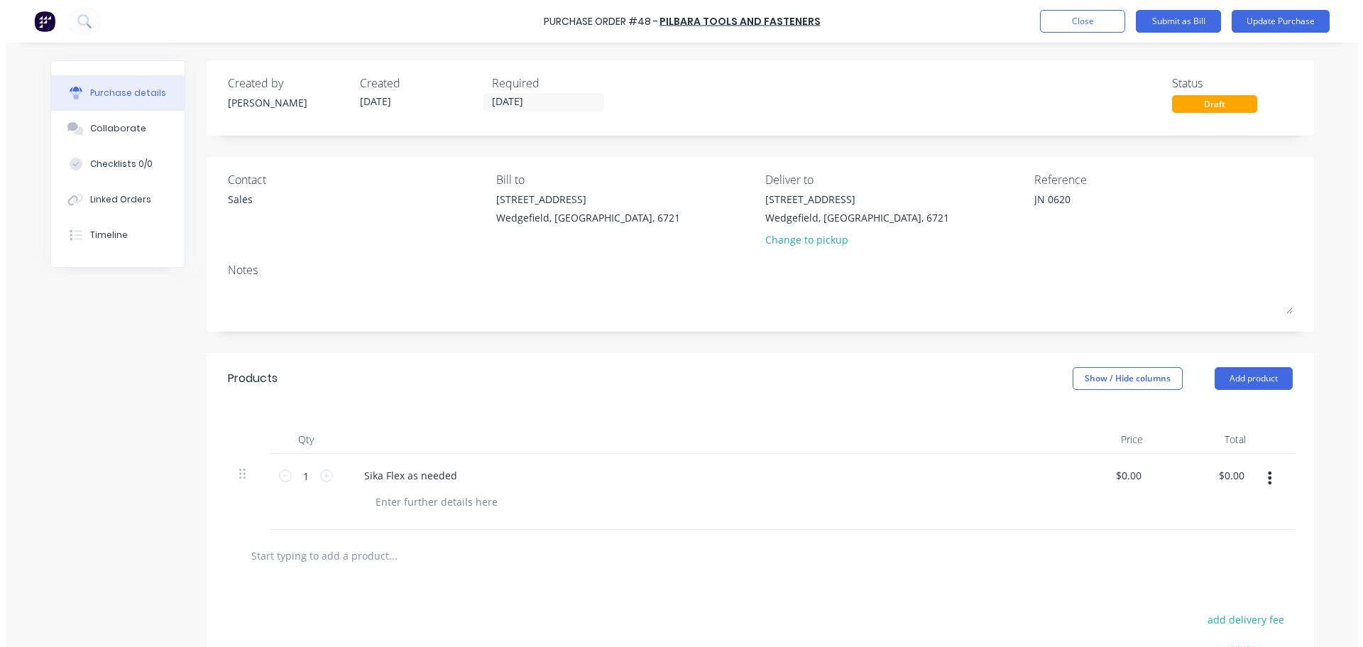
scroll to position [0, 0]
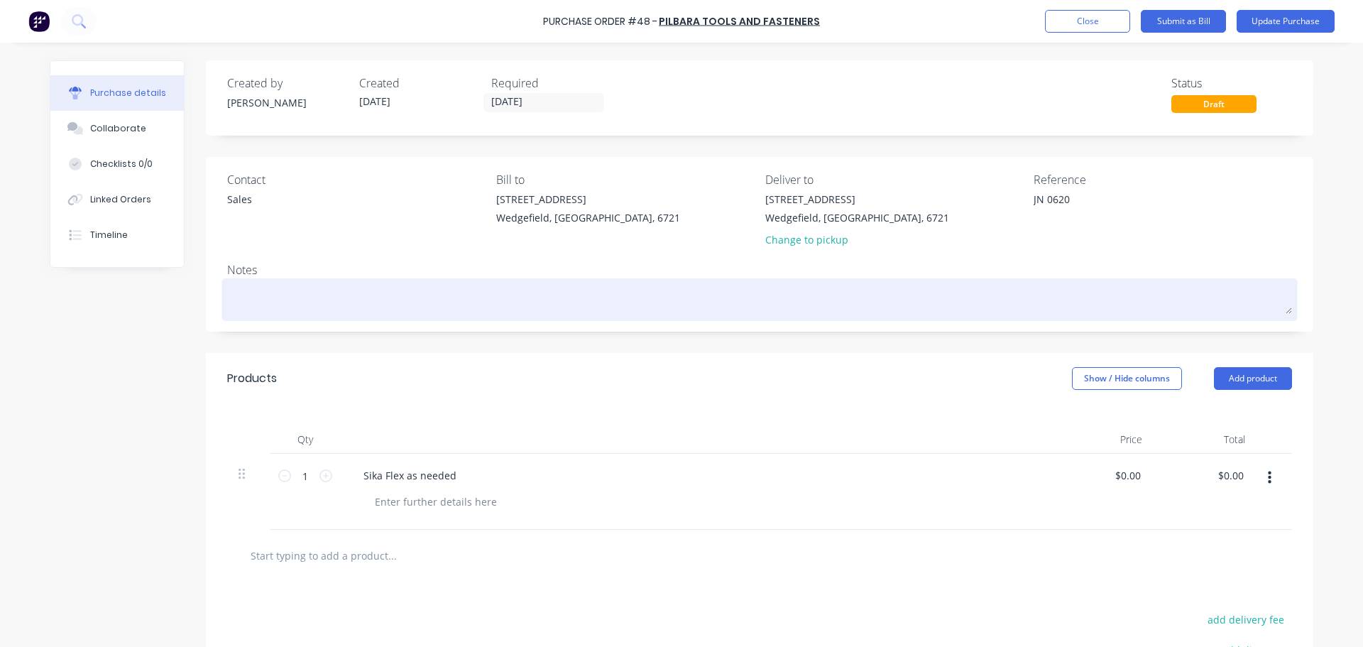
click at [335, 293] on textarea at bounding box center [759, 298] width 1065 height 32
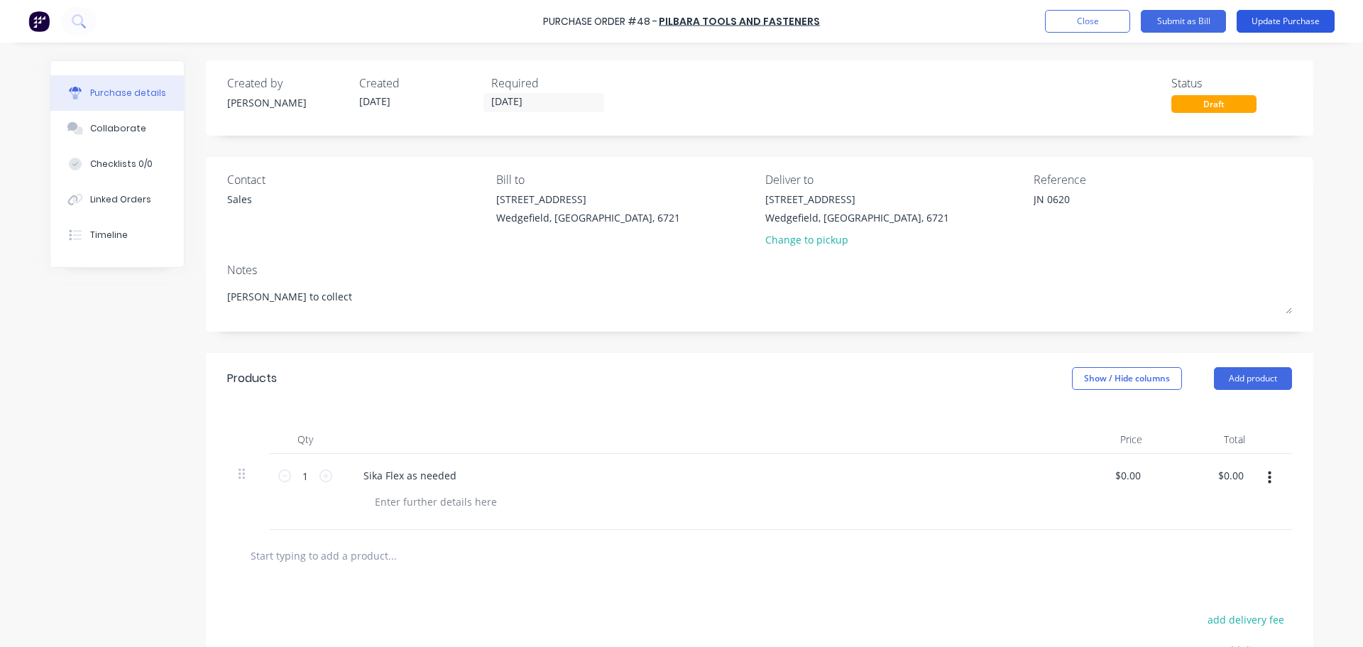
click at [1283, 27] on button "Update Purchase" at bounding box center [1286, 21] width 98 height 23
